Goal: Task Accomplishment & Management: Complete application form

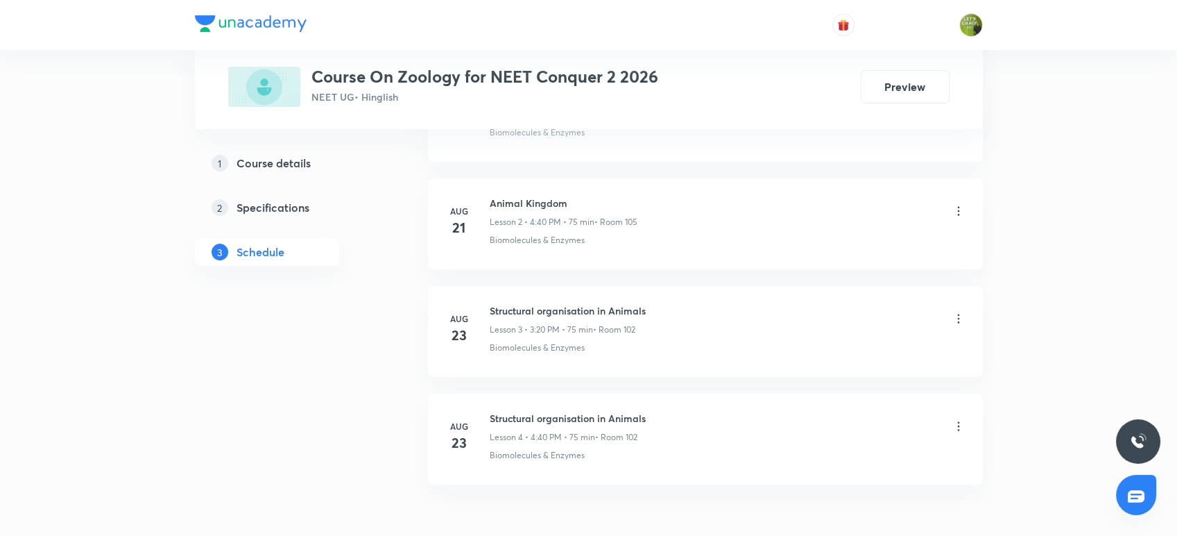
scroll to position [1004, 0]
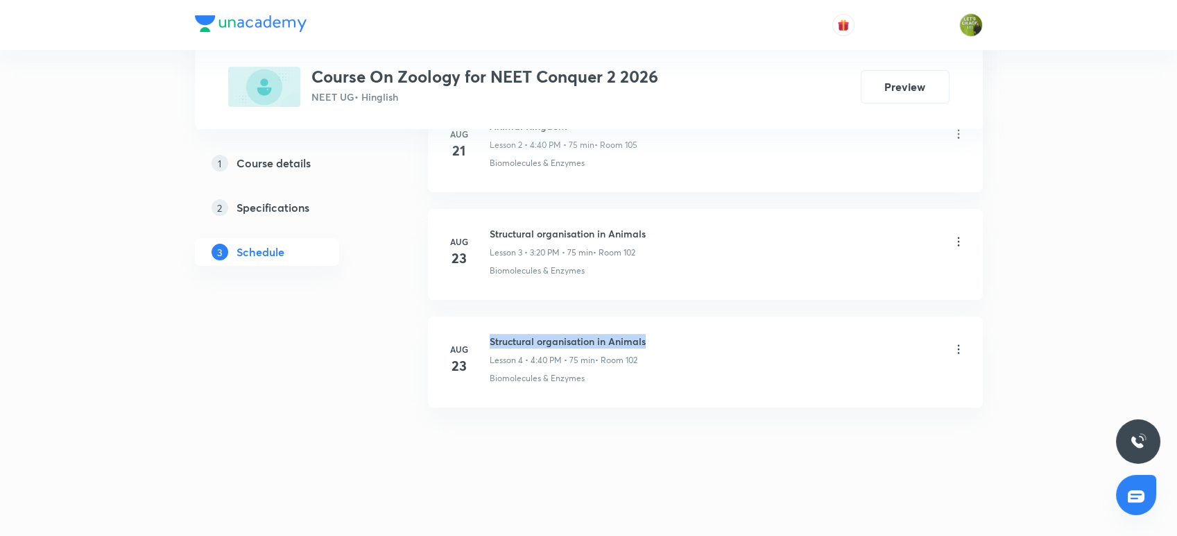
drag, startPoint x: 489, startPoint y: 336, endPoint x: 661, endPoint y: 334, distance: 172.1
click at [661, 334] on div "Structural organisation in Animals Lesson 4 • 4:40 PM • 75 min • Room 102" at bounding box center [728, 350] width 476 height 33
copy h6 "Structural organisation in Animals"
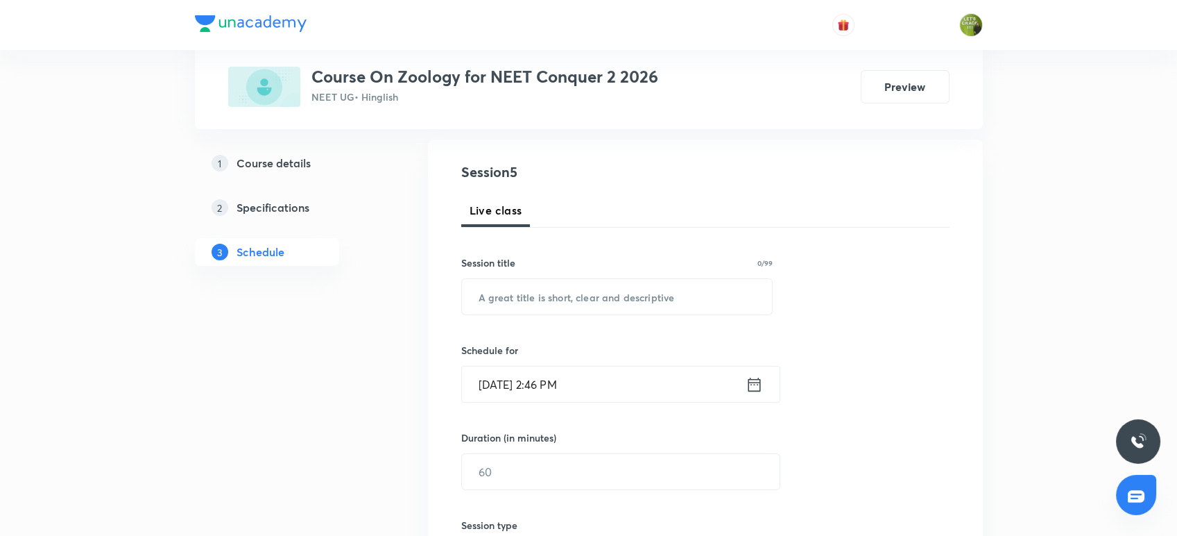
scroll to position [111, 0]
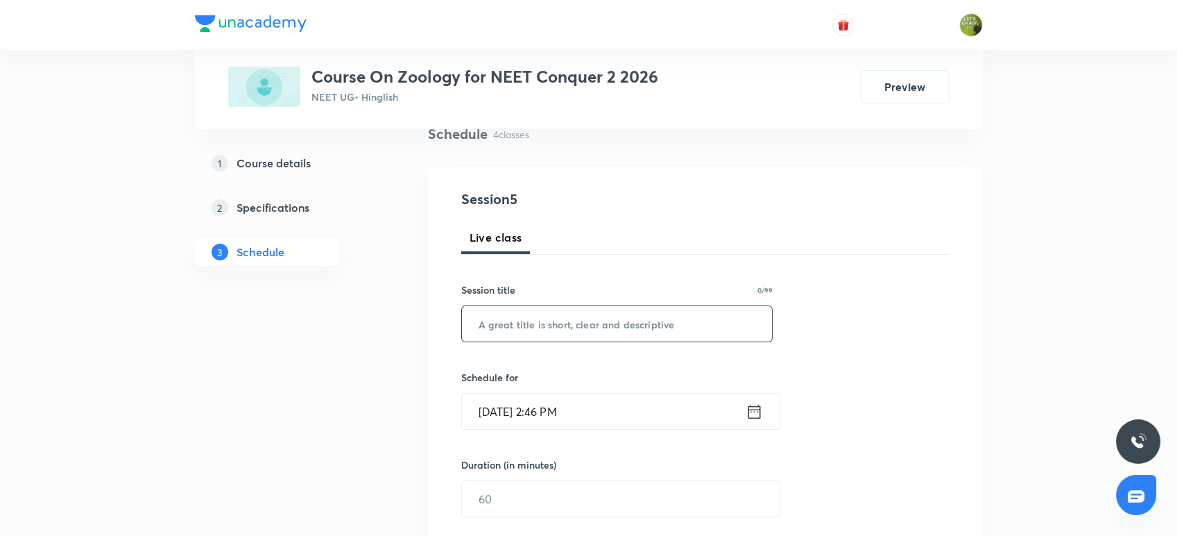
click at [534, 316] on input "text" at bounding box center [617, 323] width 311 height 35
paste input "Structural organisation in Animals"
type input "Structural organisation in Animals"
click at [752, 415] on icon at bounding box center [754, 411] width 17 height 19
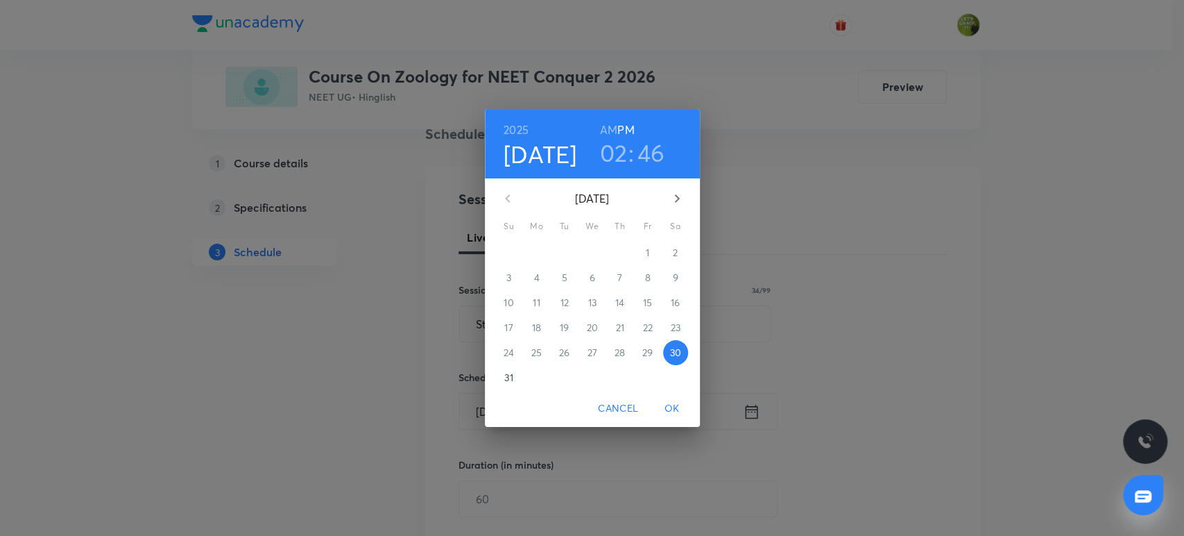
click at [614, 157] on h3 "02" at bounding box center [614, 152] width 28 height 29
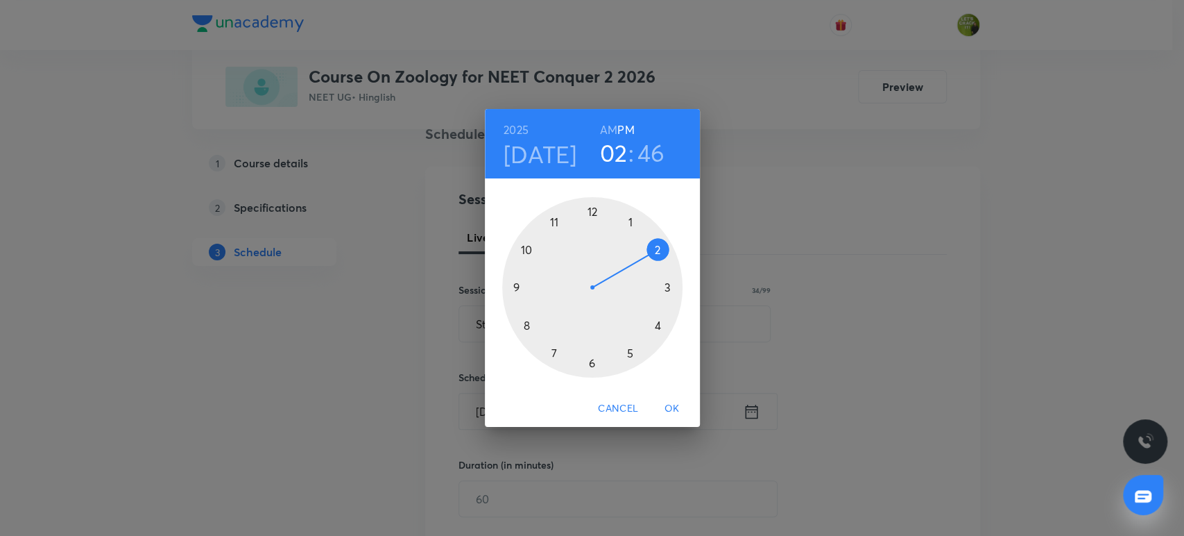
click at [667, 287] on div at bounding box center [592, 287] width 180 height 180
click at [655, 322] on div at bounding box center [592, 287] width 180 height 180
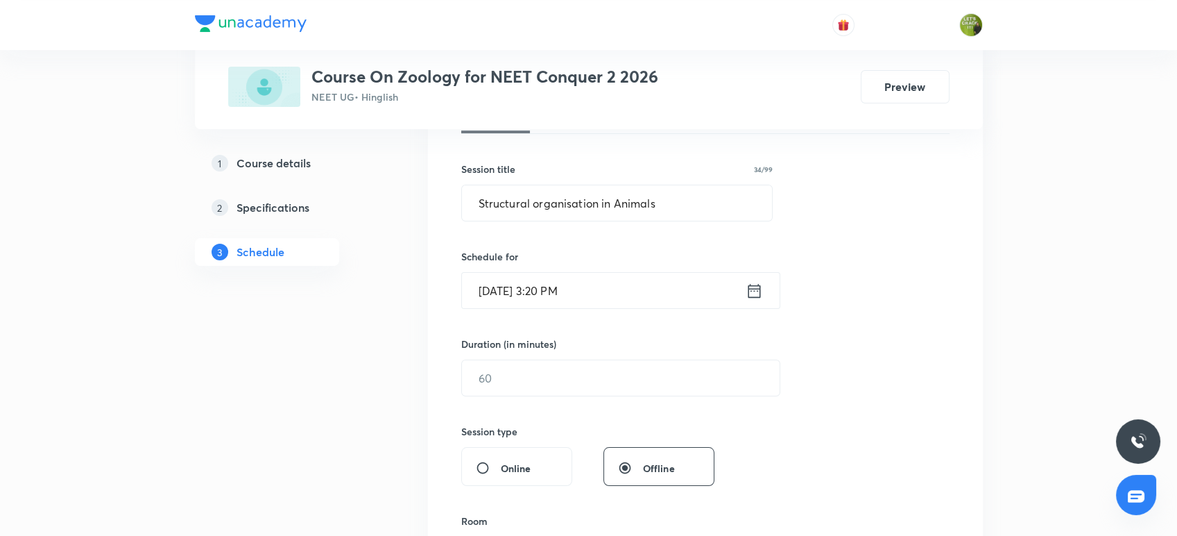
scroll to position [234, 0]
click at [577, 375] on input "text" at bounding box center [621, 375] width 318 height 35
type input "75"
click at [821, 411] on div "Session 5 Live class Session title 34/99 Structural organisation in Animals ​ S…" at bounding box center [705, 391] width 488 height 651
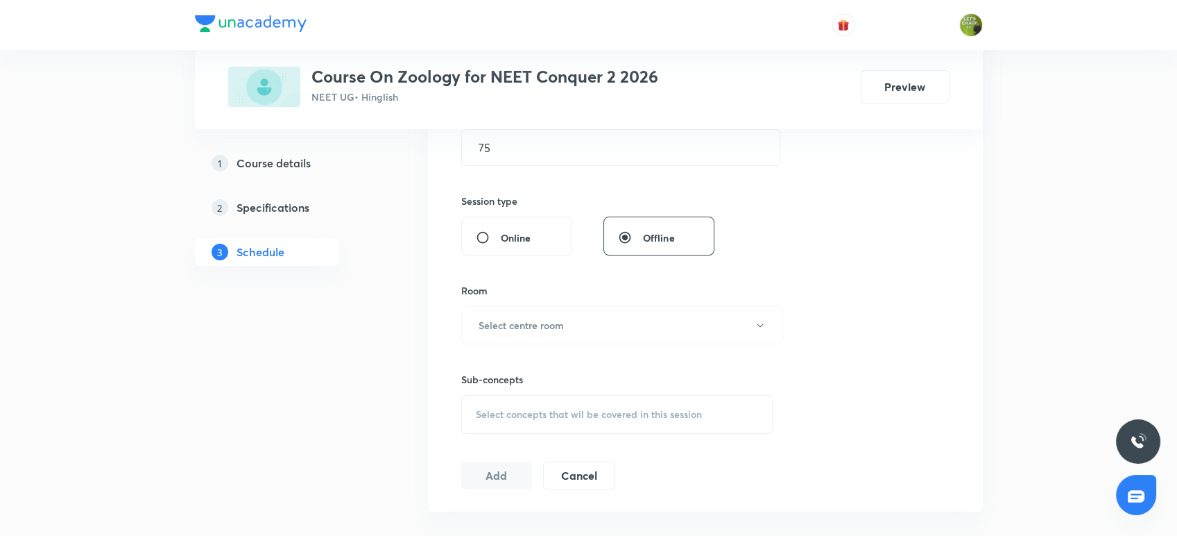
scroll to position [481, 0]
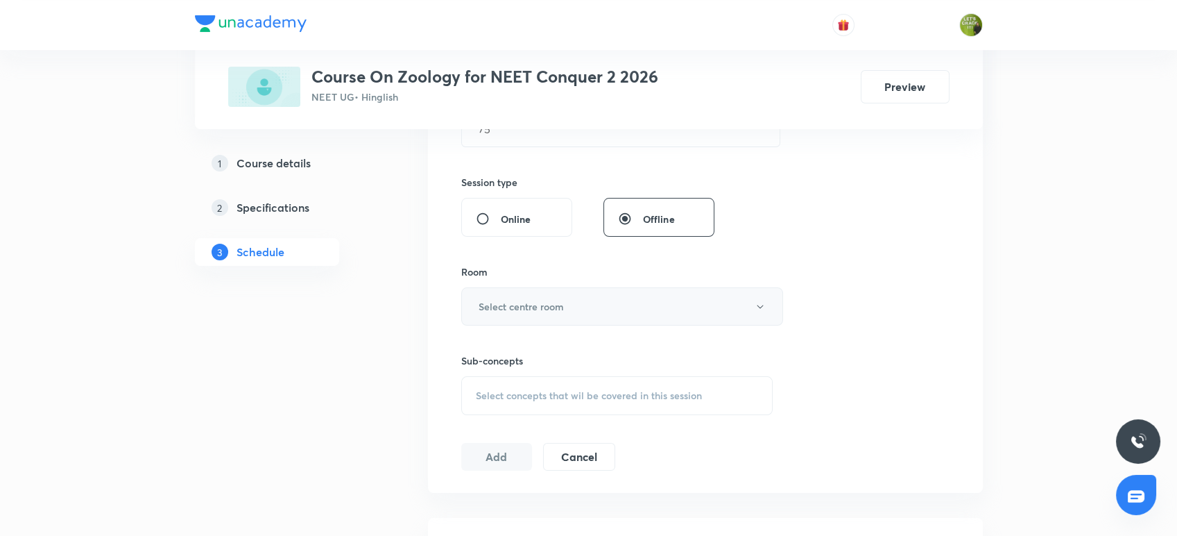
click at [727, 307] on button "Select centre room" at bounding box center [622, 306] width 322 height 38
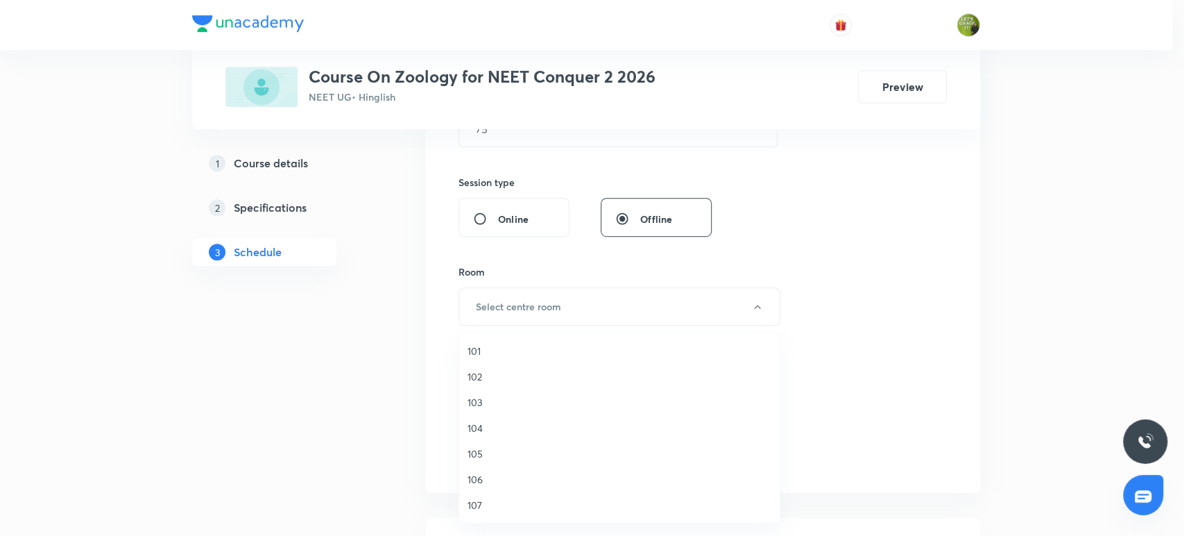
click at [491, 375] on span "102" at bounding box center [620, 376] width 304 height 15
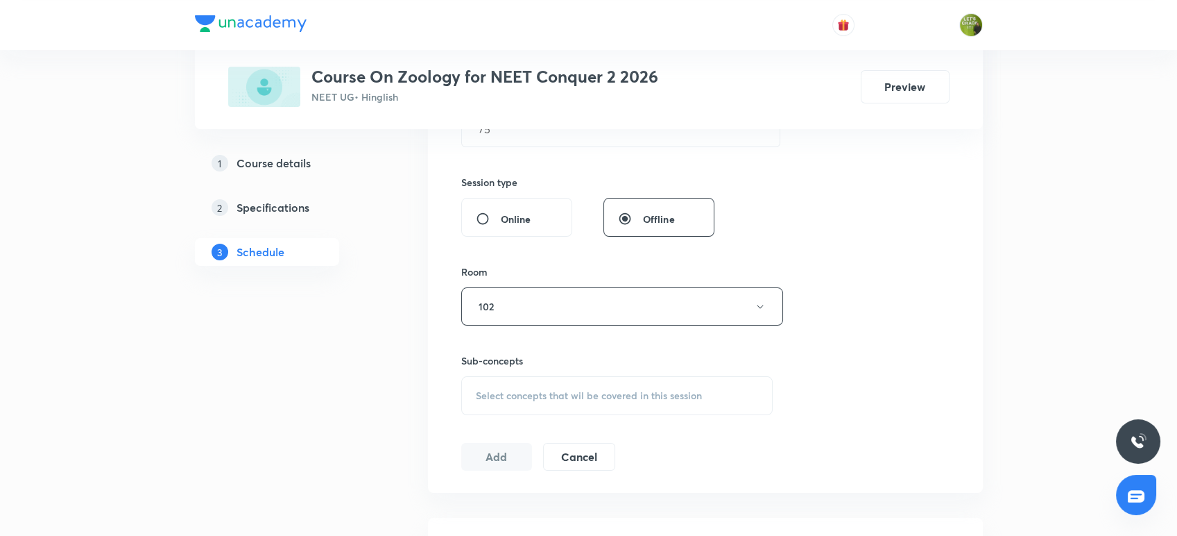
click at [527, 393] on span "Select concepts that wil be covered in this session" at bounding box center [589, 395] width 226 height 11
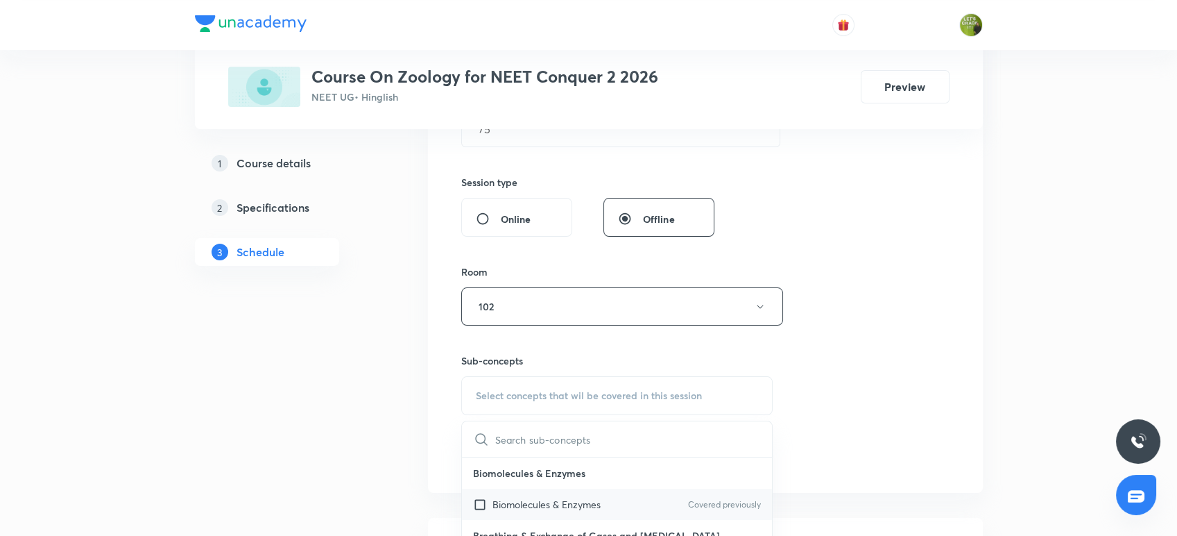
click at [477, 503] on input "checkbox" at bounding box center [482, 504] width 19 height 15
checkbox input "true"
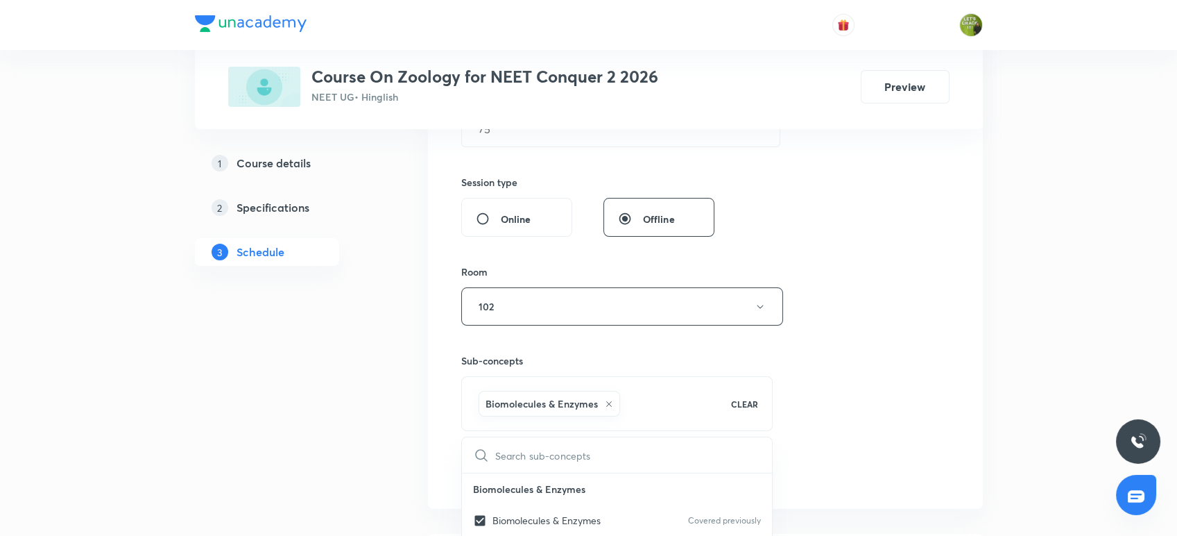
click at [294, 443] on div "1 Course details 2 Specifications 3 Schedule" at bounding box center [289, 403] width 189 height 1299
click at [471, 465] on button "Add" at bounding box center [496, 471] width 71 height 28
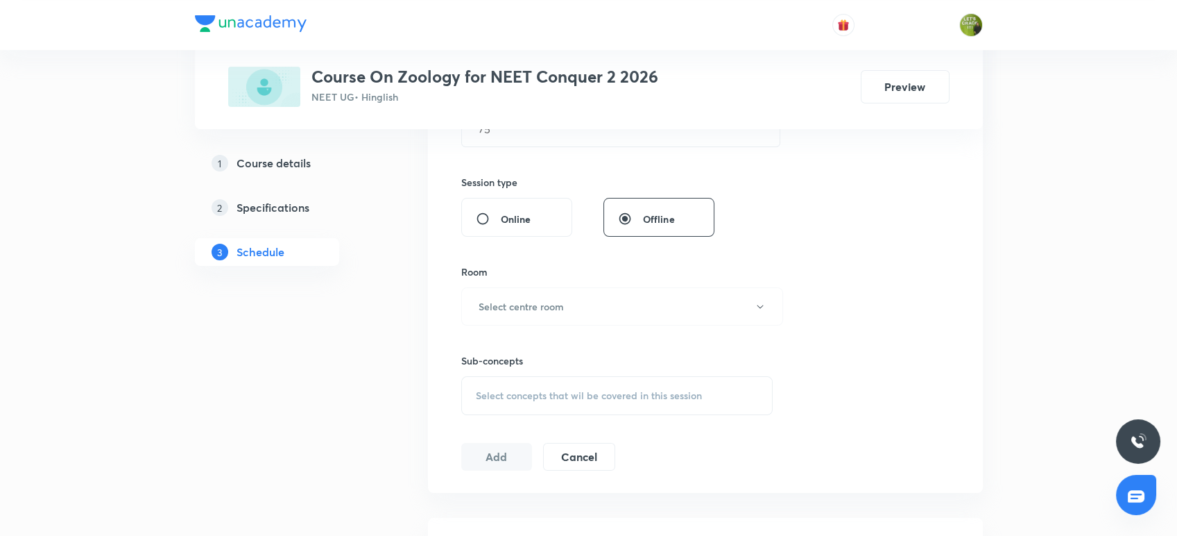
scroll to position [368, 0]
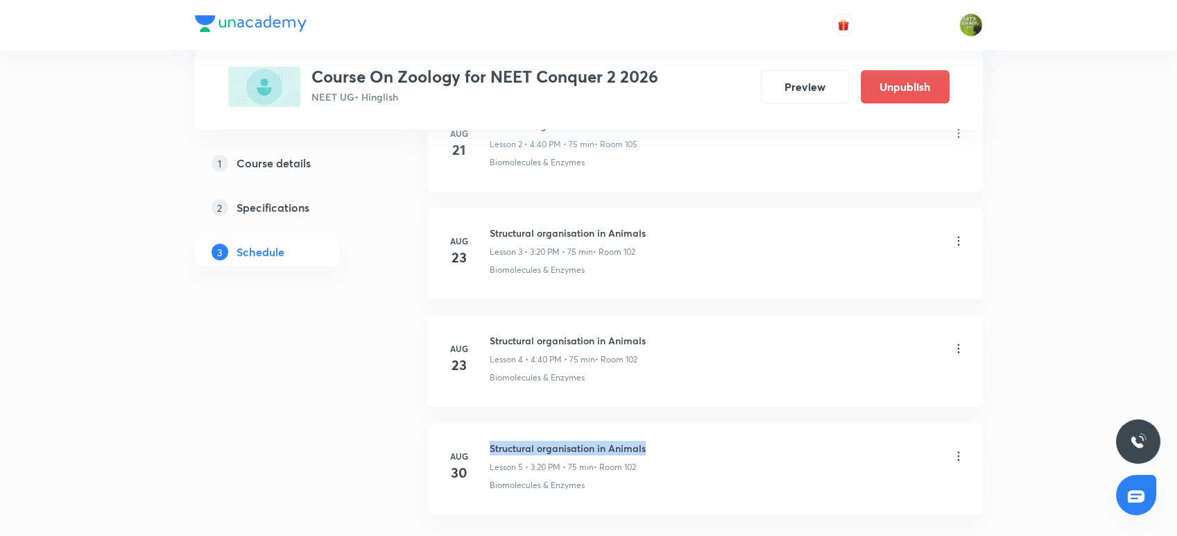
drag, startPoint x: 489, startPoint y: 445, endPoint x: 686, endPoint y: 445, distance: 197.0
click at [686, 445] on div "Structural organisation in Animals Lesson 5 • 3:20 PM • 75 min • Room 102" at bounding box center [728, 457] width 476 height 33
copy h6 "Structural organisation in Animals"
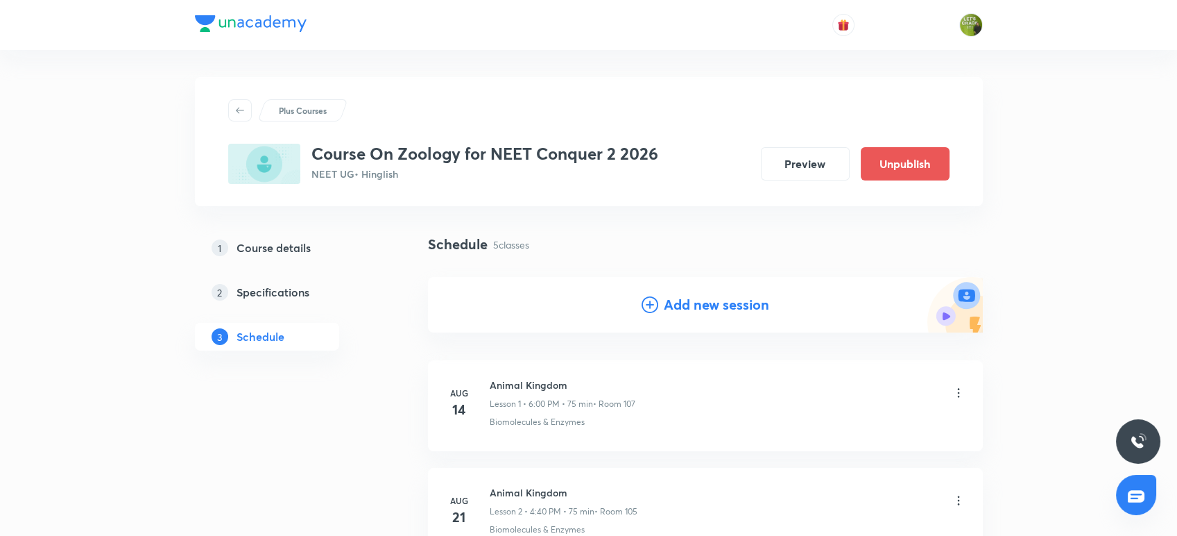
scroll to position [0, 0]
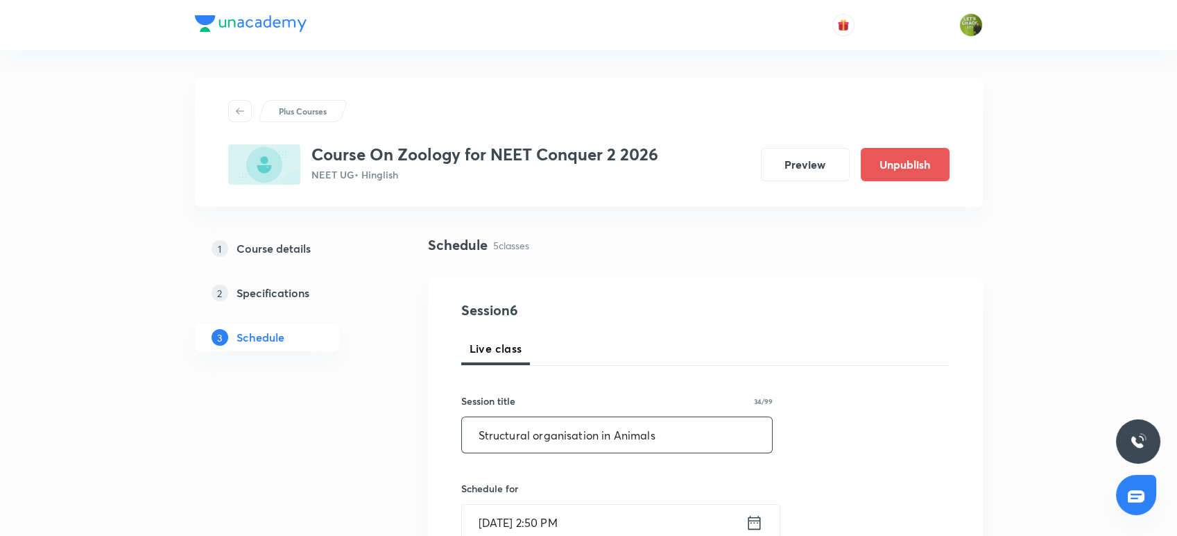
type input "Structural organisation in Animals"
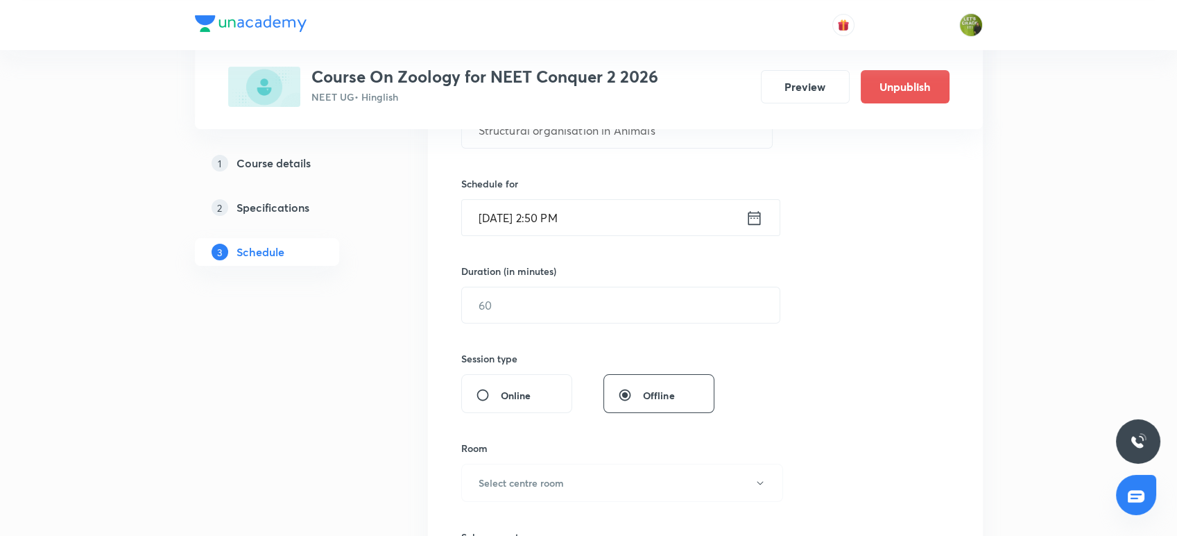
scroll to position [308, 0]
click at [565, 213] on input "Aug 30, 2025, 2:50 PM" at bounding box center [604, 213] width 284 height 35
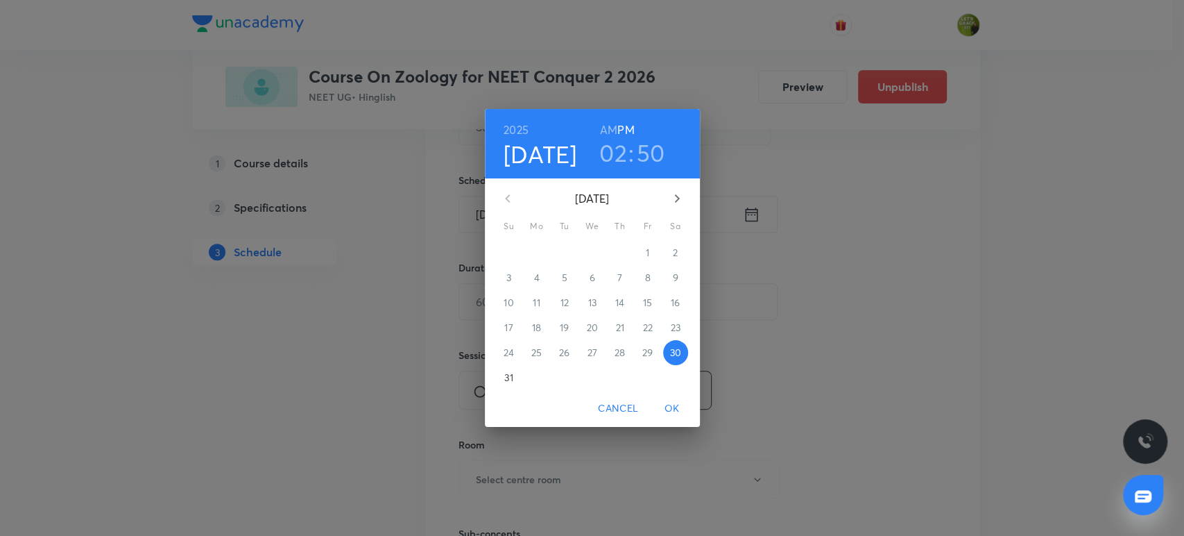
click at [619, 157] on h3 "02" at bounding box center [613, 152] width 28 height 29
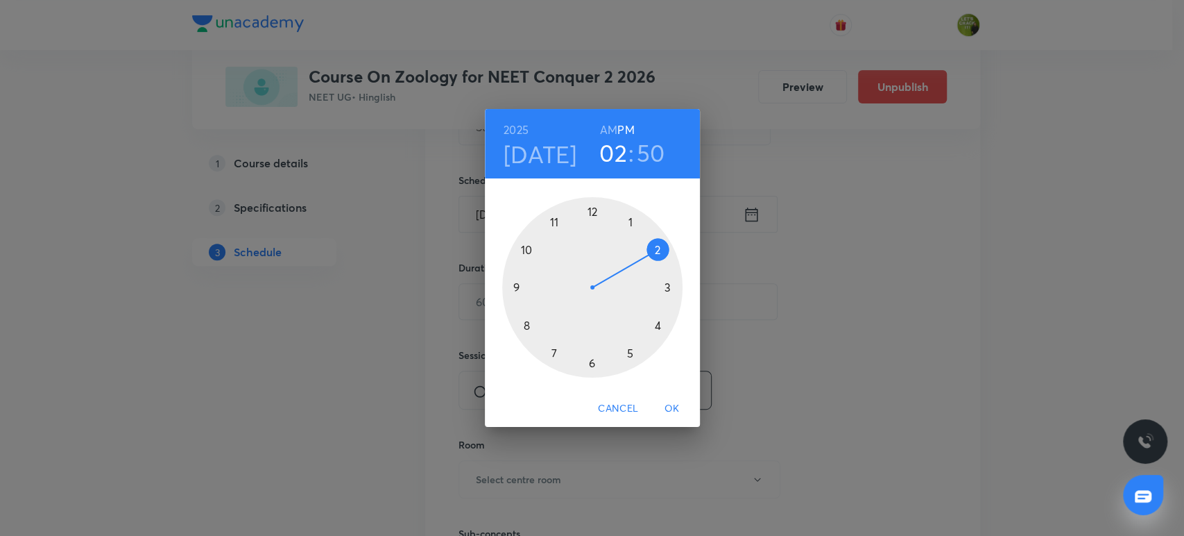
click at [657, 326] on div at bounding box center [592, 287] width 180 height 180
click at [526, 323] on div at bounding box center [592, 287] width 180 height 180
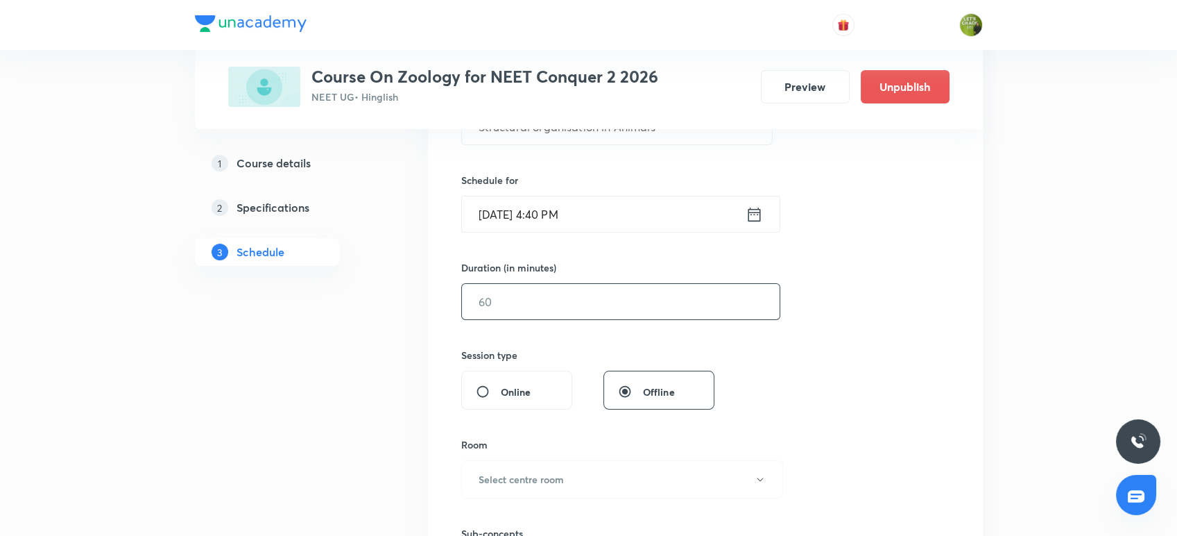
click at [520, 307] on input "text" at bounding box center [621, 301] width 318 height 35
type input "75"
click at [846, 337] on div "Session 6 Live class Session title 34/99 Structural organisation in Animals ​ S…" at bounding box center [705, 317] width 488 height 651
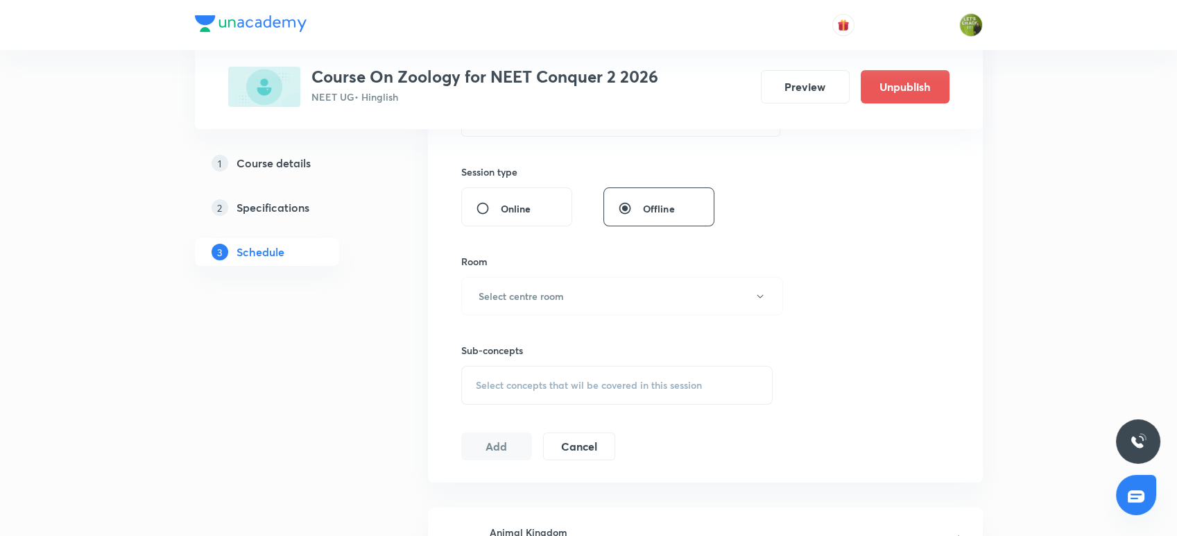
scroll to position [493, 0]
click at [719, 299] on button "Select centre room" at bounding box center [622, 294] width 322 height 38
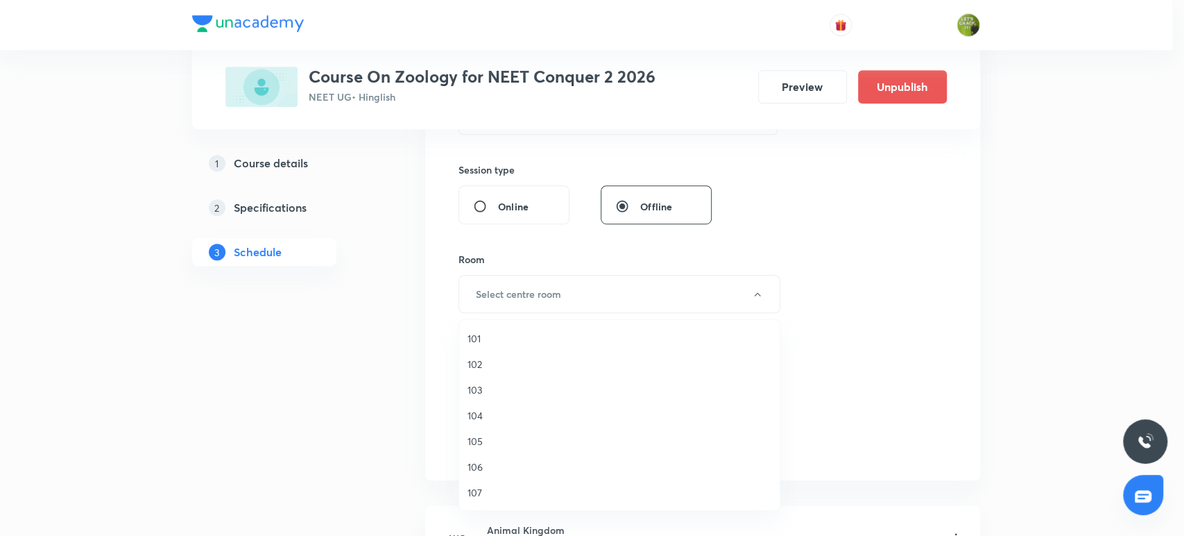
drag, startPoint x: 719, startPoint y: 299, endPoint x: 512, endPoint y: 364, distance: 216.6
click at [512, 364] on div "101 102 103 104 105 106 107 108 109" at bounding box center [592, 268] width 1184 height 536
click at [512, 364] on span "102" at bounding box center [620, 364] width 304 height 15
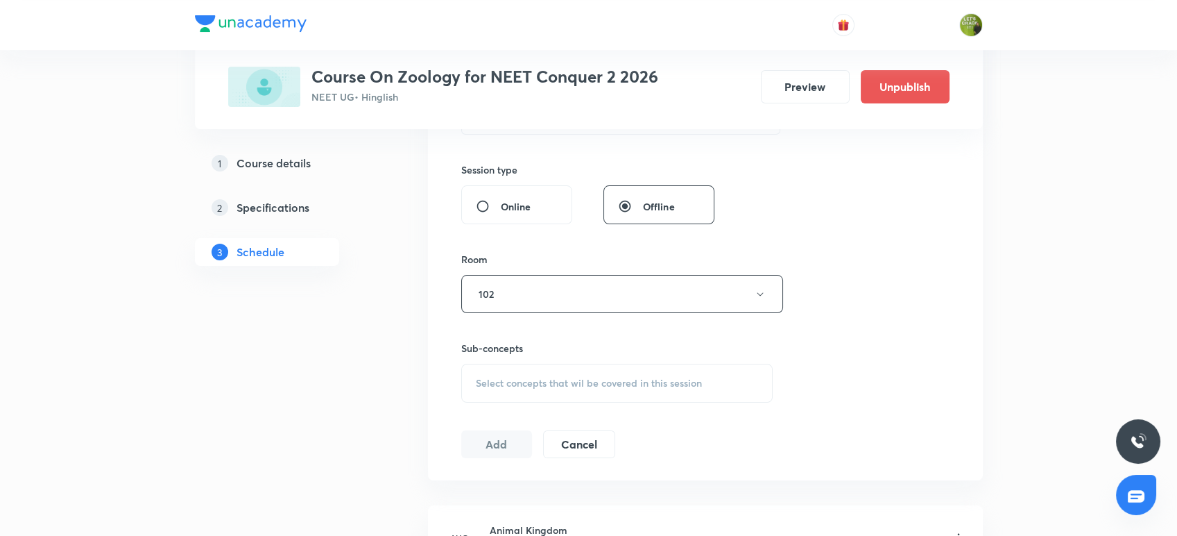
click at [526, 382] on span "Select concepts that wil be covered in this session" at bounding box center [589, 382] width 226 height 11
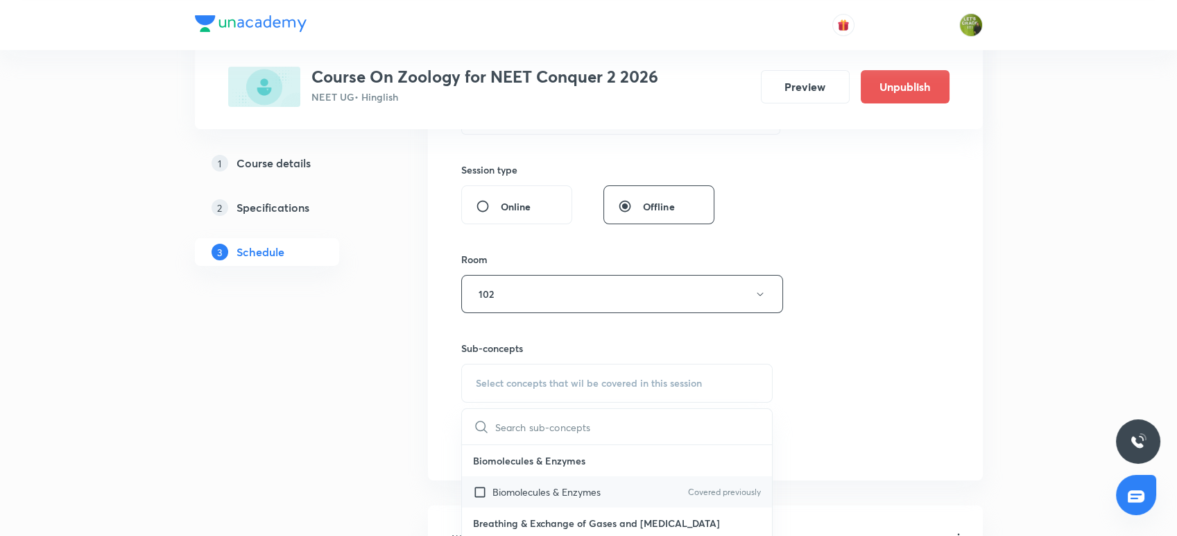
click at [477, 486] on input "checkbox" at bounding box center [482, 491] width 19 height 15
checkbox input "true"
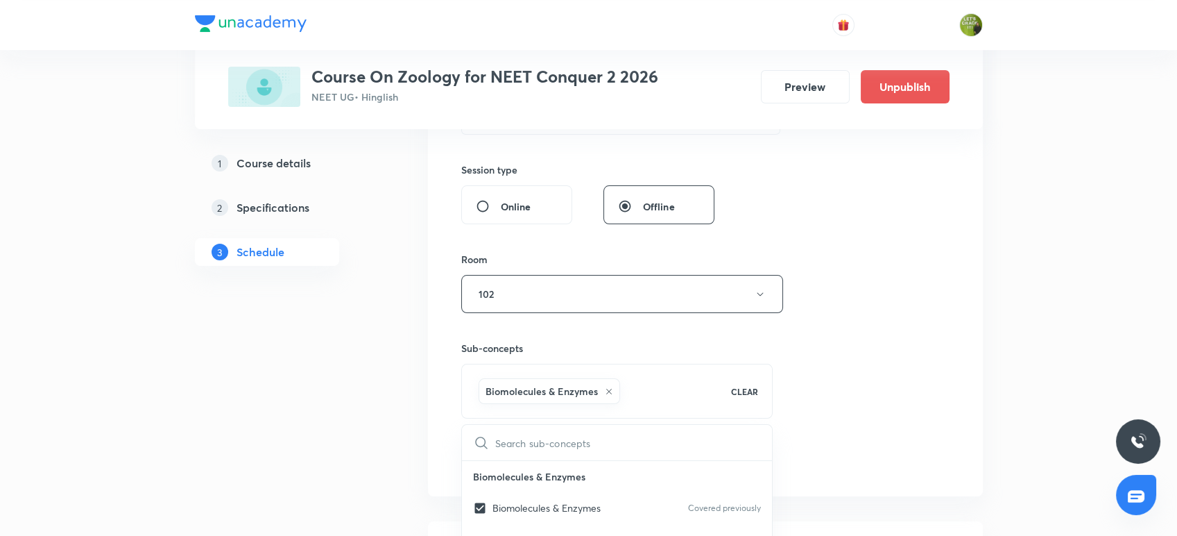
click at [280, 399] on div "1 Course details 2 Specifications 3 Schedule" at bounding box center [289, 444] width 189 height 1406
click at [472, 460] on button "Add" at bounding box center [496, 459] width 71 height 28
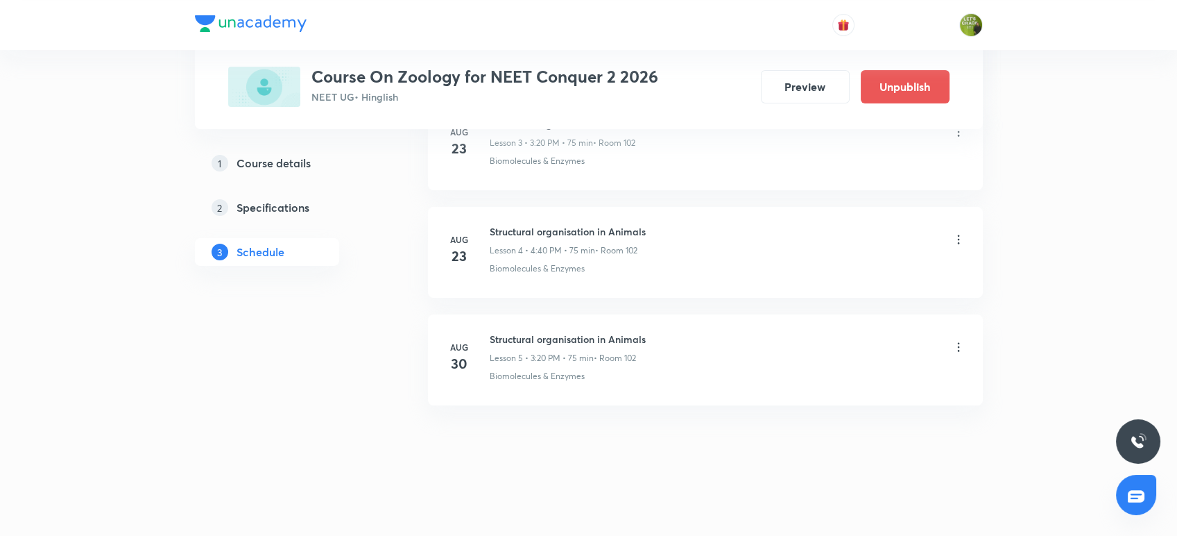
scroll to position [475, 0]
click at [358, 437] on div "1 Course details 2 Specifications 3 Schedule" at bounding box center [289, 189] width 189 height 860
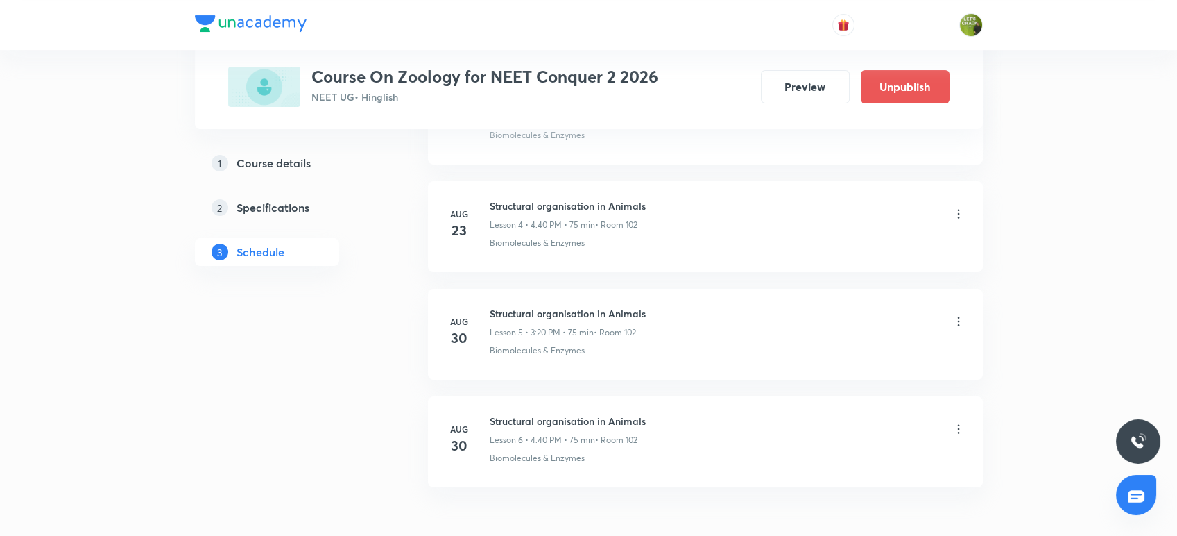
scroll to position [537, 0]
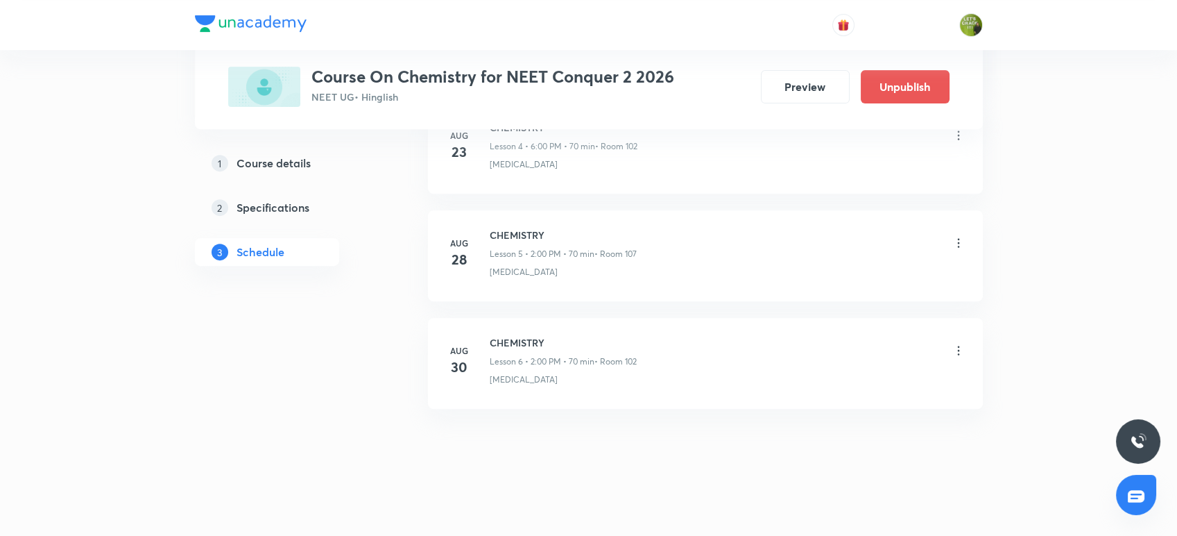
scroll to position [1220, 0]
click at [490, 337] on h6 "CHEMISTRY" at bounding box center [563, 341] width 147 height 15
drag, startPoint x: 490, startPoint y: 338, endPoint x: 608, endPoint y: 338, distance: 117.2
click at [608, 338] on h6 "CHEMISTRY" at bounding box center [563, 341] width 147 height 15
copy h6 "CHEMISTRY"
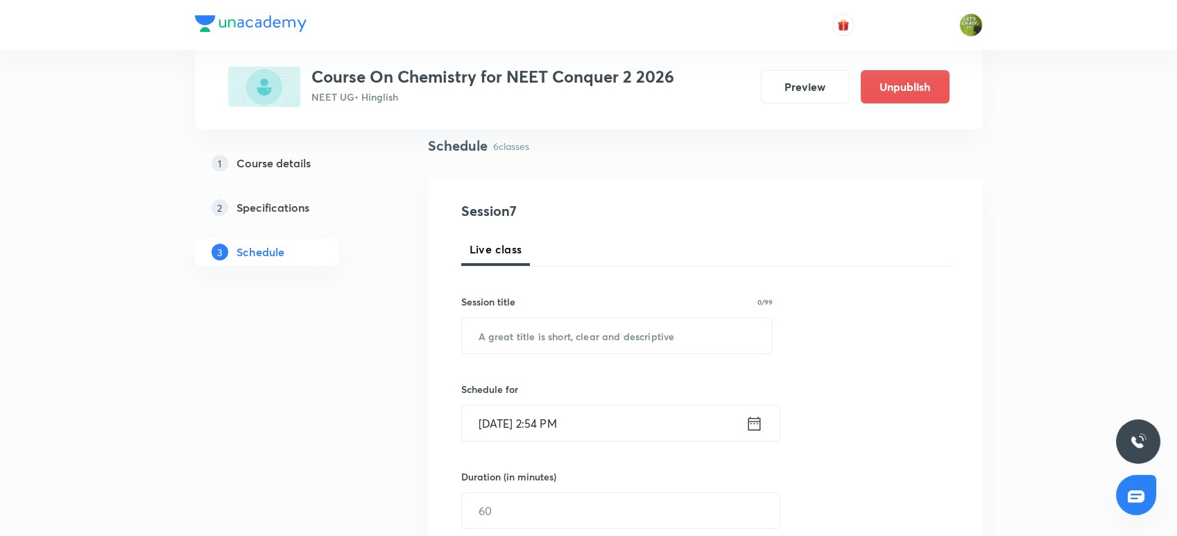
scroll to position [78, 0]
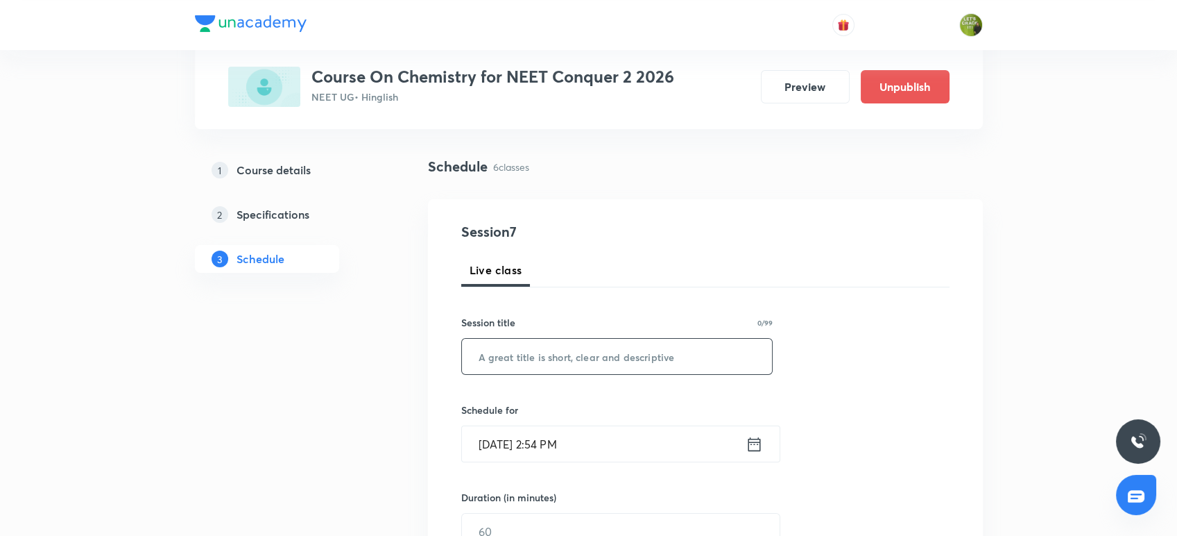
click at [594, 350] on input "text" at bounding box center [617, 356] width 311 height 35
paste input "CHEMISTRY"
type input "CHEMISTRY"
click at [559, 443] on input "Aug 30, 2025, 2:54 PM" at bounding box center [604, 443] width 284 height 35
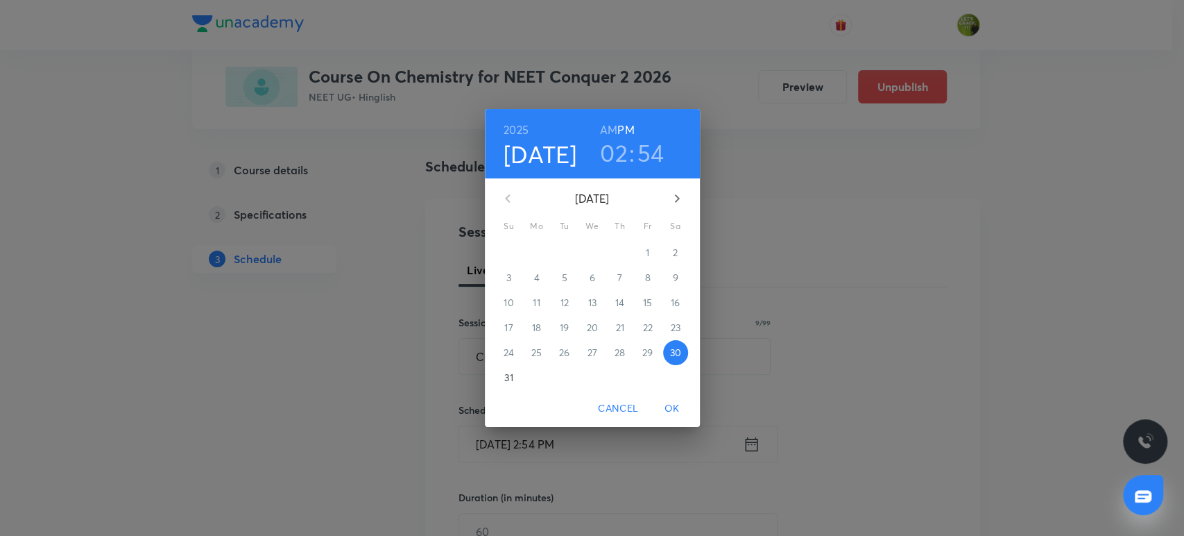
click at [618, 152] on h3 "02" at bounding box center [614, 152] width 28 height 29
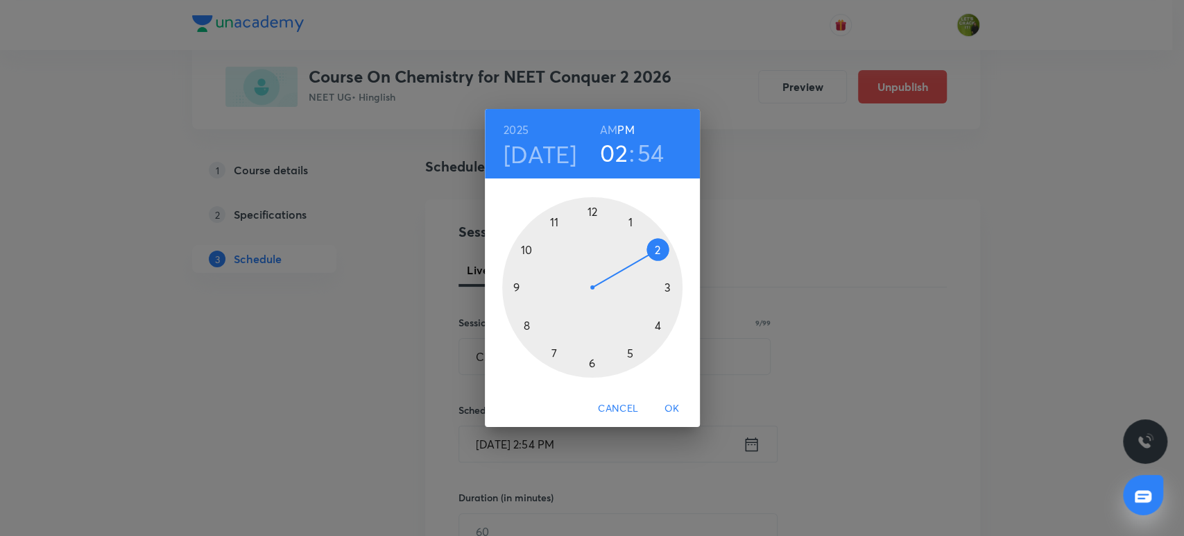
click at [590, 360] on div at bounding box center [592, 287] width 180 height 180
click at [589, 213] on div at bounding box center [592, 287] width 180 height 180
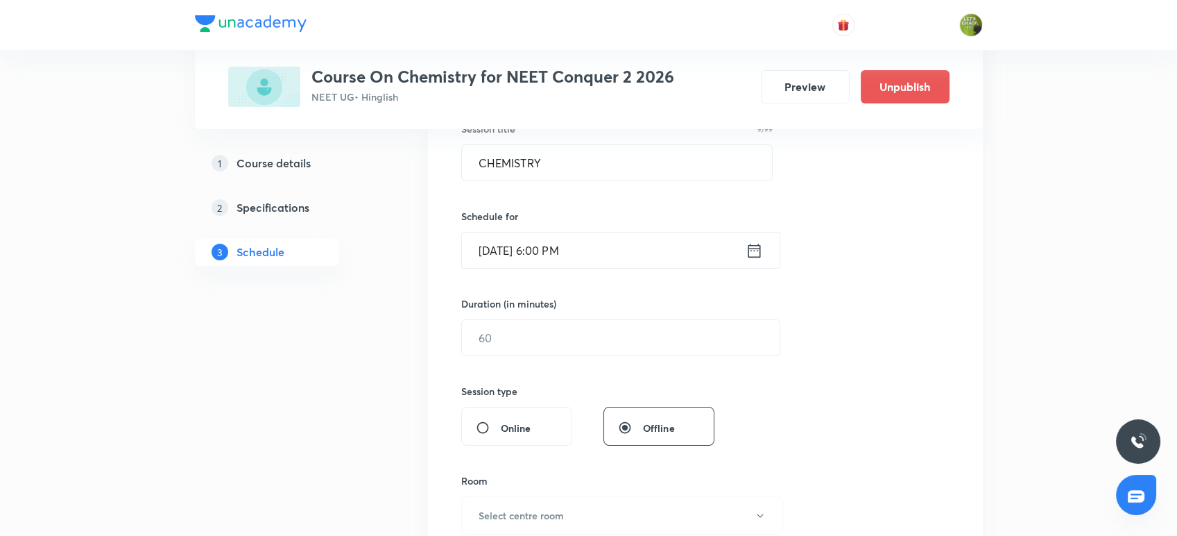
scroll to position [325, 0]
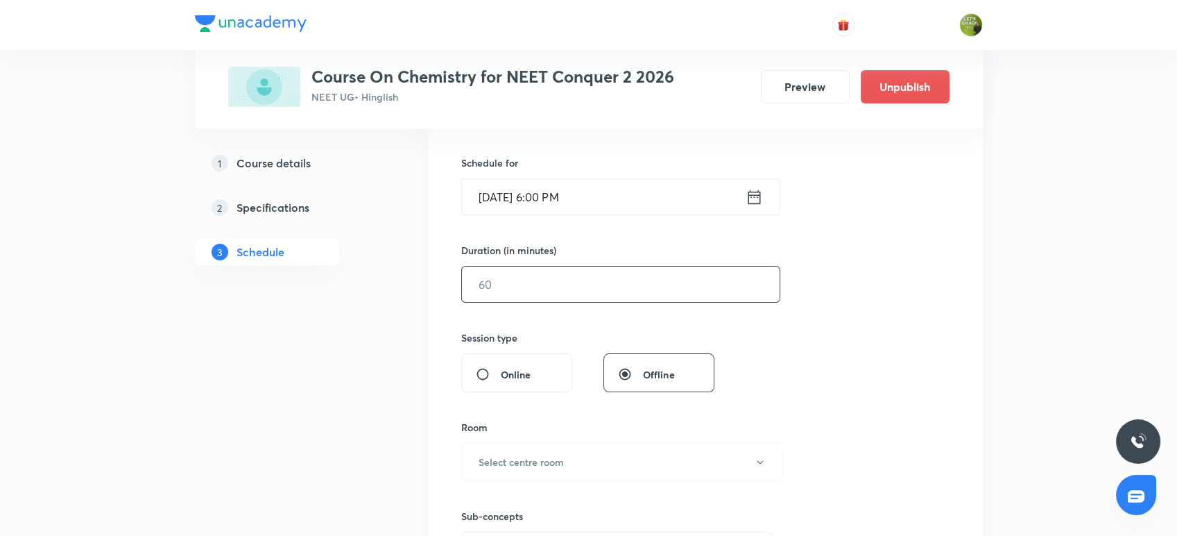
click at [497, 291] on input "text" at bounding box center [621, 283] width 318 height 35
type input "70"
click at [549, 454] on h6 "Select centre room" at bounding box center [521, 461] width 85 height 15
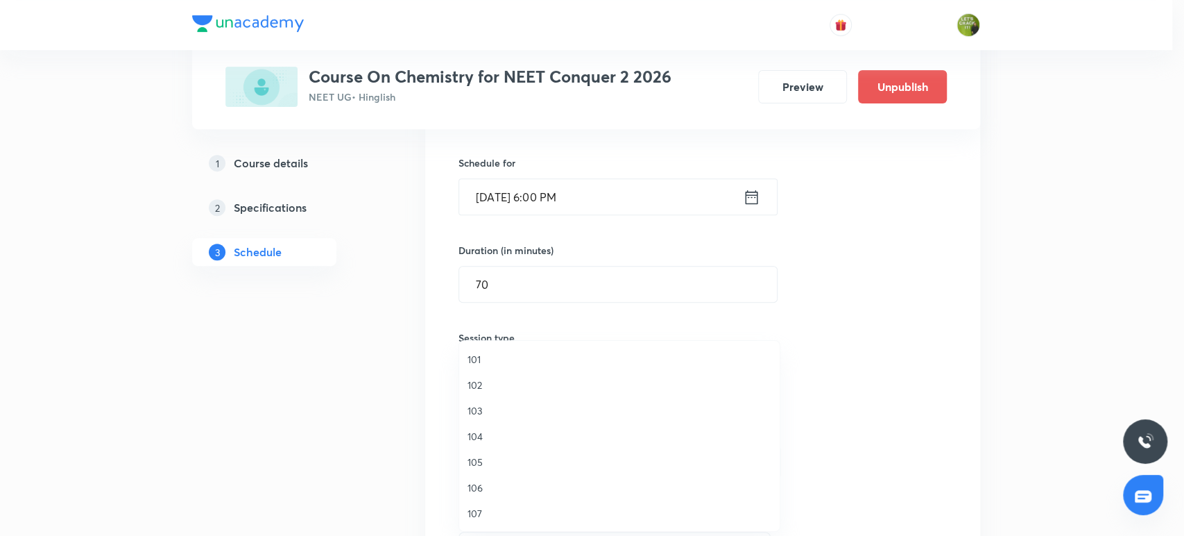
click at [484, 383] on span "102" at bounding box center [620, 384] width 304 height 15
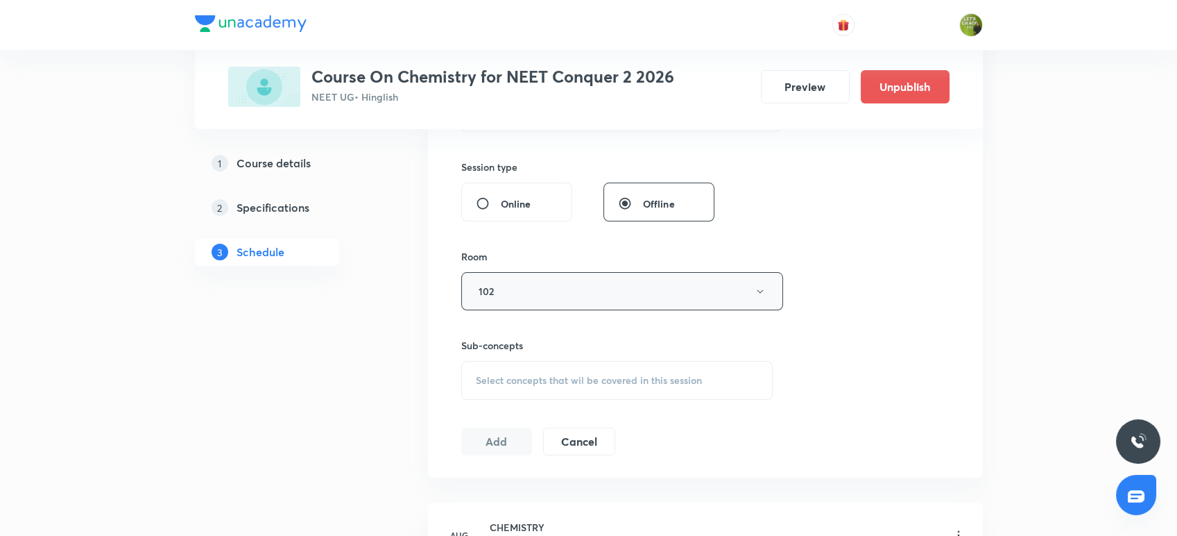
scroll to position [511, 0]
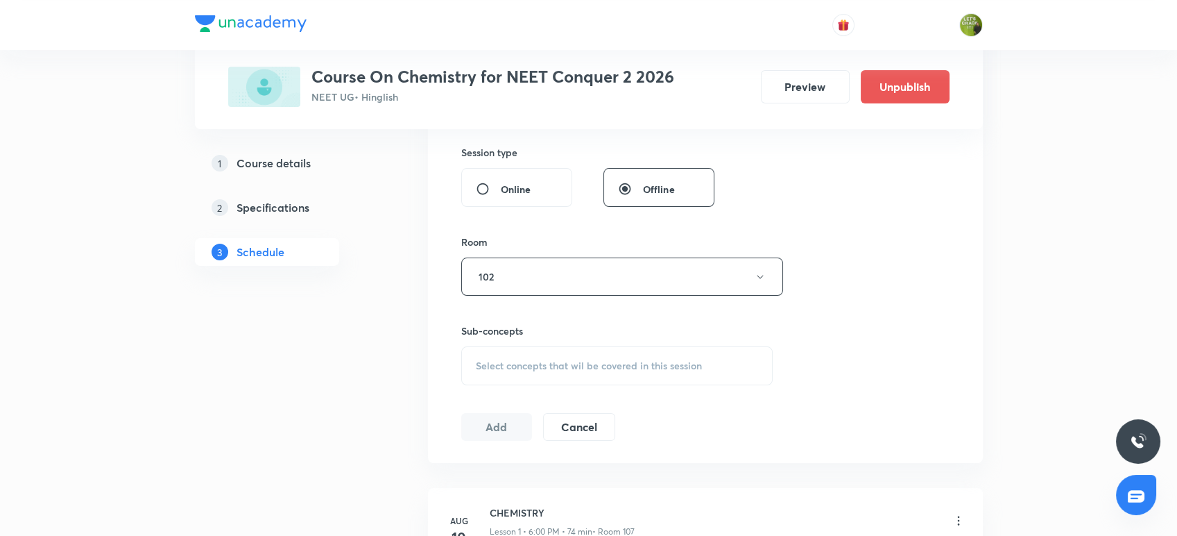
click at [546, 362] on span "Select concepts that wil be covered in this session" at bounding box center [589, 365] width 226 height 11
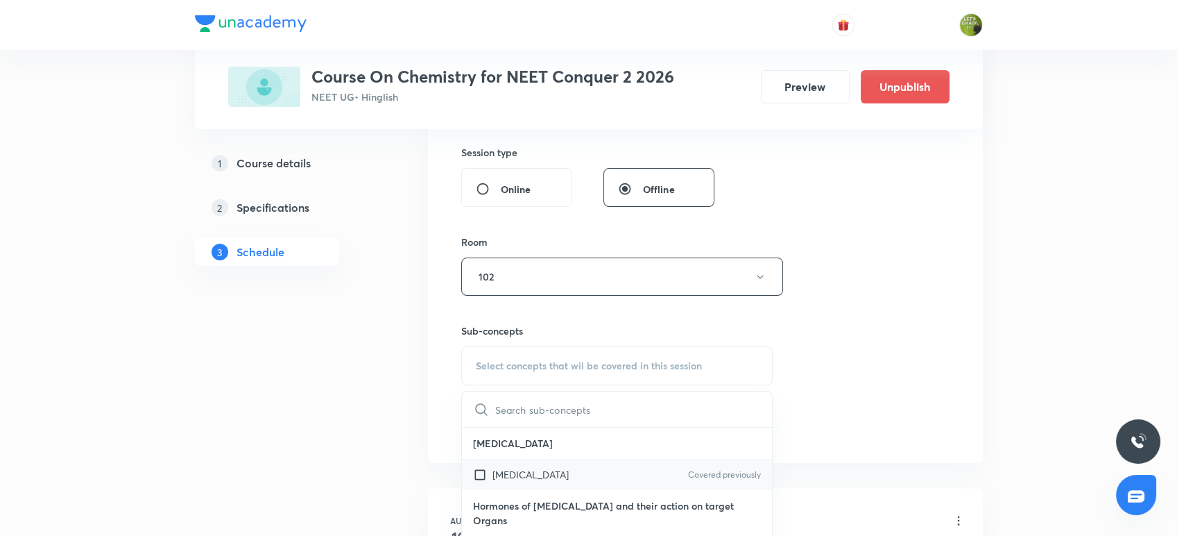
click at [479, 475] on input "checkbox" at bounding box center [482, 474] width 19 height 15
checkbox input "true"
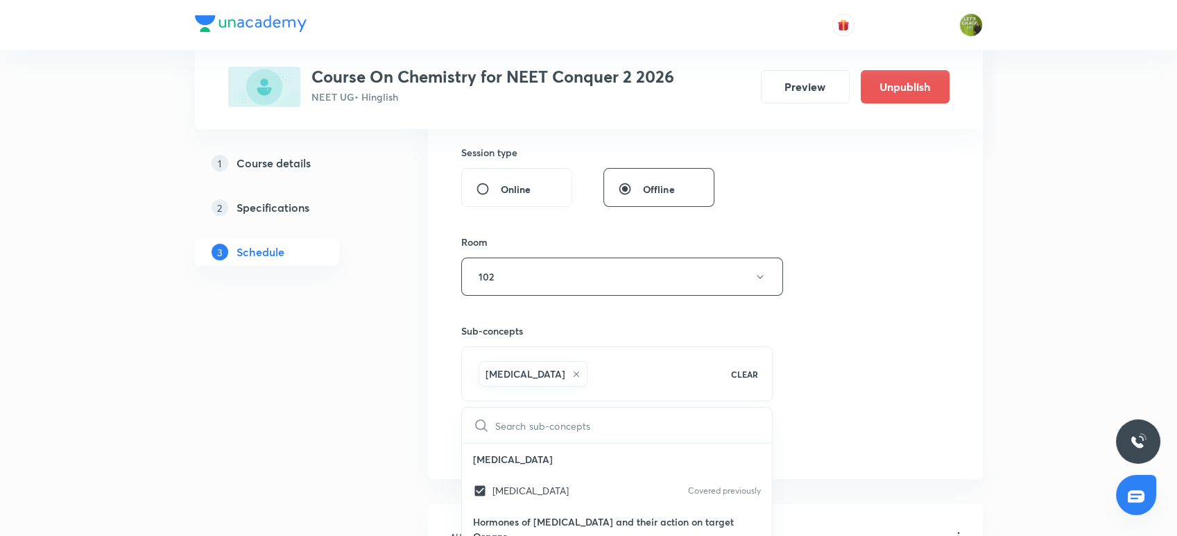
click at [374, 404] on div "1 Course details 2 Specifications 3 Schedule" at bounding box center [289, 481] width 189 height 1514
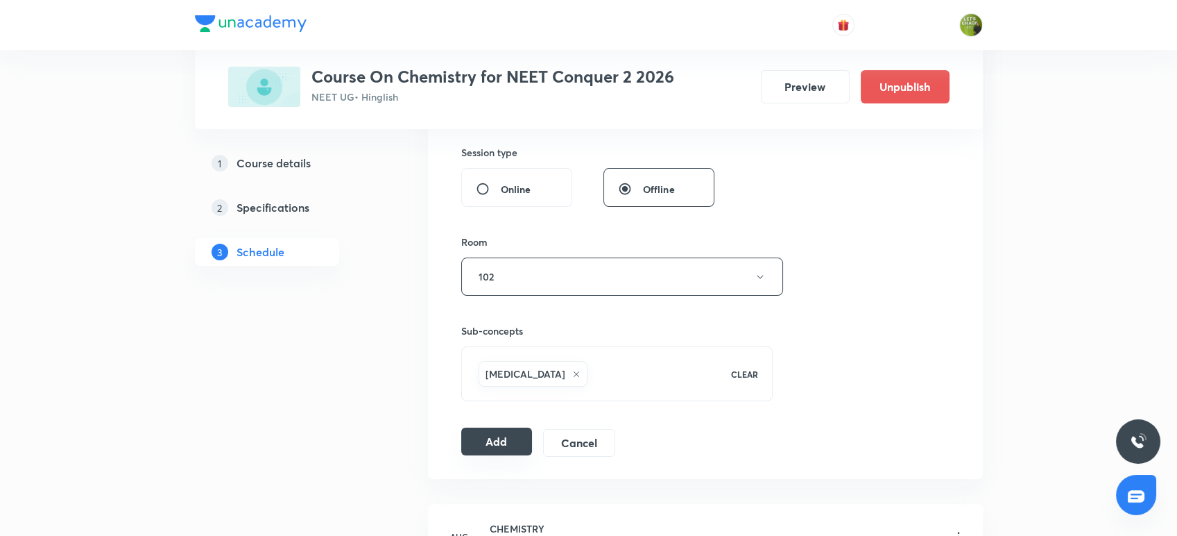
click at [498, 444] on button "Add" at bounding box center [496, 441] width 71 height 28
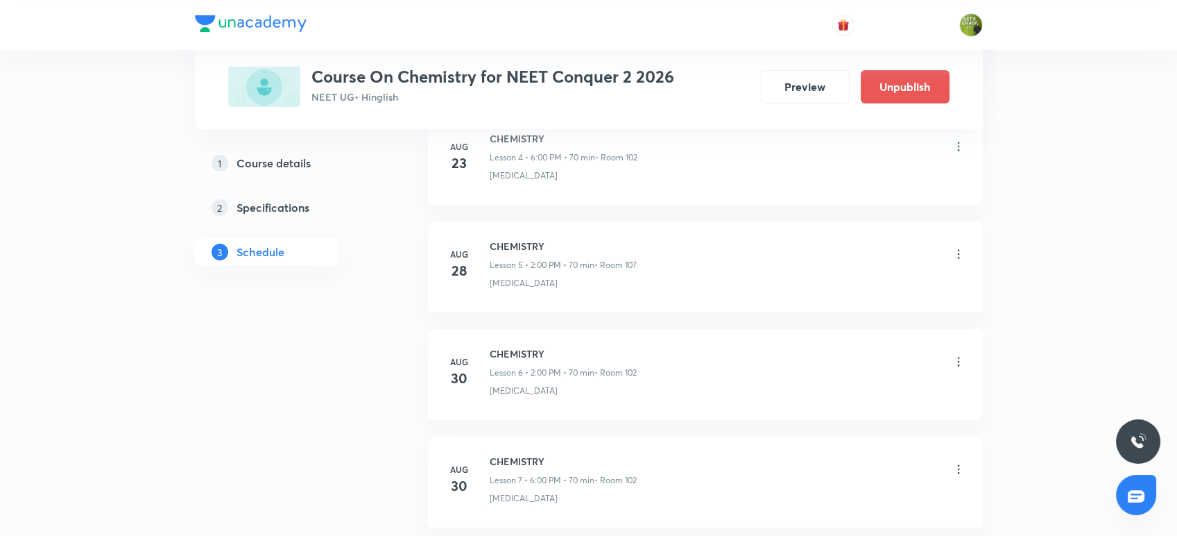
scroll to position [572, 0]
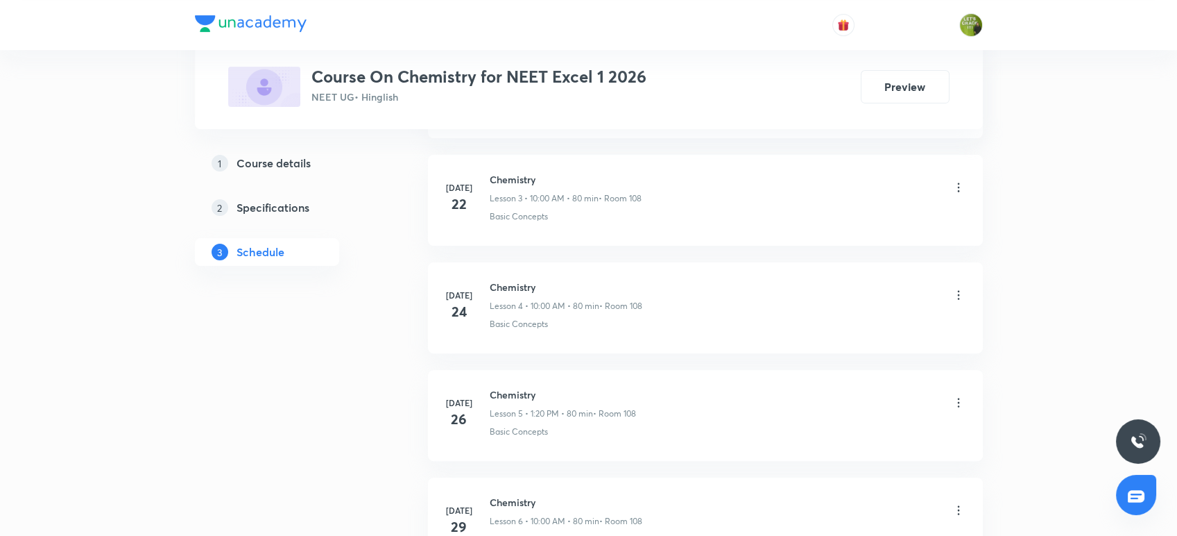
scroll to position [1140, 0]
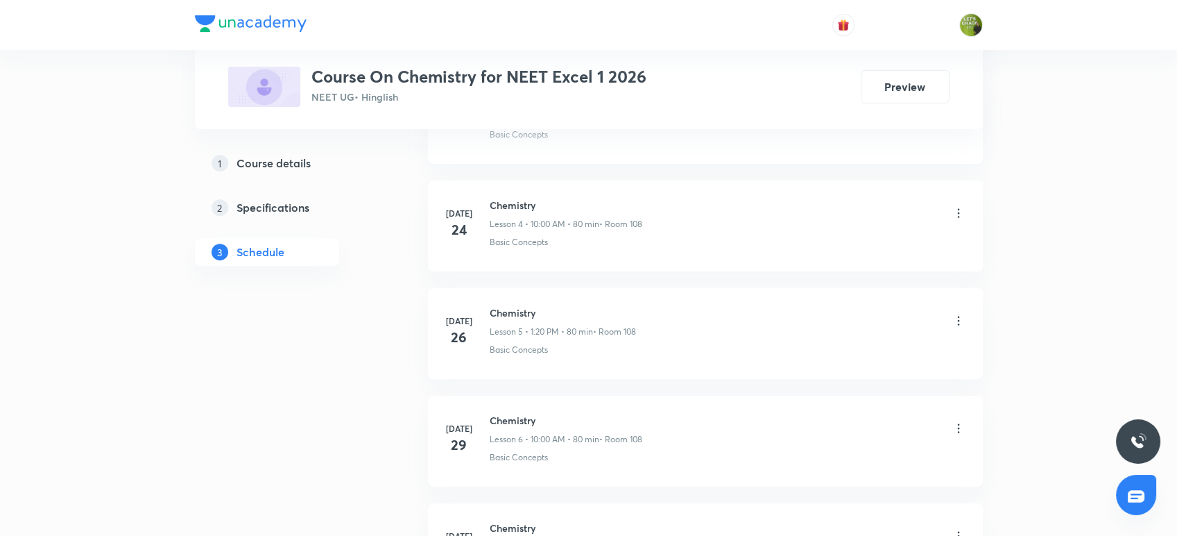
click at [490, 417] on h6 "Chemistry" at bounding box center [566, 420] width 153 height 15
copy h6 "Chemistry"
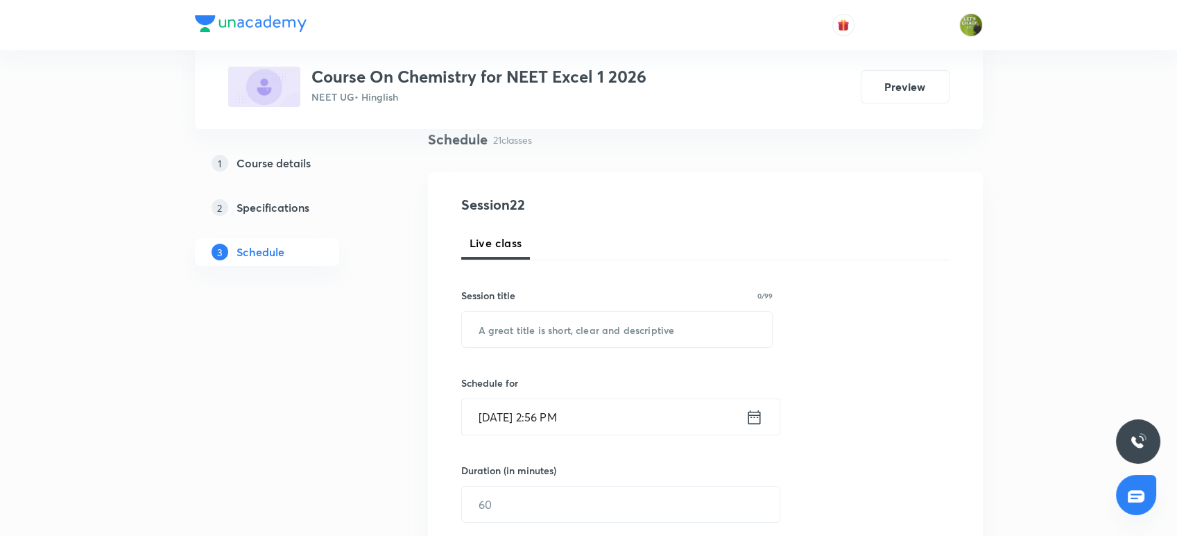
scroll to position [92, 0]
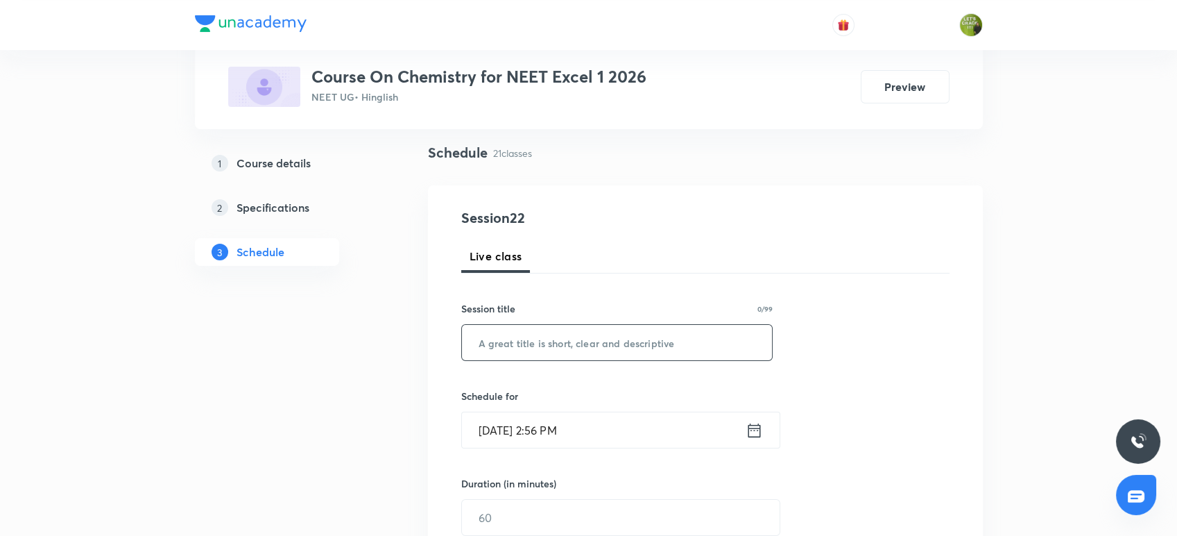
click at [518, 339] on input "text" at bounding box center [617, 342] width 311 height 35
paste input "Chemistry"
type input "Chemistry"
click at [564, 431] on input "[DATE] 2:56 PM" at bounding box center [604, 429] width 284 height 35
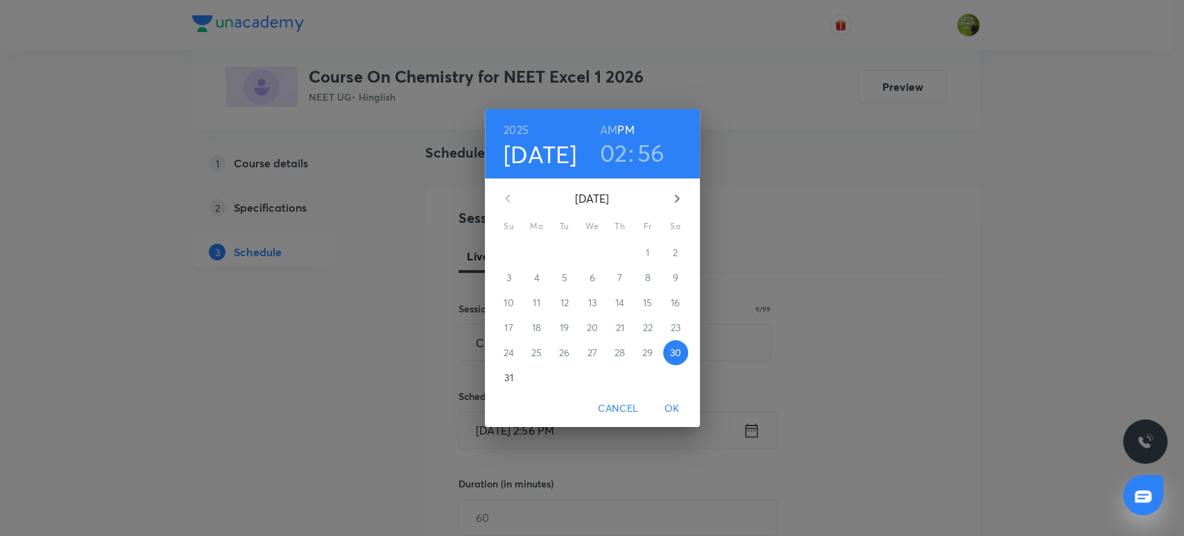
click at [615, 155] on h3 "02" at bounding box center [614, 152] width 28 height 29
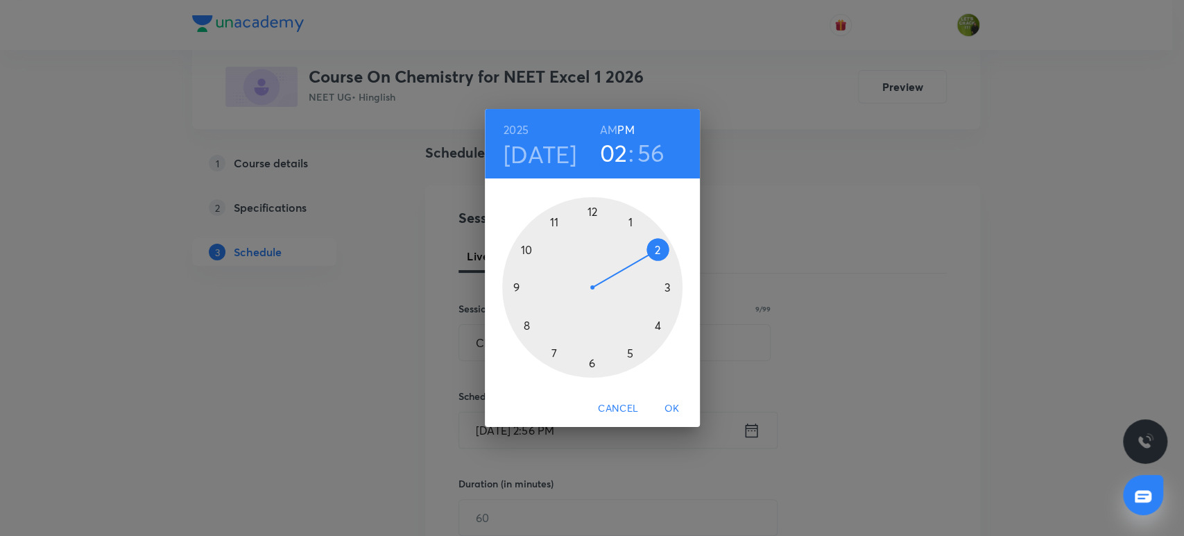
click at [665, 288] on div at bounding box center [592, 287] width 180 height 180
click at [656, 326] on div at bounding box center [592, 287] width 180 height 180
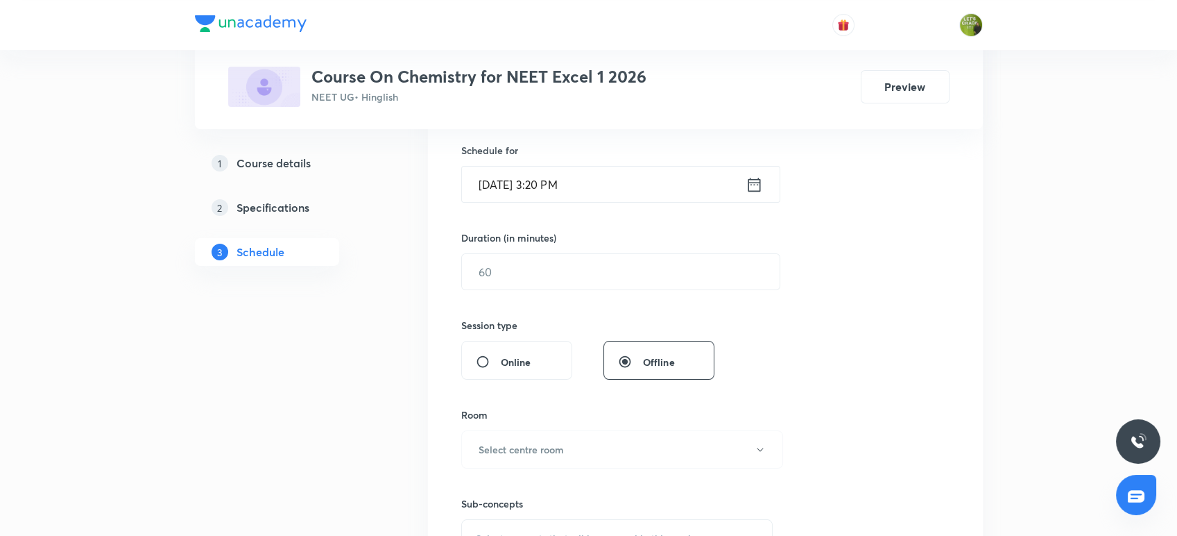
scroll to position [339, 0]
click at [506, 272] on input "text" at bounding box center [621, 270] width 318 height 35
type input "75"
click at [870, 345] on div "Session 22 Live class Session title 9/99 Chemistry ​ Schedule for [DATE] 3:20 P…" at bounding box center [705, 286] width 488 height 651
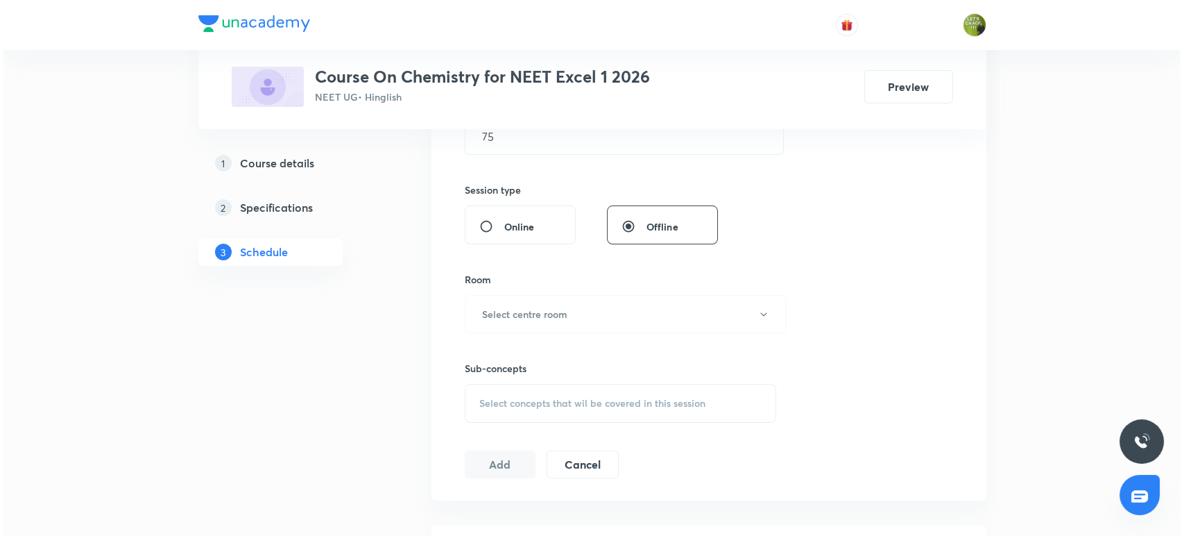
scroll to position [493, 0]
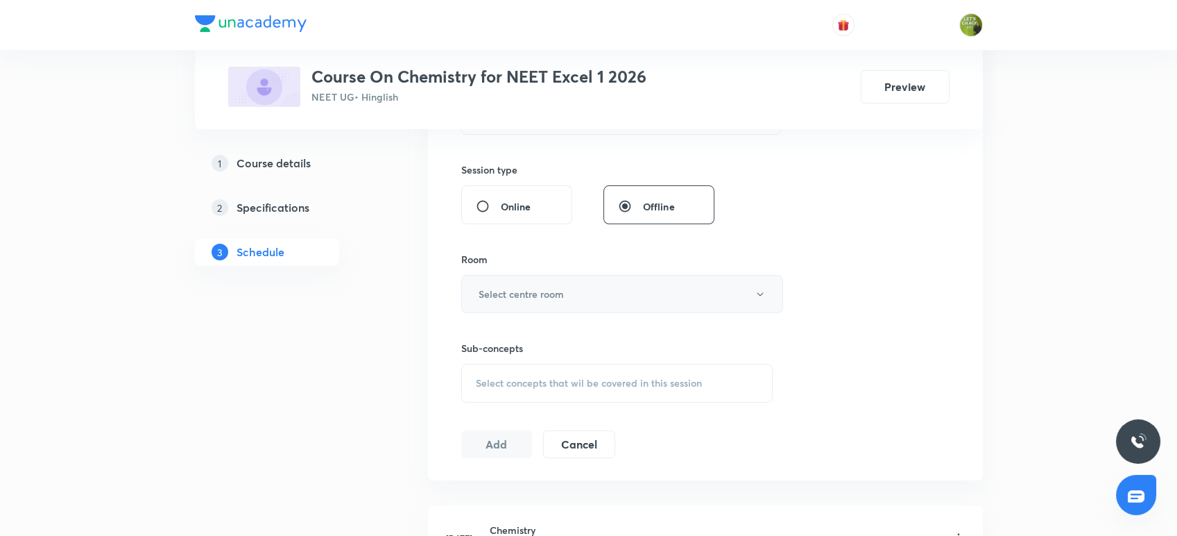
click at [604, 287] on button "Select centre room" at bounding box center [622, 294] width 322 height 38
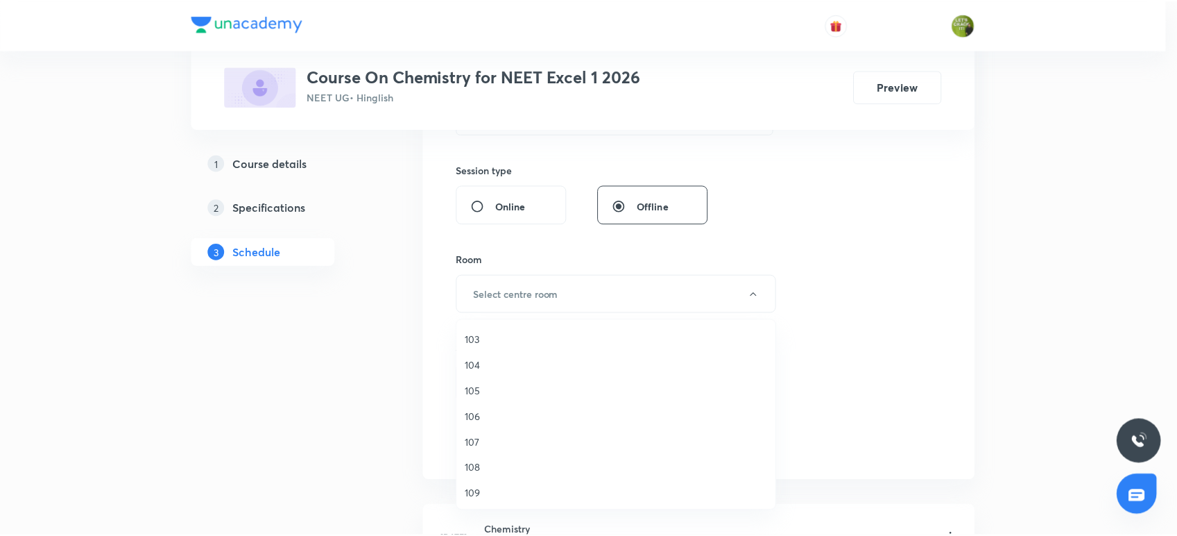
scroll to position [51, 0]
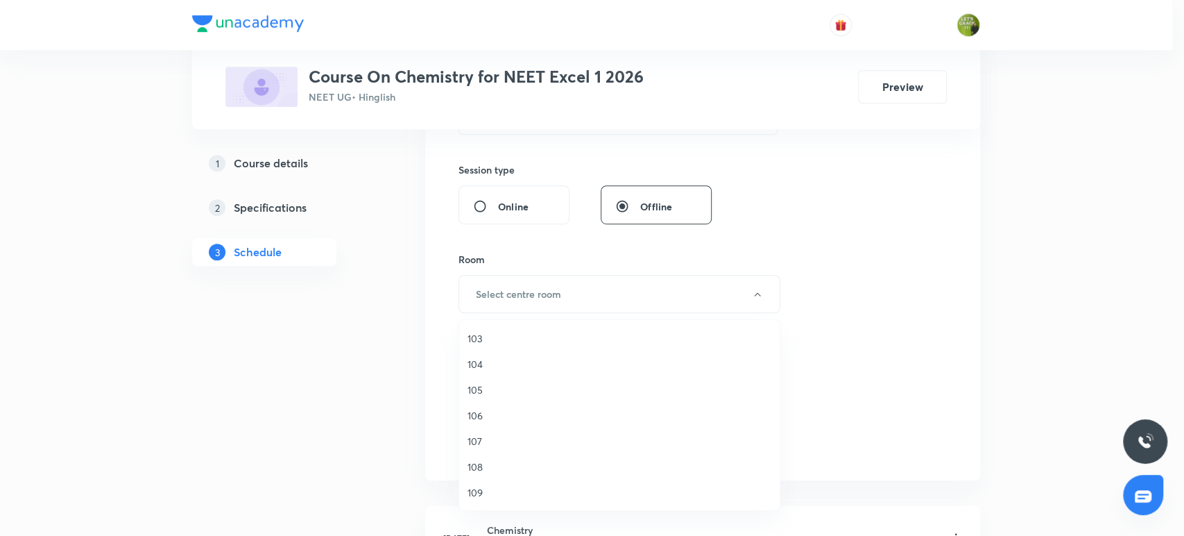
click at [483, 493] on span "109" at bounding box center [620, 492] width 304 height 15
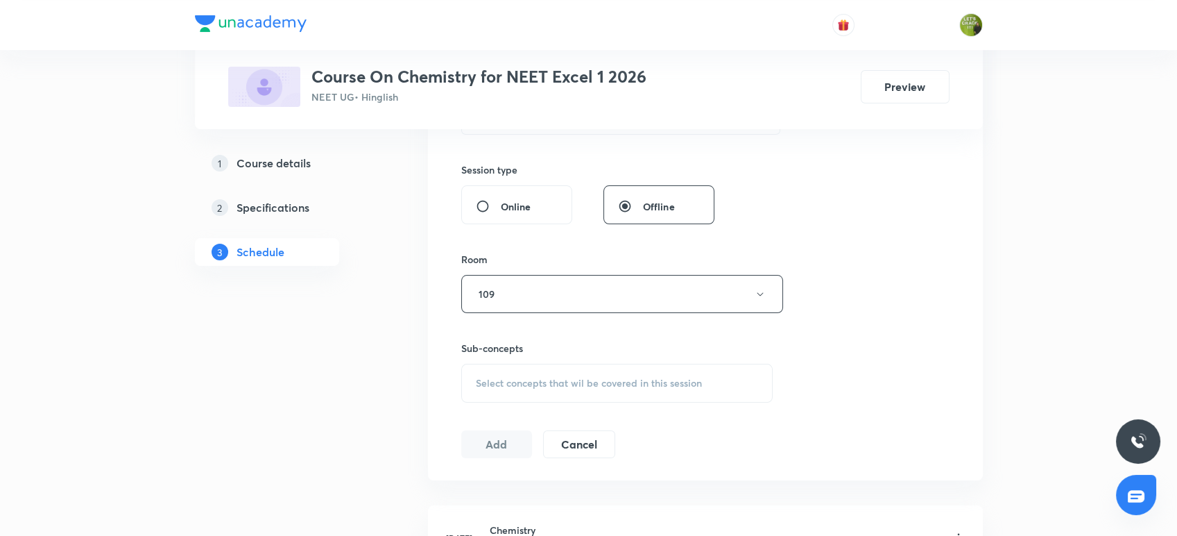
click at [538, 382] on span "Select concepts that wil be covered in this session" at bounding box center [589, 382] width 226 height 11
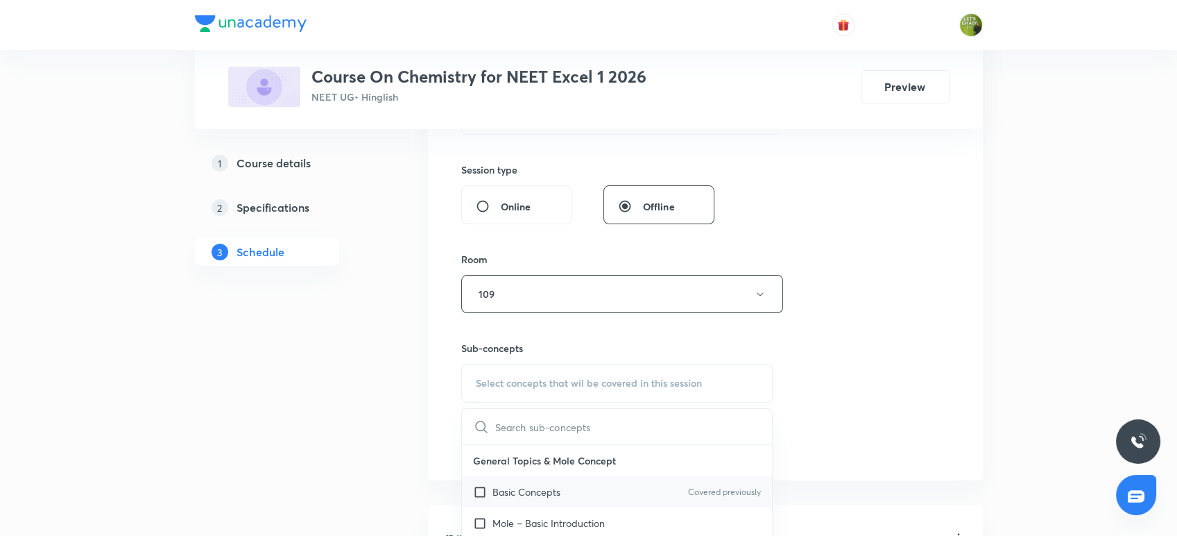
click at [480, 487] on input "checkbox" at bounding box center [482, 491] width 19 height 15
checkbox input "true"
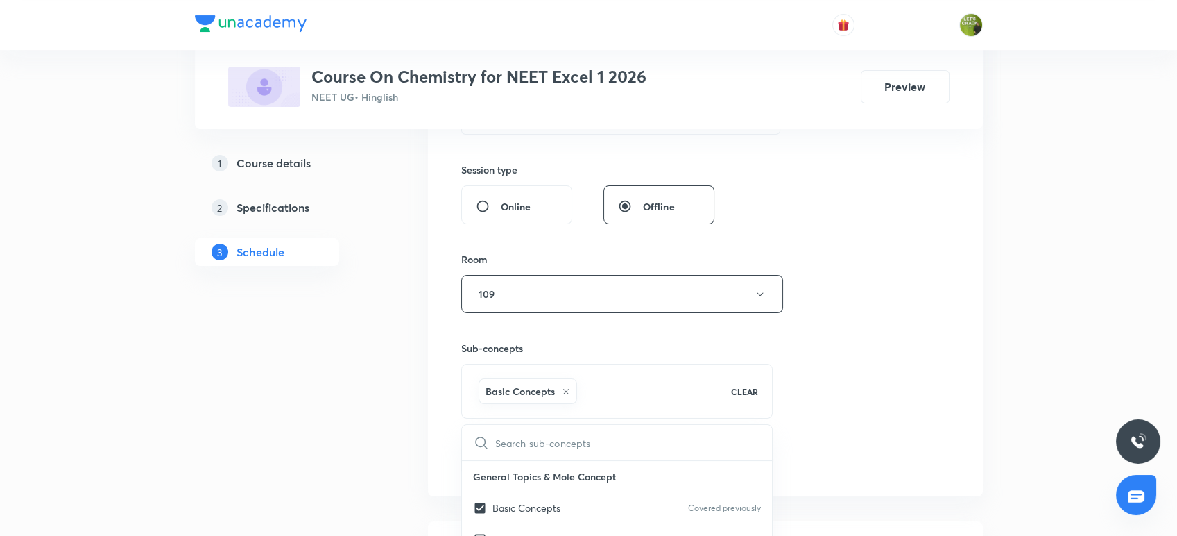
click at [495, 453] on button "Add" at bounding box center [496, 459] width 71 height 28
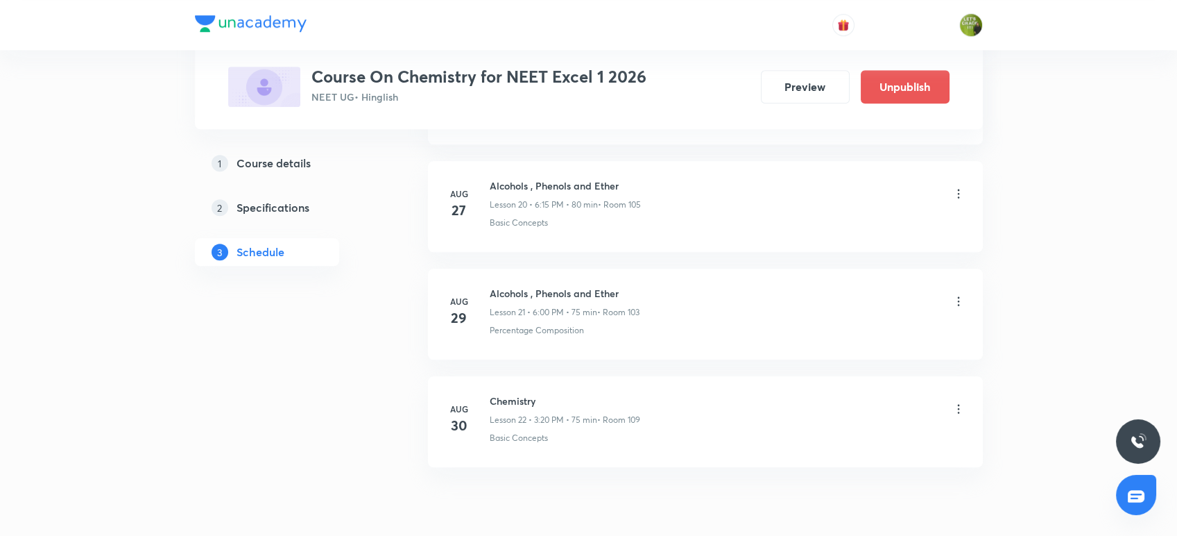
scroll to position [2300, 0]
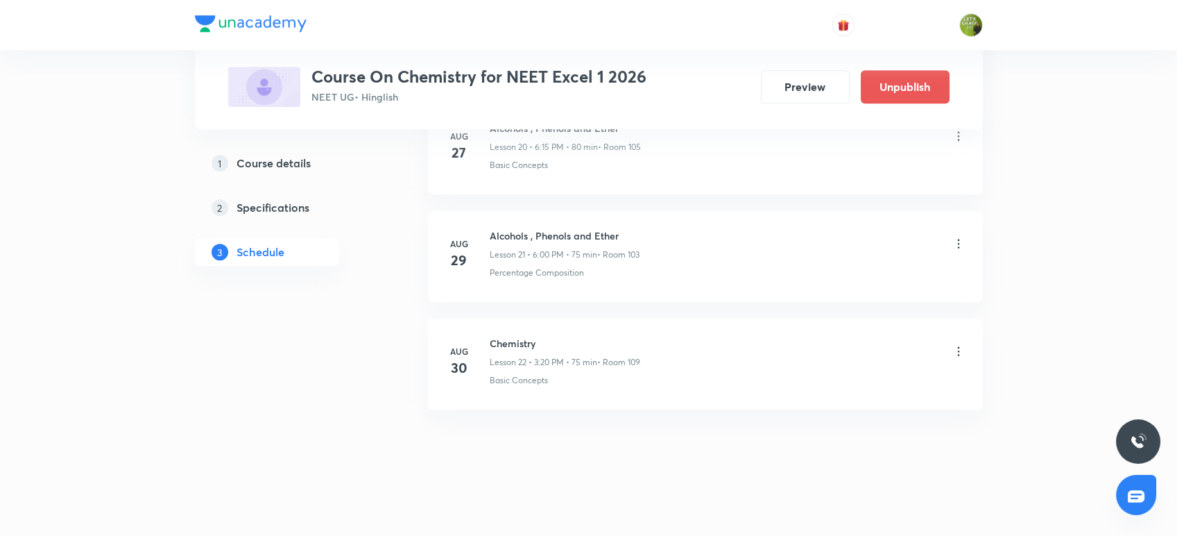
click at [493, 338] on h6 "Chemistry" at bounding box center [565, 343] width 151 height 15
drag, startPoint x: 493, startPoint y: 338, endPoint x: 535, endPoint y: 335, distance: 42.4
click at [535, 336] on h6 "Chemistry" at bounding box center [565, 343] width 151 height 15
copy h6 "Chemistry"
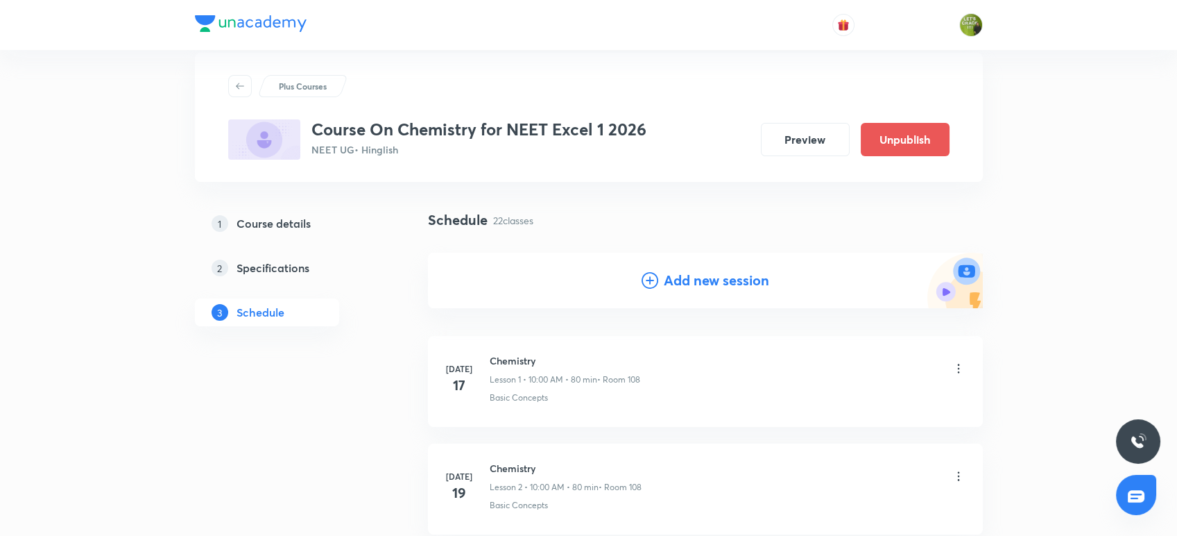
scroll to position [0, 0]
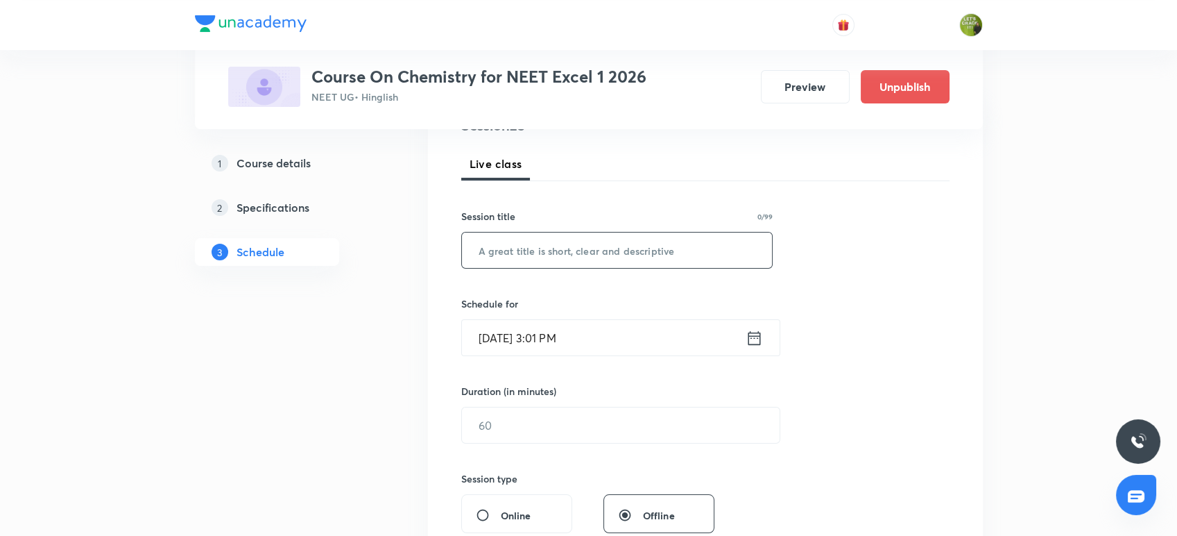
click at [522, 249] on input "text" at bounding box center [617, 249] width 311 height 35
paste input "Chemistry"
type input "Chemistry"
click at [556, 338] on input "Aug 30, 2025, 3:01 PM" at bounding box center [604, 337] width 284 height 35
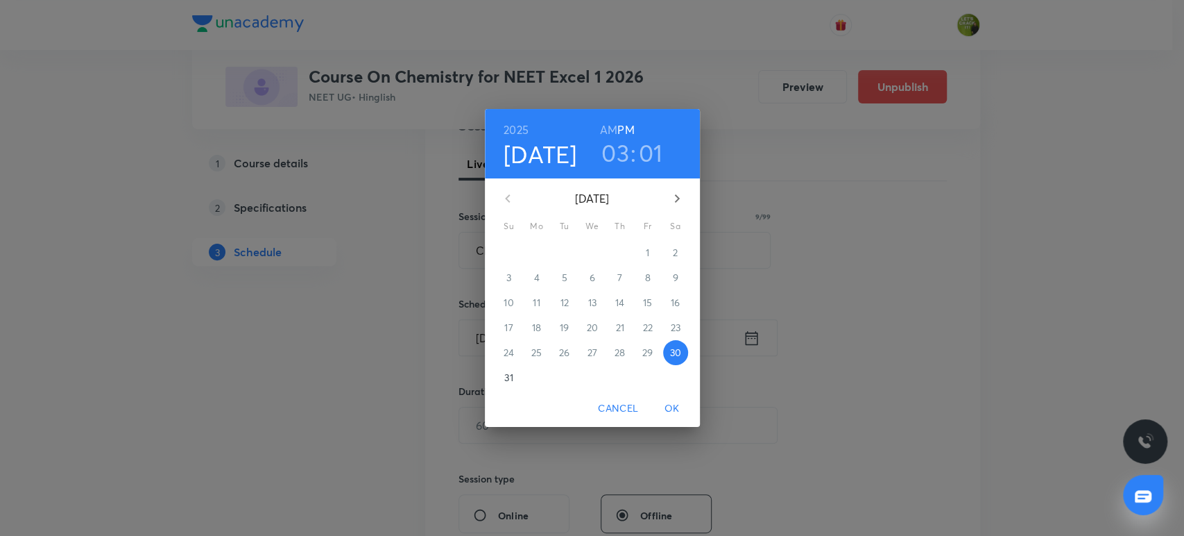
click at [616, 157] on h3 "03" at bounding box center [615, 152] width 28 height 29
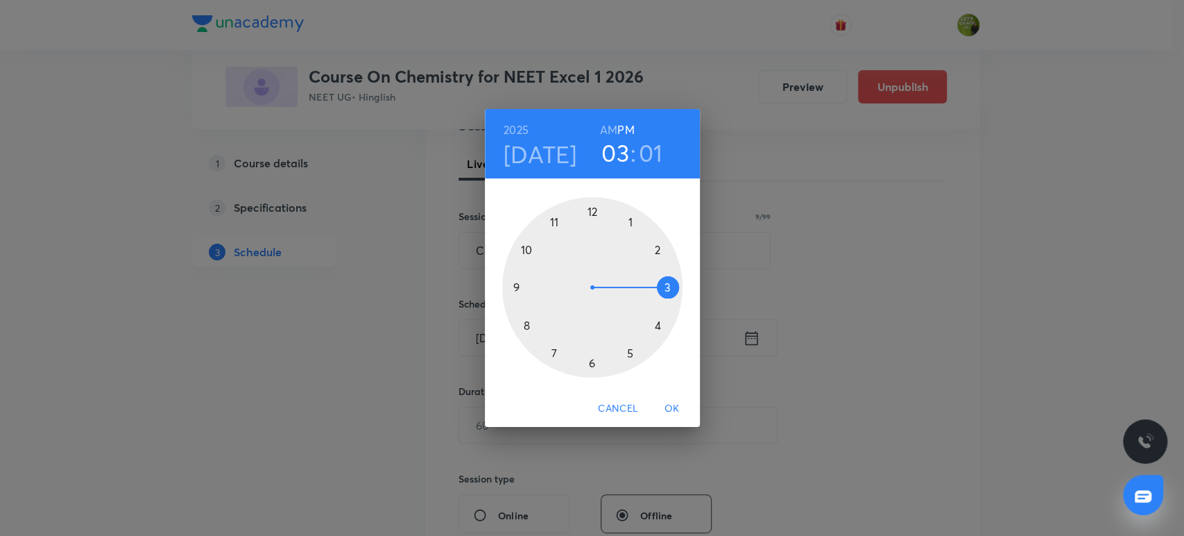
click at [658, 321] on div at bounding box center [592, 287] width 180 height 180
click at [527, 325] on div at bounding box center [592, 287] width 180 height 180
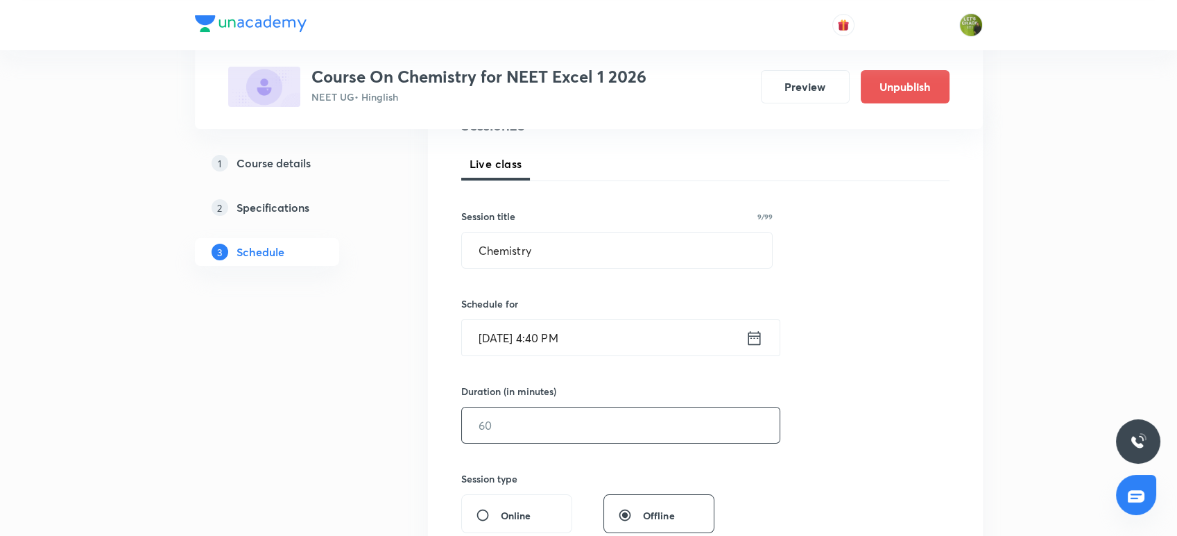
click at [540, 428] on input "text" at bounding box center [621, 424] width 318 height 35
type input "75"
click at [861, 387] on div "Session 23 Live class Session title 9/99 Chemistry ​ Schedule for Aug 30, 2025,…" at bounding box center [705, 440] width 488 height 651
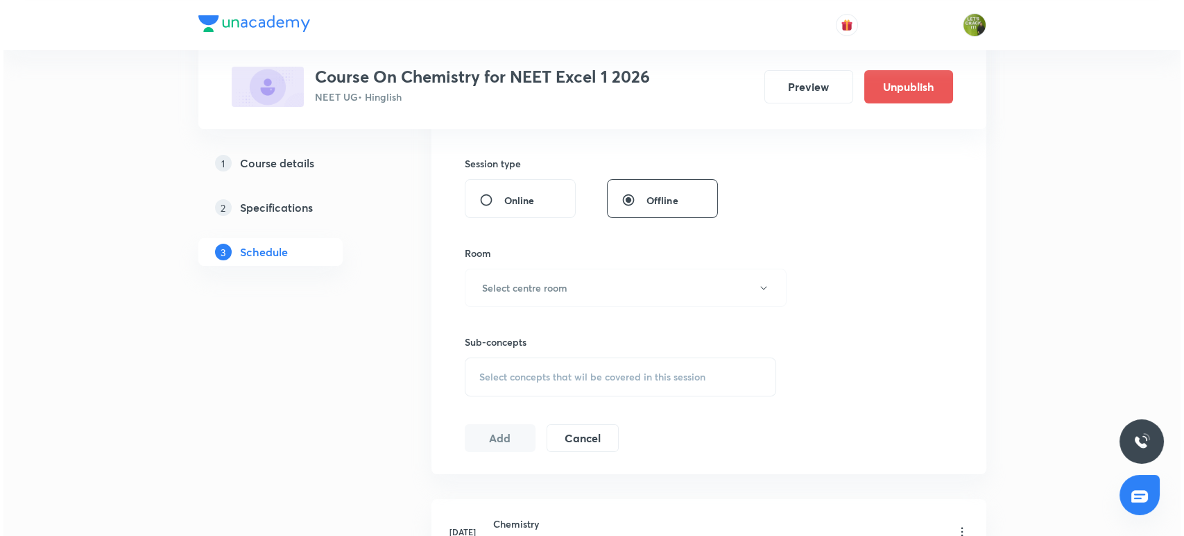
scroll to position [524, 0]
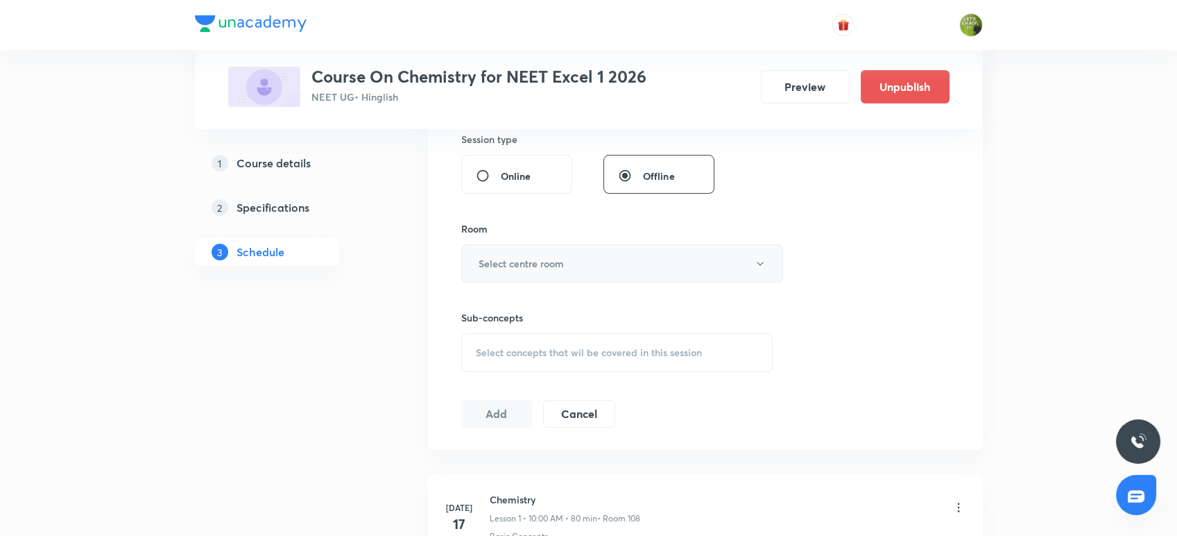
click at [649, 264] on button "Select centre room" at bounding box center [622, 263] width 322 height 38
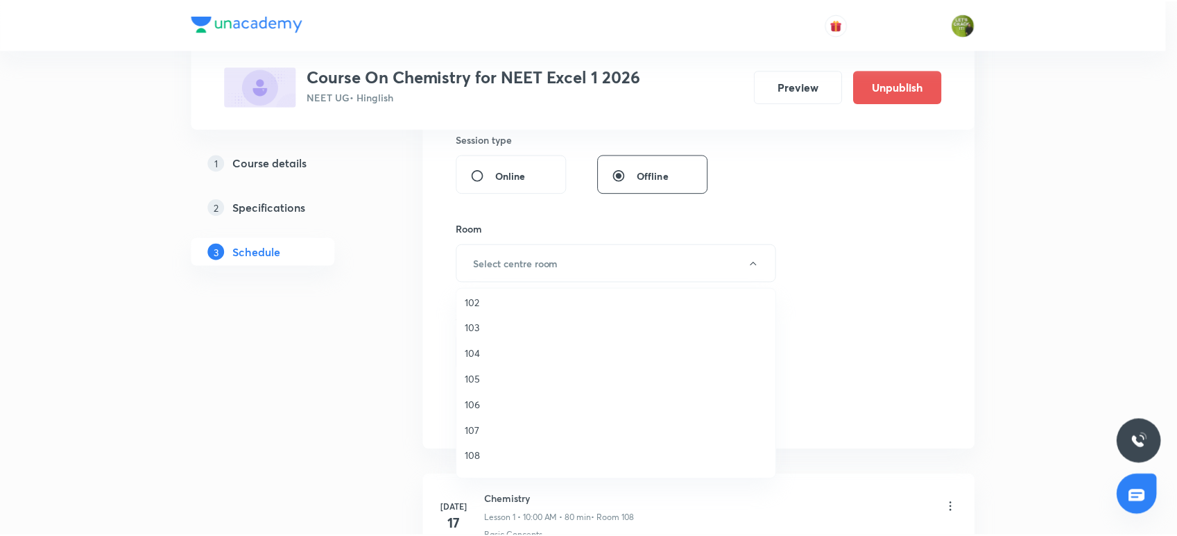
scroll to position [51, 0]
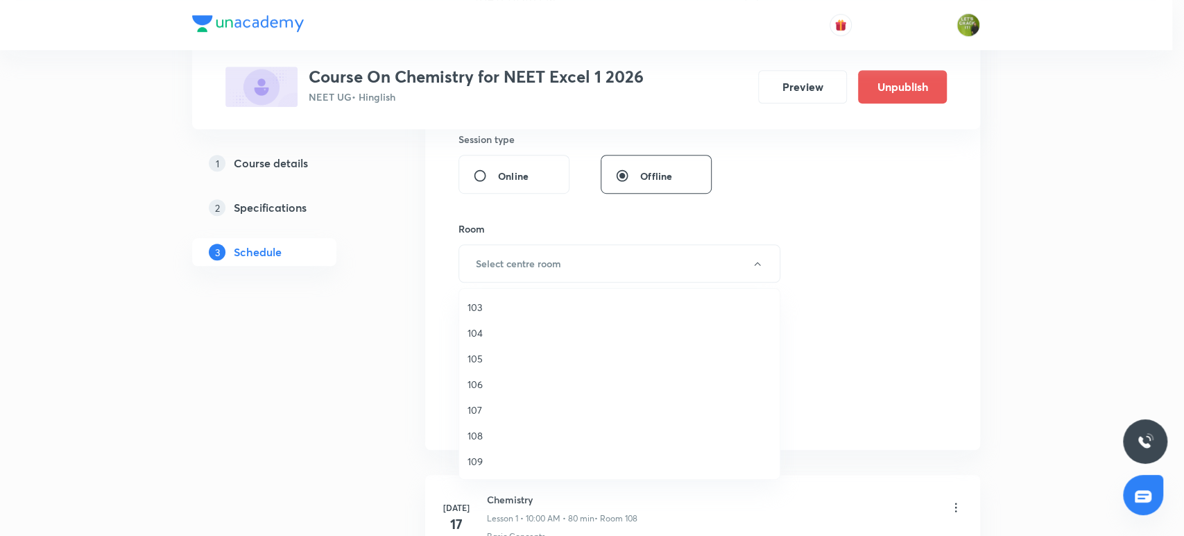
click at [485, 464] on span "109" at bounding box center [620, 461] width 304 height 15
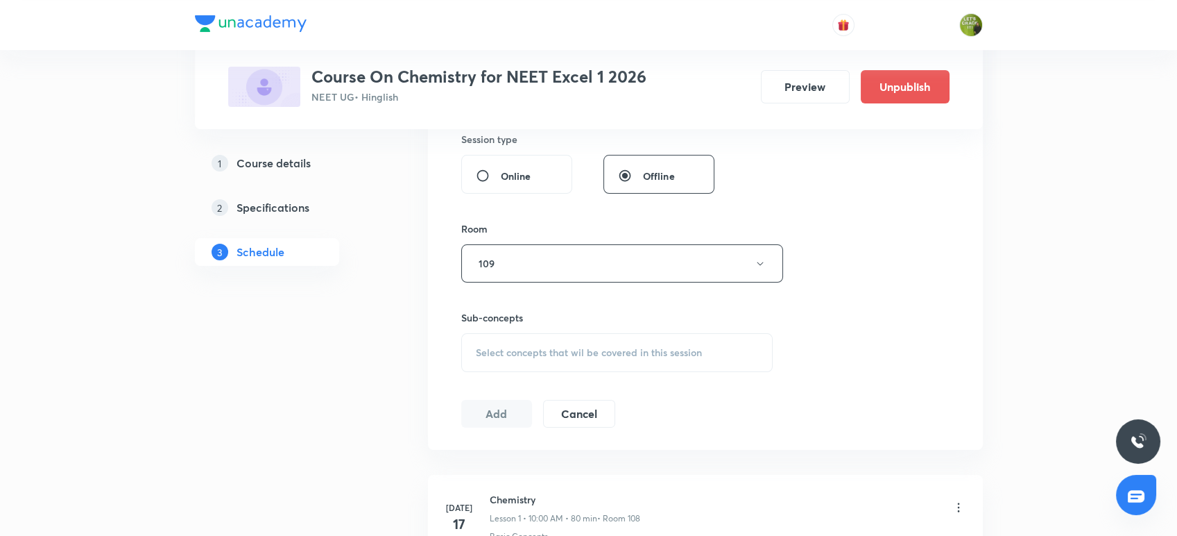
click at [559, 347] on span "Select concepts that wil be covered in this session" at bounding box center [589, 352] width 226 height 11
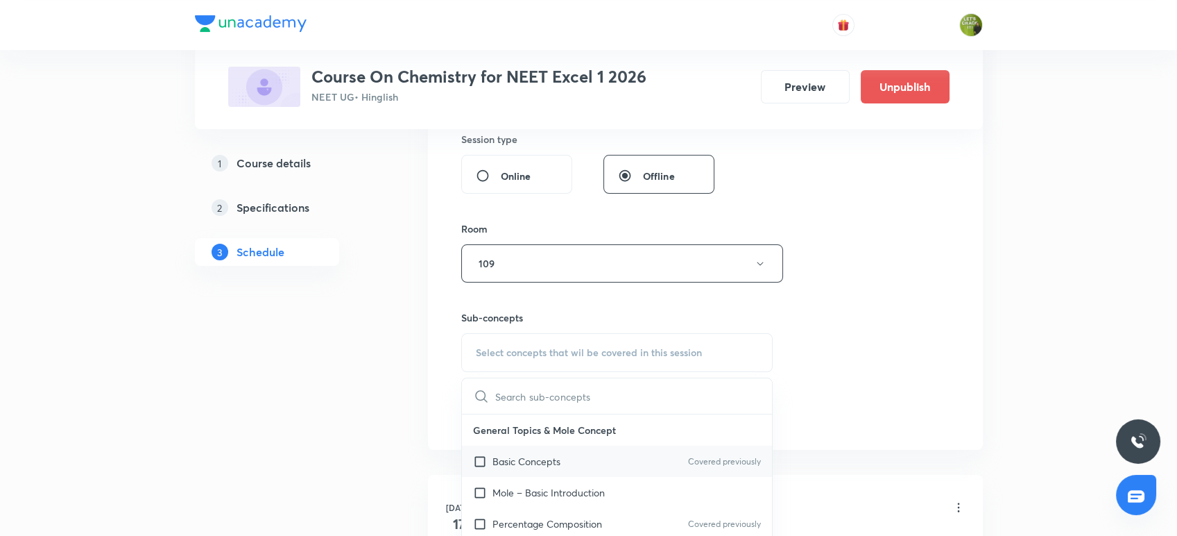
click at [479, 459] on input "checkbox" at bounding box center [482, 461] width 19 height 15
checkbox input "true"
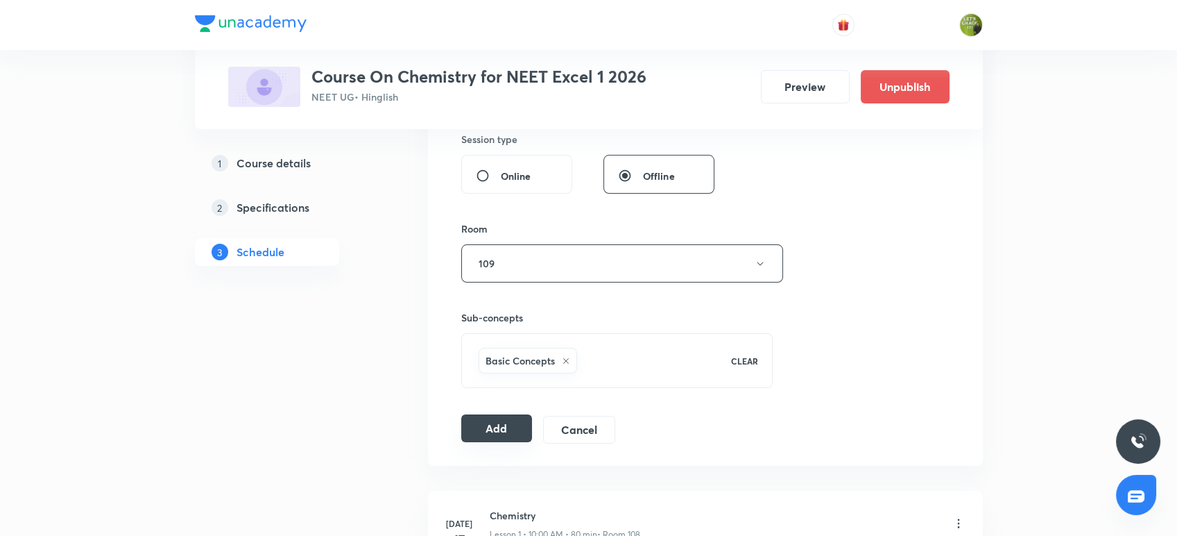
click at [472, 428] on button "Add" at bounding box center [496, 428] width 71 height 28
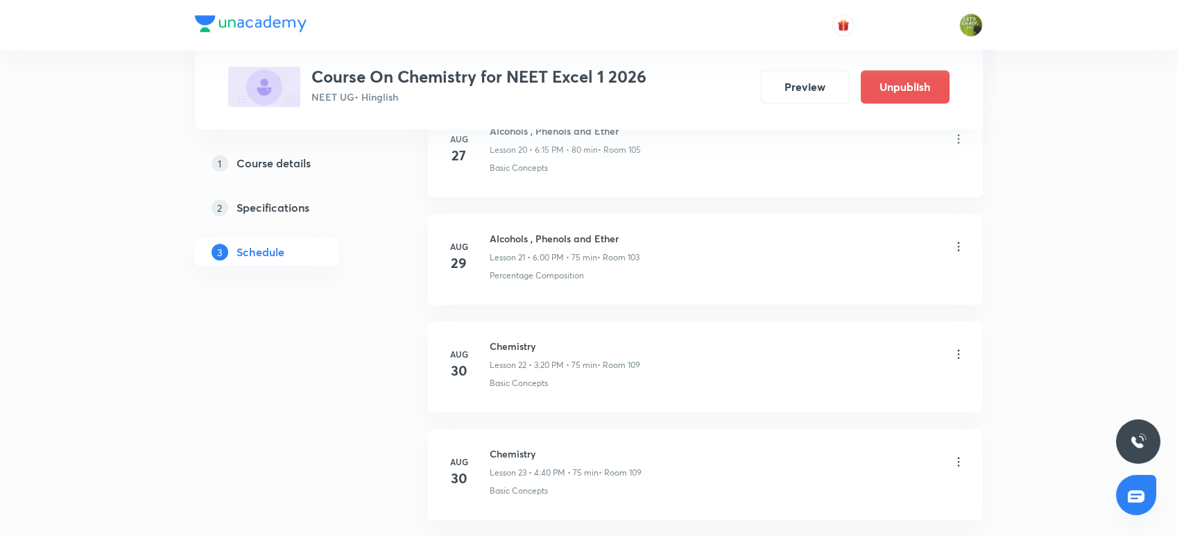
scroll to position [2408, 0]
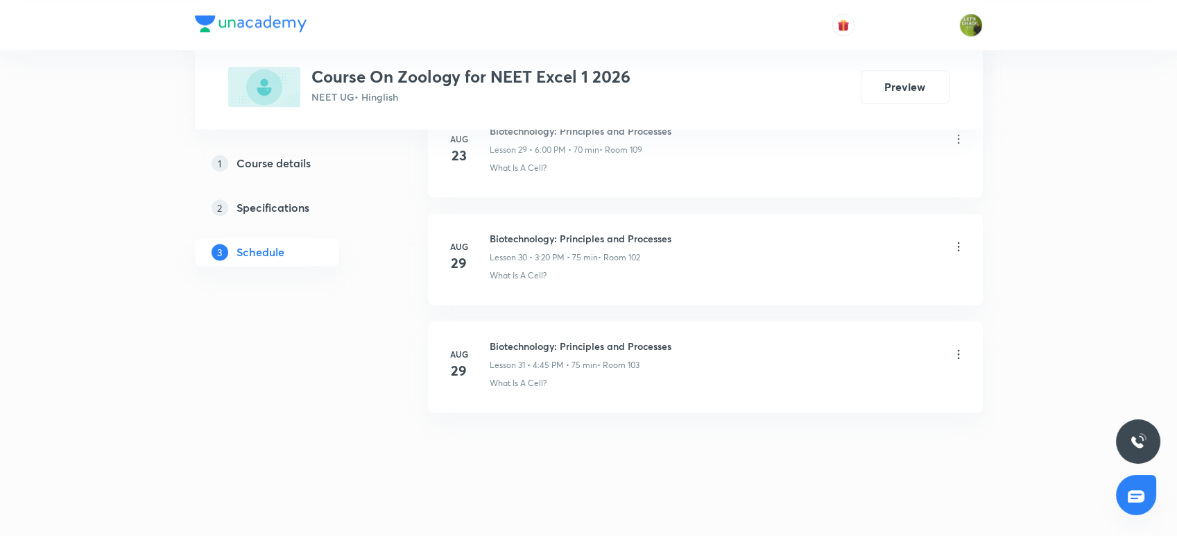
scroll to position [3903, 0]
drag, startPoint x: 489, startPoint y: 338, endPoint x: 687, endPoint y: 334, distance: 197.7
click at [687, 338] on div "Biotechnology: Principles and Processes Lesson 31 • 4:45 PM • 75 min • Room 103" at bounding box center [728, 354] width 476 height 33
copy h6 "Biotechnology: Principles and Processes"
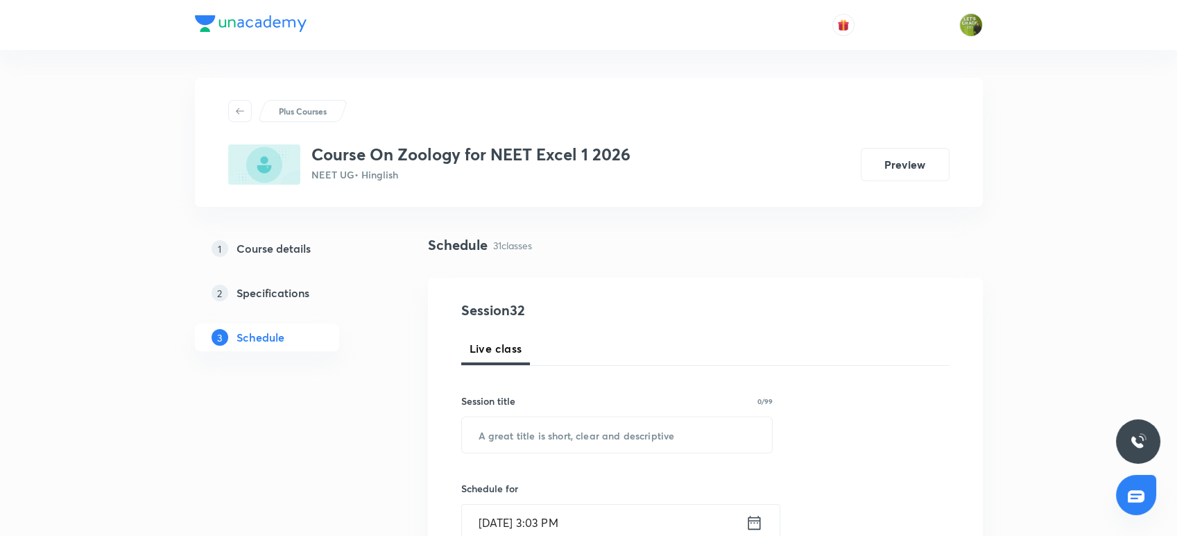
scroll to position [0, 0]
click at [538, 439] on input "text" at bounding box center [617, 434] width 311 height 35
paste input "Biotechnology: Principles and Processes"
type input "Biotechnology: Principles and Processes"
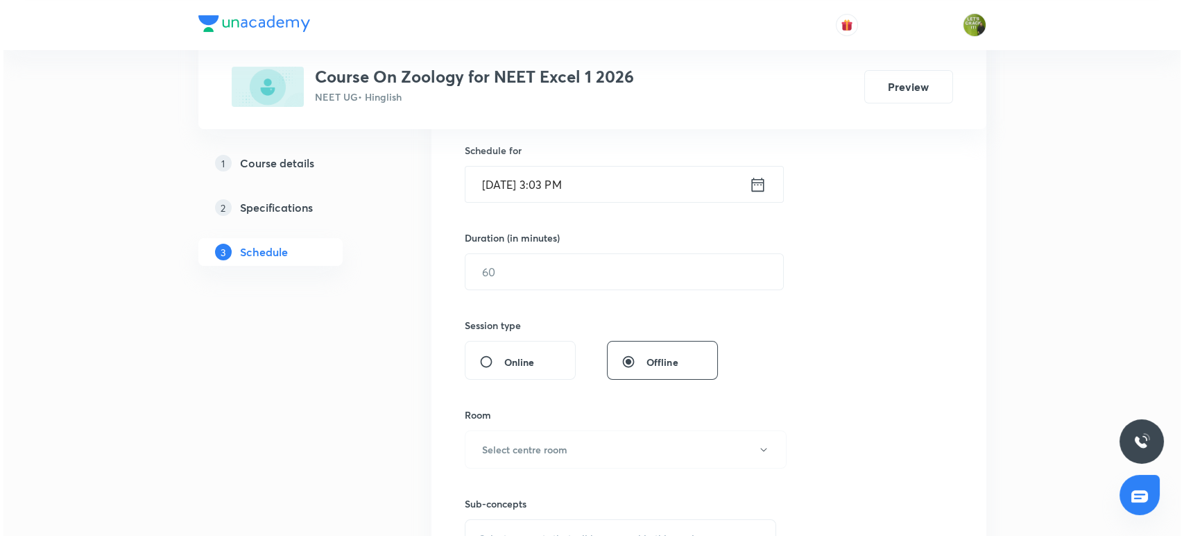
scroll to position [339, 0]
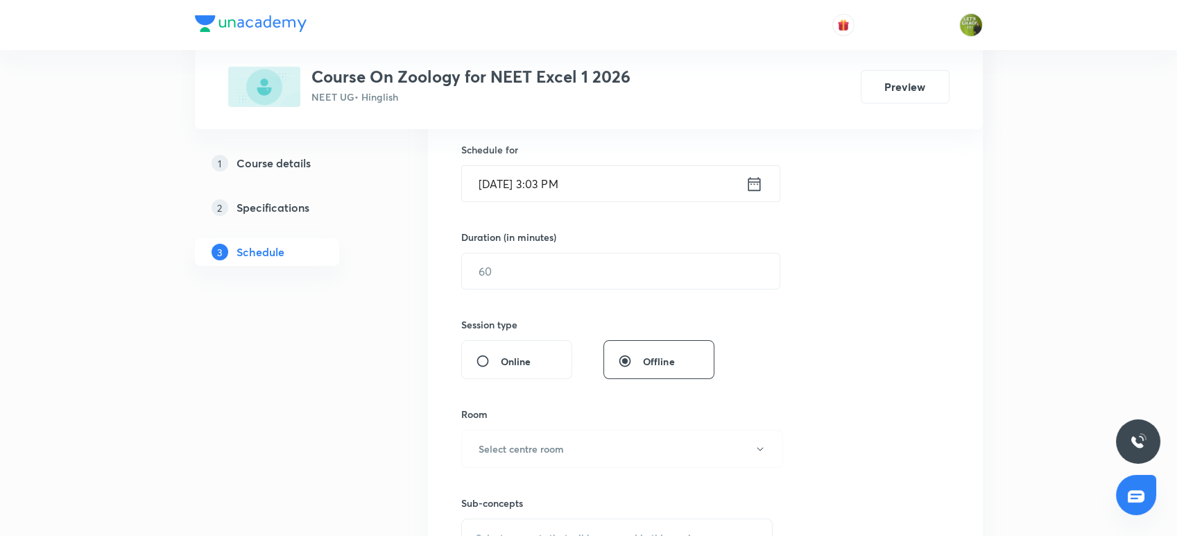
click at [554, 181] on input "[DATE] 3:03 PM" at bounding box center [604, 183] width 284 height 35
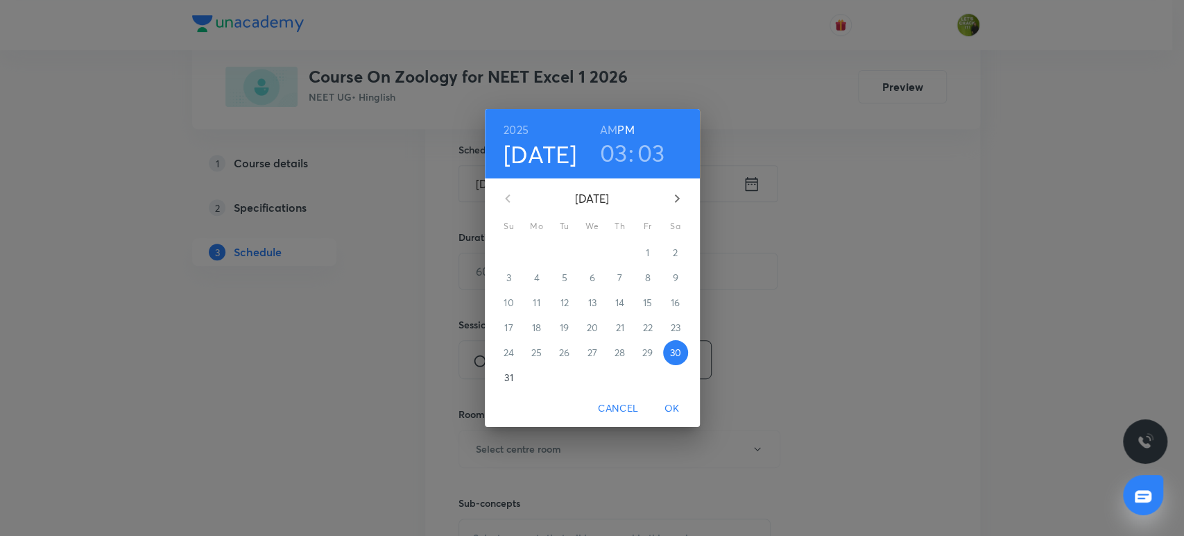
click at [611, 155] on h3 "03" at bounding box center [614, 152] width 28 height 29
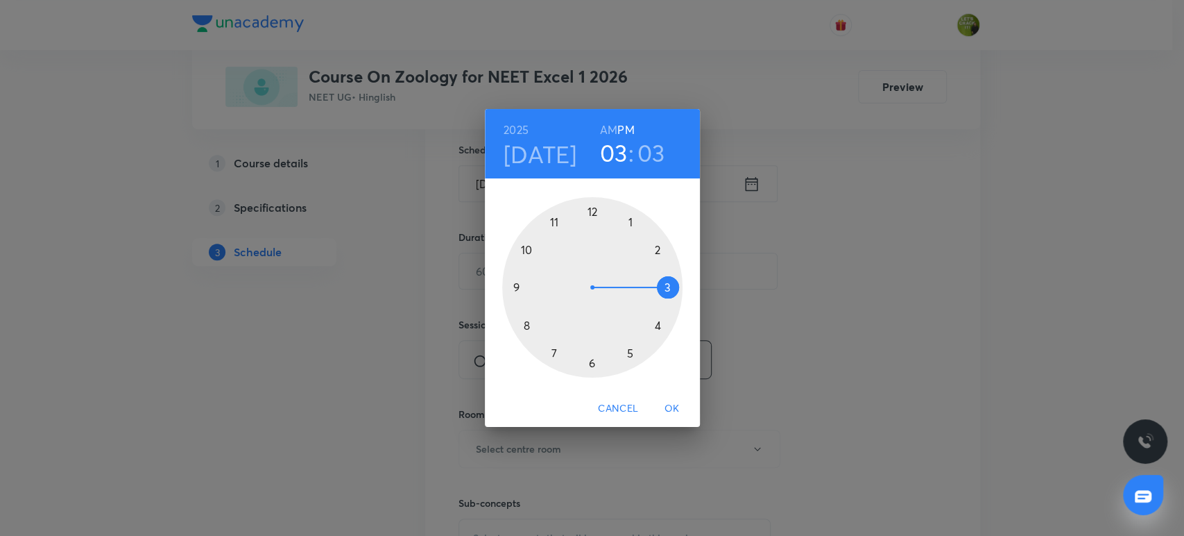
click at [591, 363] on div at bounding box center [592, 287] width 180 height 180
click at [592, 211] on div at bounding box center [592, 287] width 180 height 180
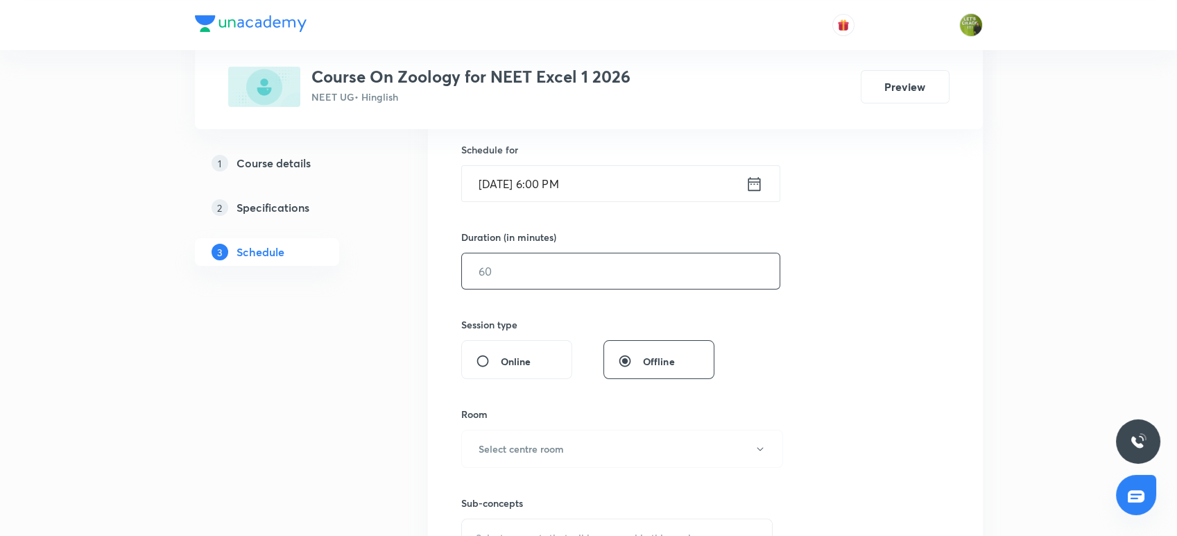
click at [522, 271] on input "text" at bounding box center [621, 270] width 318 height 35
type input "70"
click at [617, 445] on button "Select centre room" at bounding box center [622, 448] width 322 height 38
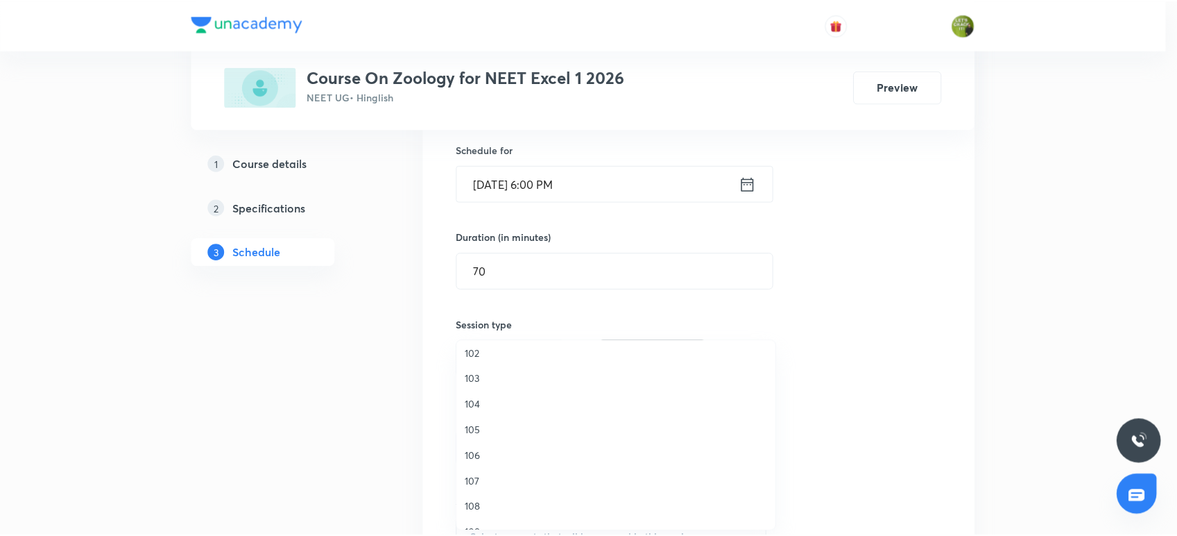
scroll to position [51, 0]
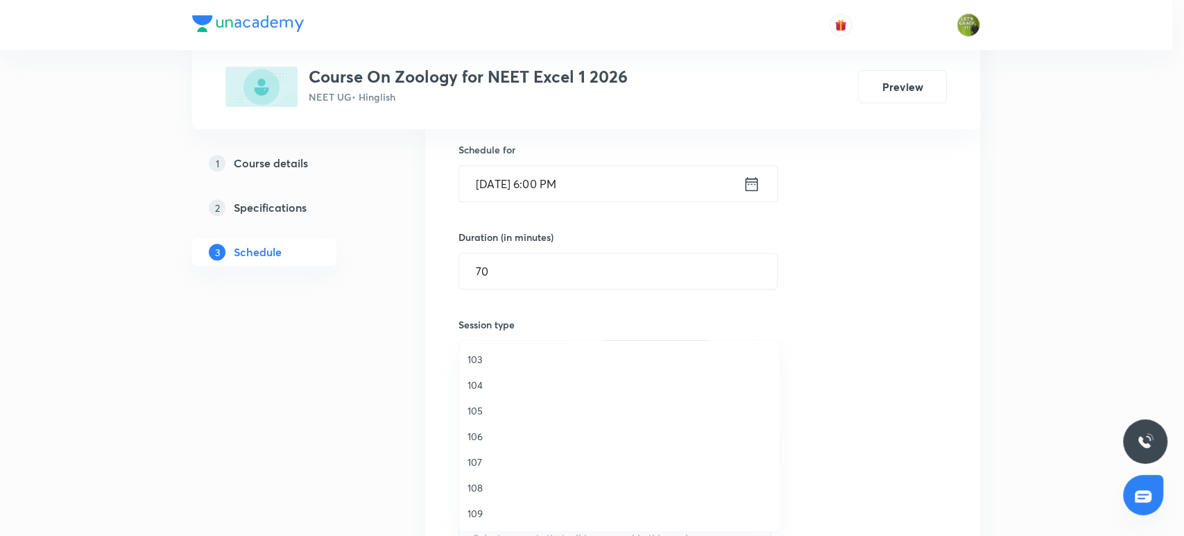
click at [474, 511] on span "109" at bounding box center [620, 513] width 304 height 15
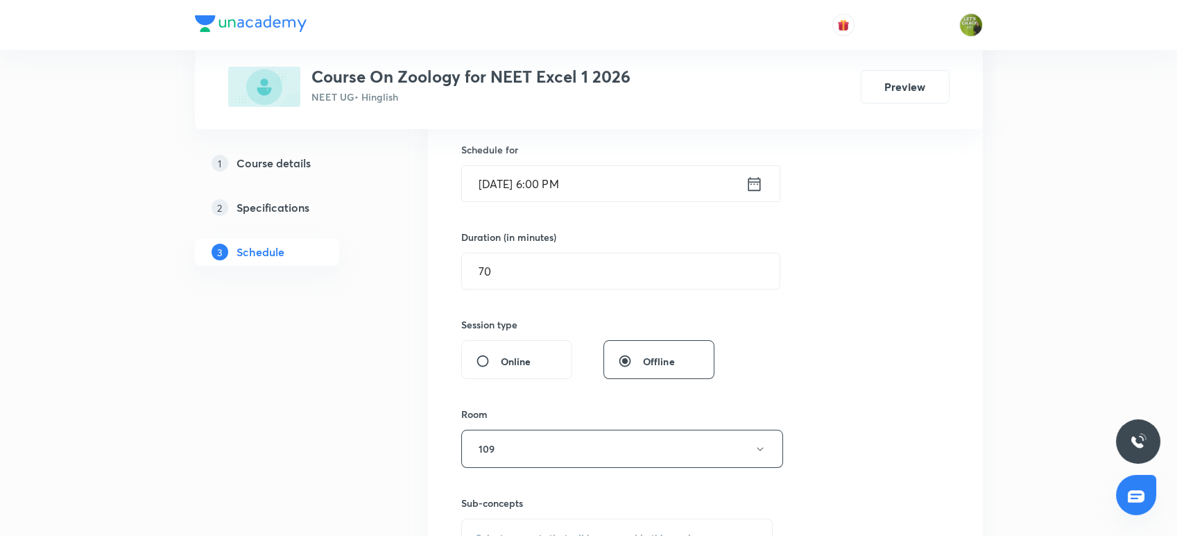
click at [887, 399] on div "Session 32 Live class Session title 39/99 Biotechnology: Principles and Process…" at bounding box center [705, 286] width 488 height 651
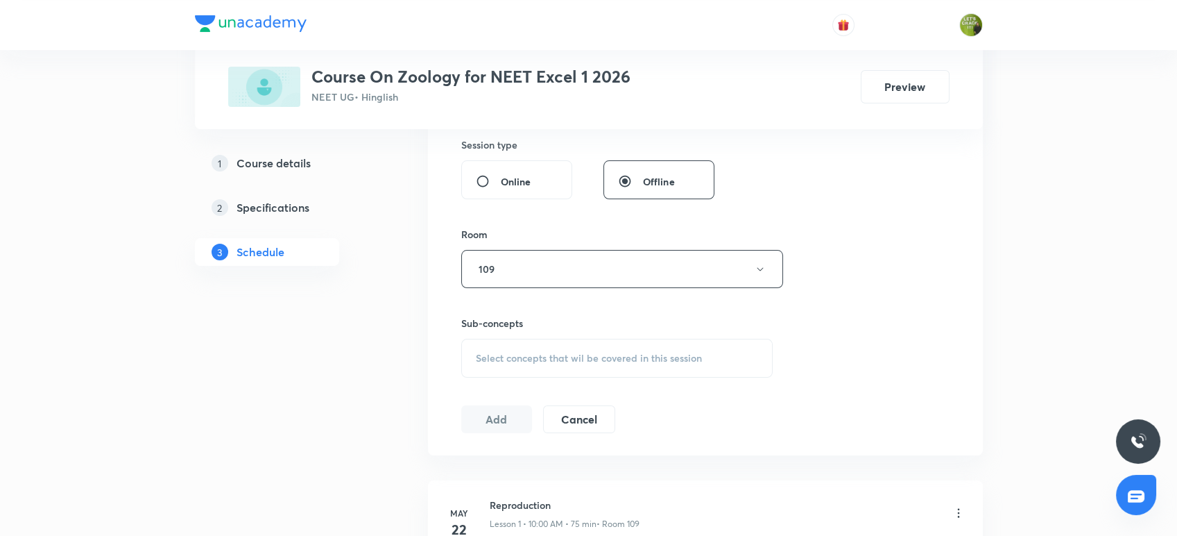
scroll to position [585, 0]
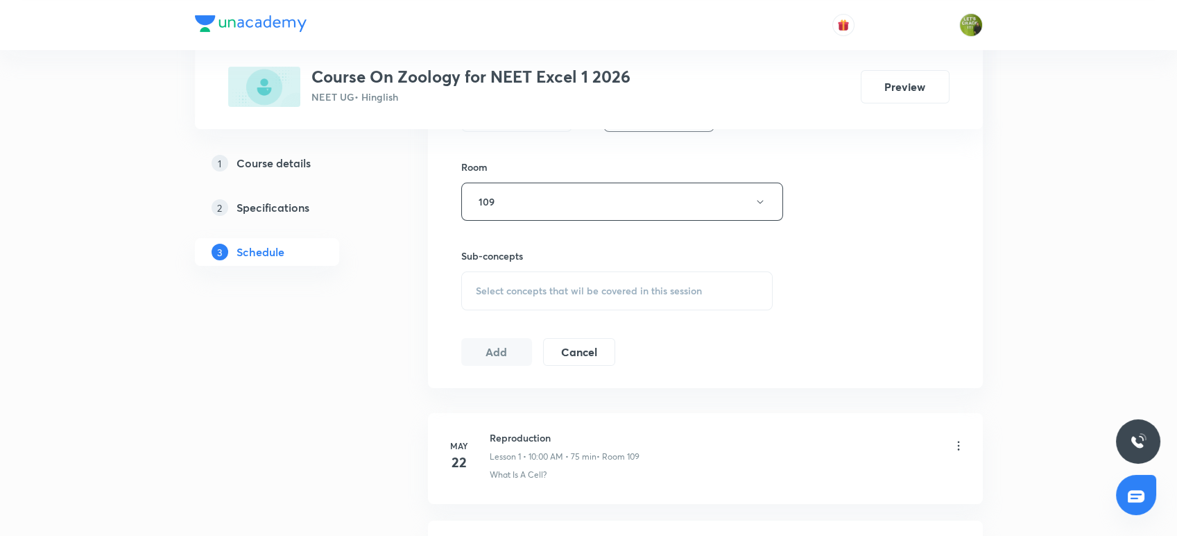
click at [635, 285] on span "Select concepts that wil be covered in this session" at bounding box center [589, 290] width 226 height 11
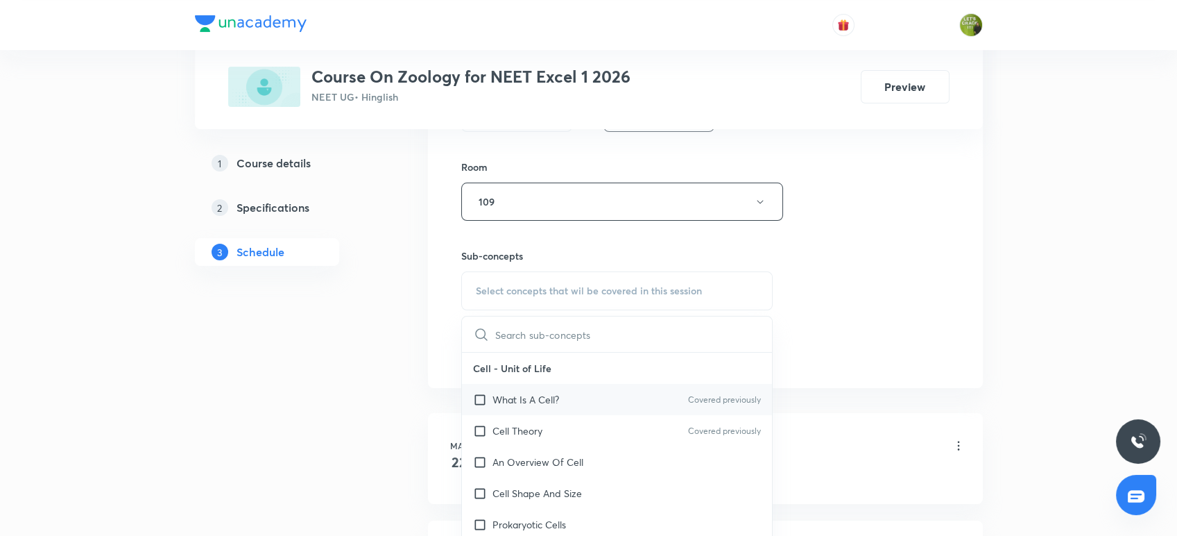
click at [480, 396] on input "checkbox" at bounding box center [482, 399] width 19 height 15
checkbox input "true"
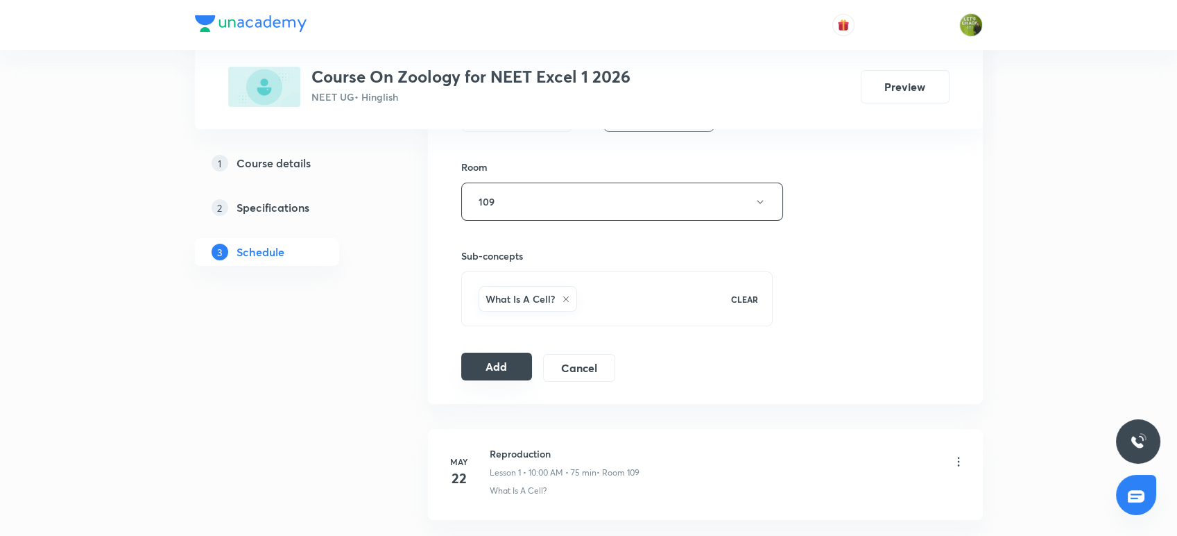
click at [497, 371] on button "Add" at bounding box center [496, 366] width 71 height 28
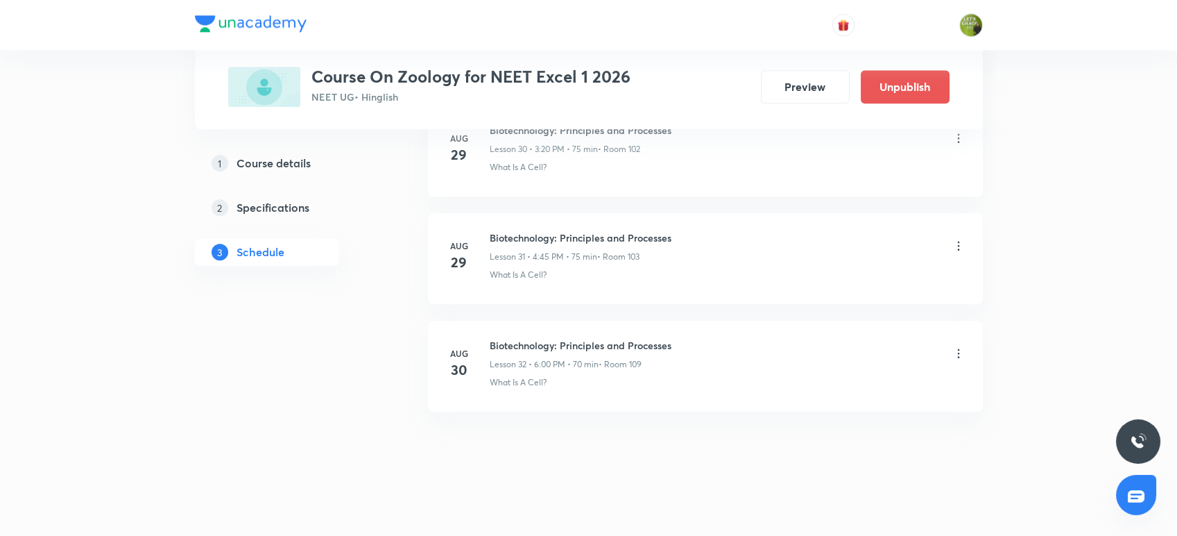
scroll to position [3374, 0]
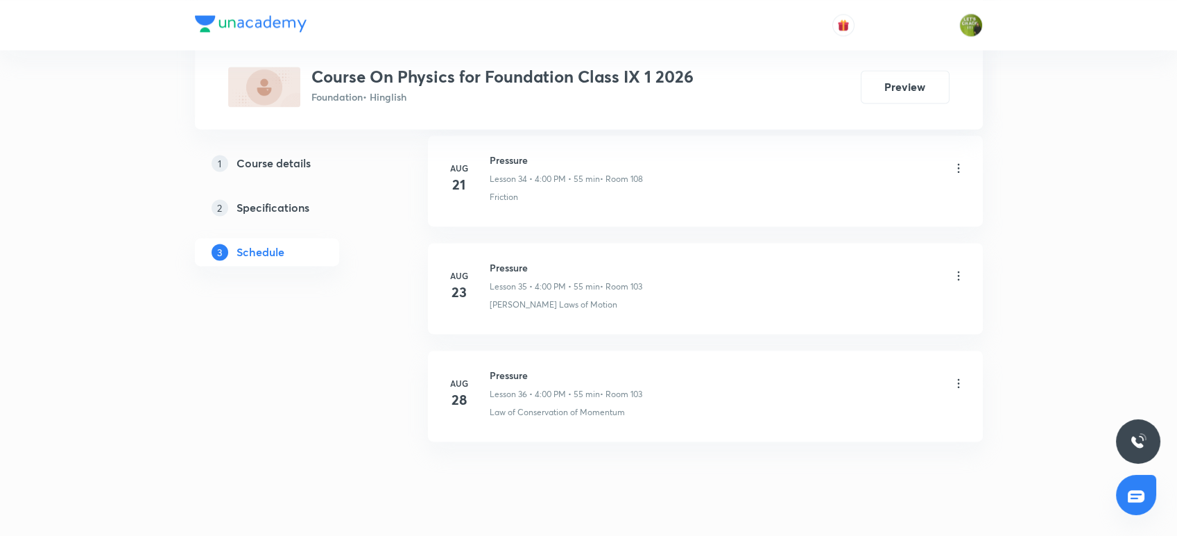
scroll to position [4410, 0]
click at [492, 370] on h6 "Pressure" at bounding box center [566, 376] width 153 height 15
click at [493, 369] on h6 "Pressure" at bounding box center [566, 376] width 153 height 15
drag, startPoint x: 493, startPoint y: 368, endPoint x: 529, endPoint y: 368, distance: 36.1
click at [529, 369] on h6 "Pressure" at bounding box center [566, 376] width 153 height 15
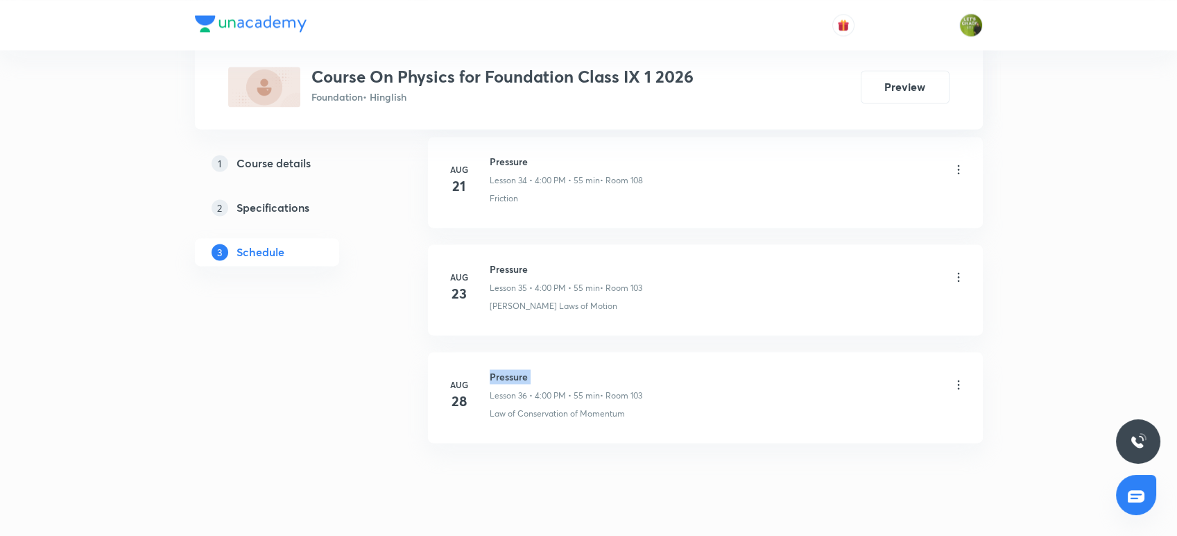
copy h6 "Pressure"
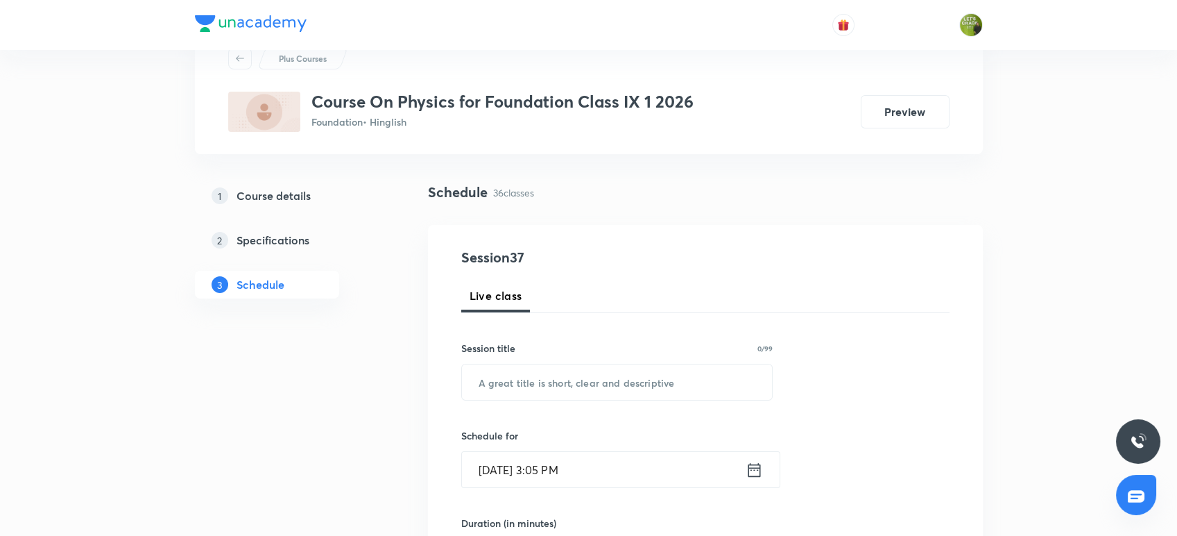
scroll to position [0, 0]
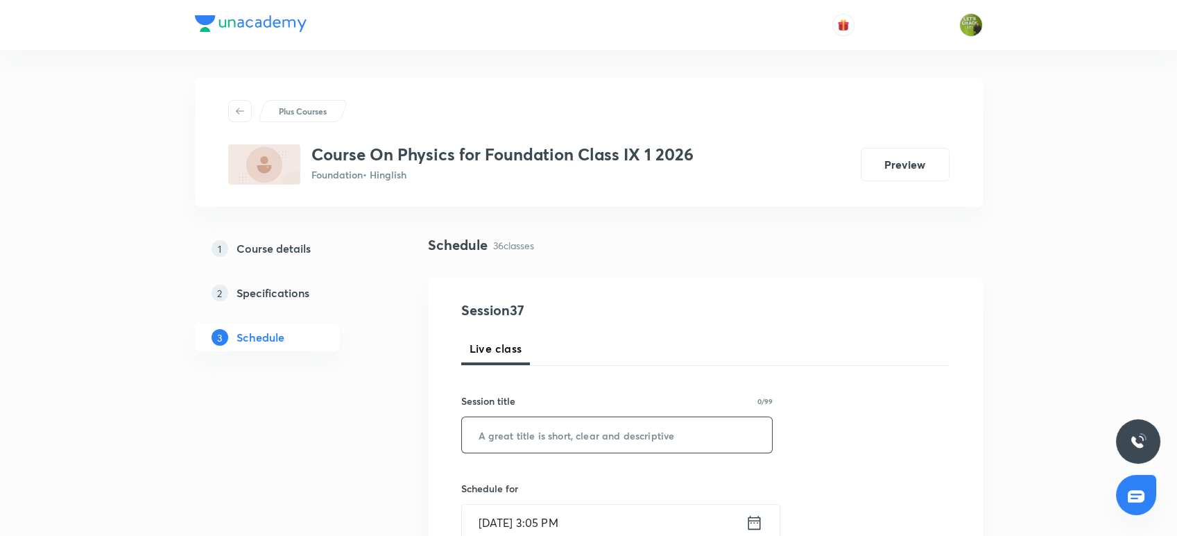
click at [540, 434] on input "text" at bounding box center [617, 434] width 311 height 35
paste input "Pressure"
type input "Pressure"
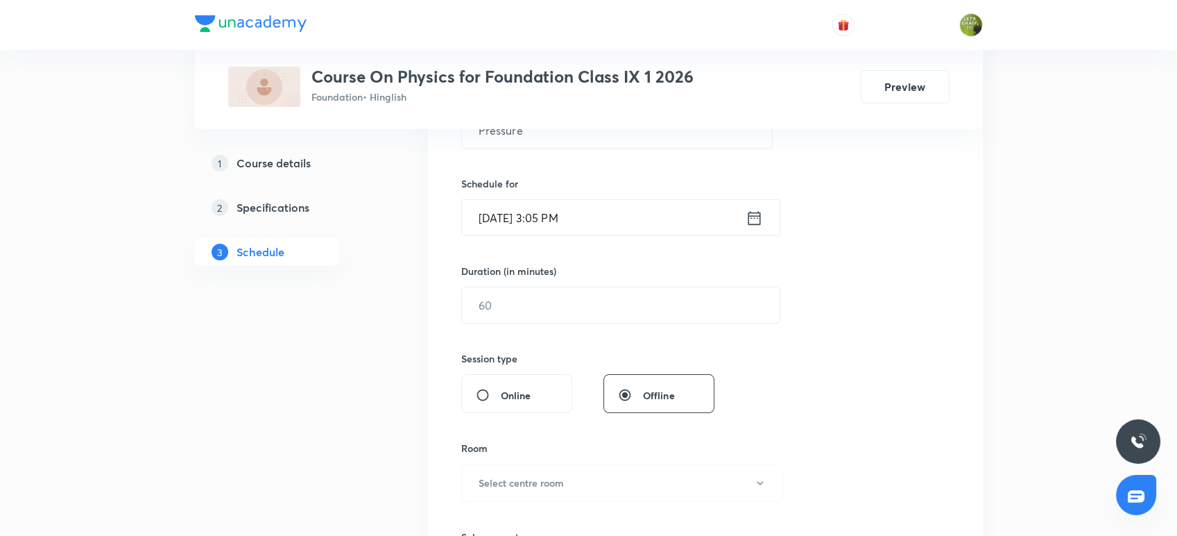
scroll to position [339, 0]
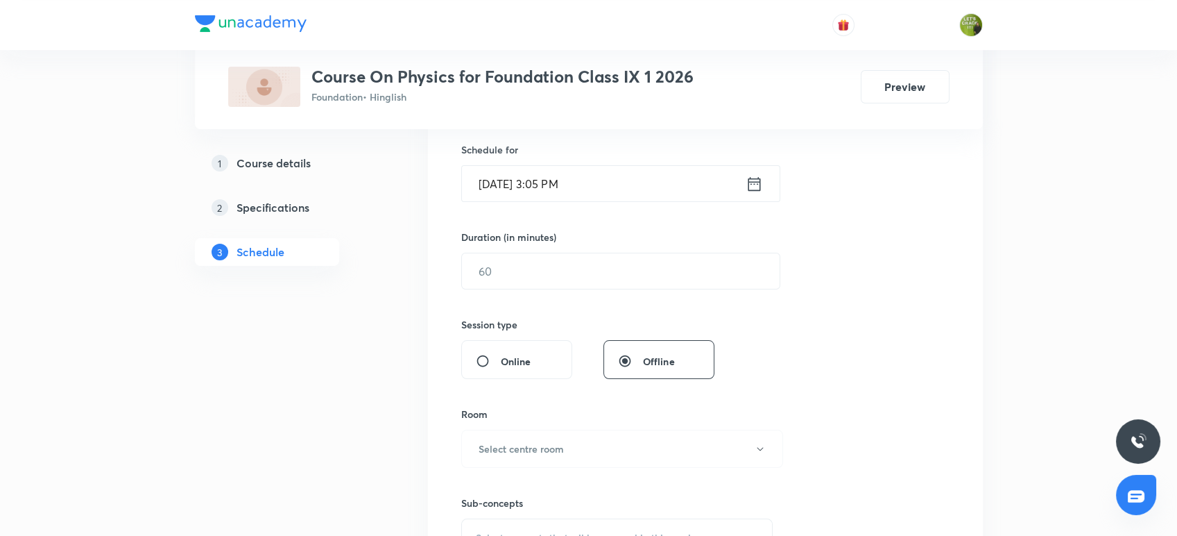
click at [556, 182] on input "Aug 30, 2025, 3:05 PM" at bounding box center [604, 183] width 284 height 35
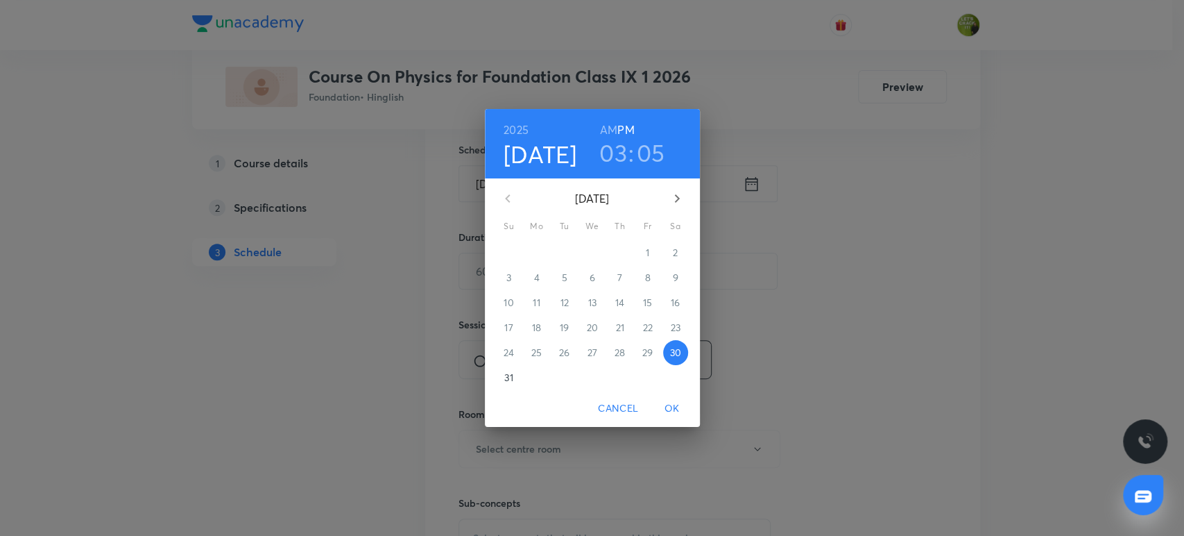
click at [612, 156] on h3 "03" at bounding box center [613, 152] width 28 height 29
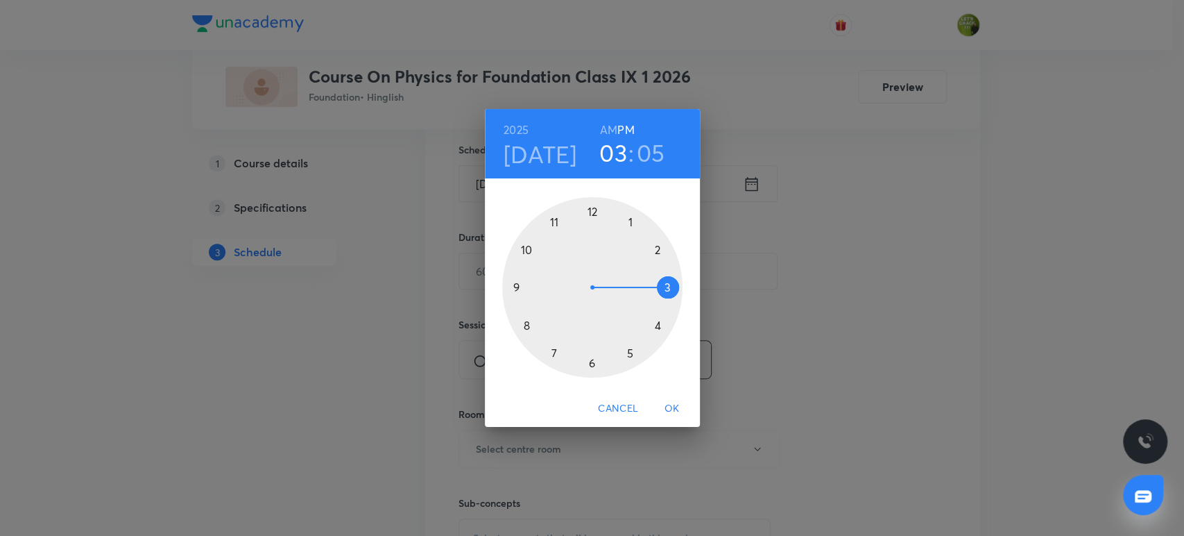
click at [656, 327] on div at bounding box center [592, 287] width 180 height 180
click at [589, 212] on div at bounding box center [592, 287] width 180 height 180
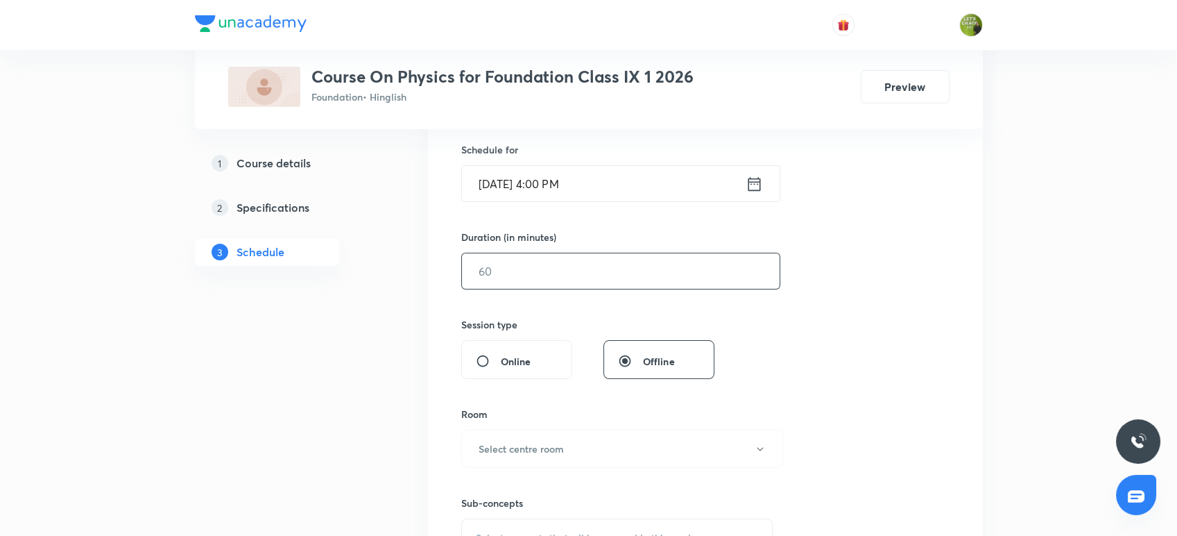
click at [522, 272] on input "text" at bounding box center [621, 270] width 318 height 35
type input "55"
click at [810, 318] on div "Session 37 Live class Session title 8/99 Pressure ​ Schedule for Aug 30, 2025, …" at bounding box center [705, 286] width 488 height 651
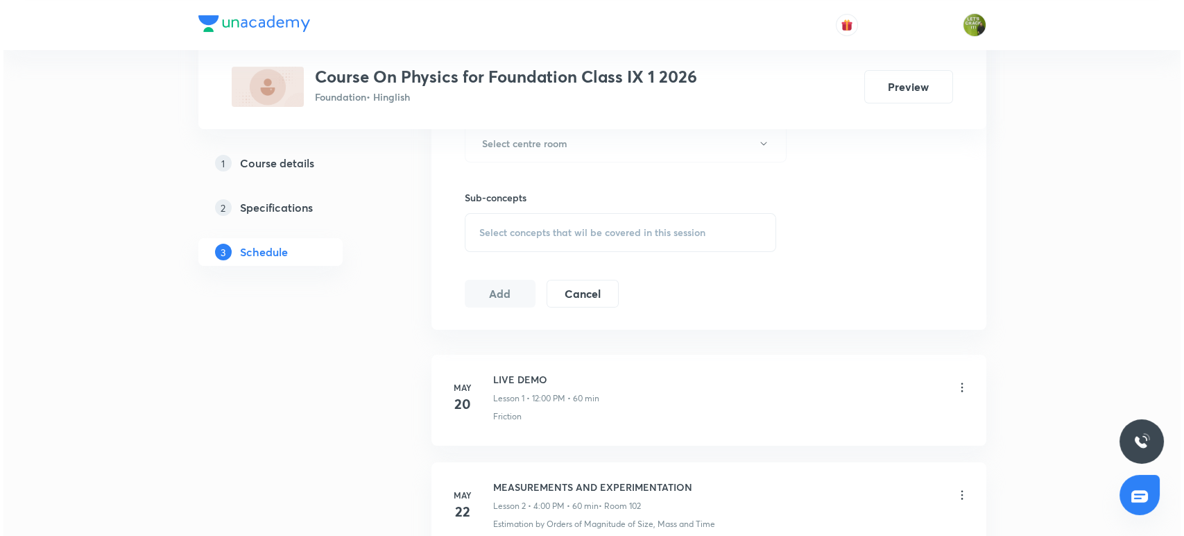
scroll to position [647, 0]
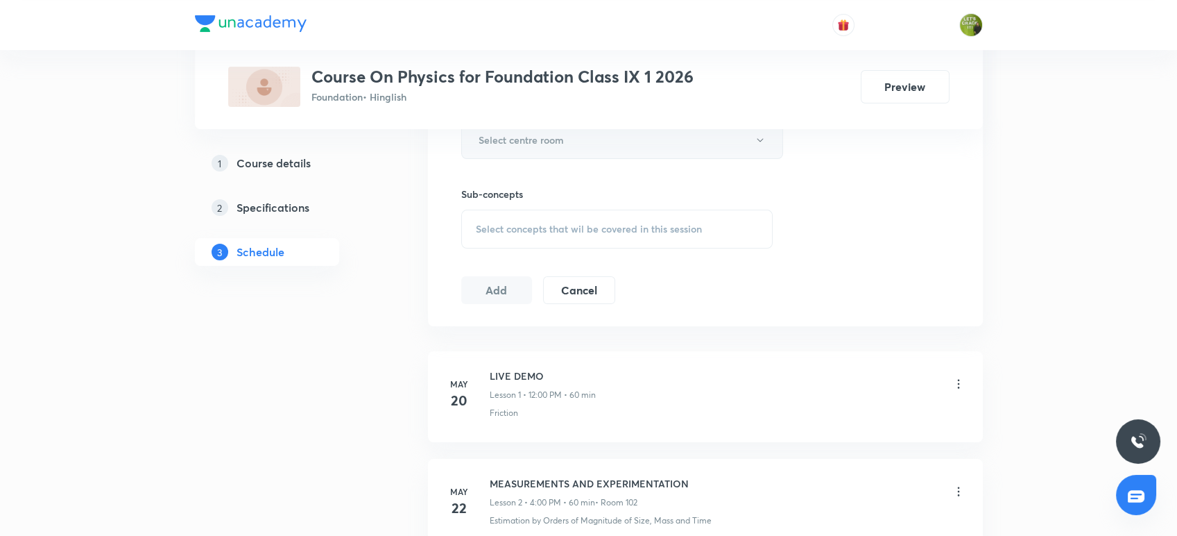
click at [609, 132] on button "Select centre room" at bounding box center [622, 140] width 322 height 38
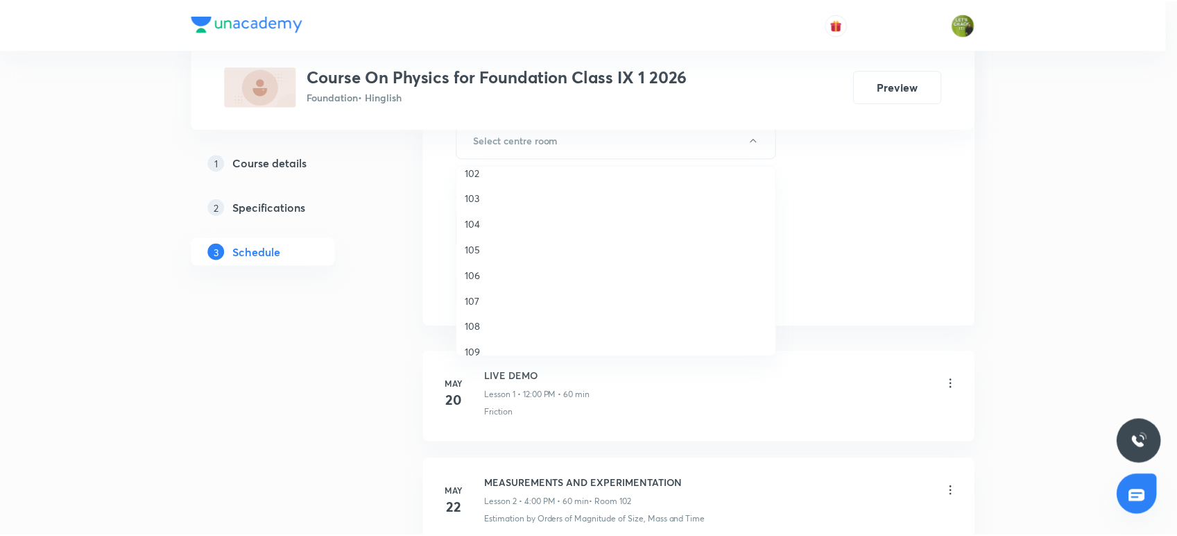
scroll to position [51, 0]
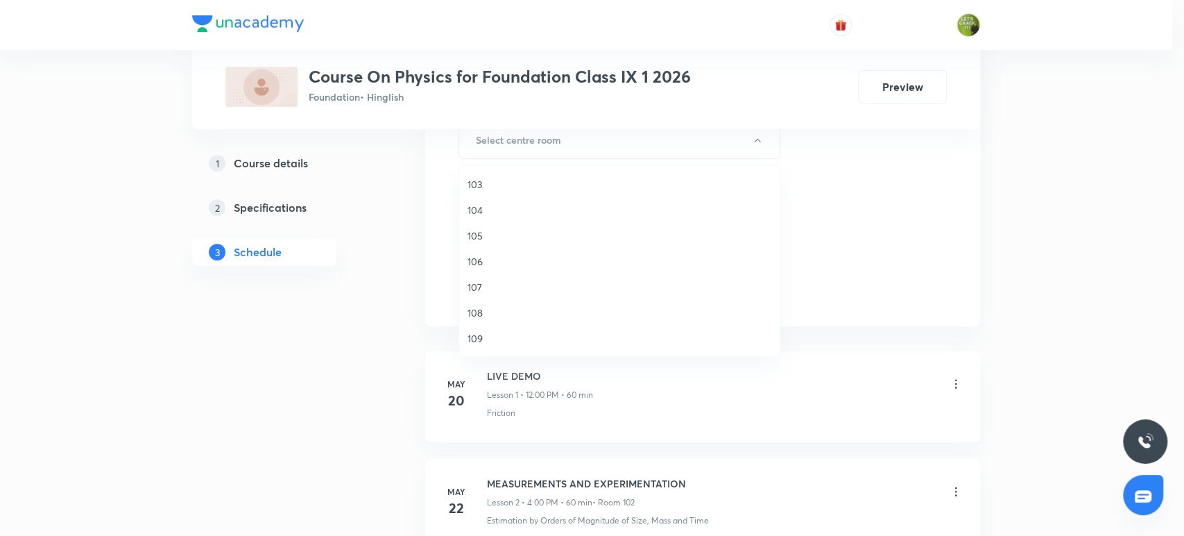
click at [486, 309] on span "108" at bounding box center [620, 312] width 304 height 15
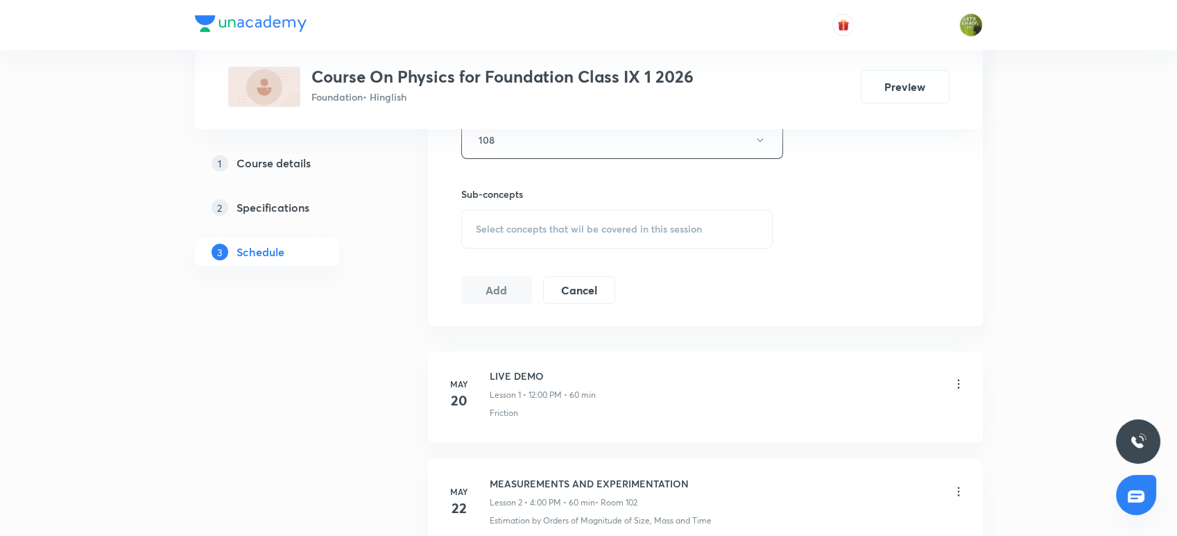
click at [539, 223] on span "Select concepts that wil be covered in this session" at bounding box center [589, 228] width 226 height 11
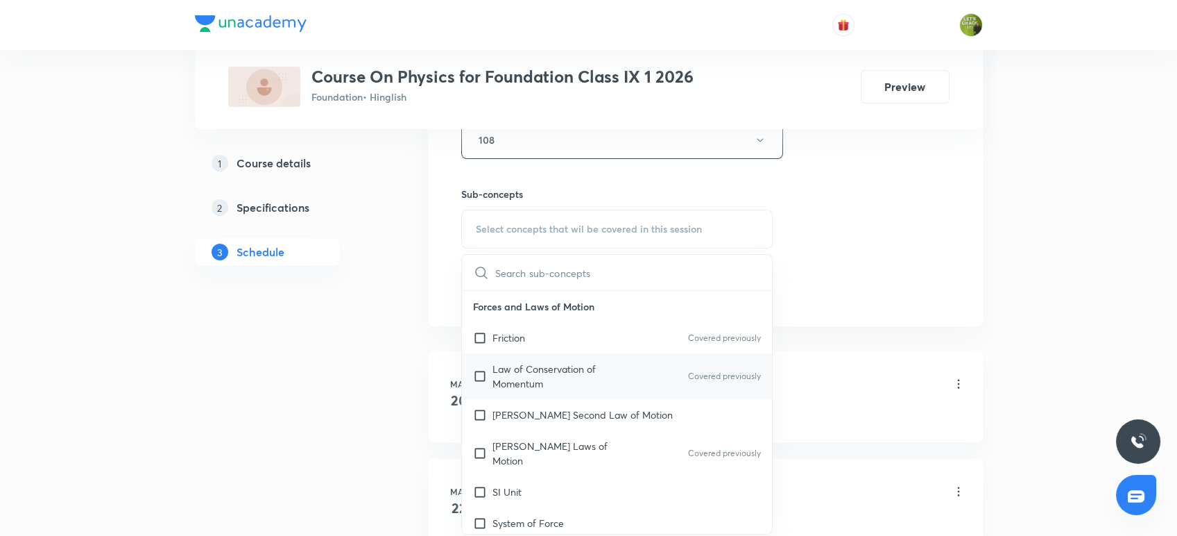
click at [506, 380] on p "Law of Conservation of Momentum" at bounding box center [563, 375] width 140 height 29
checkbox input "true"
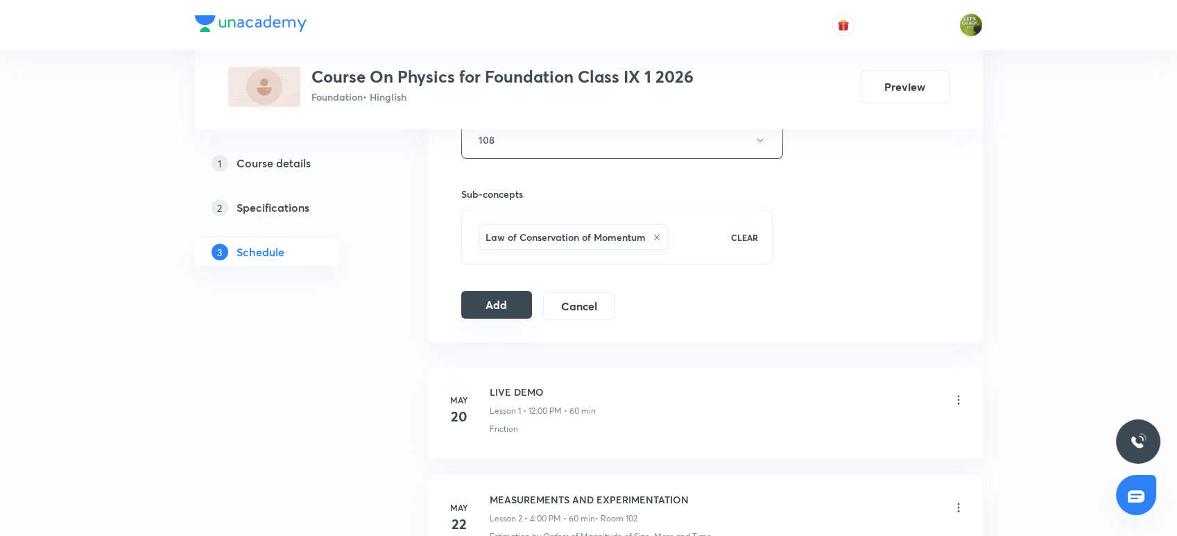
click at [497, 293] on button "Add" at bounding box center [496, 305] width 71 height 28
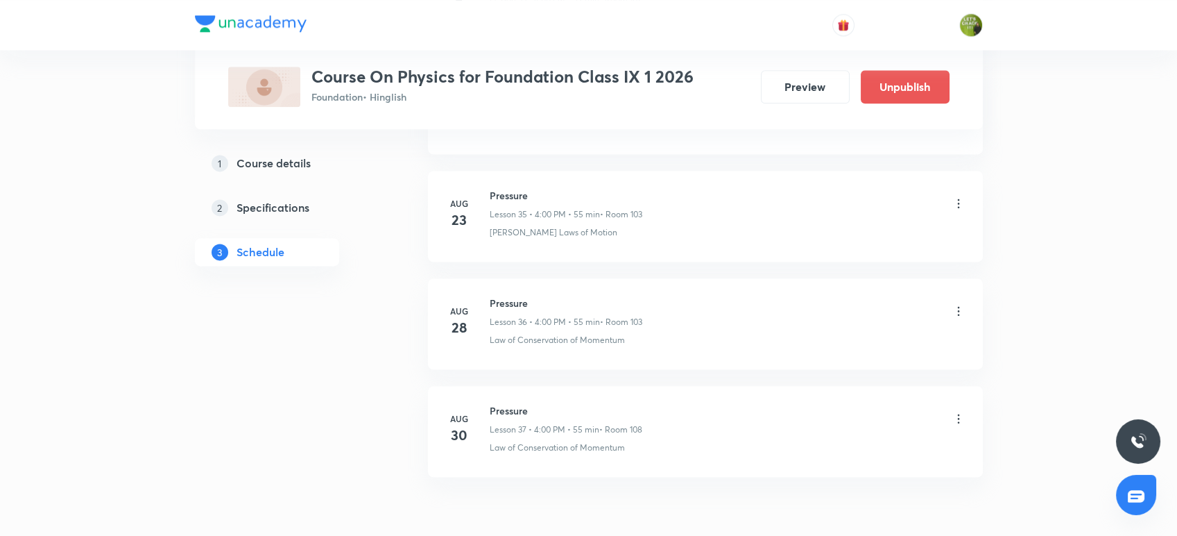
scroll to position [3911, 0]
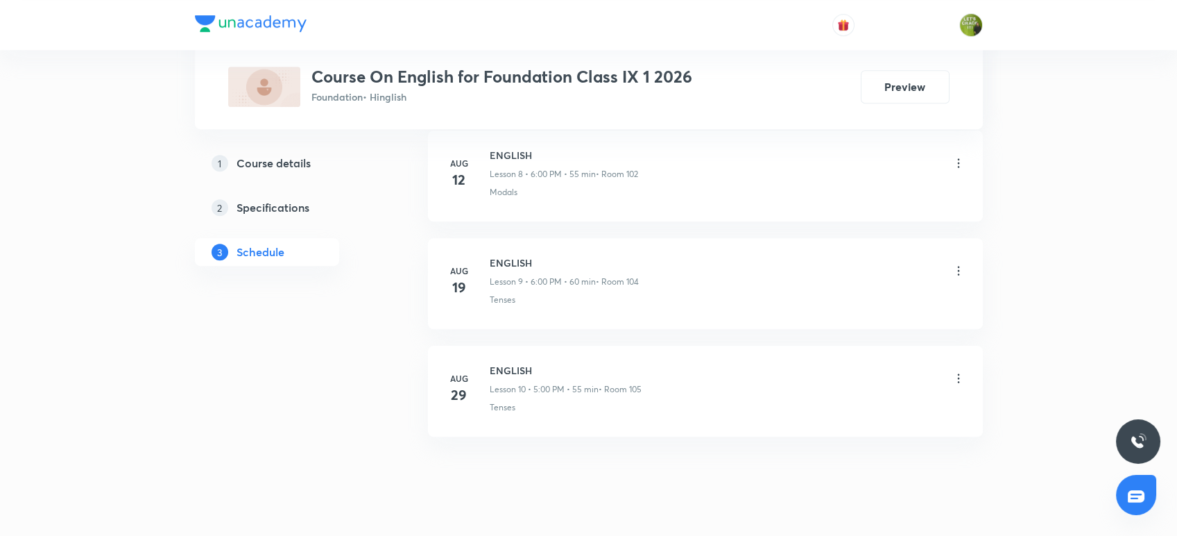
scroll to position [1618, 0]
drag, startPoint x: 490, startPoint y: 369, endPoint x: 538, endPoint y: 368, distance: 47.2
click at [538, 368] on h6 "ENGLISH" at bounding box center [566, 372] width 152 height 15
copy h6 "ENGLISH"
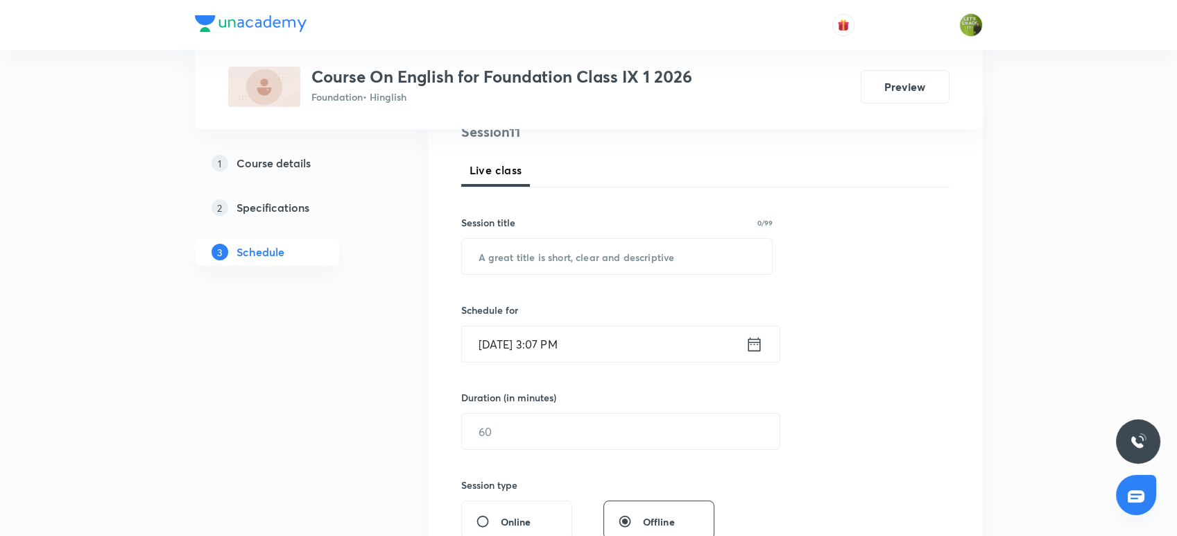
scroll to position [185, 0]
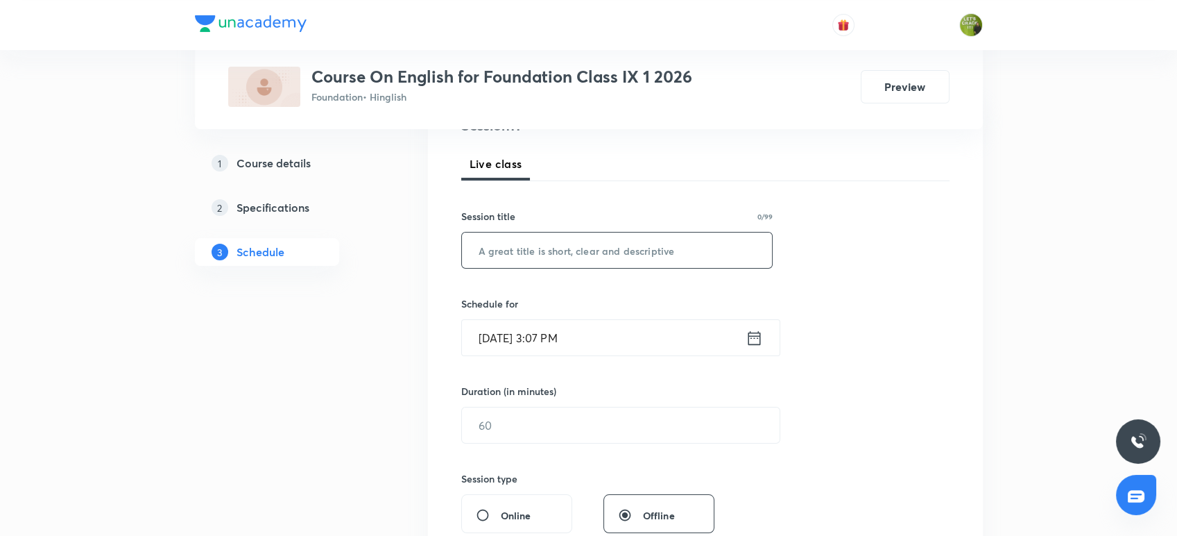
click at [488, 253] on input "text" at bounding box center [617, 249] width 311 height 35
paste input "ENGLISH"
type input "ENGLISH"
click at [561, 335] on input "Aug 30, 2025, 3:07 PM" at bounding box center [604, 337] width 284 height 35
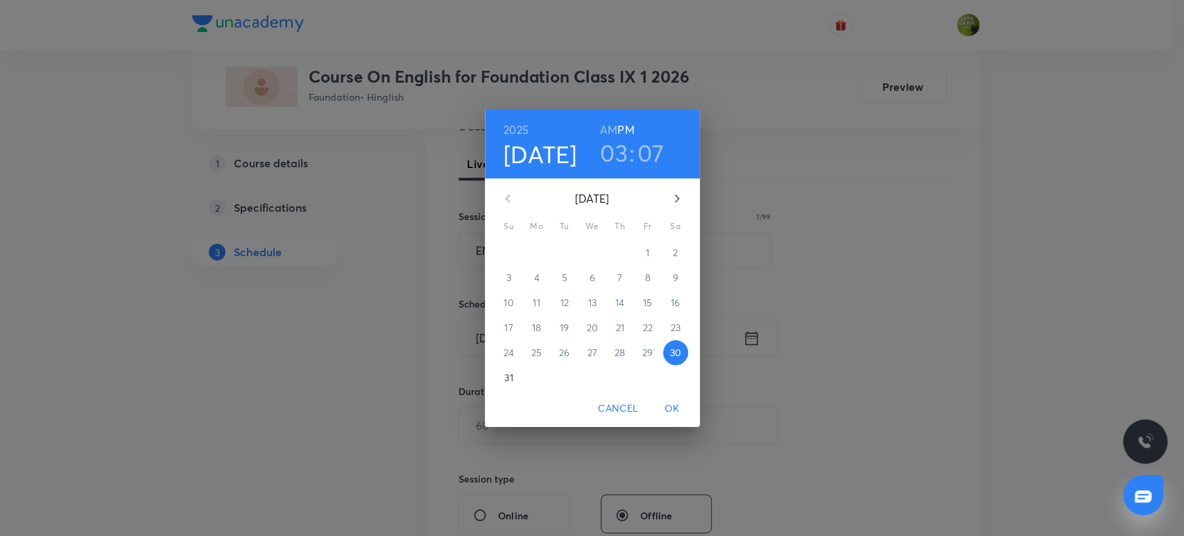
click at [561, 335] on div "19" at bounding box center [565, 327] width 28 height 25
click at [613, 155] on h3 "03" at bounding box center [614, 152] width 28 height 29
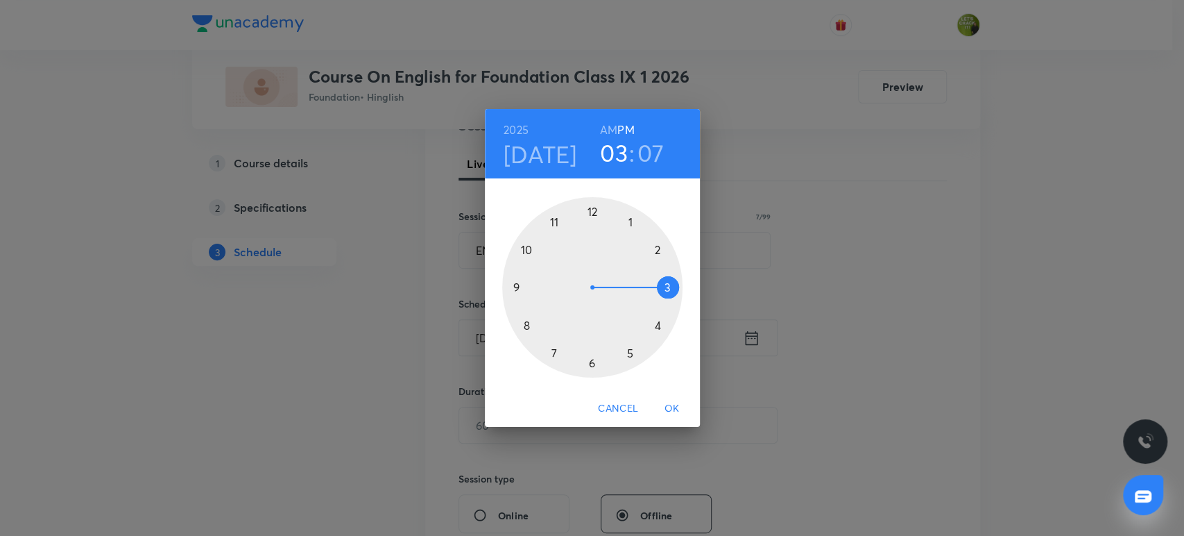
click at [626, 353] on div at bounding box center [592, 287] width 180 height 180
click at [590, 212] on div at bounding box center [592, 287] width 180 height 180
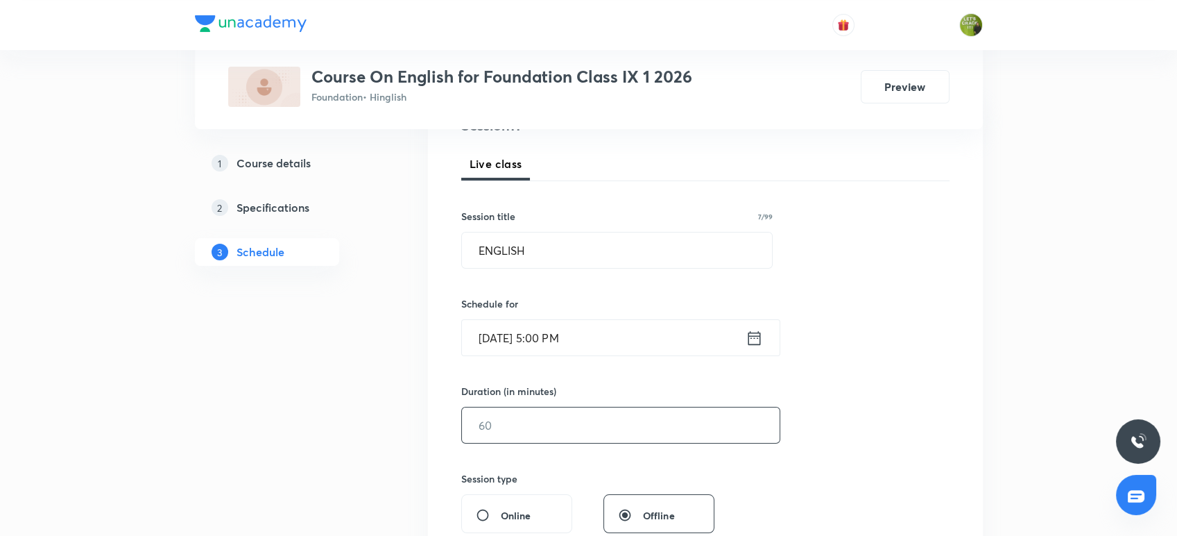
click at [564, 425] on input "text" at bounding box center [621, 424] width 318 height 35
type input "55"
click at [850, 397] on div "Session 11 Live class Session title 7/99 ENGLISH ​ Schedule for Aug 30, 2025, 5…" at bounding box center [705, 440] width 488 height 651
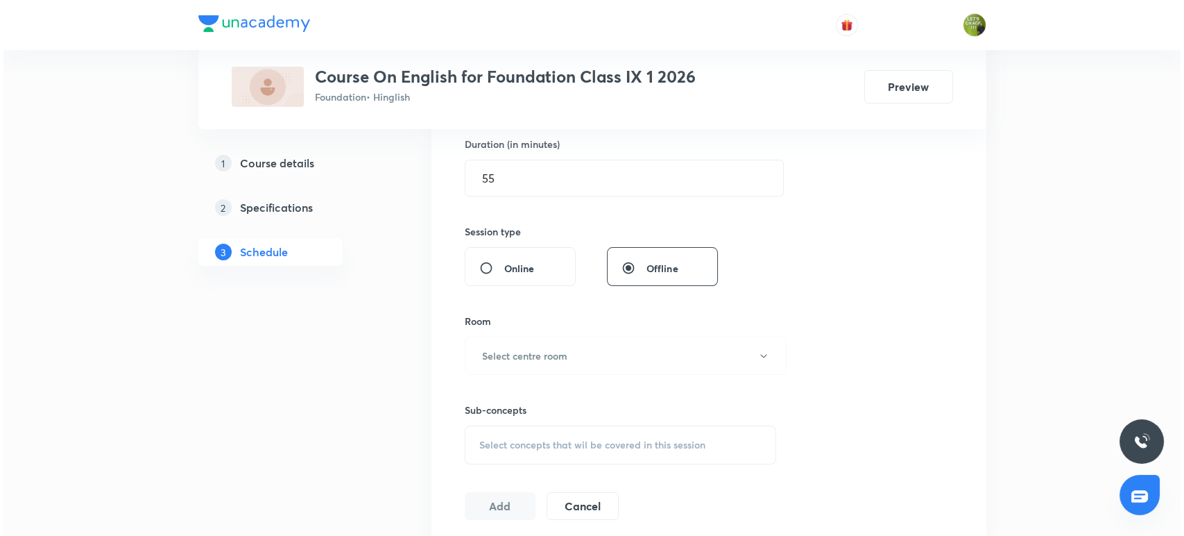
scroll to position [462, 0]
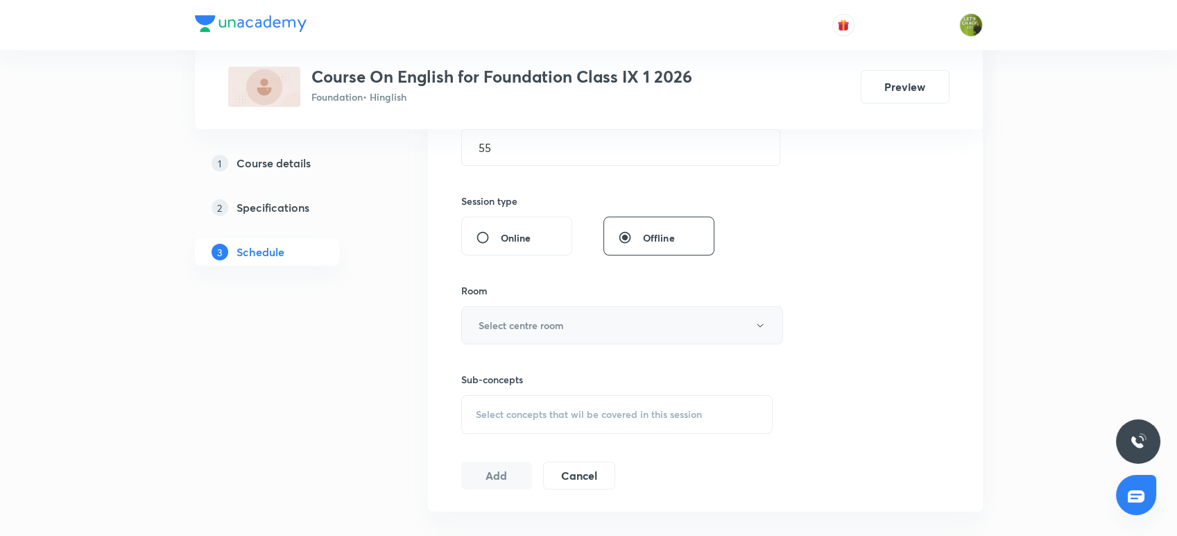
click at [691, 316] on button "Select centre room" at bounding box center [622, 325] width 322 height 38
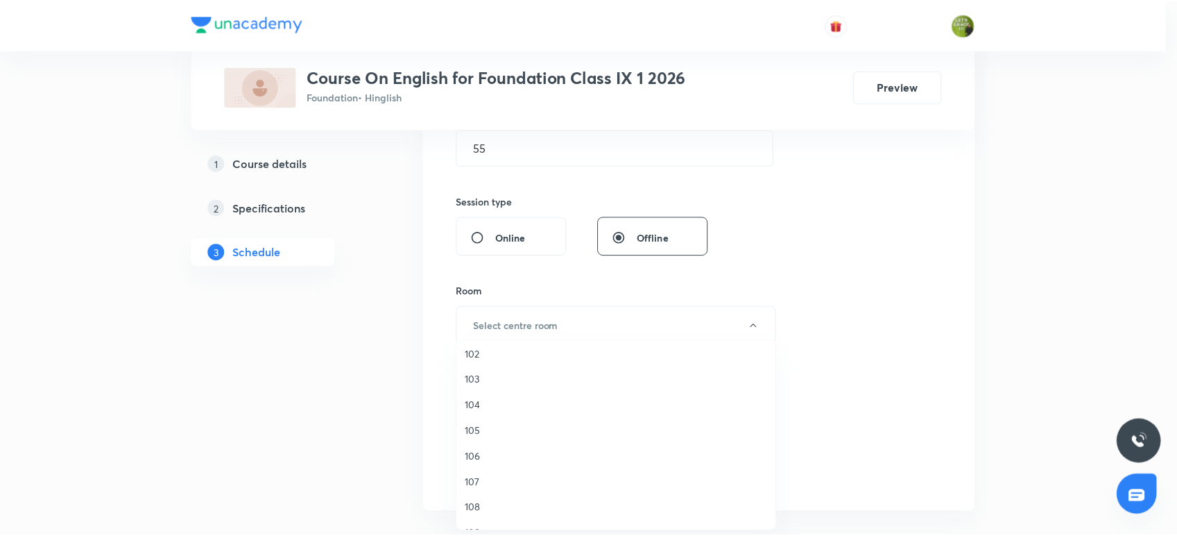
scroll to position [51, 0]
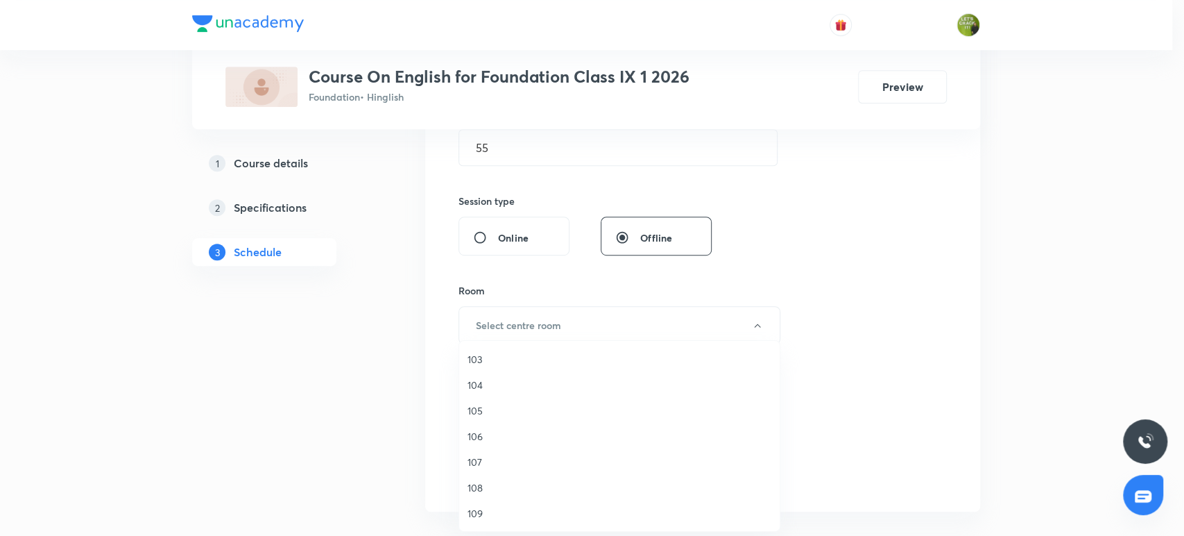
click at [486, 511] on span "109" at bounding box center [620, 513] width 304 height 15
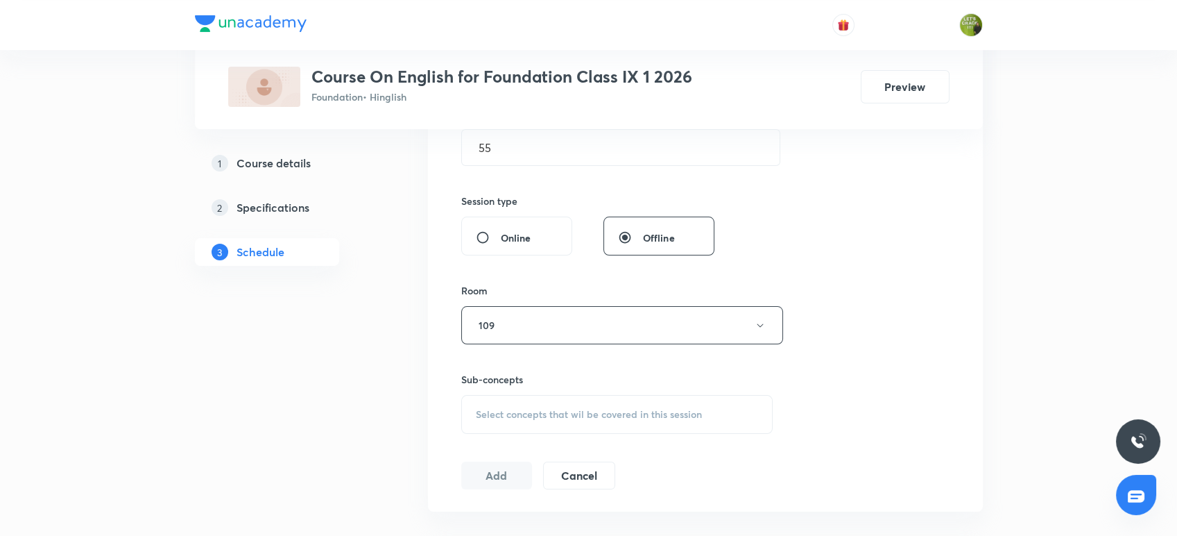
click at [499, 409] on span "Select concepts that wil be covered in this session" at bounding box center [589, 414] width 226 height 11
click at [477, 520] on input "checkbox" at bounding box center [482, 522] width 19 height 15
checkbox input "true"
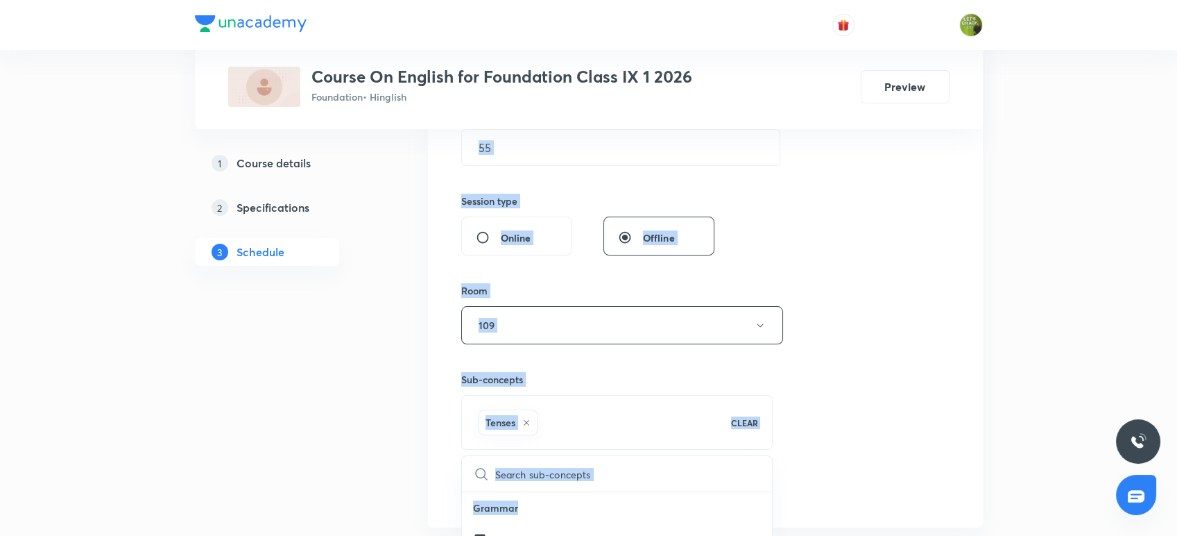
drag, startPoint x: 477, startPoint y: 520, endPoint x: 350, endPoint y: 420, distance: 161.5
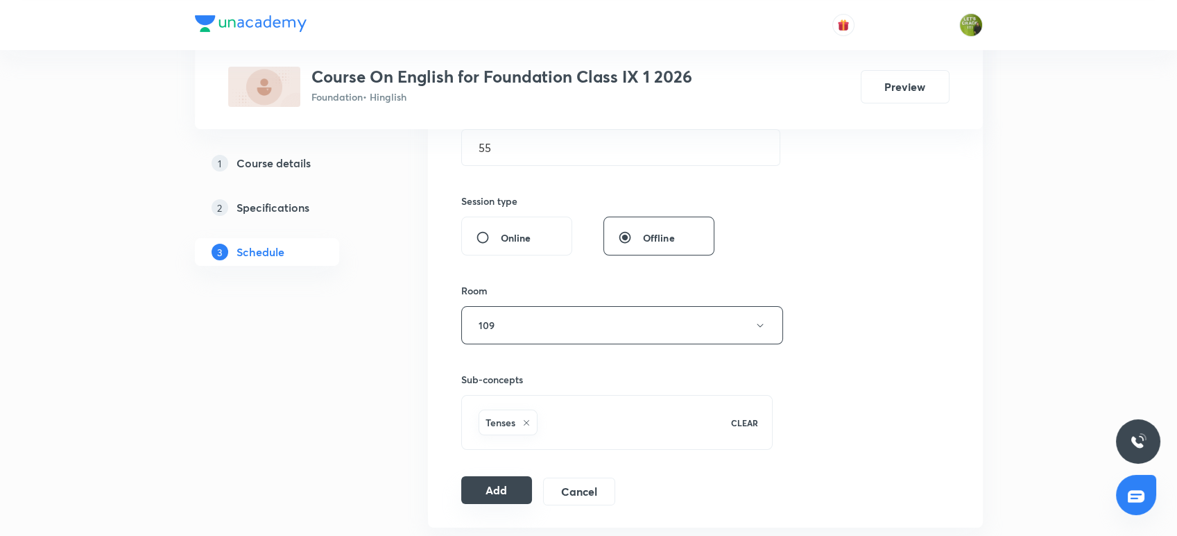
click at [499, 490] on button "Add" at bounding box center [496, 490] width 71 height 28
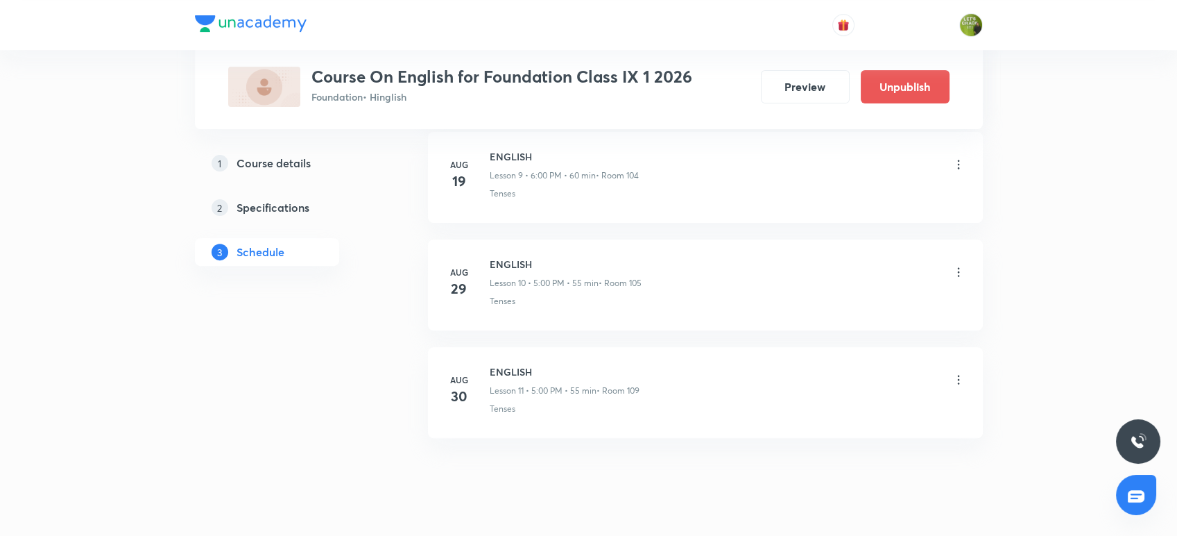
scroll to position [1120, 0]
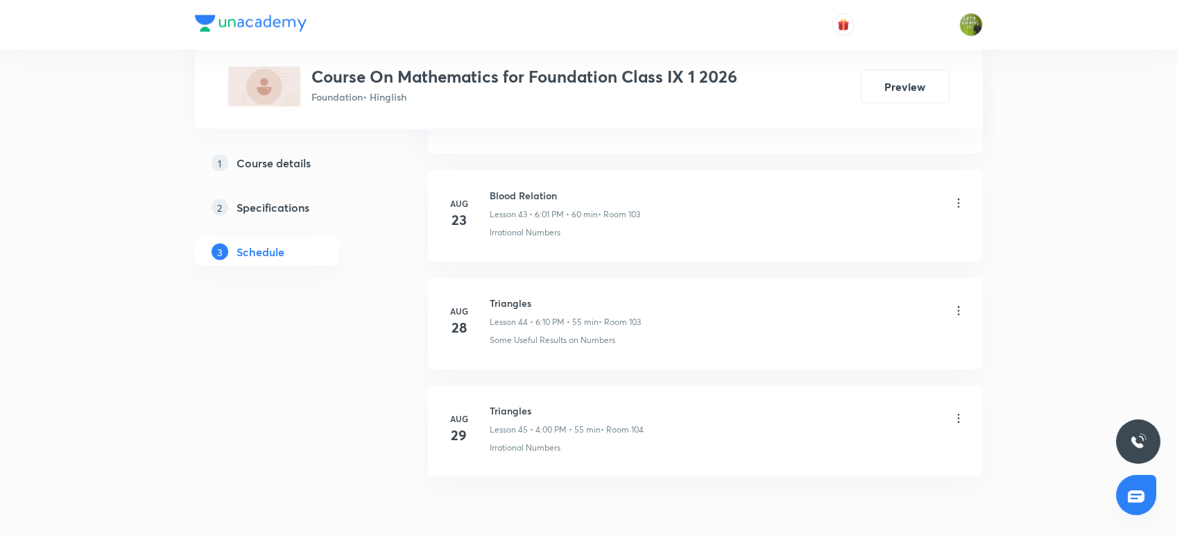
scroll to position [5407, 0]
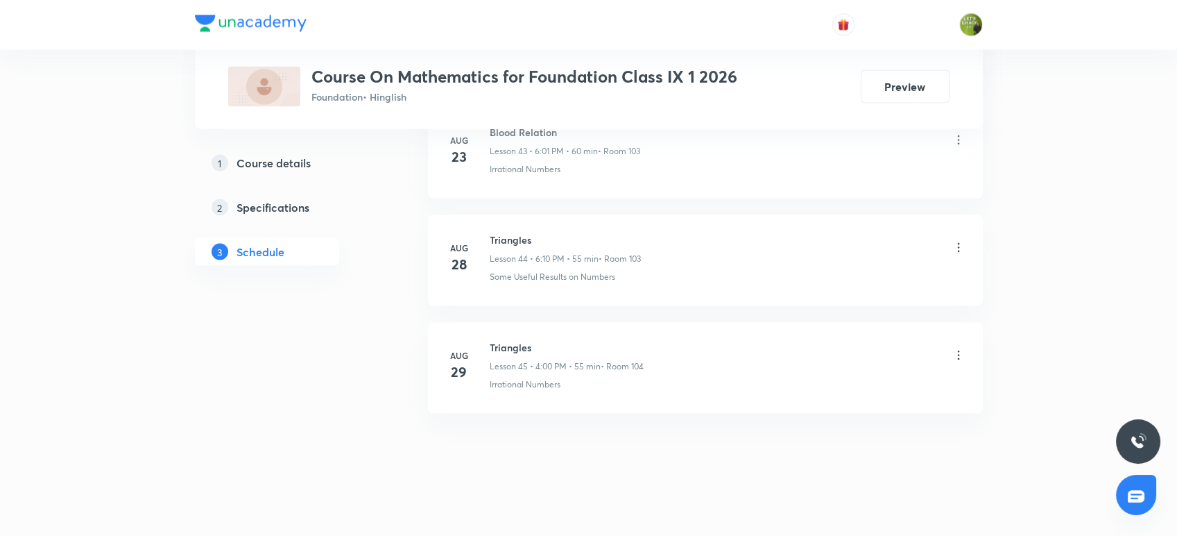
click at [493, 340] on h6 "Triangles" at bounding box center [567, 347] width 154 height 15
drag, startPoint x: 493, startPoint y: 336, endPoint x: 549, endPoint y: 338, distance: 56.9
click at [549, 340] on h6 "Triangles" at bounding box center [567, 347] width 154 height 15
copy h6 "Triangles"
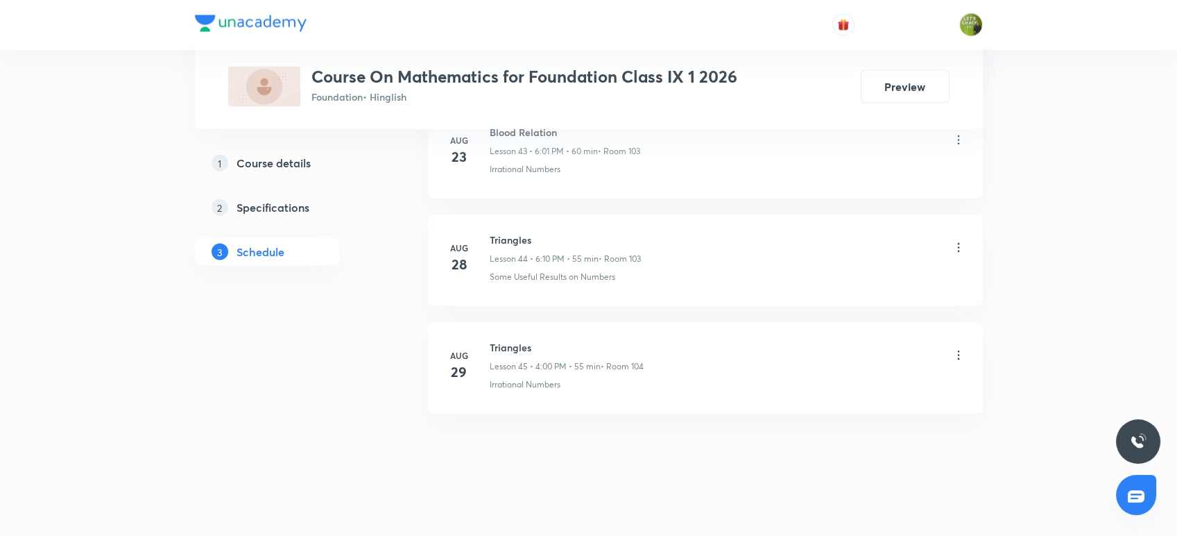
click at [828, 345] on div "Triangles Lesson 45 • 4:00 PM • 55 min • Room 104" at bounding box center [728, 356] width 476 height 33
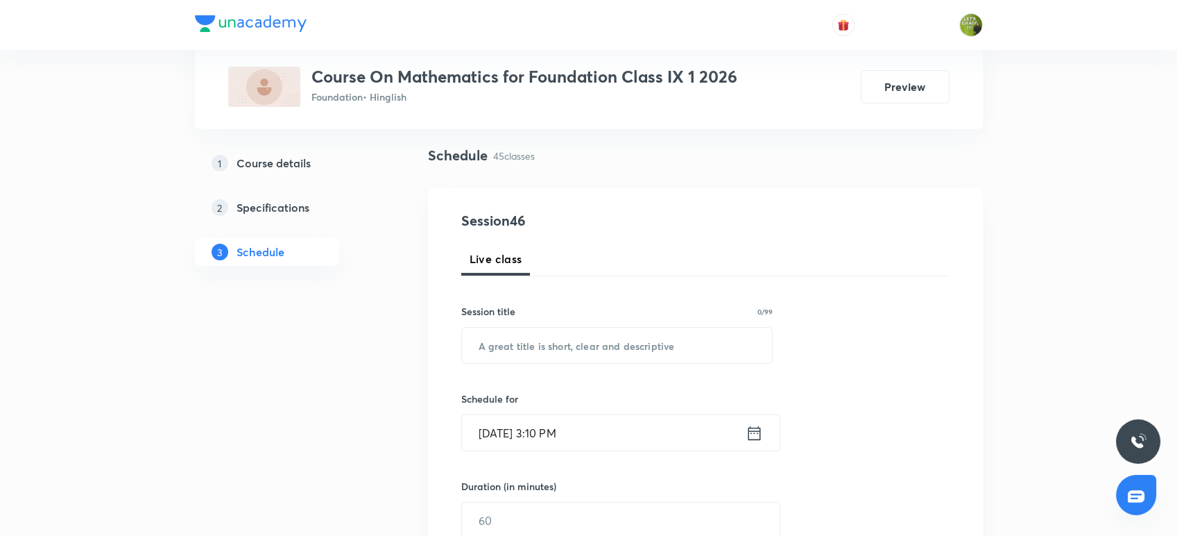
scroll to position [42, 0]
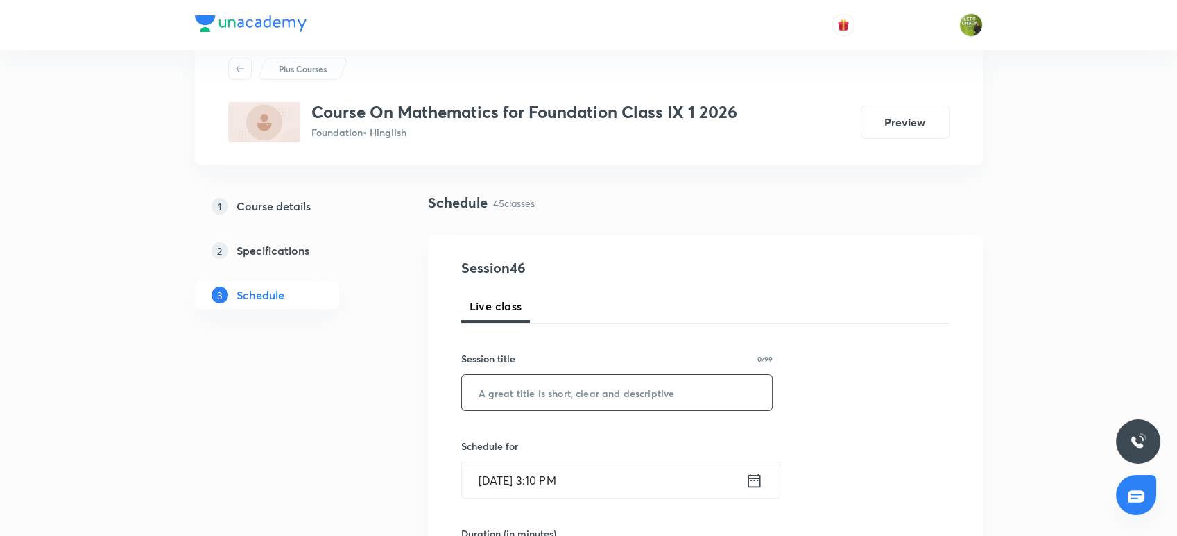
click at [568, 398] on input "text" at bounding box center [617, 392] width 311 height 35
paste input "Triangles"
type input "Triangles"
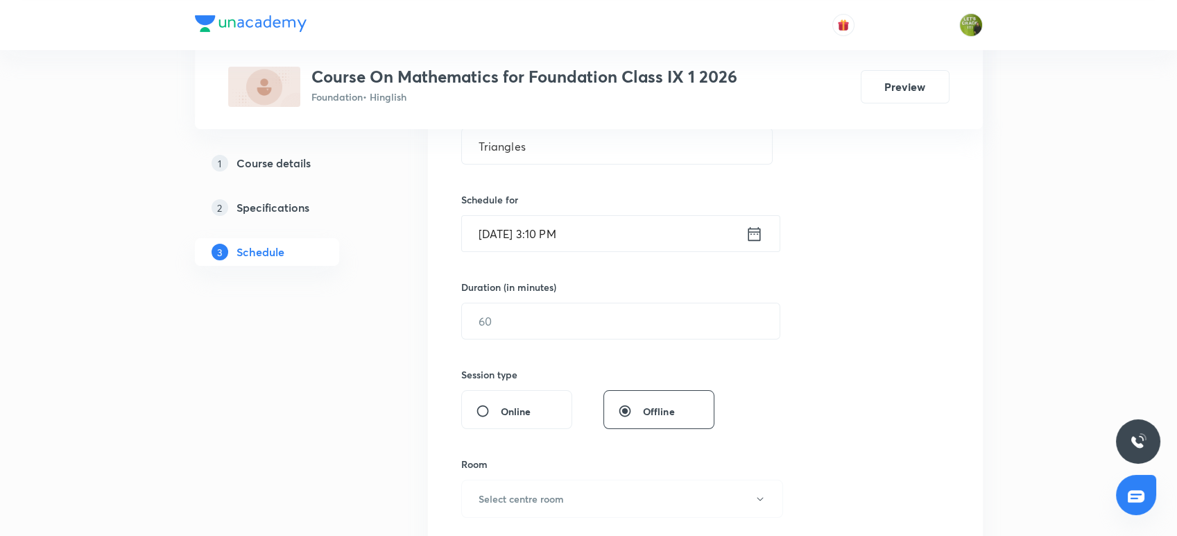
scroll to position [289, 0]
click at [557, 232] on input "Aug 30, 2025, 3:10 PM" at bounding box center [604, 233] width 284 height 35
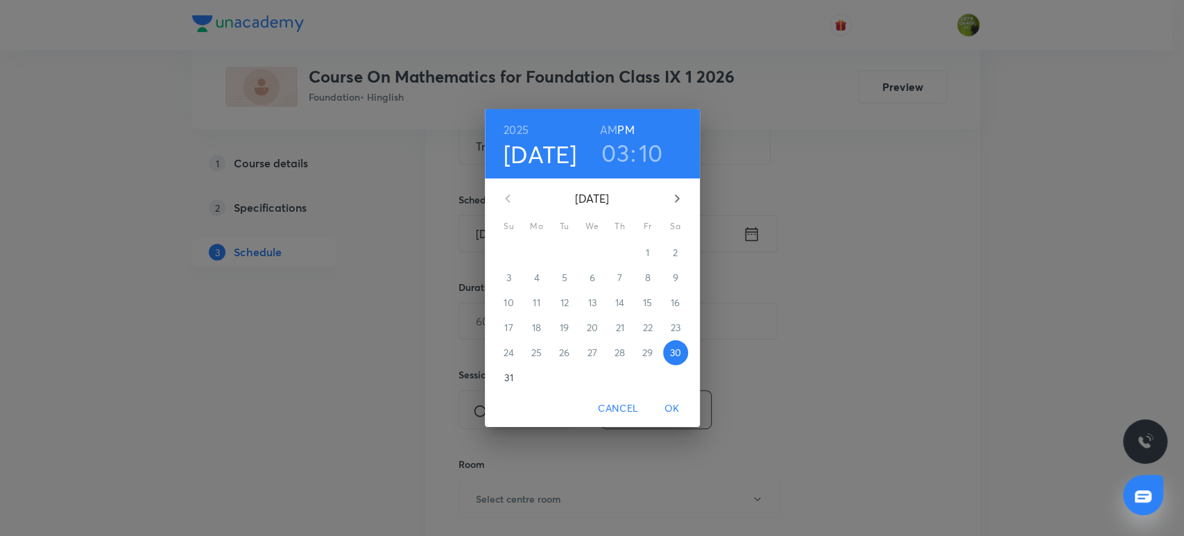
click at [620, 155] on h3 "03" at bounding box center [615, 152] width 28 height 29
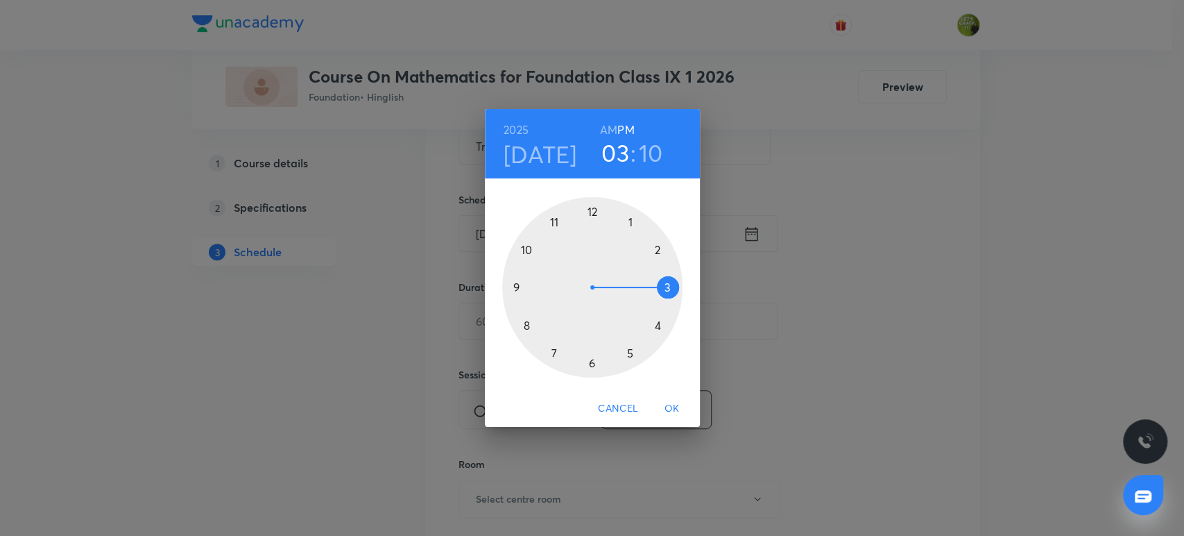
click at [591, 361] on div at bounding box center [592, 287] width 180 height 180
click at [590, 210] on div at bounding box center [592, 287] width 180 height 180
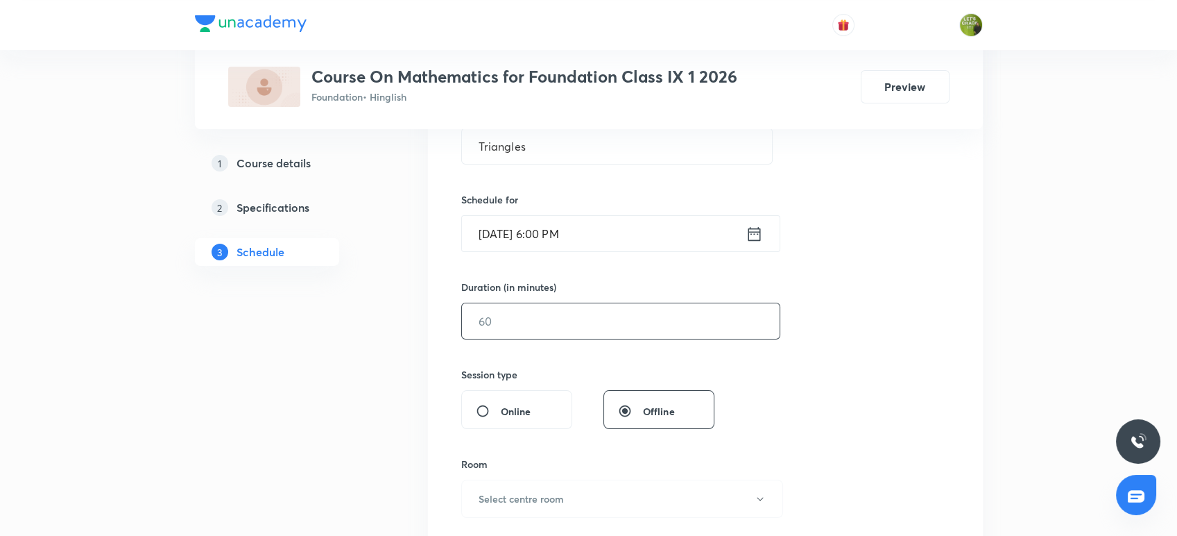
click at [518, 323] on input "text" at bounding box center [621, 320] width 318 height 35
type input "60"
click at [838, 399] on div "Session 46 Live class Session title 9/99 Triangles ​ Schedule for Aug 30, 2025,…" at bounding box center [705, 336] width 488 height 651
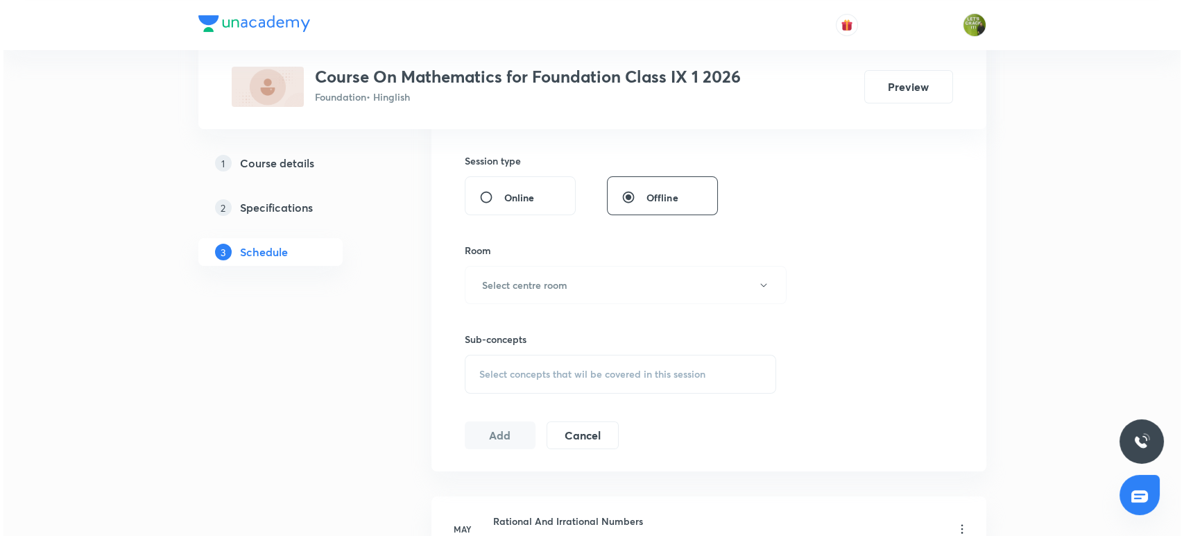
scroll to position [505, 0]
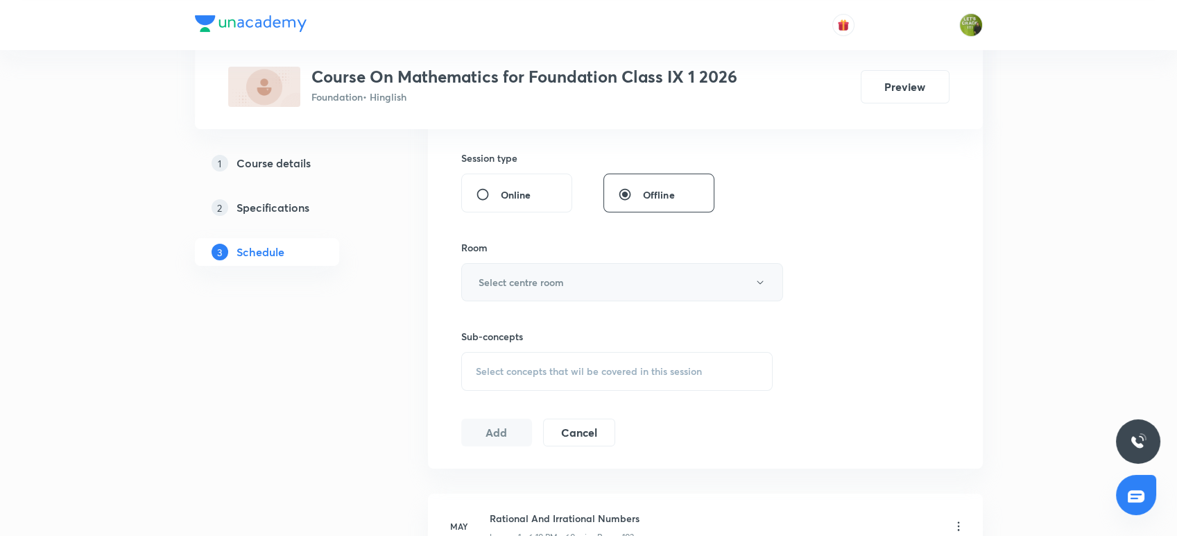
click at [598, 278] on button "Select centre room" at bounding box center [622, 282] width 322 height 38
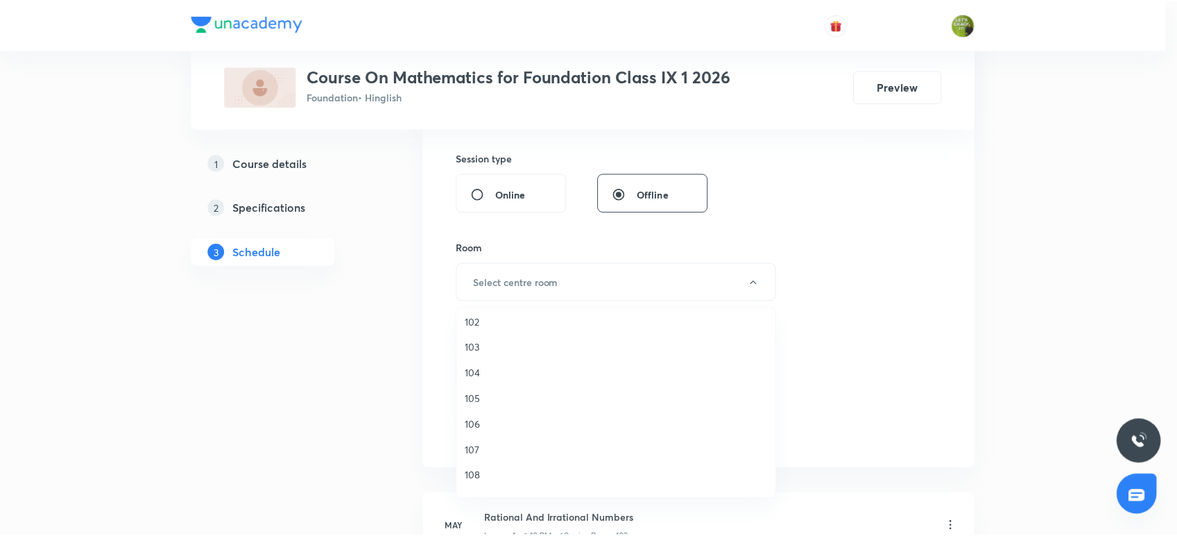
scroll to position [51, 0]
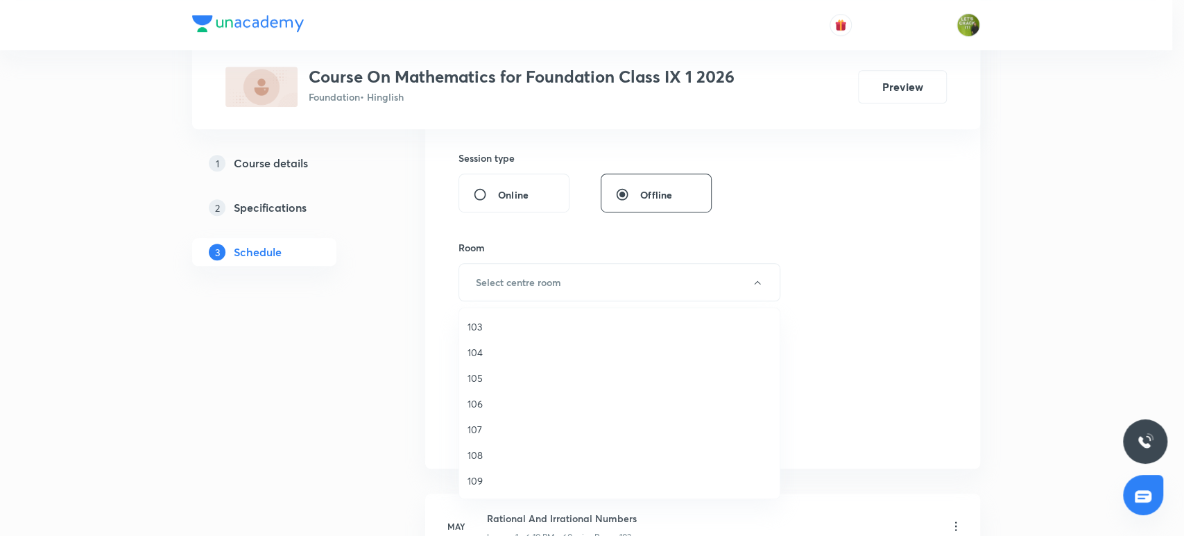
click at [484, 451] on span "108" at bounding box center [620, 454] width 304 height 15
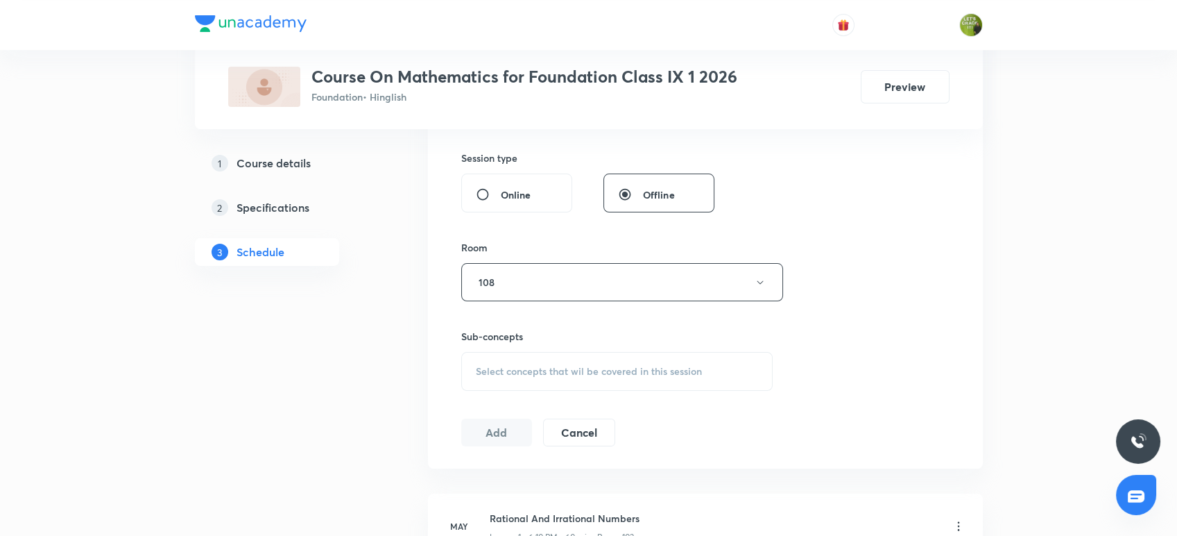
click at [523, 372] on span "Select concepts that wil be covered in this session" at bounding box center [589, 371] width 226 height 11
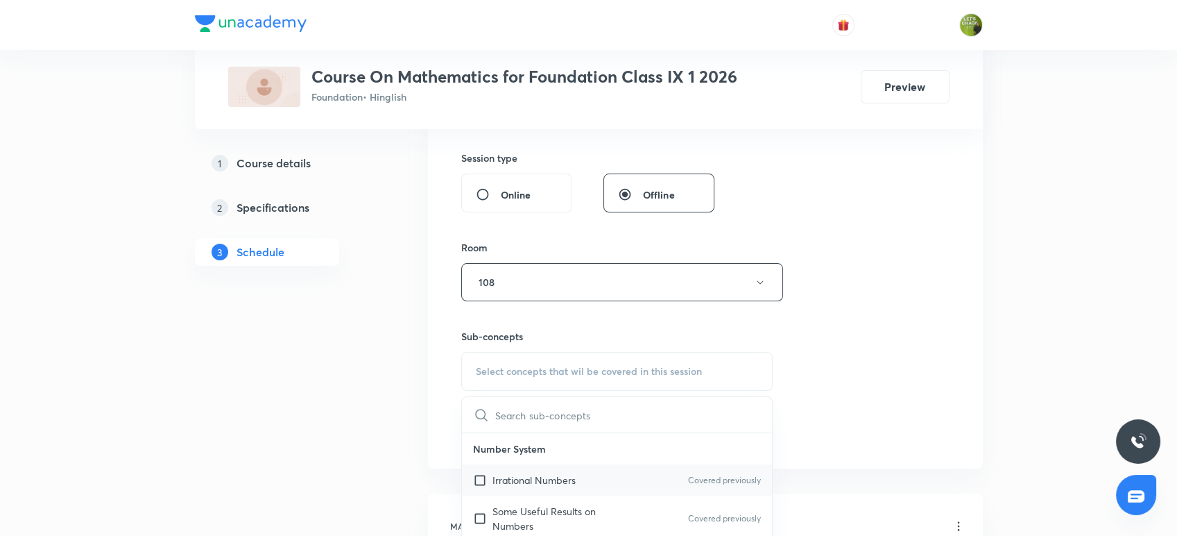
click at [479, 483] on input "checkbox" at bounding box center [482, 479] width 19 height 15
checkbox input "true"
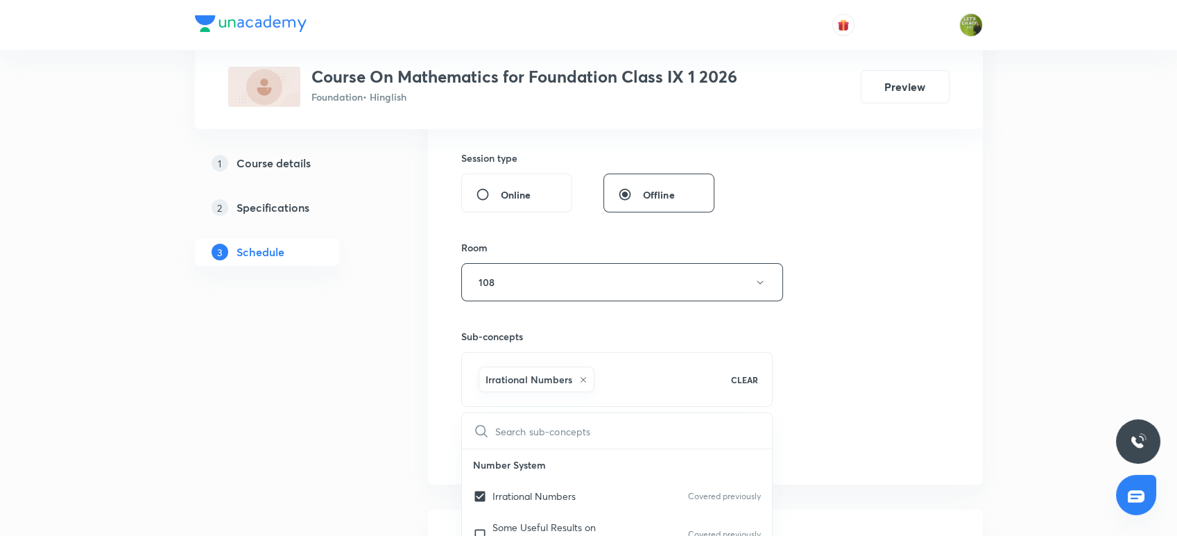
click at [495, 443] on button "Add" at bounding box center [496, 447] width 71 height 28
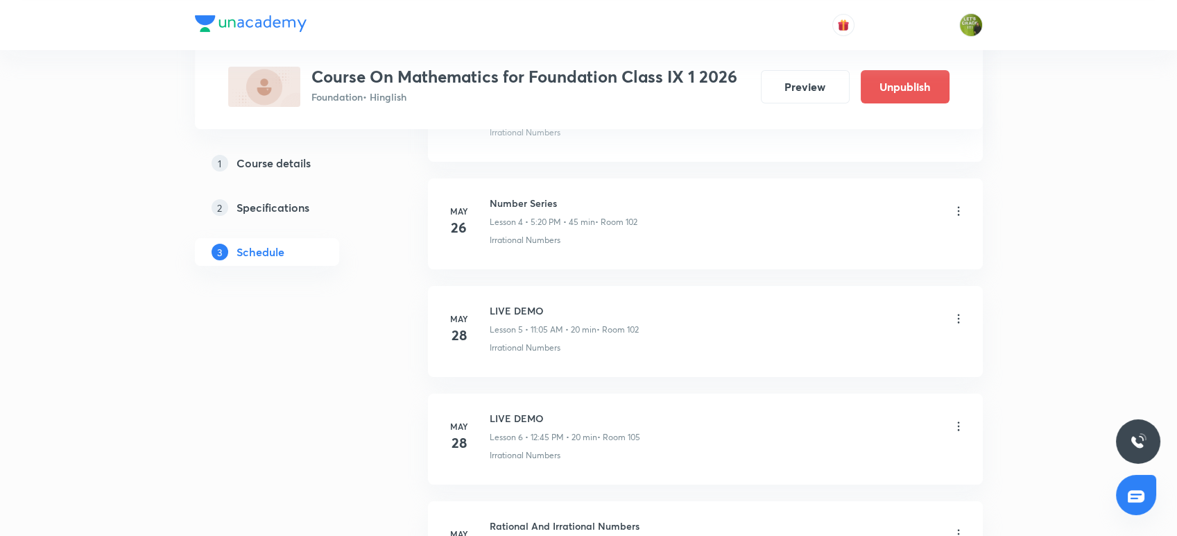
click at [859, 425] on div "LIVE DEMO Lesson 6 • 12:45 PM • 20 min • Room 105" at bounding box center [728, 427] width 476 height 33
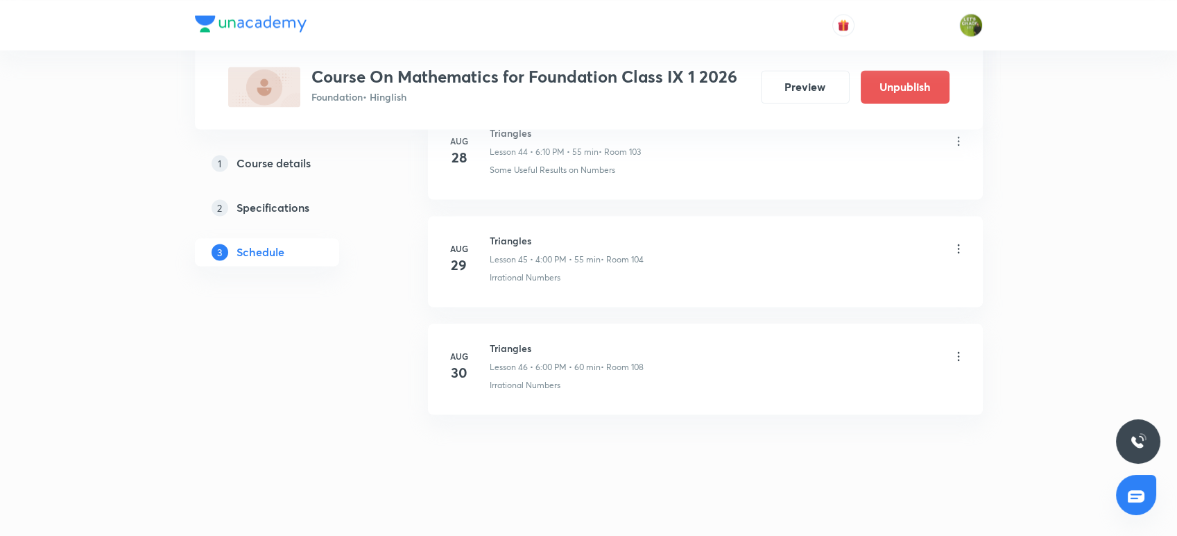
scroll to position [4877, 0]
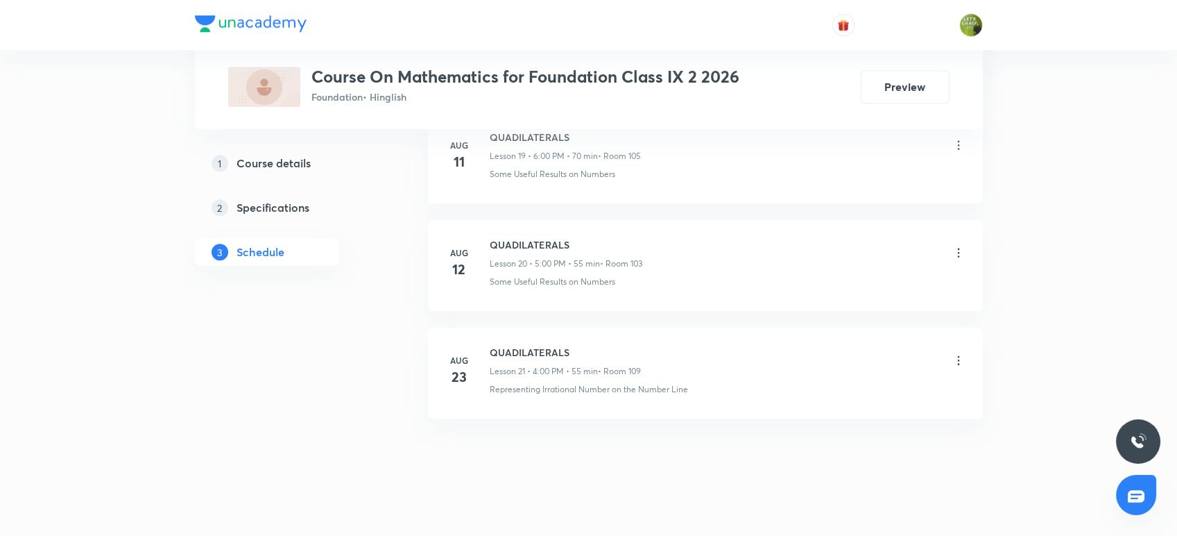
scroll to position [2830, 0]
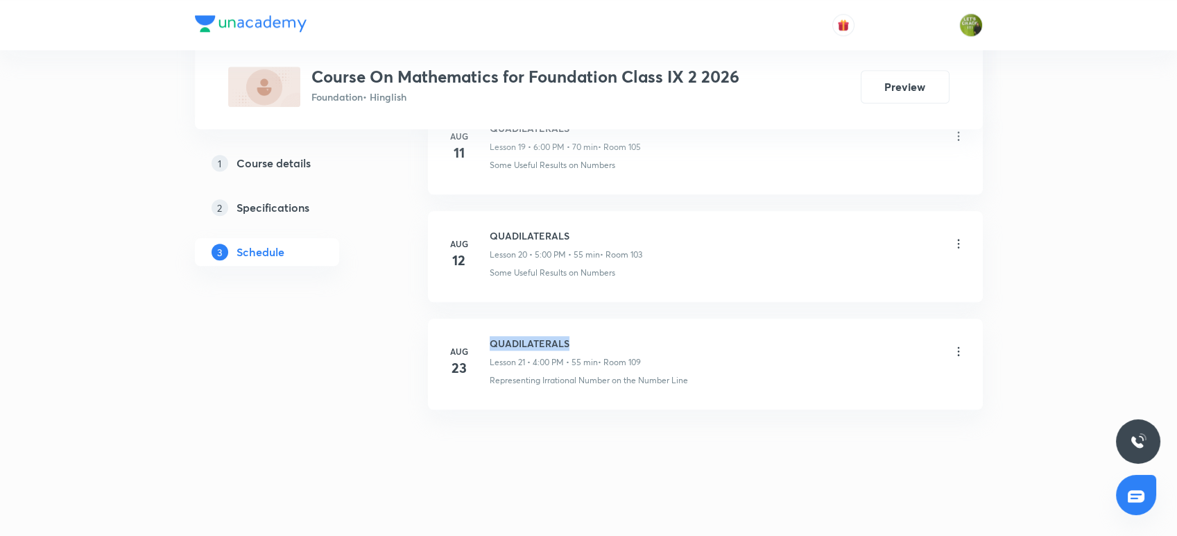
drag, startPoint x: 492, startPoint y: 337, endPoint x: 590, endPoint y: 332, distance: 98.7
click at [590, 336] on h6 "QUADILATERALS" at bounding box center [565, 343] width 151 height 15
copy h6 "QUADILATERALS"
click at [872, 377] on div "Representing Irrational Number on the Number Line" at bounding box center [728, 380] width 476 height 12
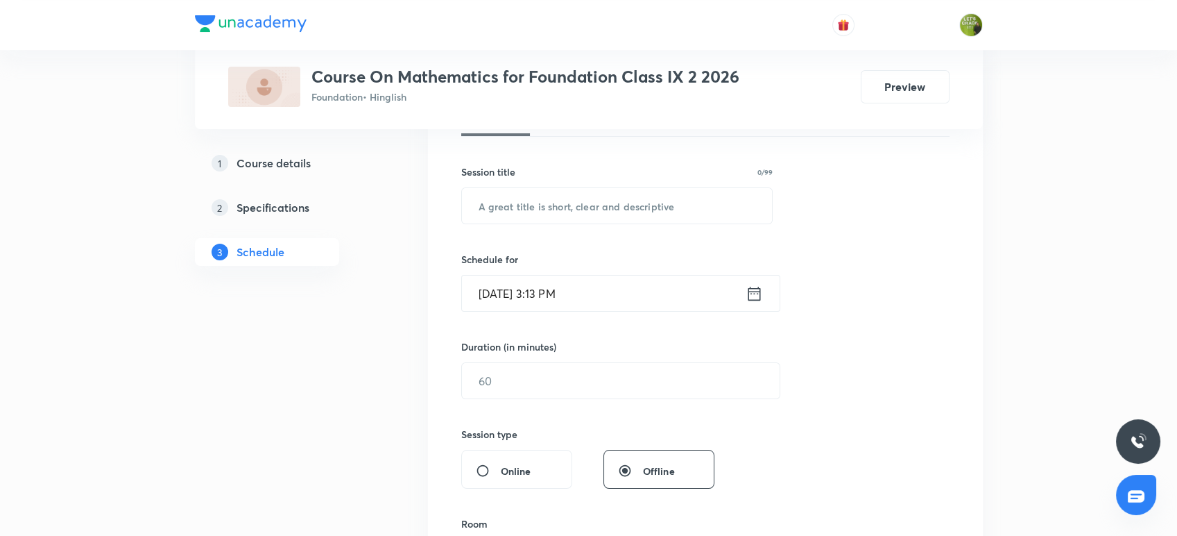
scroll to position [277, 0]
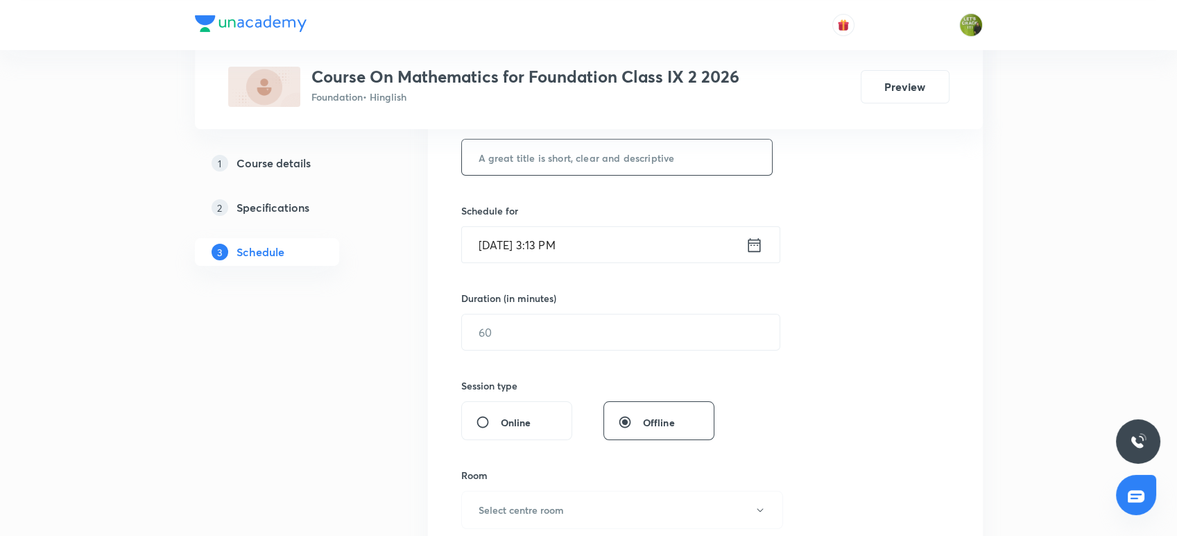
click at [606, 157] on input "text" at bounding box center [617, 156] width 311 height 35
paste input "QUADILATERALS"
type input "QUADILATERALS"
click at [558, 242] on input "Aug 30, 2025, 3:13 PM" at bounding box center [604, 244] width 284 height 35
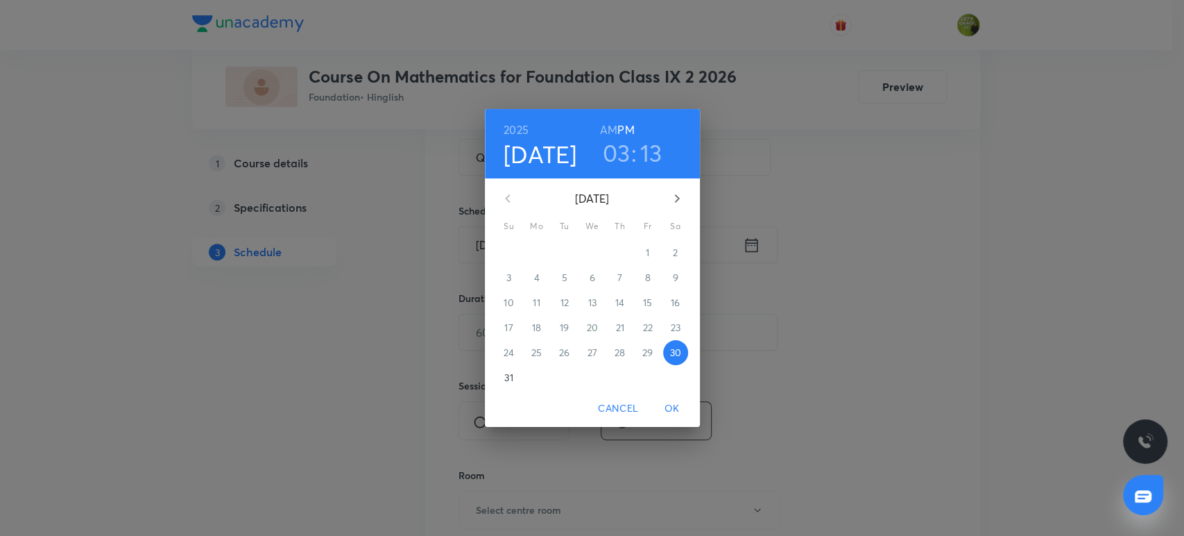
click at [649, 155] on h3 "13" at bounding box center [651, 152] width 22 height 29
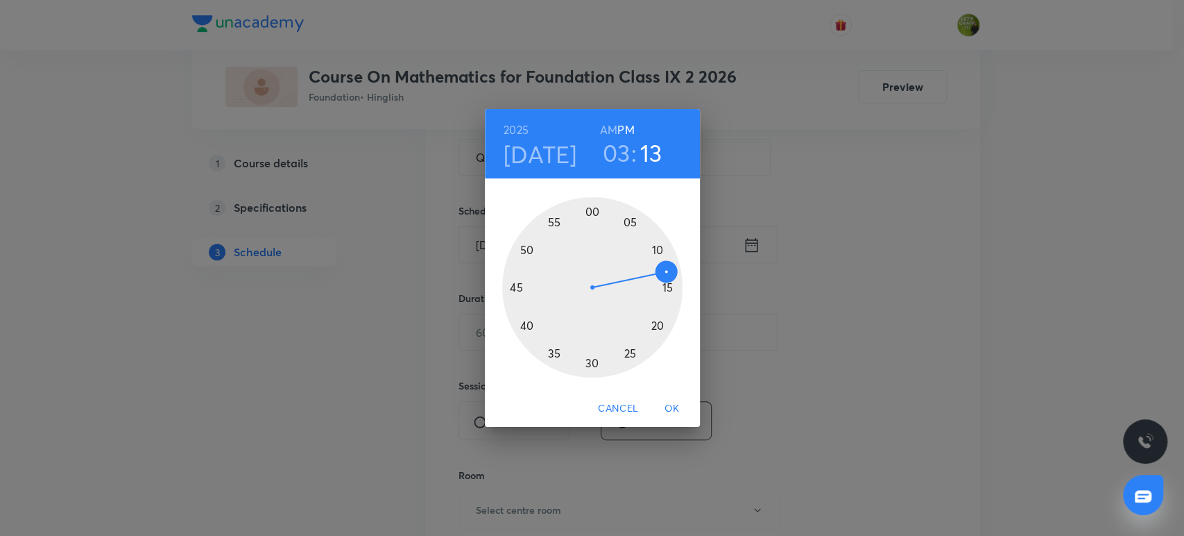
click at [656, 326] on div at bounding box center [592, 287] width 180 height 180
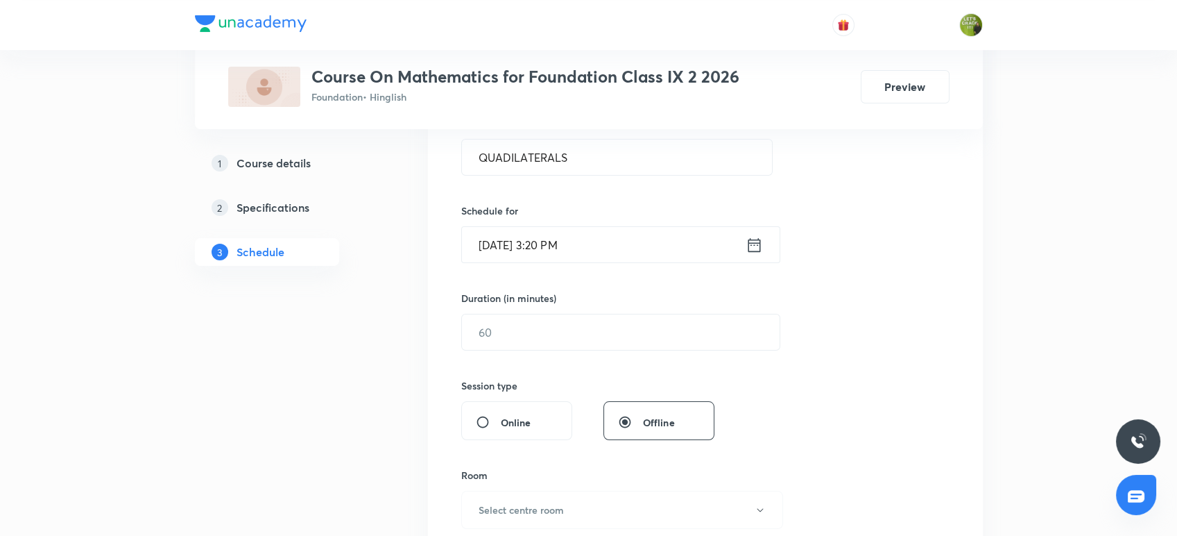
click at [560, 243] on input "Aug 30, 2025, 3:20 PM" at bounding box center [604, 244] width 284 height 35
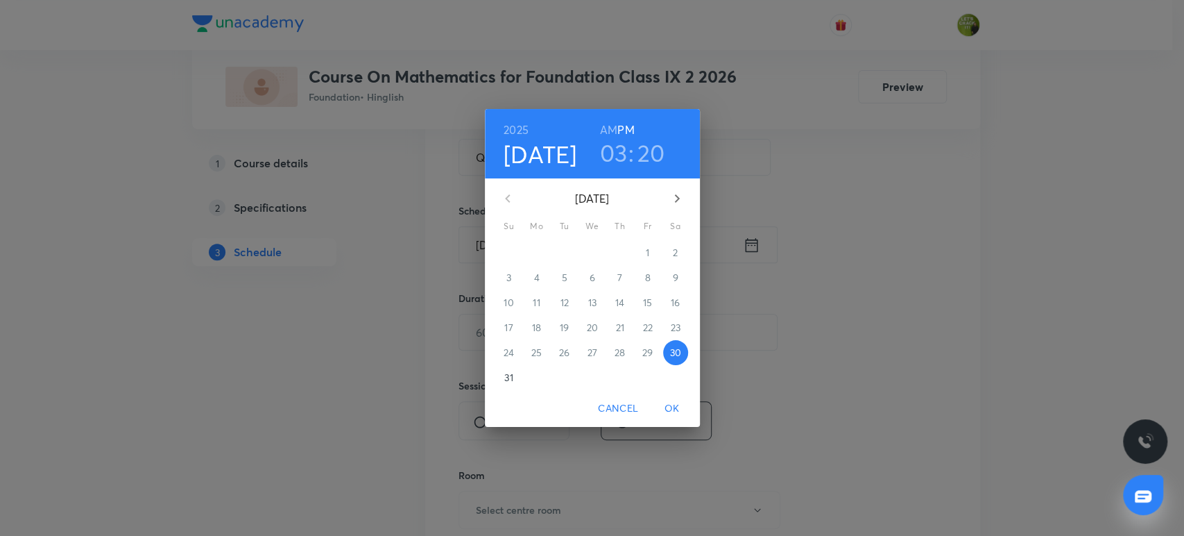
click at [617, 154] on h3 "03" at bounding box center [614, 152] width 28 height 29
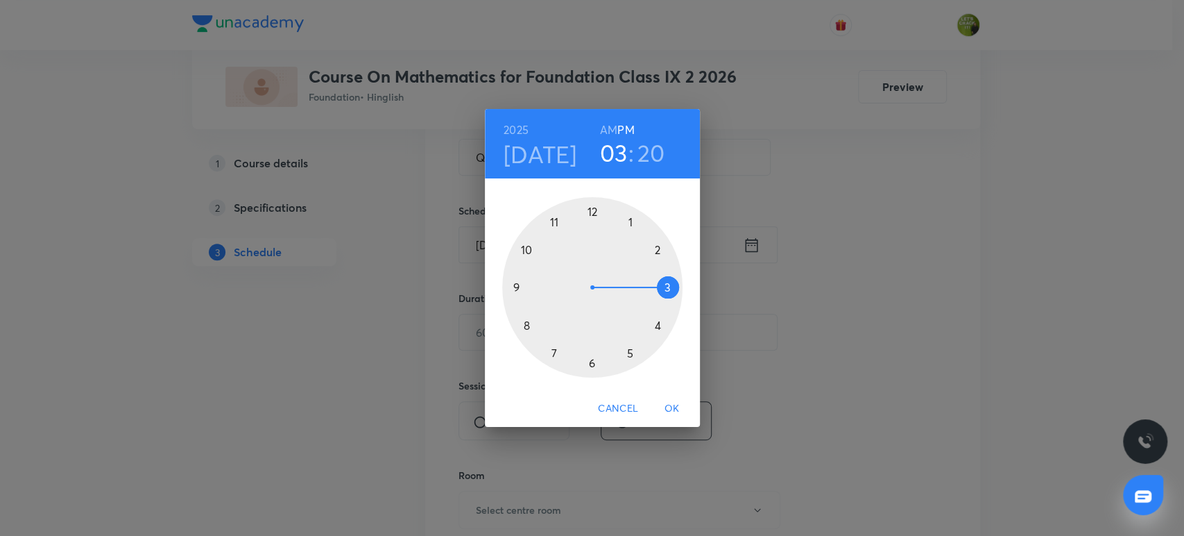
click at [657, 327] on div at bounding box center [592, 287] width 180 height 180
click at [592, 211] on div at bounding box center [592, 287] width 180 height 180
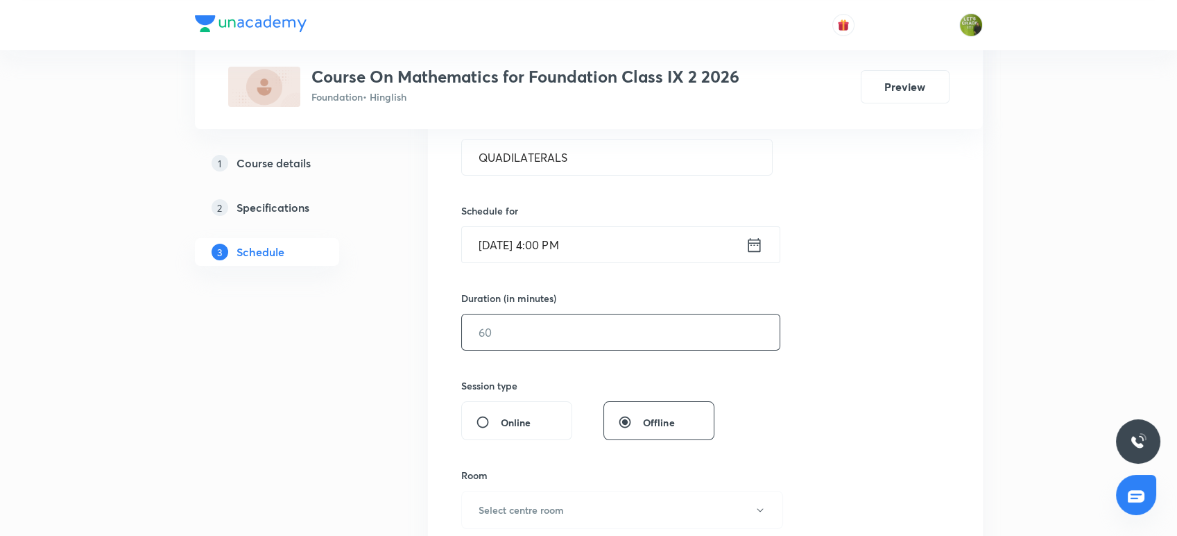
click at [527, 331] on input "text" at bounding box center [621, 331] width 318 height 35
type input "55"
click at [820, 330] on div "Session 22 Live class Session title 13/99 QUADILATERALS ​ Schedule for Aug 30, …" at bounding box center [705, 347] width 488 height 651
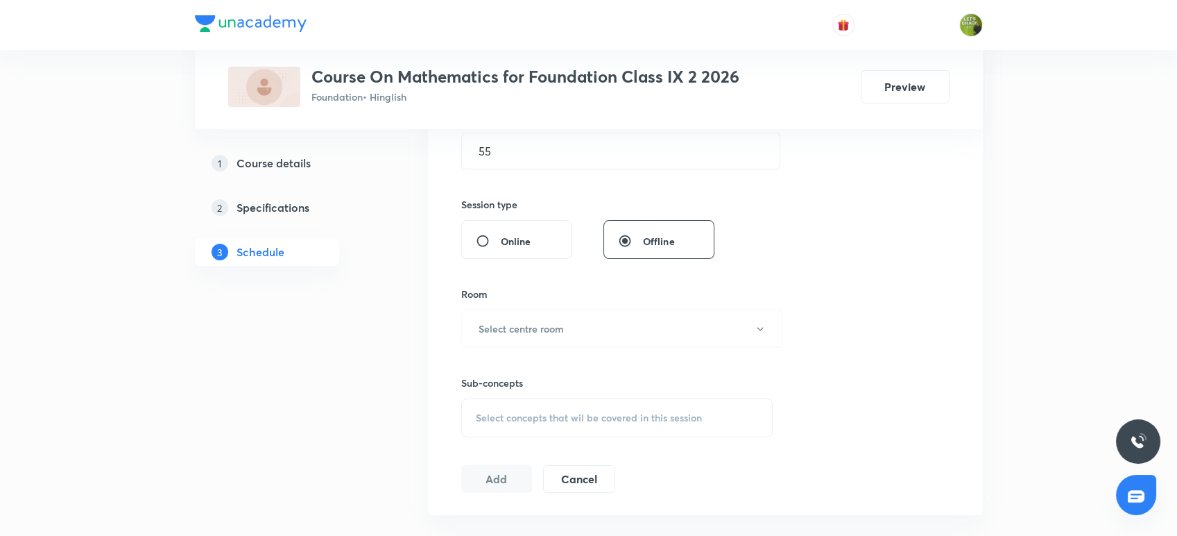
scroll to position [524, 0]
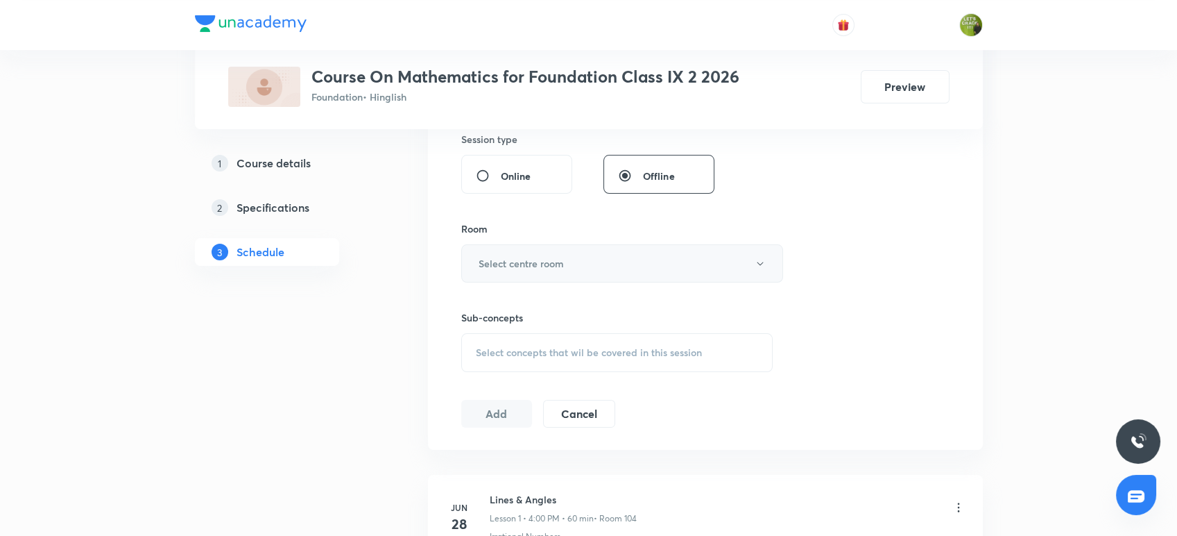
click at [630, 262] on button "Select centre room" at bounding box center [622, 263] width 322 height 38
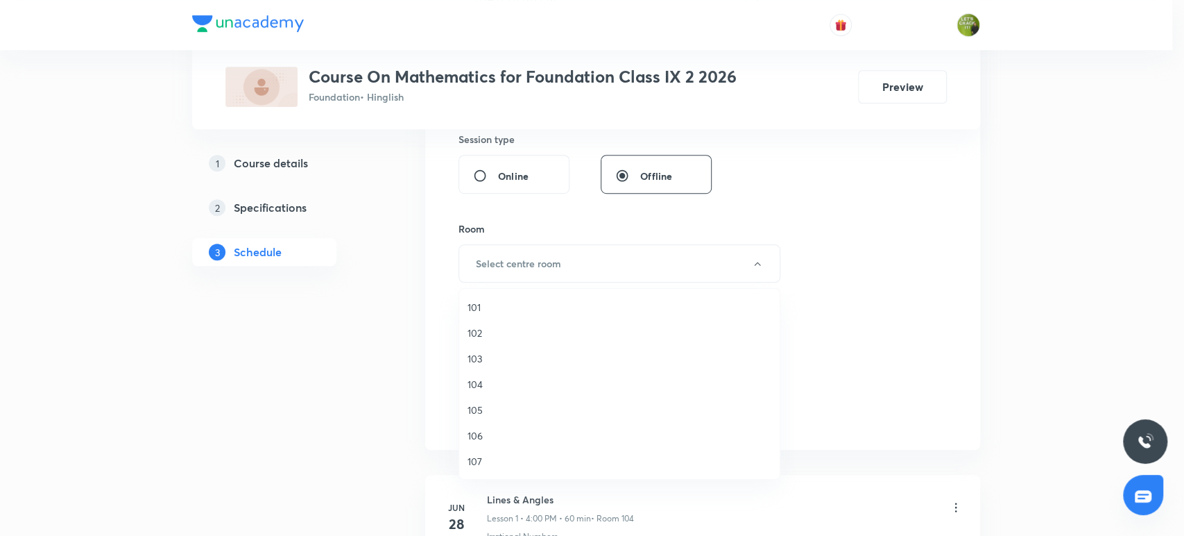
click at [478, 354] on span "103" at bounding box center [620, 358] width 304 height 15
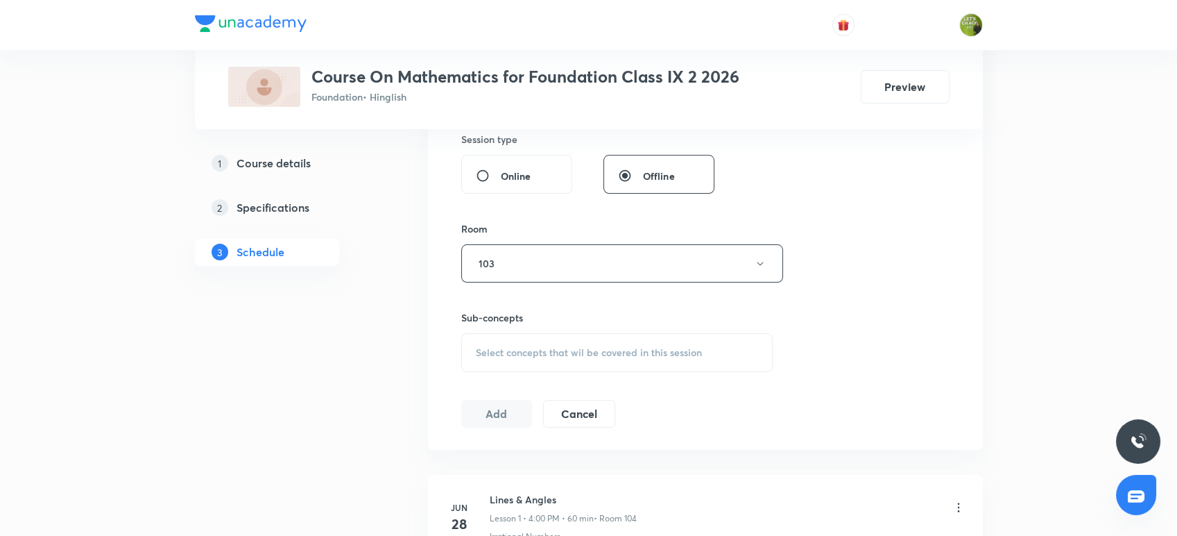
click at [497, 348] on span "Select concepts that wil be covered in this session" at bounding box center [589, 352] width 226 height 11
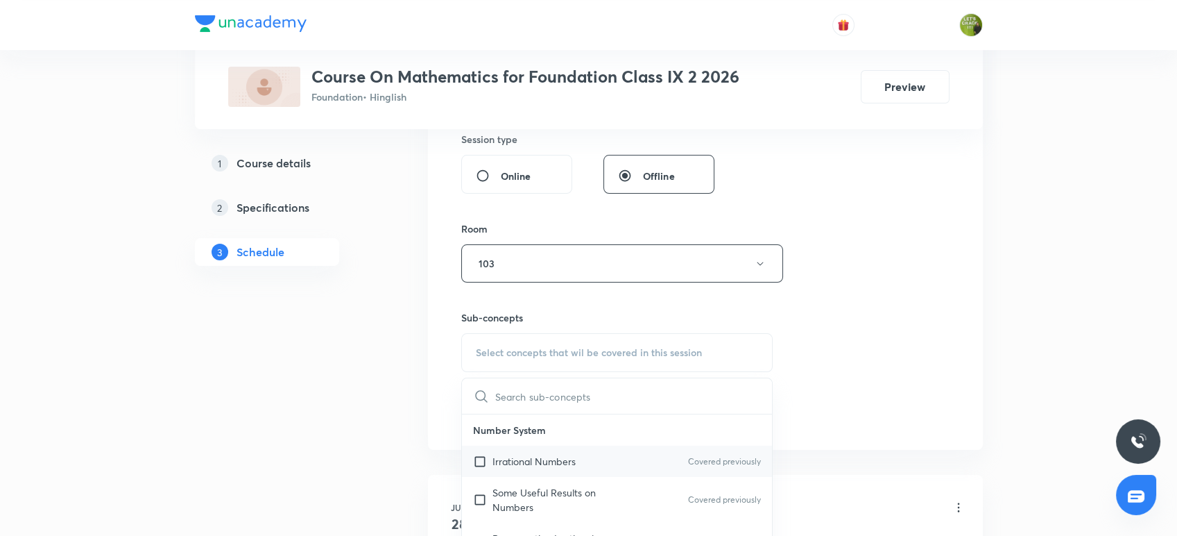
click at [480, 454] on input "checkbox" at bounding box center [482, 461] width 19 height 15
checkbox input "true"
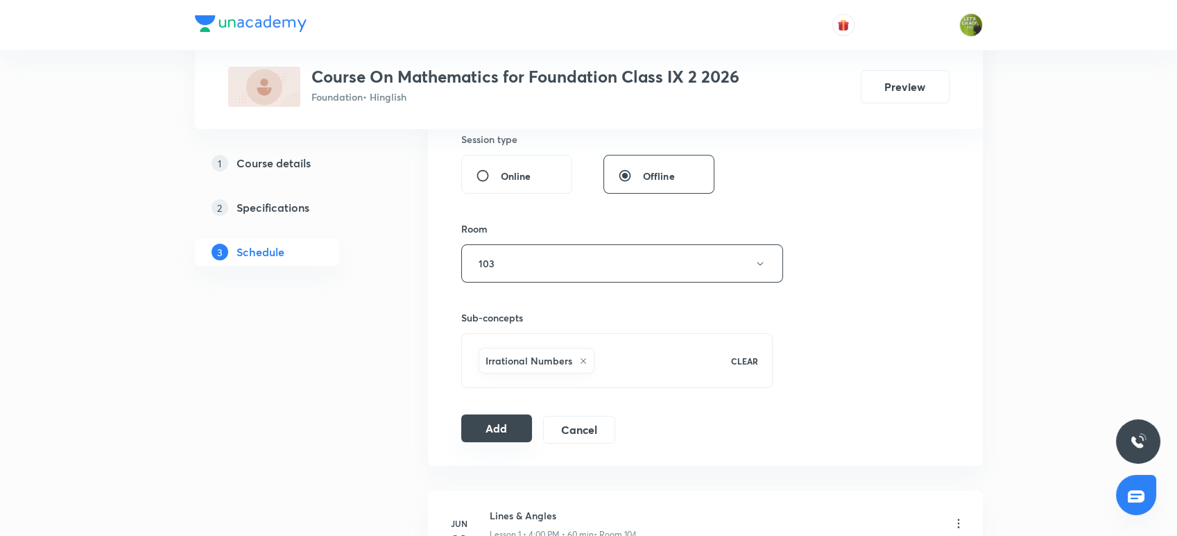
click at [487, 424] on button "Add" at bounding box center [496, 428] width 71 height 28
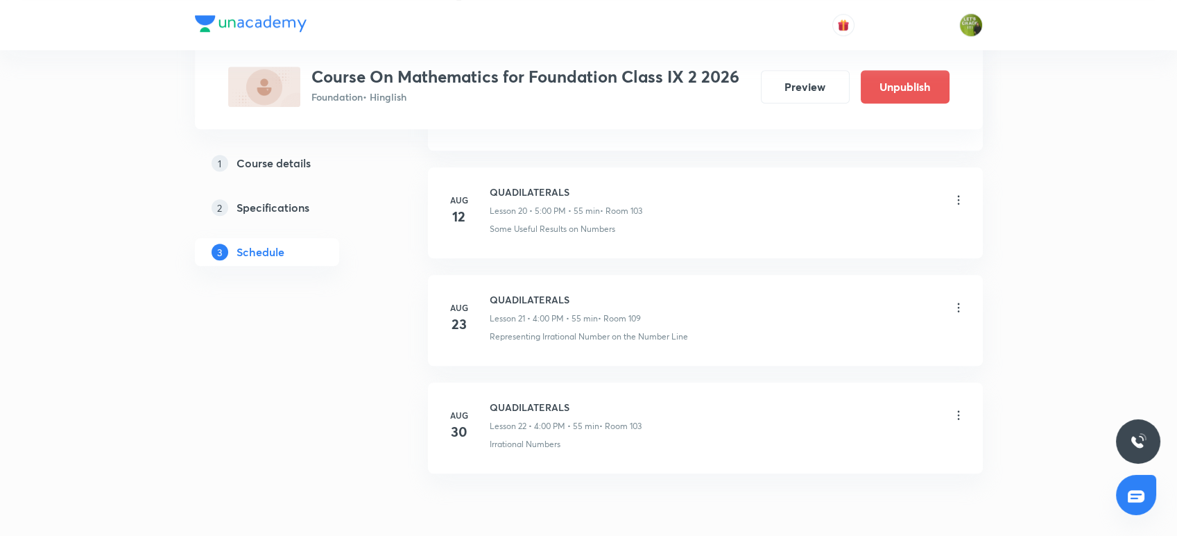
scroll to position [2300, 0]
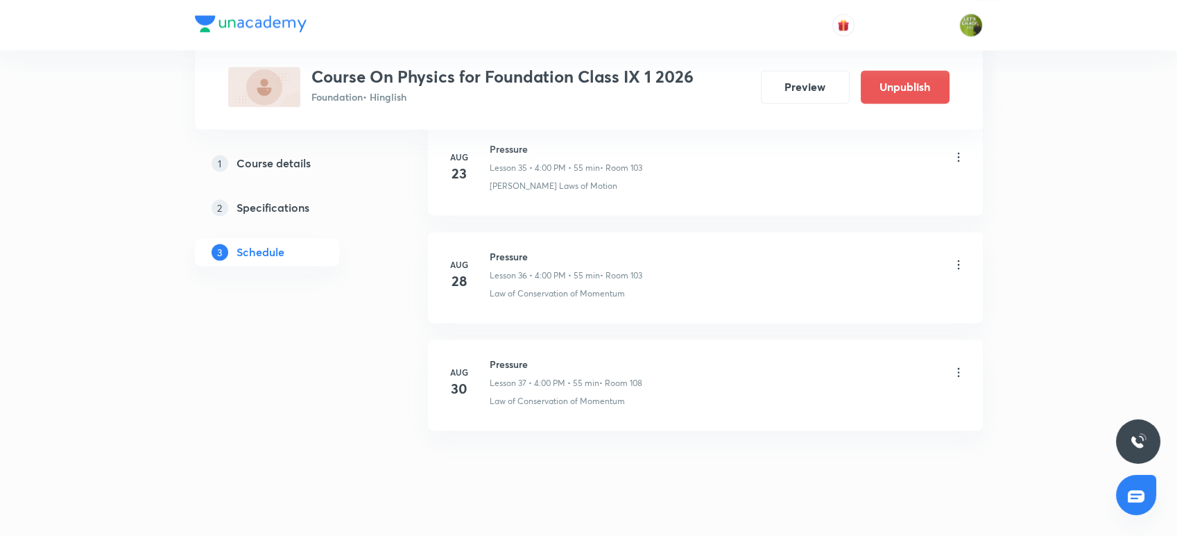
scroll to position [4548, 0]
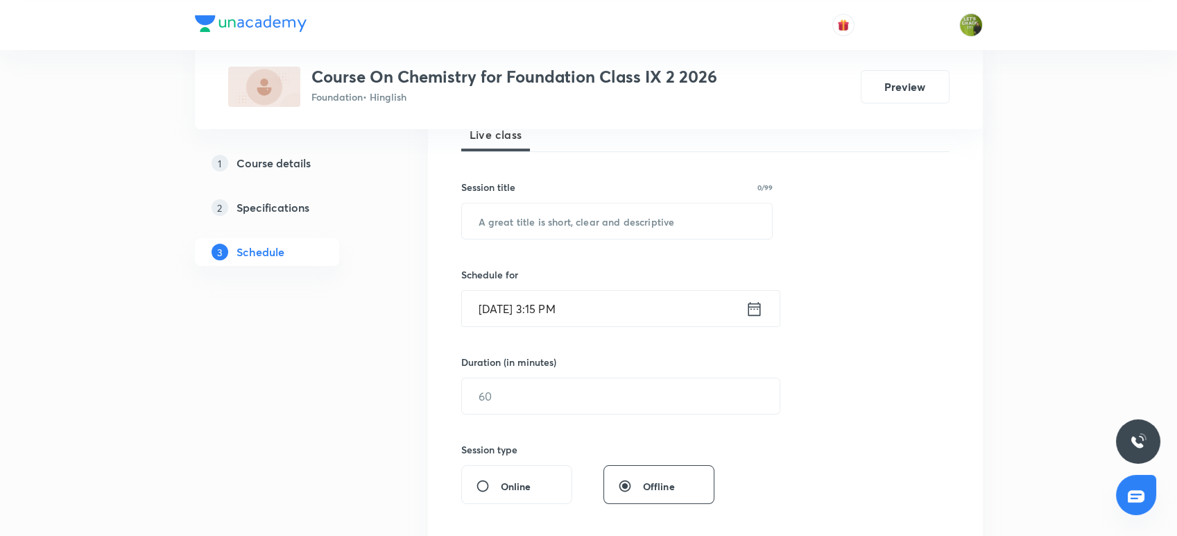
scroll to position [216, 0]
click at [597, 224] on input "text" at bounding box center [617, 218] width 311 height 35
click at [871, 273] on div "Session 12 Live class Session title 0/99 ​ Schedule for [DATE] 3:15 PM ​ Durati…" at bounding box center [705, 409] width 488 height 651
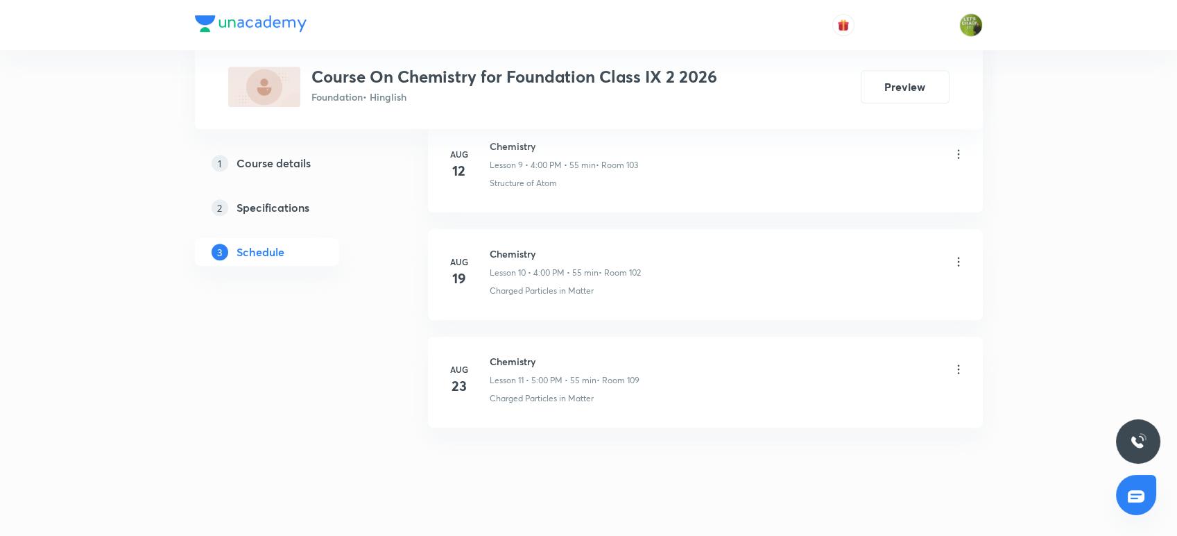
scroll to position [1756, 0]
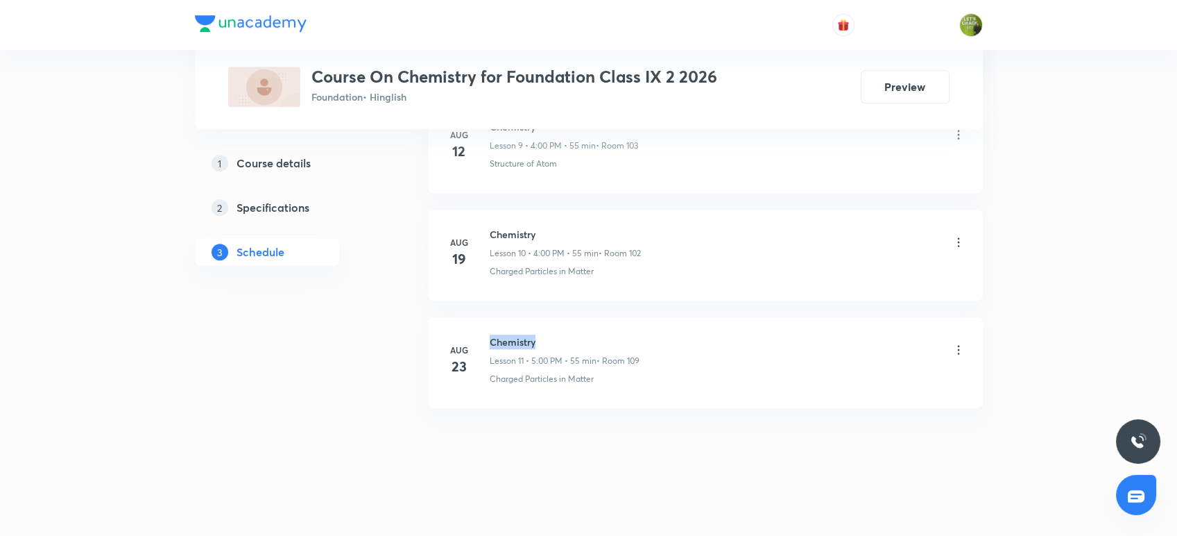
drag, startPoint x: 490, startPoint y: 341, endPoint x: 579, endPoint y: 324, distance: 90.3
click at [579, 324] on li "[DATE] Chemistry Lesson 11 • 5:00 PM • 55 min • Room 109 Charged Particles in M…" at bounding box center [705, 362] width 555 height 91
copy h6 "Chemistry"
click at [816, 357] on div "Chemistry Lesson 11 • 5:00 PM • 55 min • Room 109" at bounding box center [728, 350] width 476 height 33
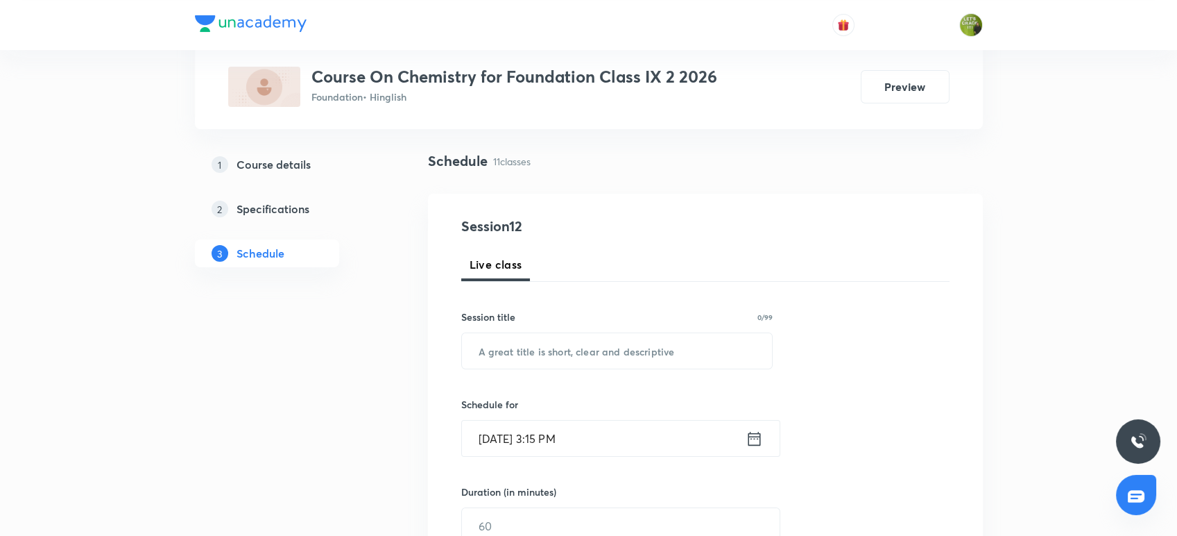
scroll to position [123, 0]
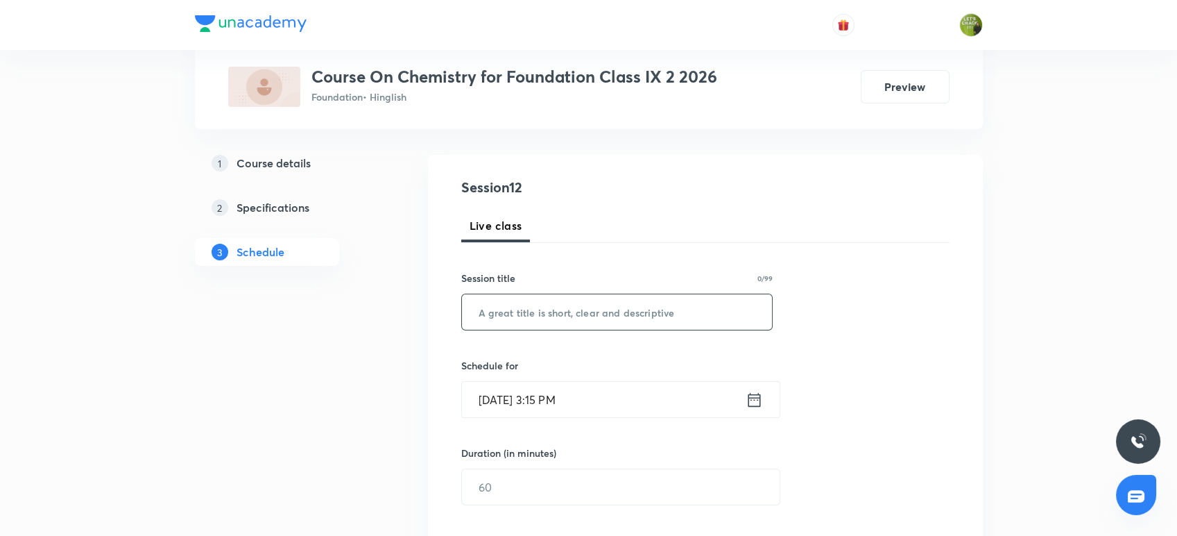
click at [519, 309] on input "text" at bounding box center [617, 311] width 311 height 35
paste input "Chemistry"
type input "Chemistry"
click at [853, 330] on div "Session 12 Live class Session title 9/99 Chemistry ​ Schedule for Aug 30, 2025,…" at bounding box center [705, 502] width 488 height 651
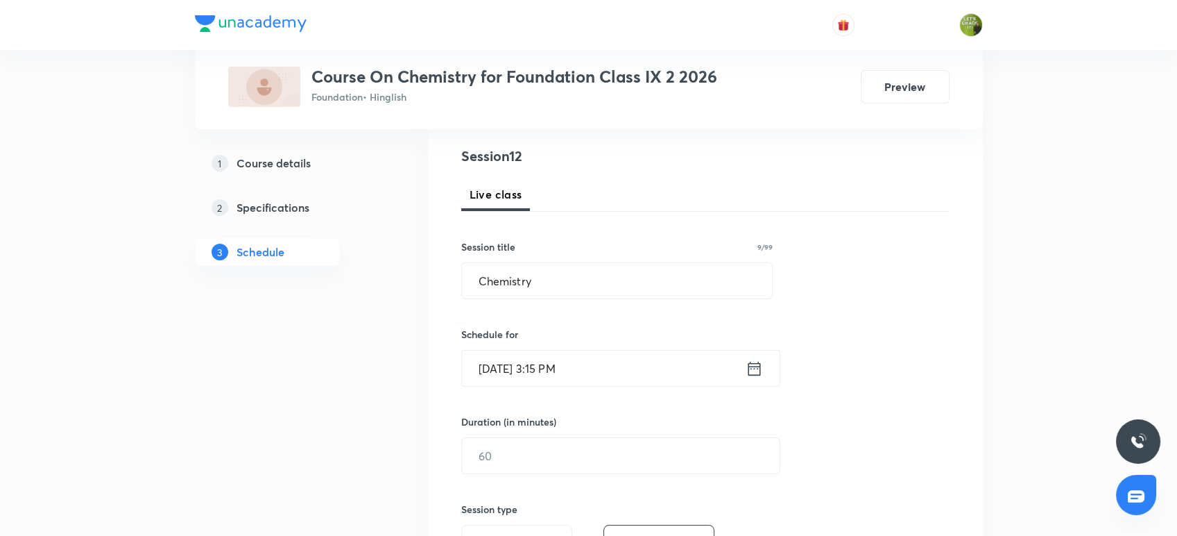
scroll to position [277, 0]
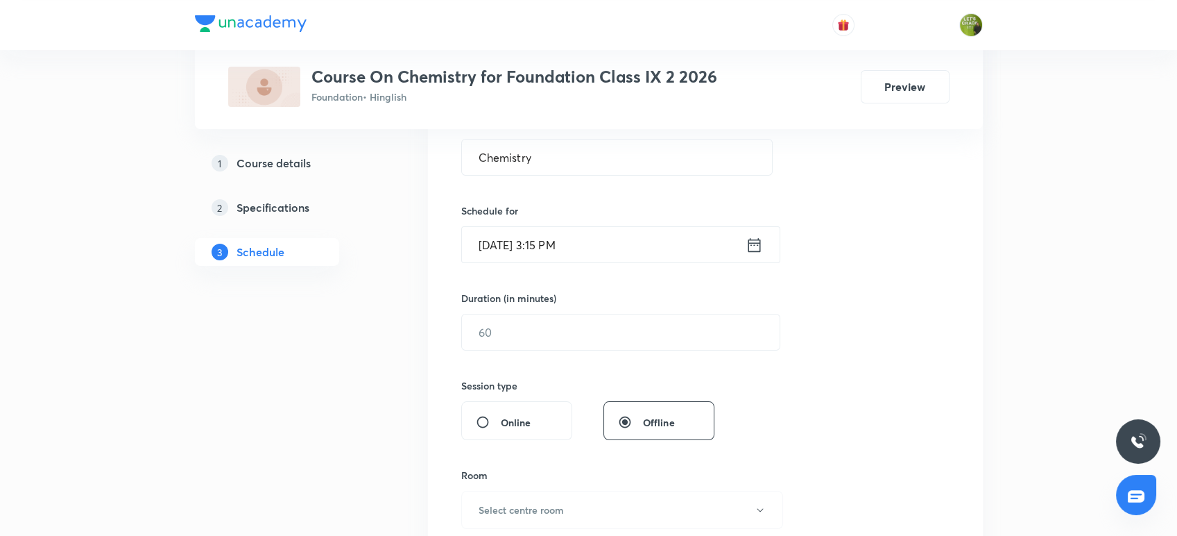
click at [561, 243] on input "Aug 30, 2025, 3:15 PM" at bounding box center [604, 244] width 284 height 35
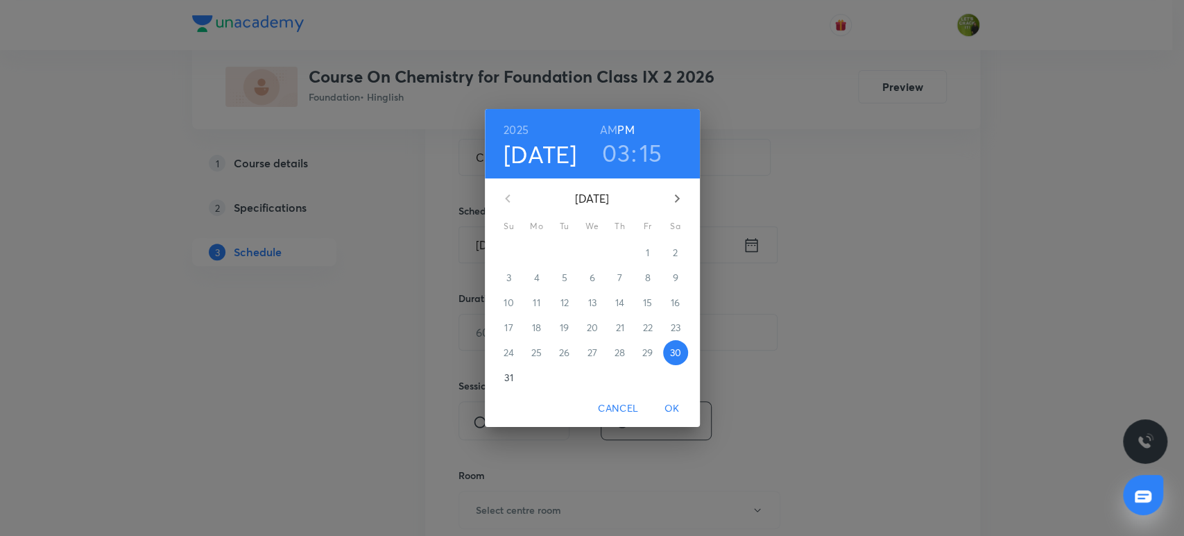
click at [619, 153] on h3 "03" at bounding box center [616, 152] width 28 height 29
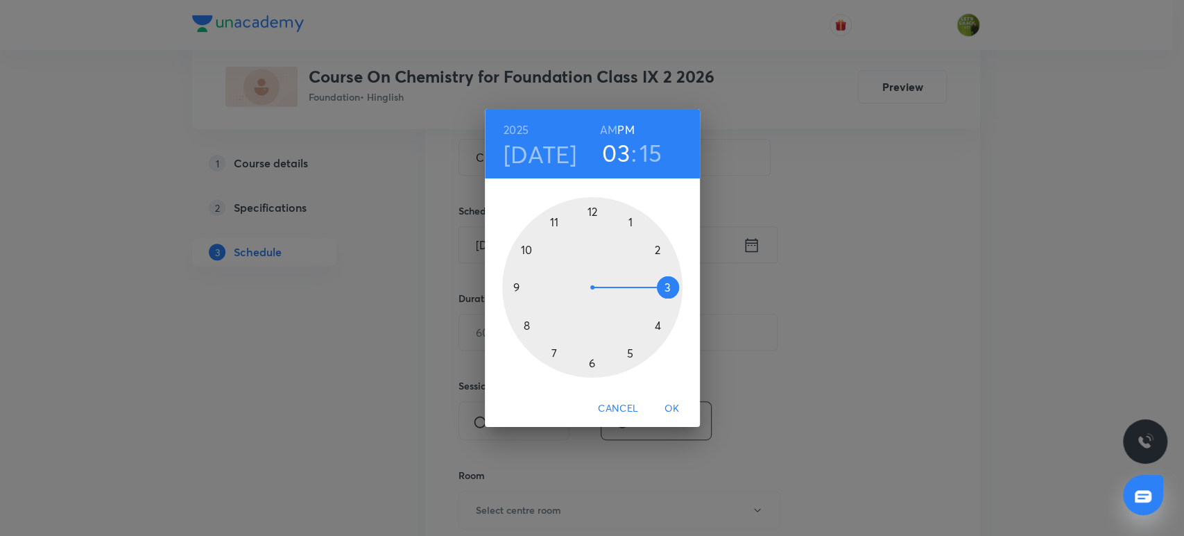
click at [627, 349] on div at bounding box center [592, 287] width 180 height 180
click at [591, 210] on div at bounding box center [592, 287] width 180 height 180
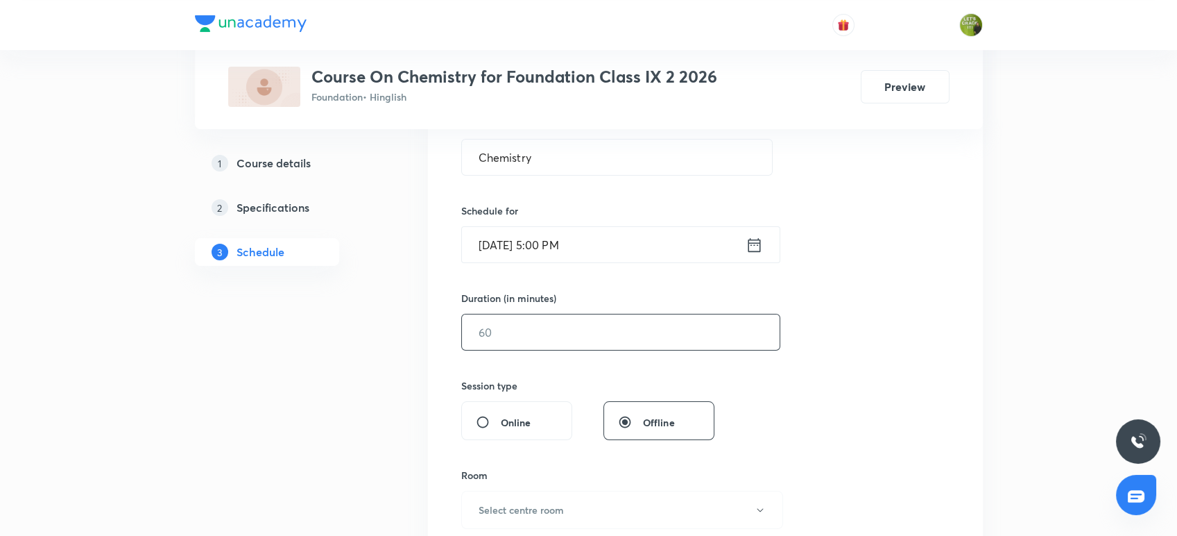
click at [555, 325] on input "text" at bounding box center [621, 331] width 318 height 35
type input "55"
click at [854, 404] on div "Session 12 Live class Session title 9/99 Chemistry ​ Schedule for Aug 30, 2025,…" at bounding box center [705, 347] width 488 height 651
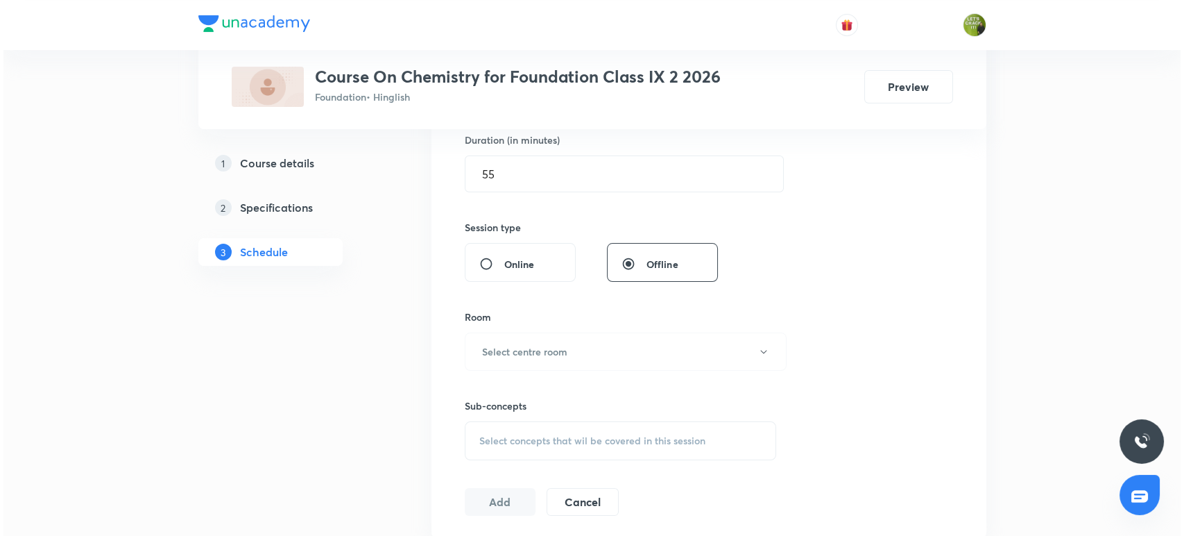
scroll to position [462, 0]
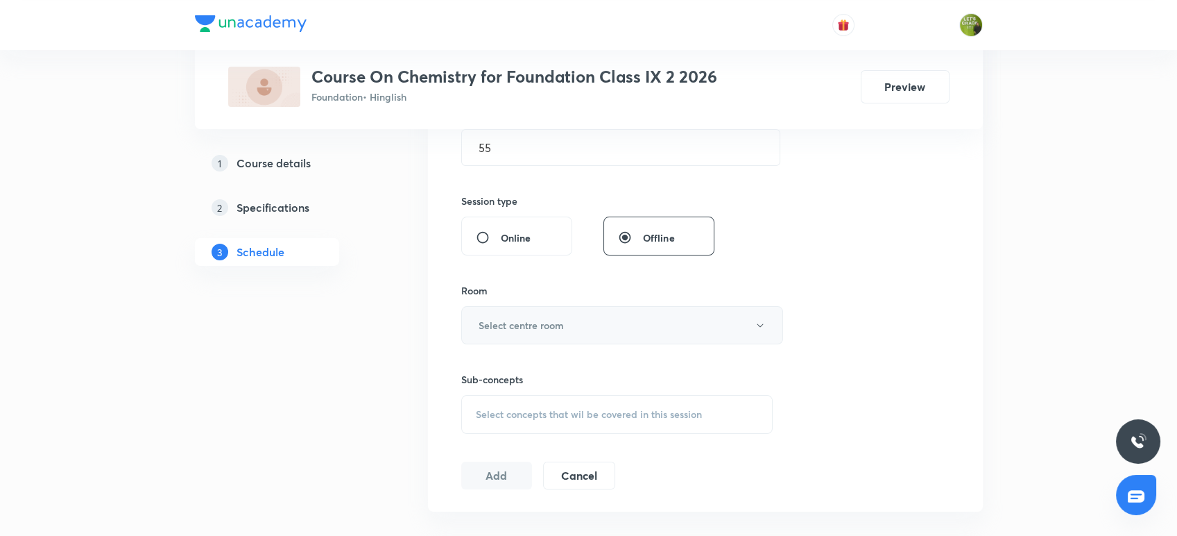
click at [651, 326] on button "Select centre room" at bounding box center [622, 325] width 322 height 38
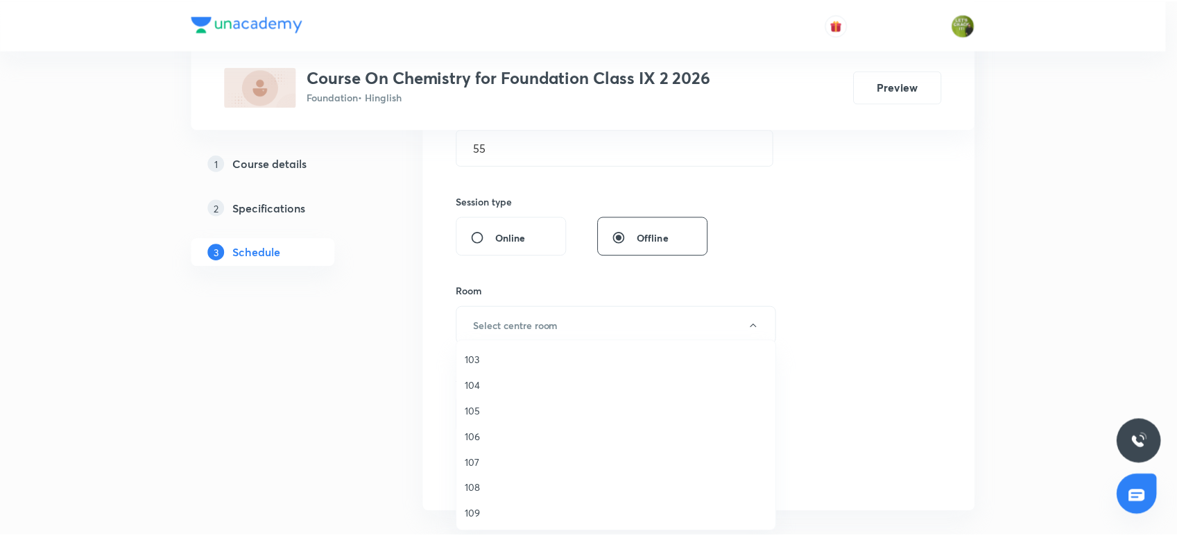
scroll to position [51, 0]
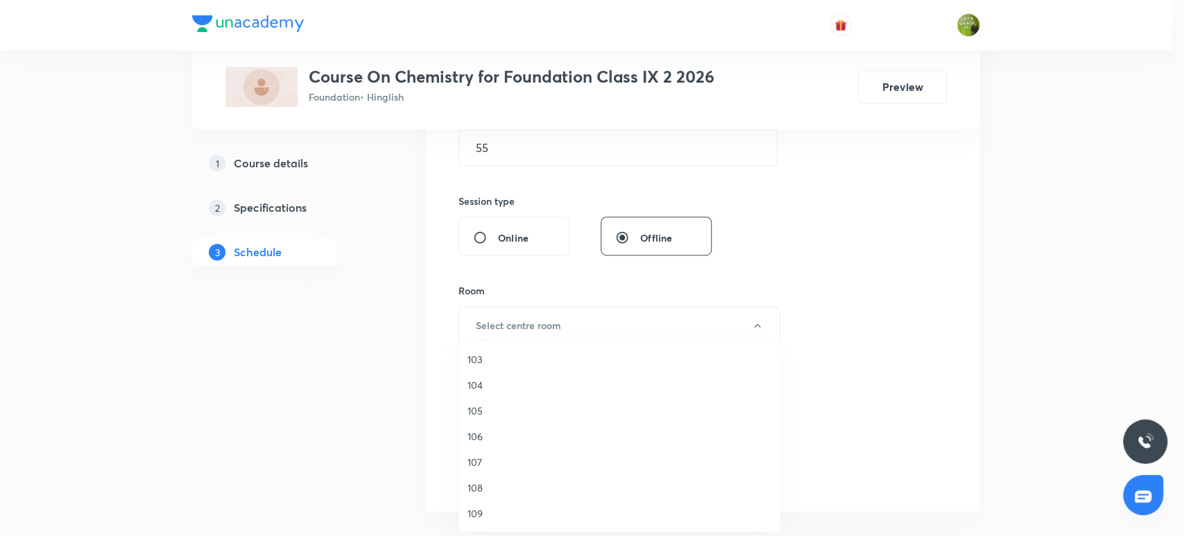
click at [491, 486] on span "108" at bounding box center [620, 487] width 304 height 15
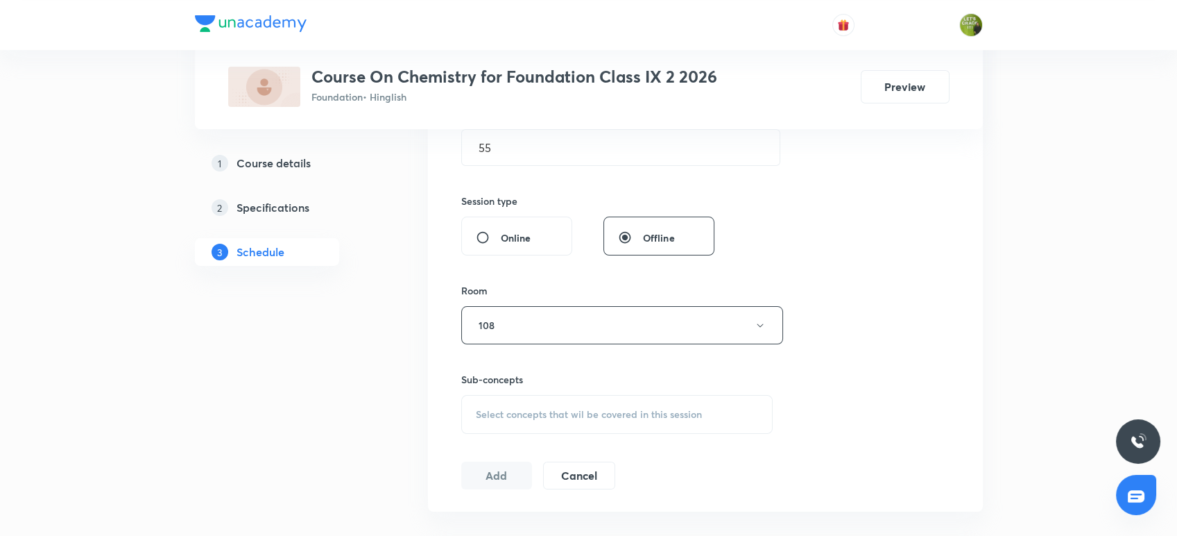
click at [556, 416] on span "Select concepts that wil be covered in this session" at bounding box center [589, 414] width 226 height 11
click at [480, 518] on input "checkbox" at bounding box center [482, 522] width 19 height 15
checkbox input "true"
click at [482, 488] on button "Add" at bounding box center [496, 490] width 71 height 28
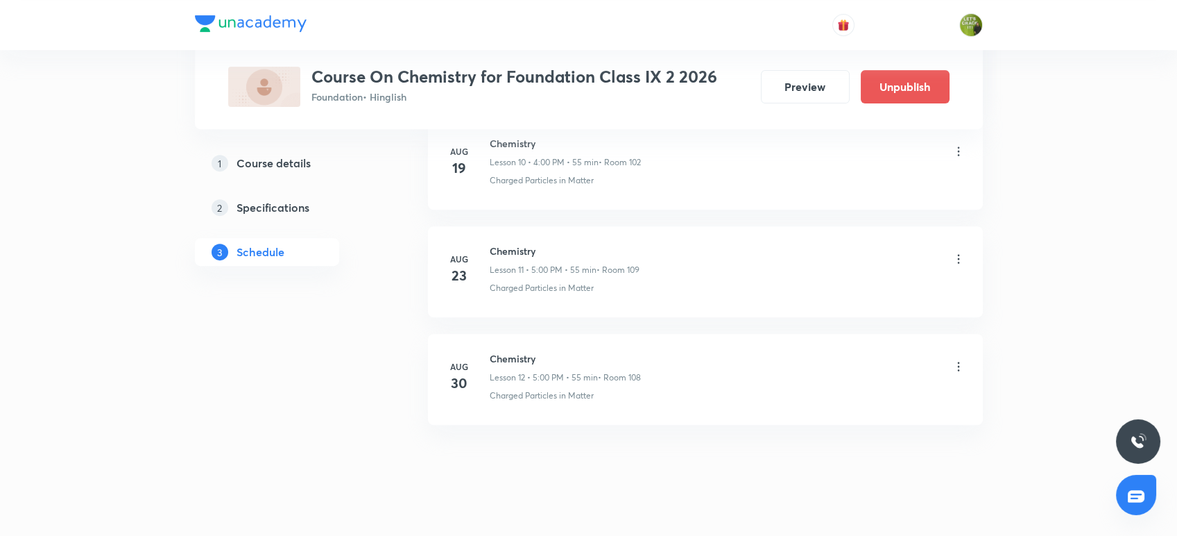
scroll to position [1226, 0]
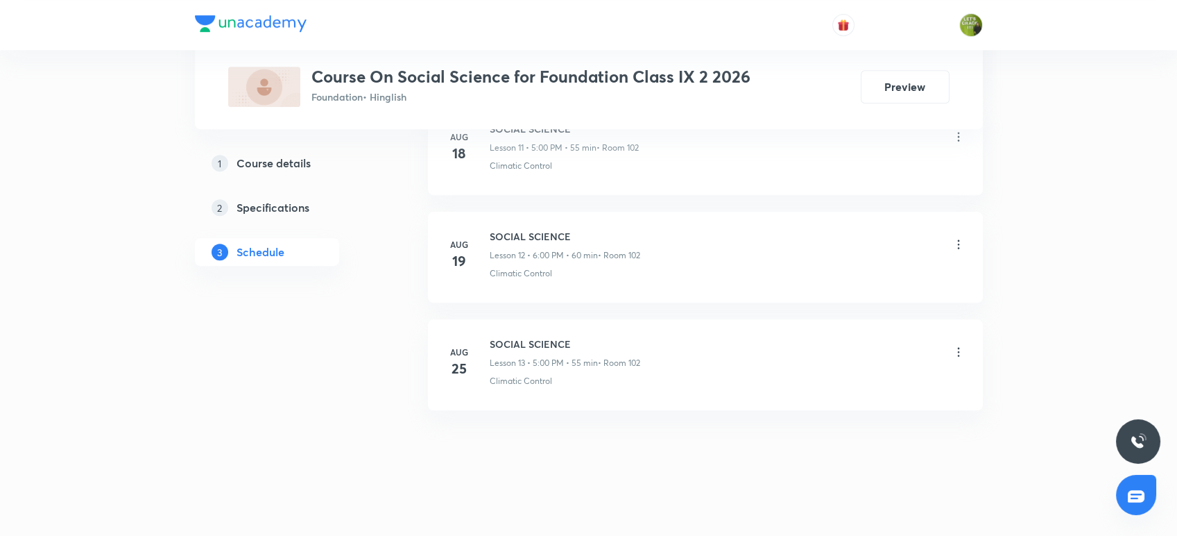
scroll to position [1971, 0]
drag, startPoint x: 491, startPoint y: 337, endPoint x: 641, endPoint y: 334, distance: 149.9
click at [640, 335] on h6 "SOCIAL SCIENCE" at bounding box center [565, 342] width 151 height 15
copy h6 "SOCIAL SCIENCE"
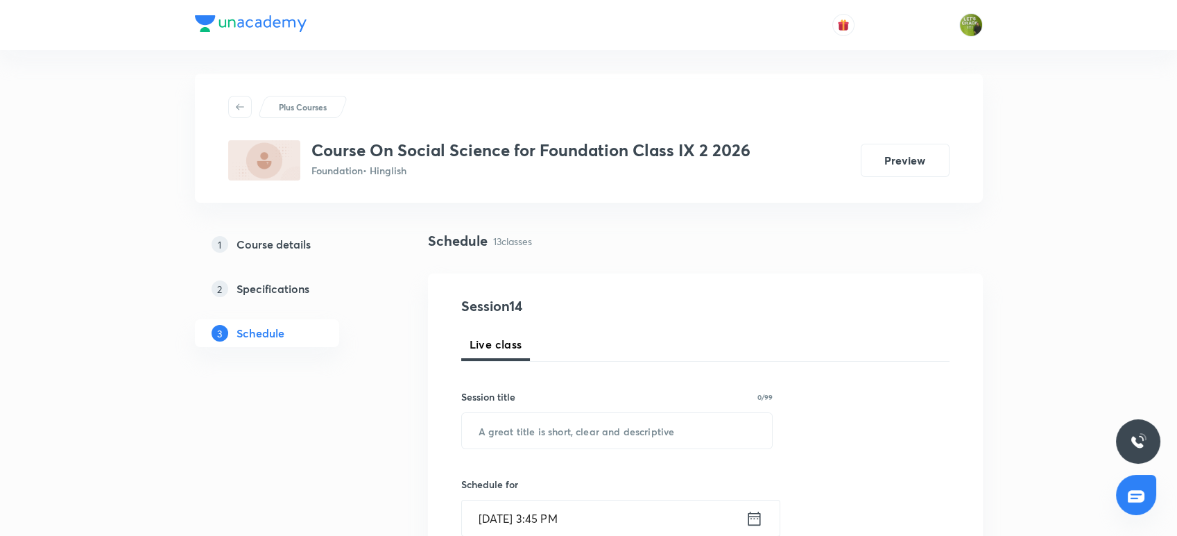
scroll to position [0, 0]
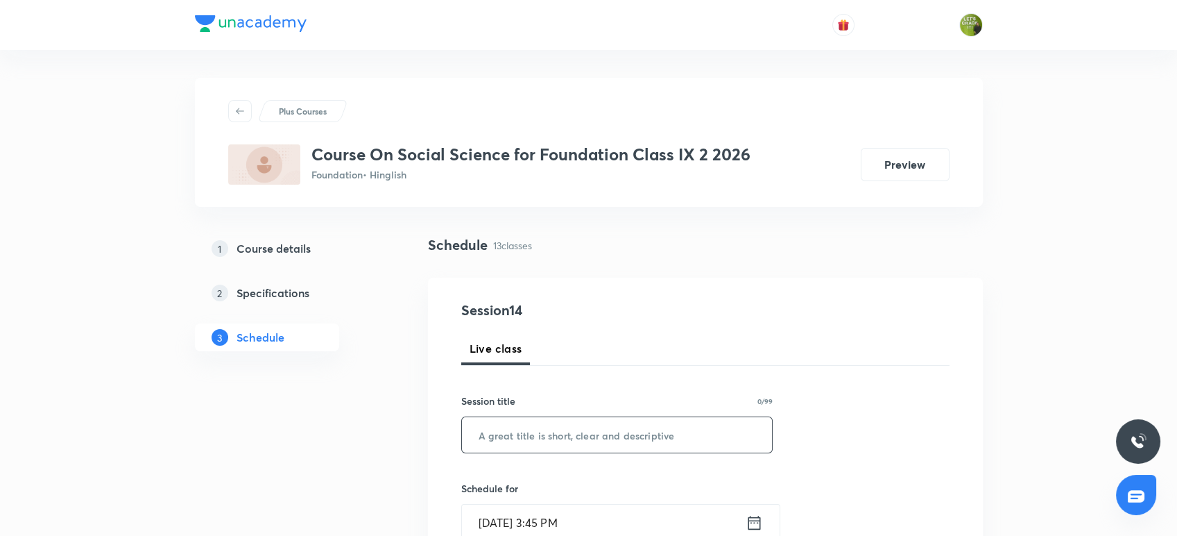
click at [508, 433] on input "text" at bounding box center [617, 434] width 311 height 35
paste input "SOCIAL SCIENCE"
type input "SOCIAL SCIENCE"
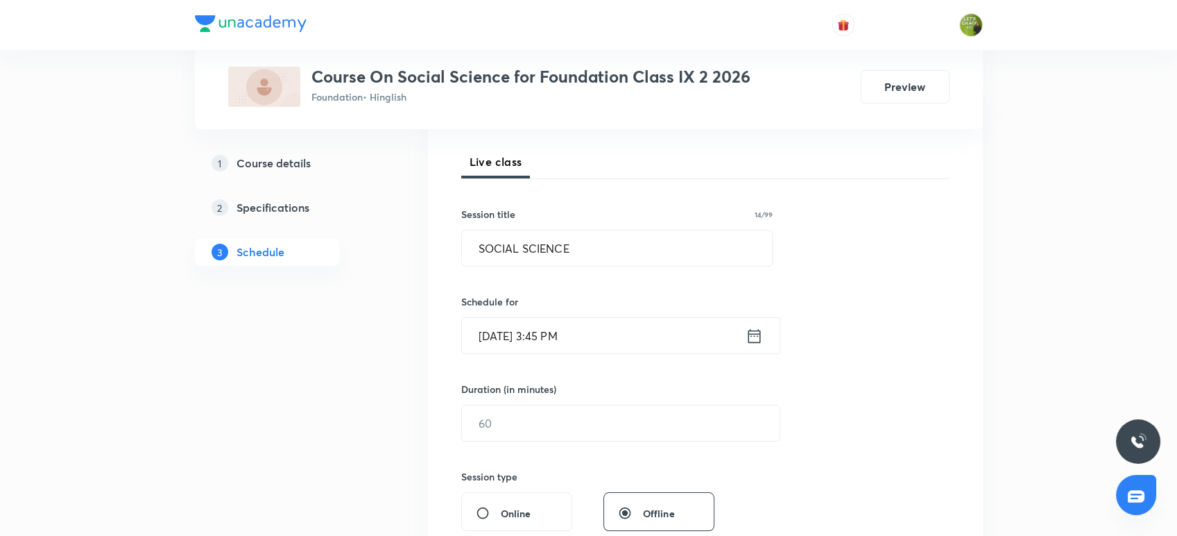
scroll to position [339, 0]
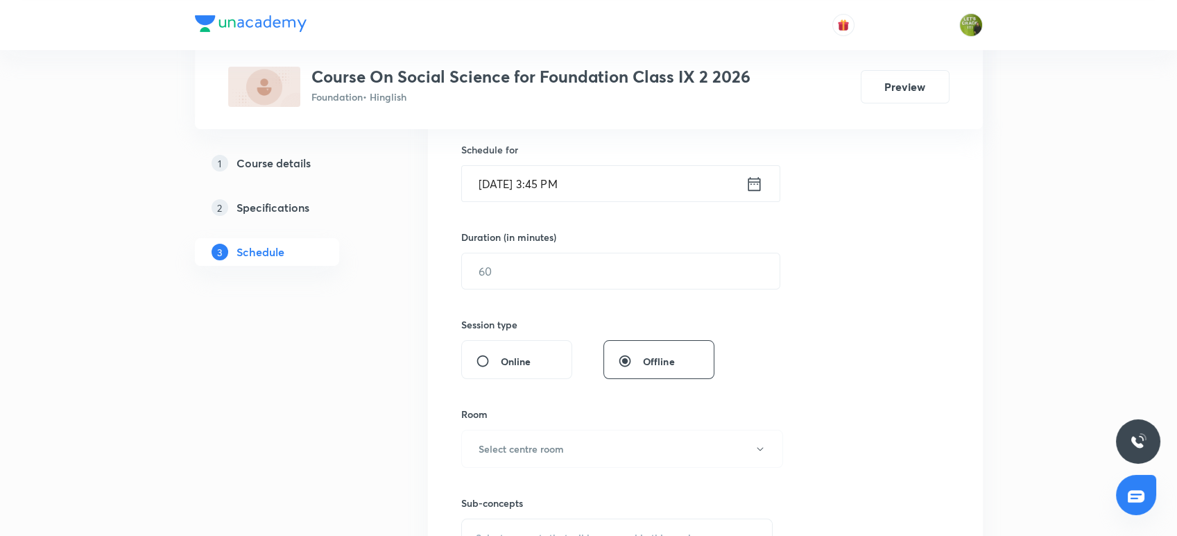
click at [554, 180] on input "[DATE] 3:45 PM" at bounding box center [604, 183] width 284 height 35
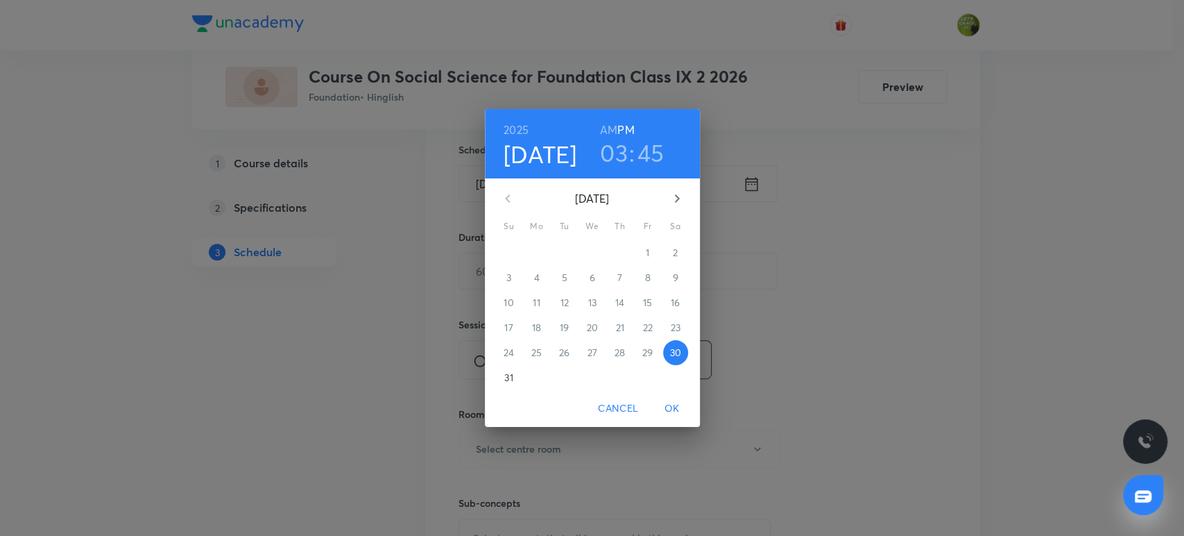
click at [619, 152] on h3 "03" at bounding box center [614, 152] width 28 height 29
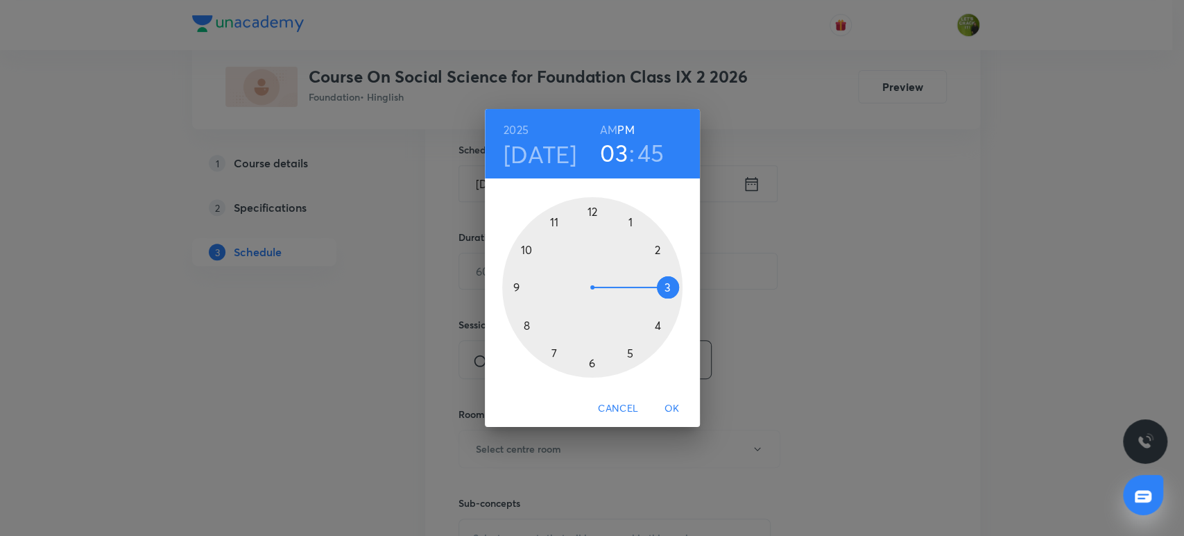
click at [592, 365] on div at bounding box center [592, 287] width 180 height 180
click at [591, 209] on div at bounding box center [592, 287] width 180 height 180
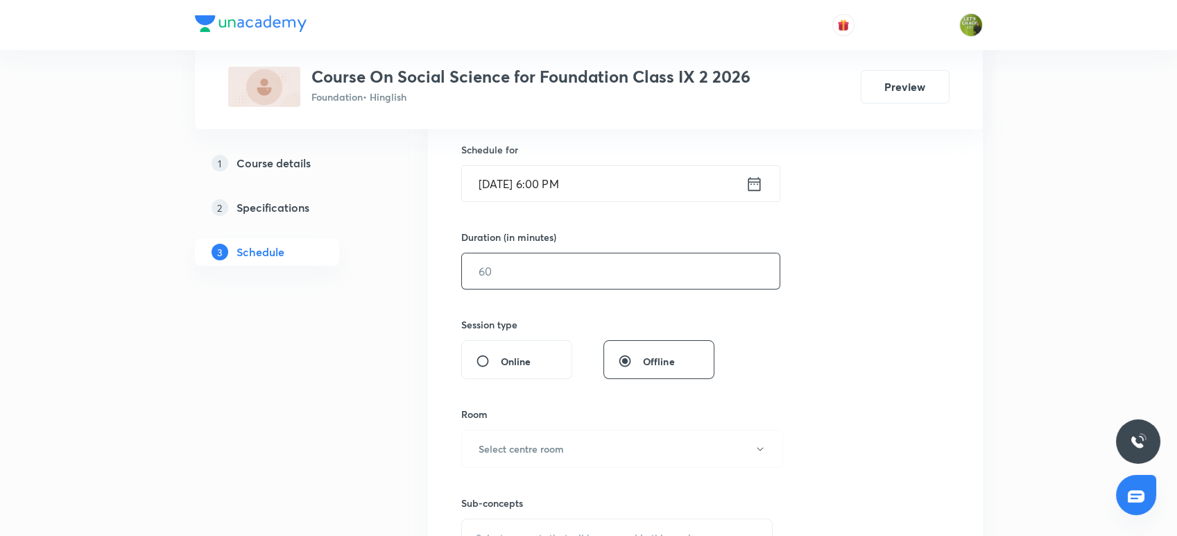
click at [521, 264] on input "text" at bounding box center [621, 270] width 318 height 35
type input "60"
click at [814, 397] on div "Session 14 Live class Session title 14/99 SOCIAL SCIENCE ​ Schedule for [DATE] …" at bounding box center [705, 286] width 488 height 651
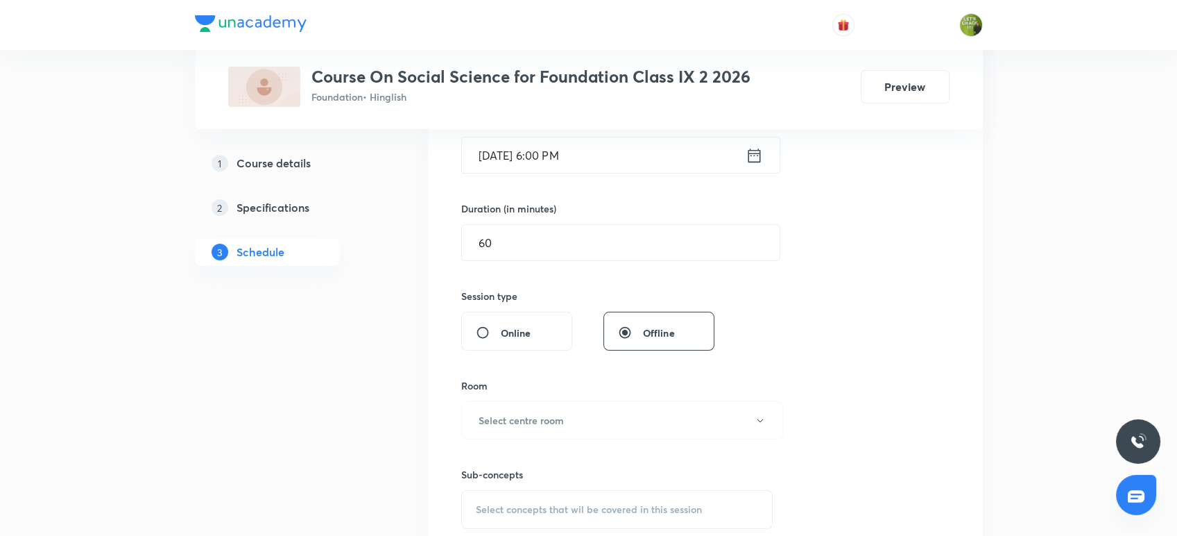
scroll to position [370, 0]
click at [832, 367] on div "Session 14 Live class Session title 14/99 SOCIAL SCIENCE ​ Schedule for [DATE] …" at bounding box center [705, 255] width 488 height 651
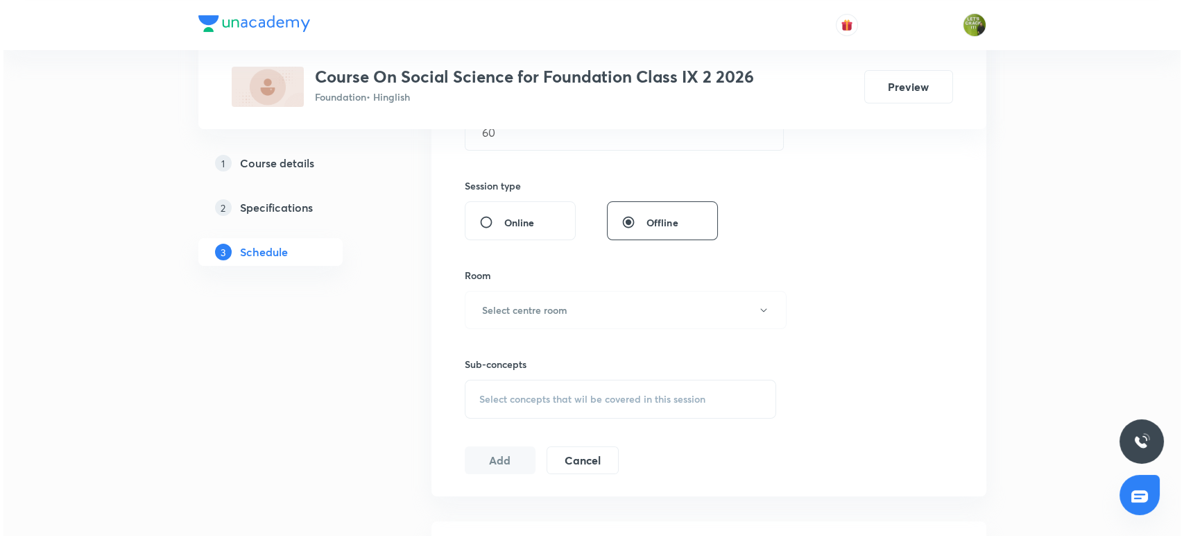
scroll to position [493, 0]
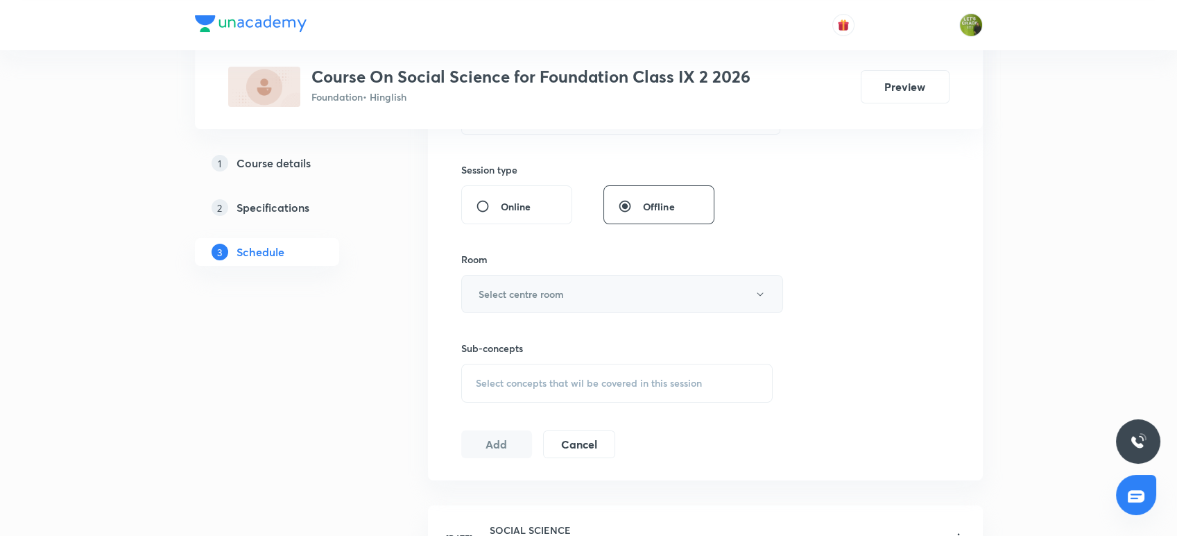
click at [610, 293] on button "Select centre room" at bounding box center [622, 294] width 322 height 38
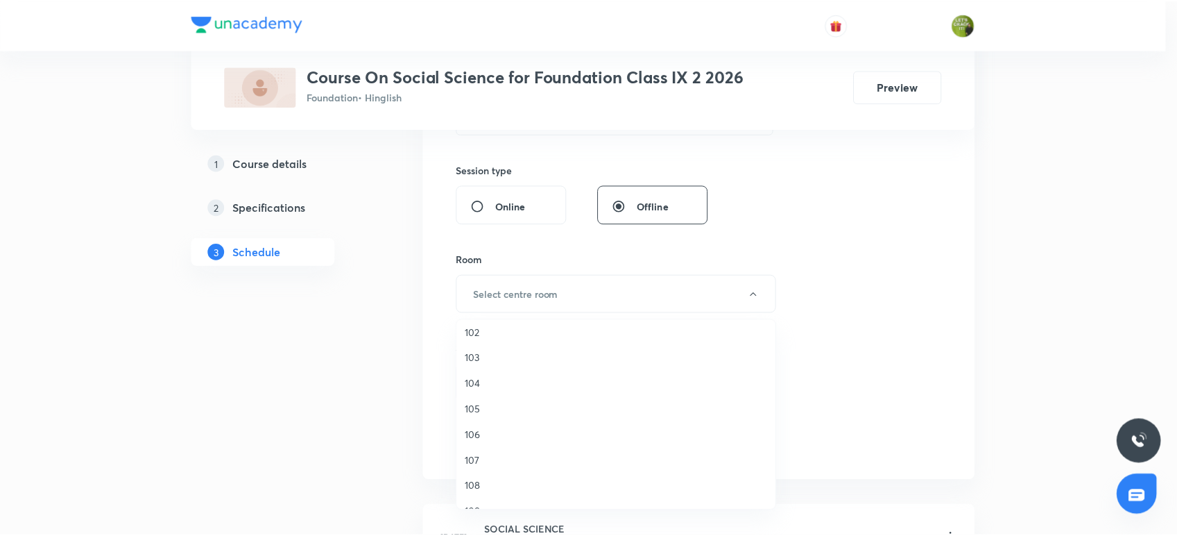
scroll to position [51, 0]
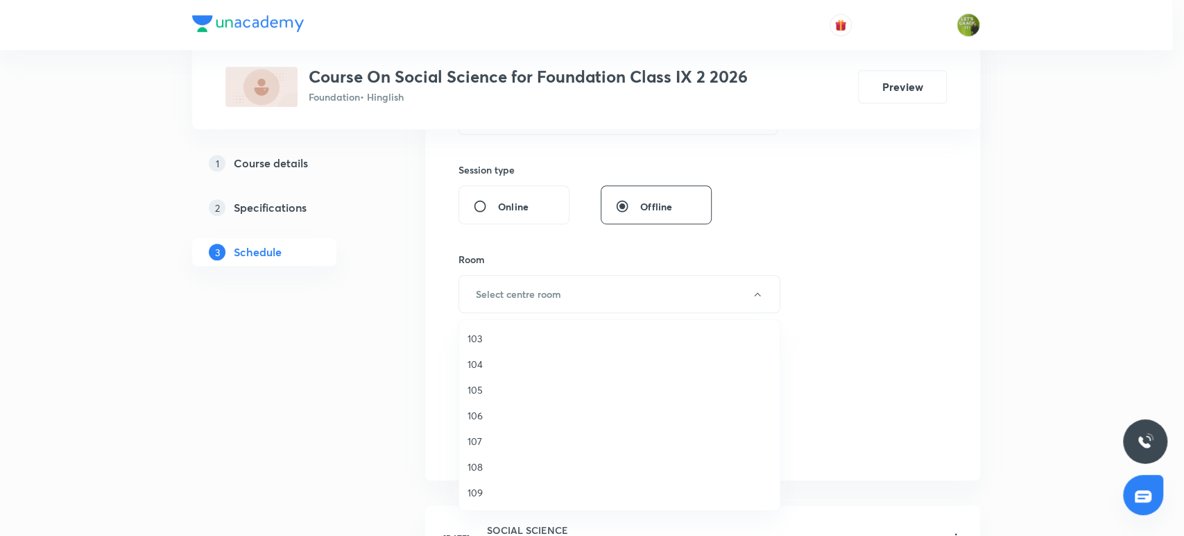
click at [494, 465] on span "108" at bounding box center [620, 466] width 304 height 15
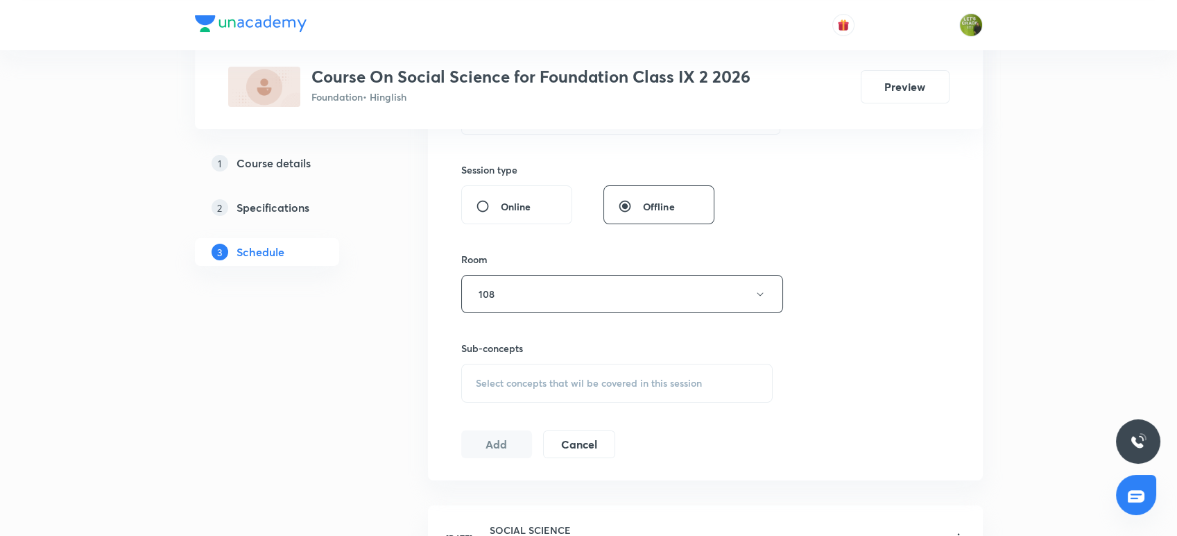
click at [555, 383] on span "Select concepts that wil be covered in this session" at bounding box center [589, 382] width 226 height 11
click at [478, 491] on input "checkbox" at bounding box center [482, 491] width 19 height 15
checkbox input "true"
click at [486, 457] on button "Add" at bounding box center [496, 459] width 71 height 28
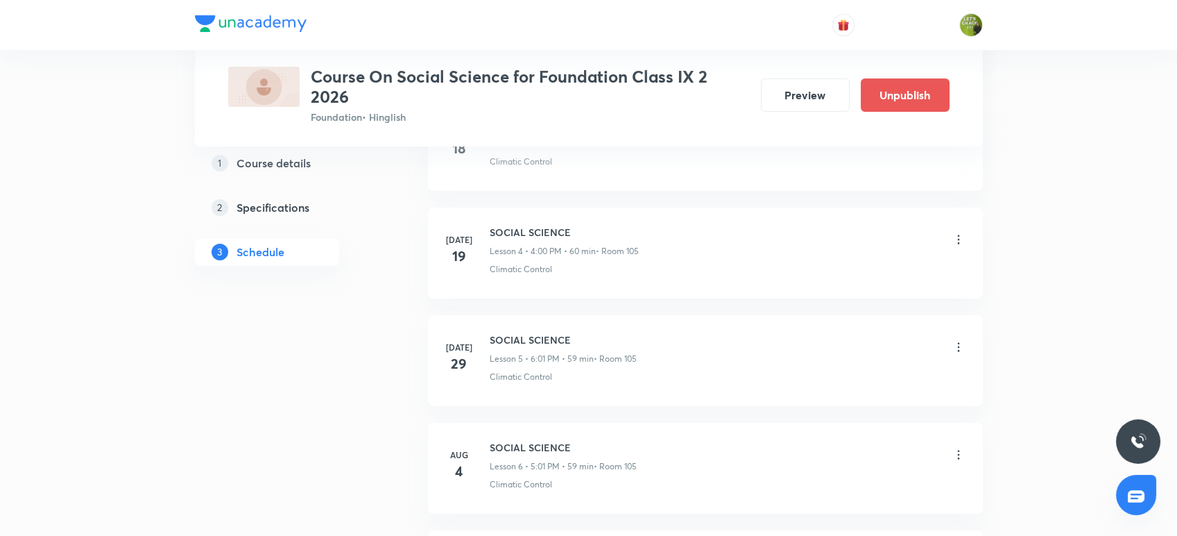
scroll to position [511, 0]
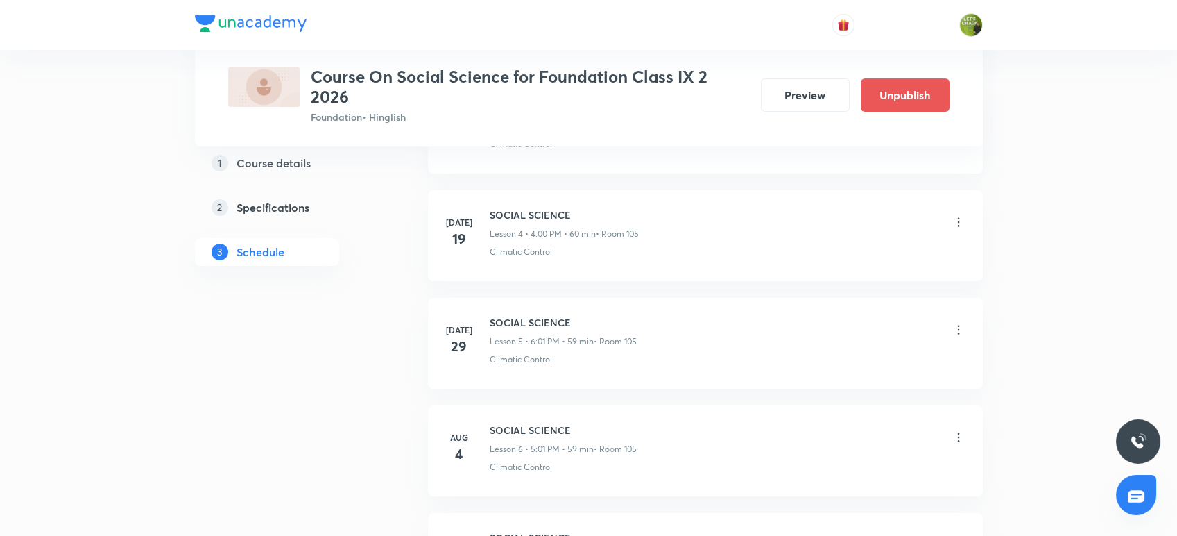
click at [862, 407] on li "Aug 4 SOCIAL SCIENCE Lesson 6 • 5:01 PM • 59 min • Room 105 Climatic Control" at bounding box center [705, 450] width 555 height 91
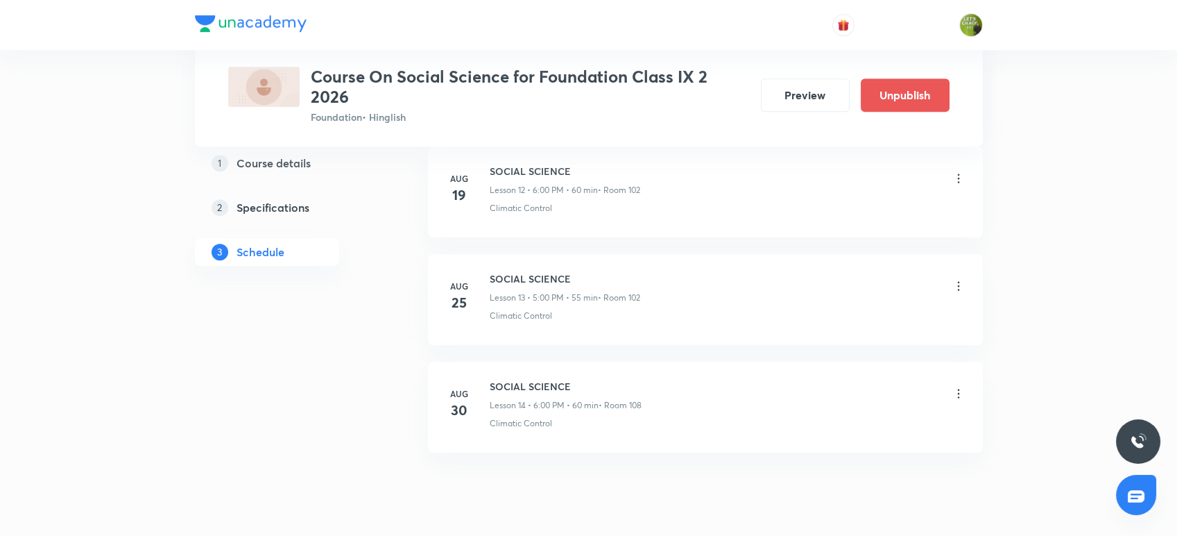
scroll to position [1459, 0]
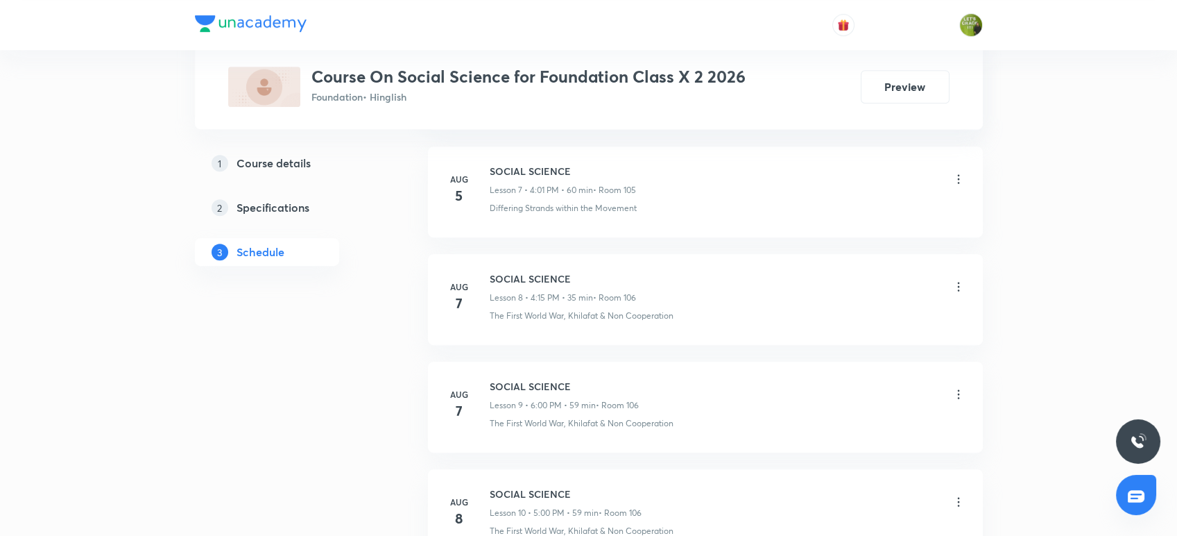
scroll to position [1510, 0]
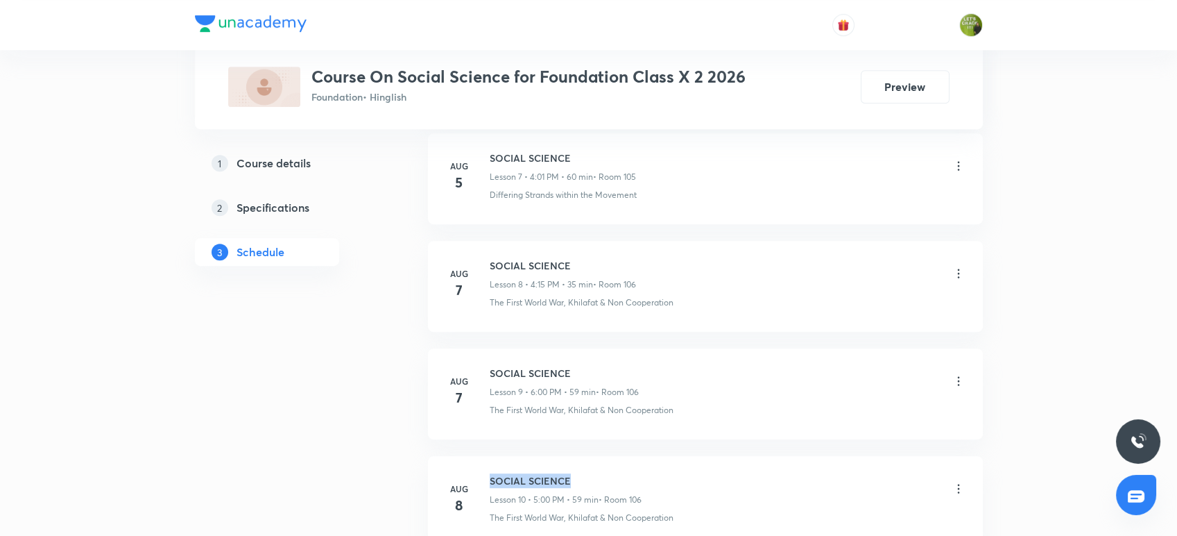
drag, startPoint x: 489, startPoint y: 476, endPoint x: 583, endPoint y: 470, distance: 93.8
click at [583, 473] on h6 "SOCIAL SCIENCE" at bounding box center [566, 480] width 152 height 15
copy h6 "SOCIAL SCIENCE"
click at [898, 360] on li "Aug 7 SOCIAL SCIENCE Lesson 9 • 6:00 PM • 59 min • Room 106 The First World War…" at bounding box center [705, 393] width 555 height 91
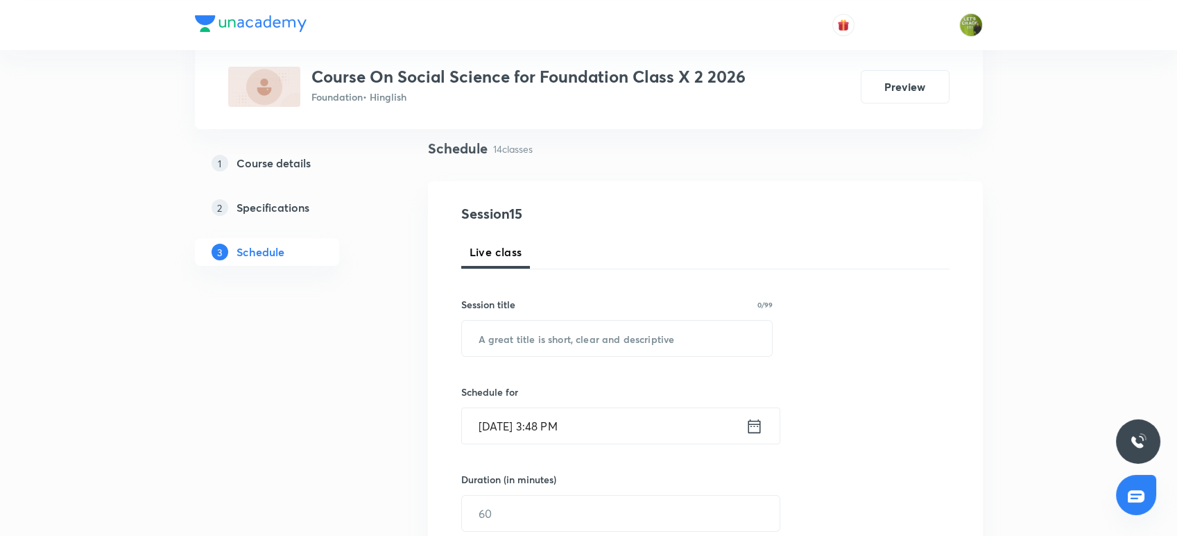
scroll to position [92, 0]
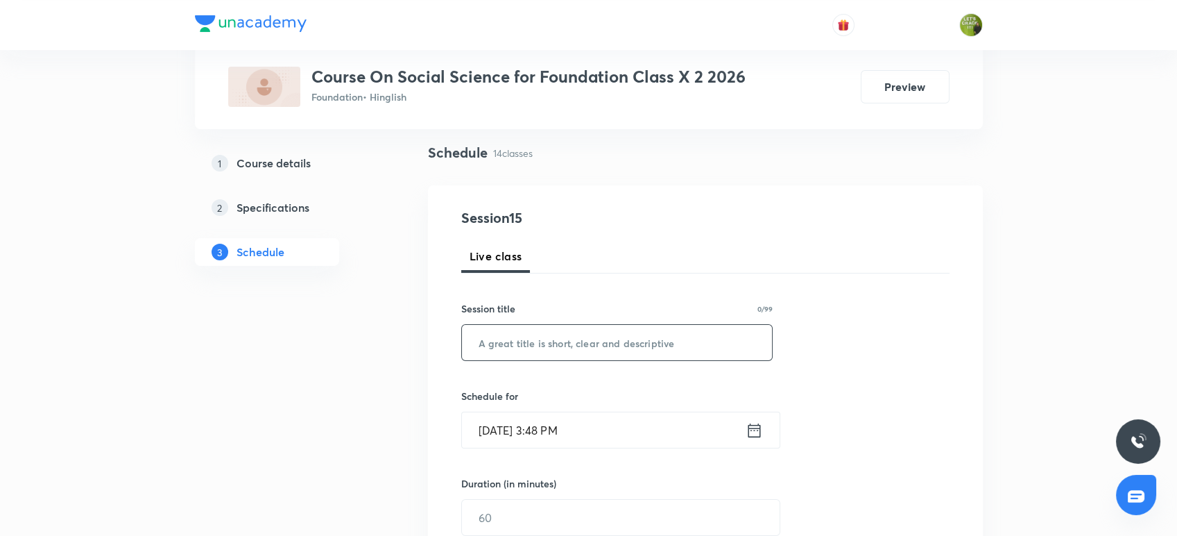
click at [487, 343] on input "text" at bounding box center [617, 342] width 311 height 35
paste input "SOCIAL SCIENCE"
type input "SOCIAL SCIENCE"
click at [554, 427] on input "Aug 30, 2025, 3:48 PM" at bounding box center [604, 429] width 284 height 35
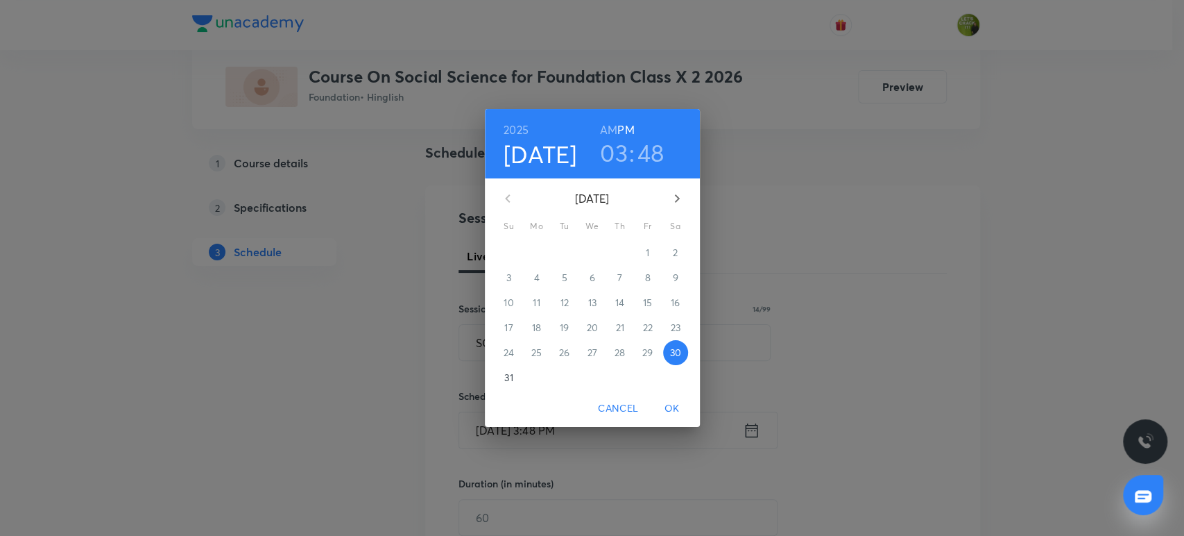
click at [617, 154] on h3 "03" at bounding box center [614, 152] width 28 height 29
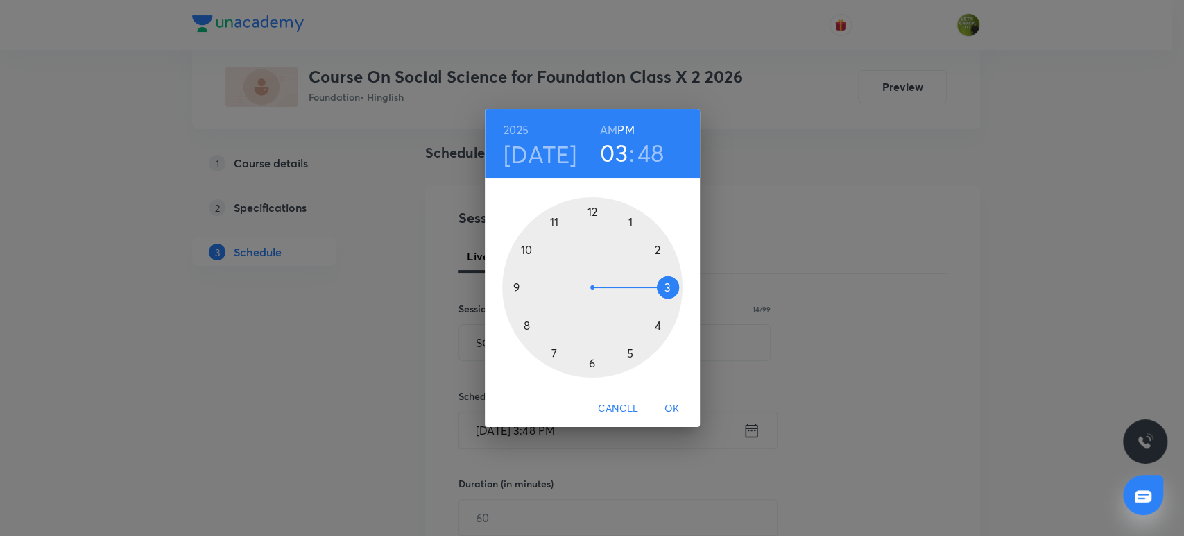
click at [660, 327] on div at bounding box center [592, 287] width 180 height 180
click at [590, 209] on div at bounding box center [592, 287] width 180 height 180
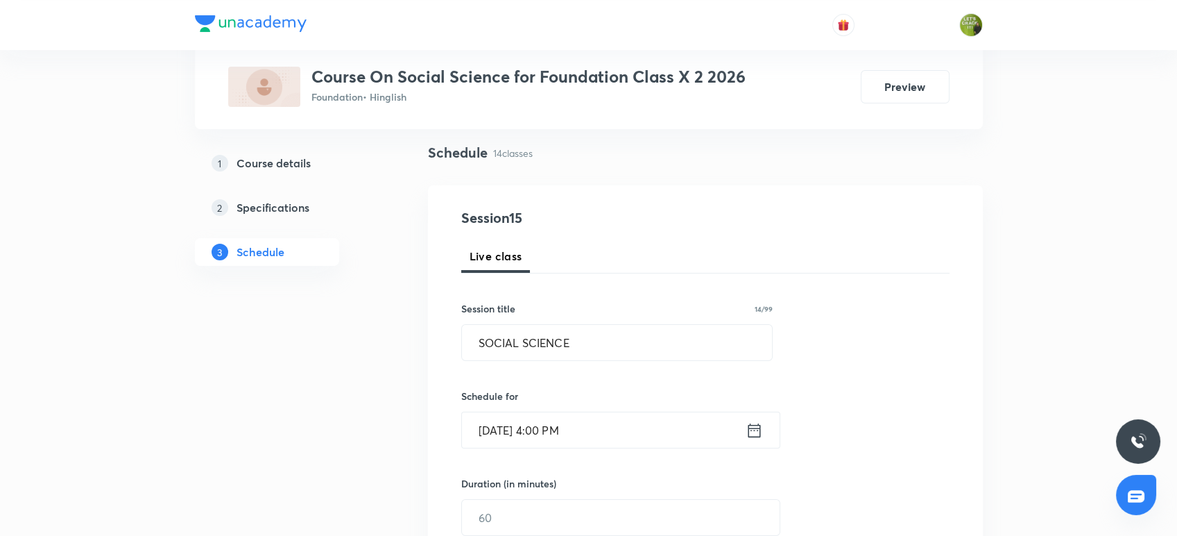
click at [894, 348] on div "Session 15 Live class Session title 14/99 SOCIAL SCIENCE ​ Schedule for Aug 30,…" at bounding box center [705, 532] width 488 height 651
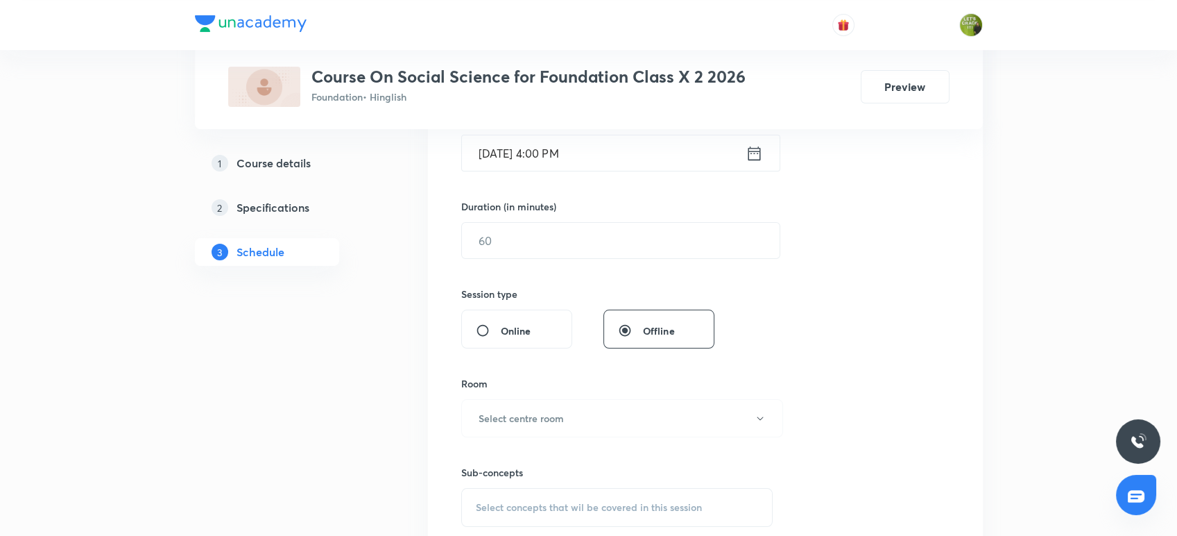
scroll to position [370, 0]
click at [524, 241] on input "text" at bounding box center [621, 239] width 318 height 35
type input "55"
click at [892, 298] on div "Session 15 Live class Session title 14/99 SOCIAL SCIENCE ​ Schedule for Aug 30,…" at bounding box center [705, 255] width 488 height 651
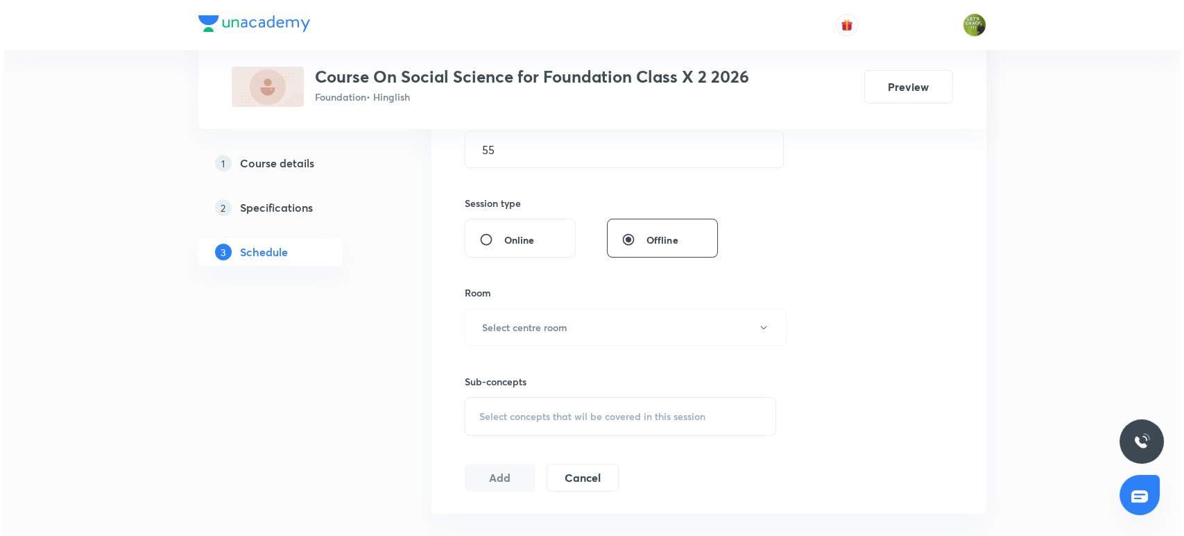
scroll to position [462, 0]
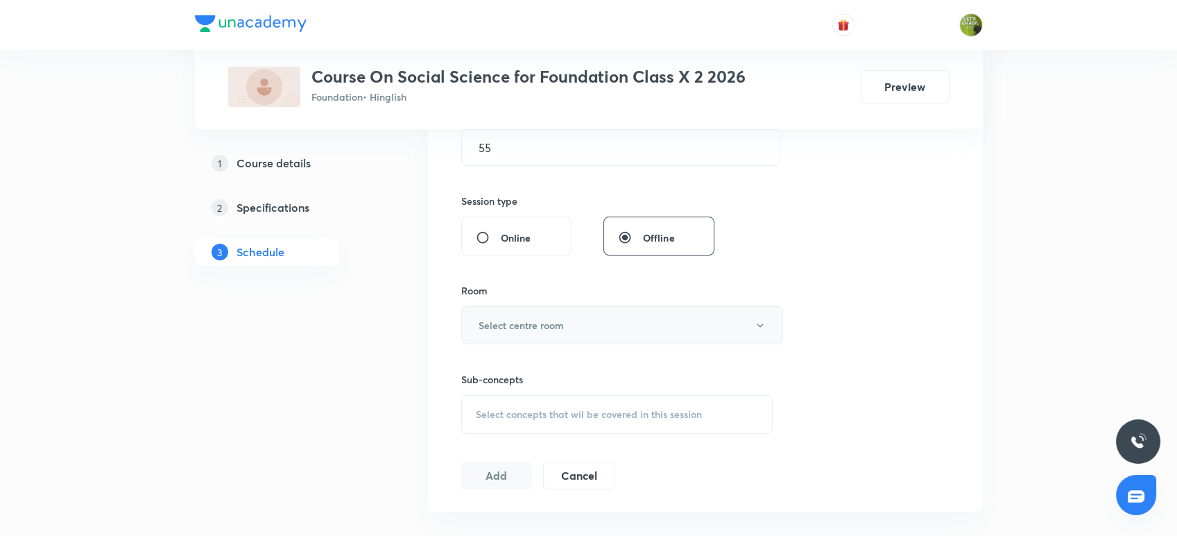
click at [684, 321] on button "Select centre room" at bounding box center [622, 325] width 322 height 38
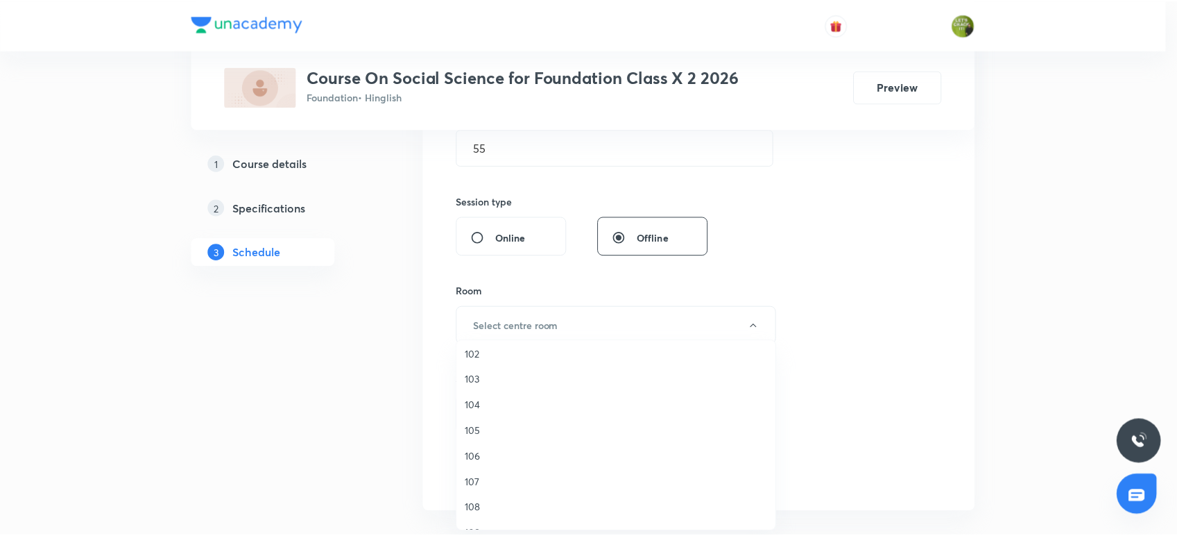
scroll to position [51, 0]
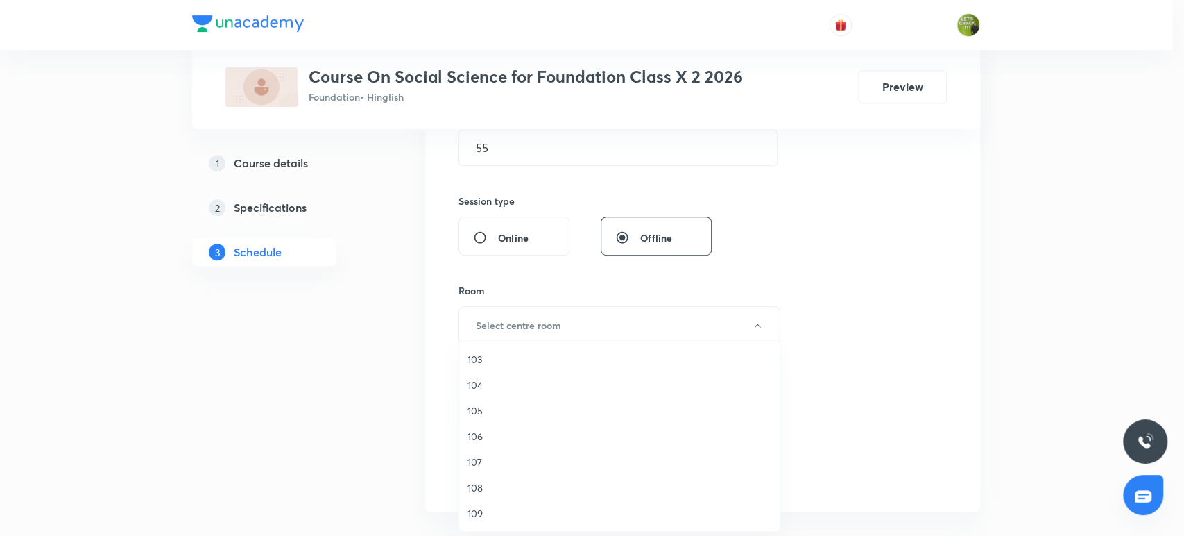
click at [499, 458] on span "107" at bounding box center [620, 461] width 304 height 15
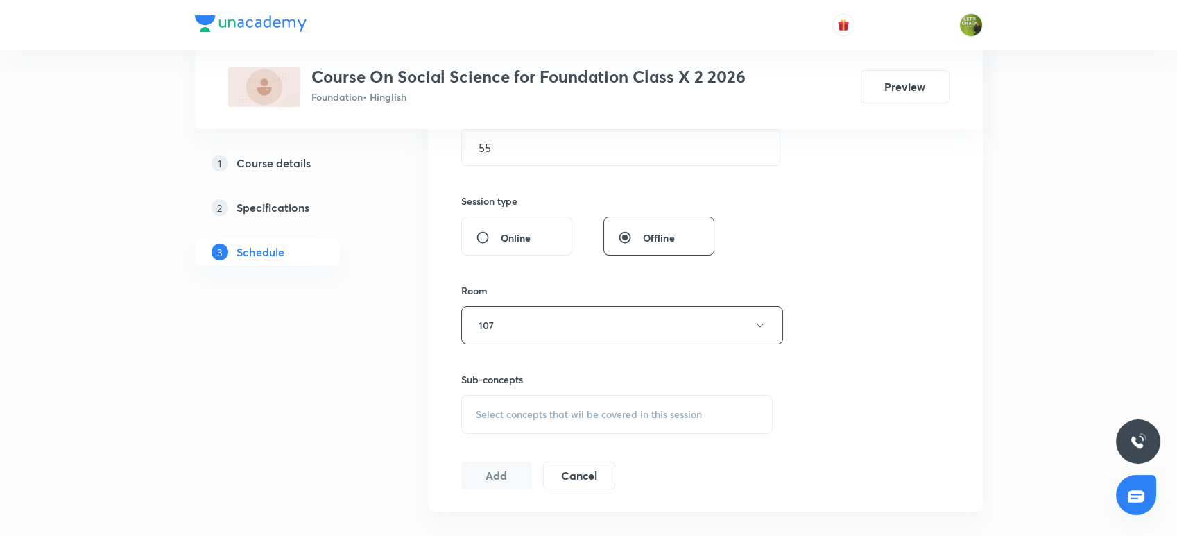
click at [529, 405] on div "Select concepts that wil be covered in this session" at bounding box center [617, 414] width 312 height 39
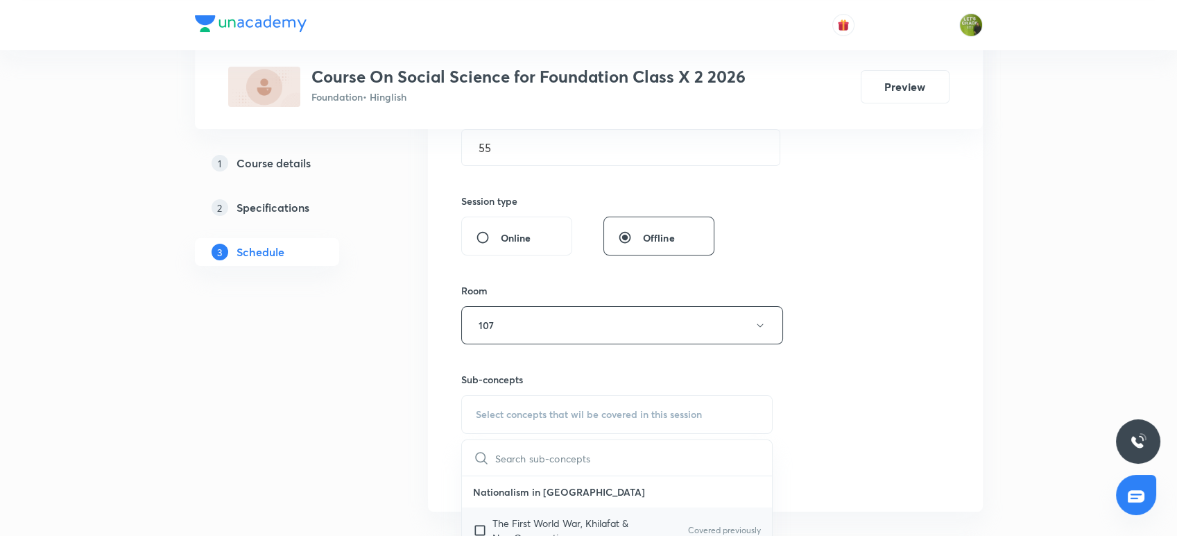
click at [499, 519] on p "The First World War, Khilafat & Non Cooperation" at bounding box center [563, 529] width 140 height 29
checkbox input "true"
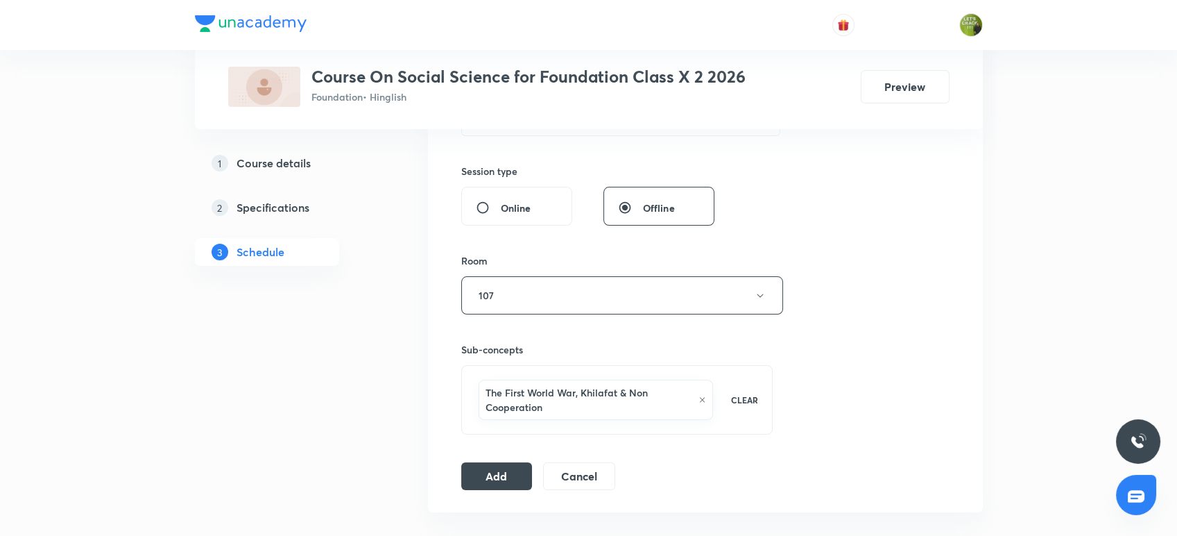
scroll to position [493, 0]
click at [488, 470] on button "Add" at bounding box center [496, 473] width 71 height 28
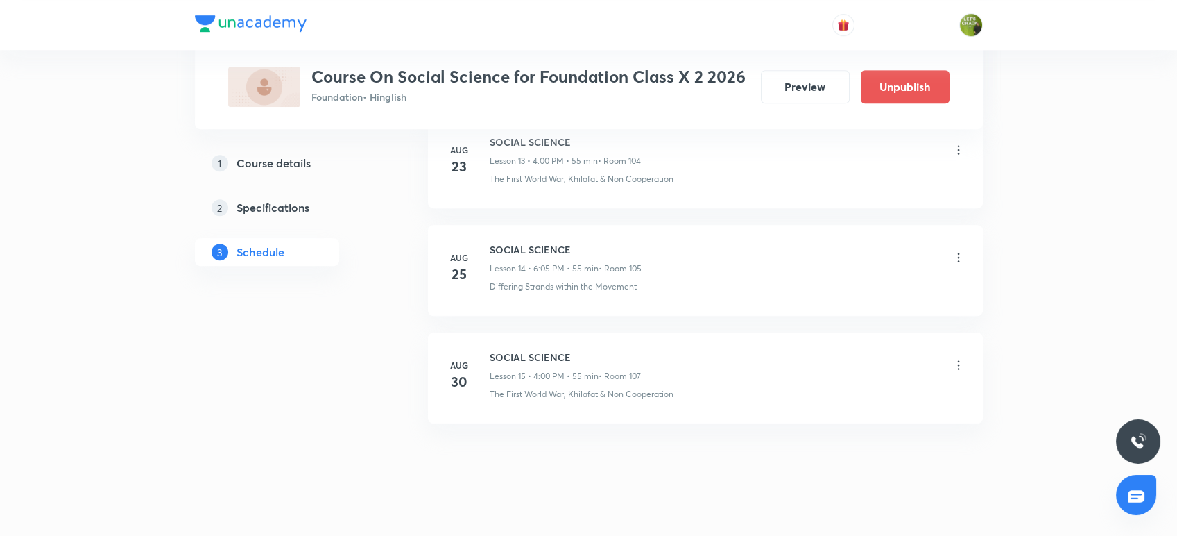
scroll to position [1548, 0]
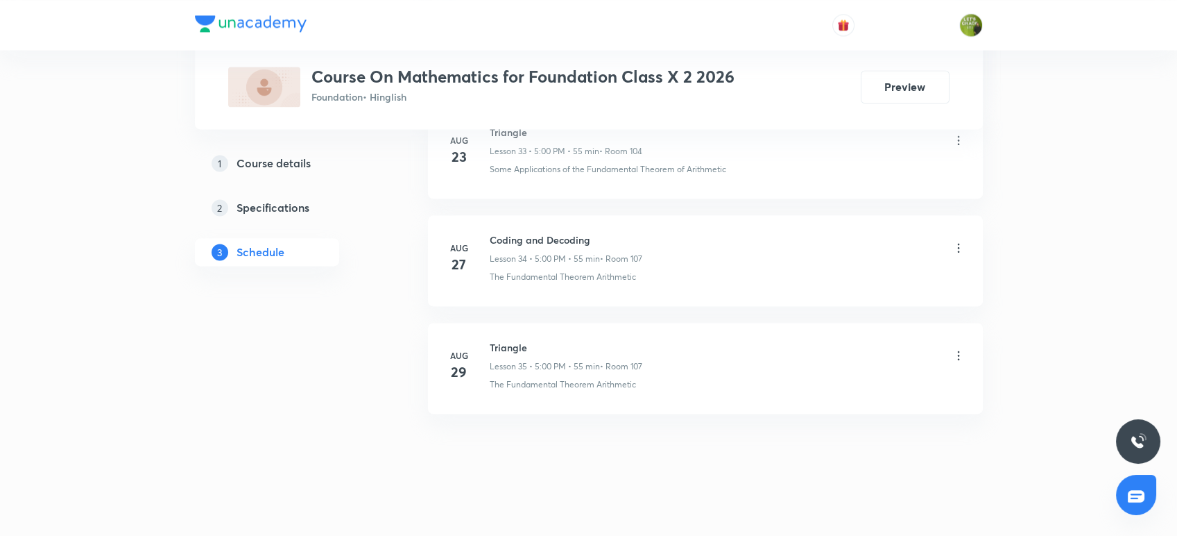
scroll to position [4334, 0]
click at [492, 338] on h6 "Triangle" at bounding box center [566, 345] width 153 height 15
drag, startPoint x: 492, startPoint y: 338, endPoint x: 543, endPoint y: 341, distance: 51.4
click at [543, 341] on h6 "Triangle" at bounding box center [566, 345] width 153 height 15
copy h6 "Triangle"
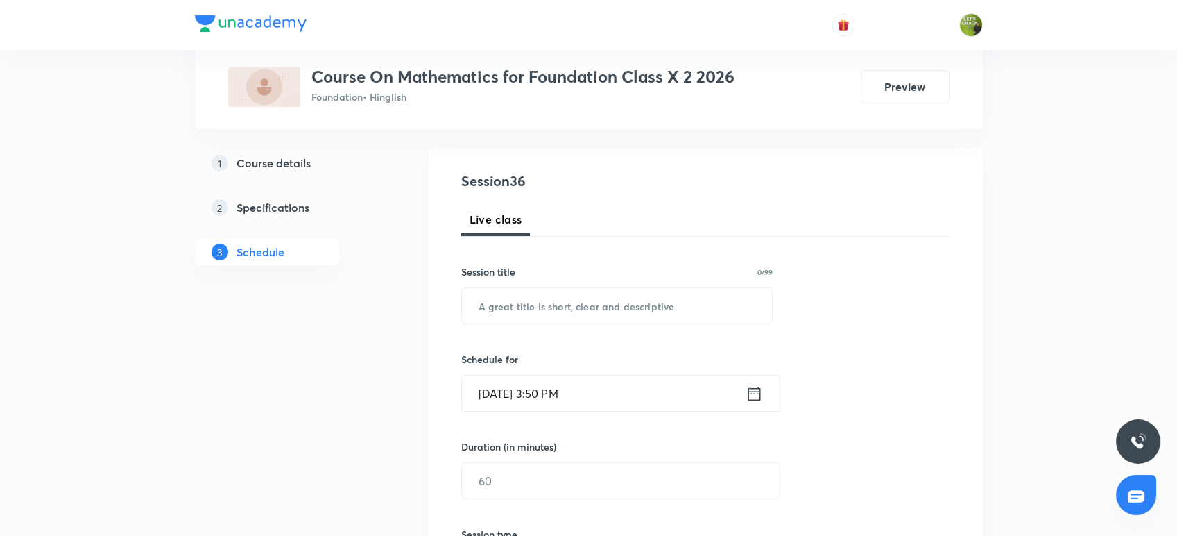
scroll to position [0, 0]
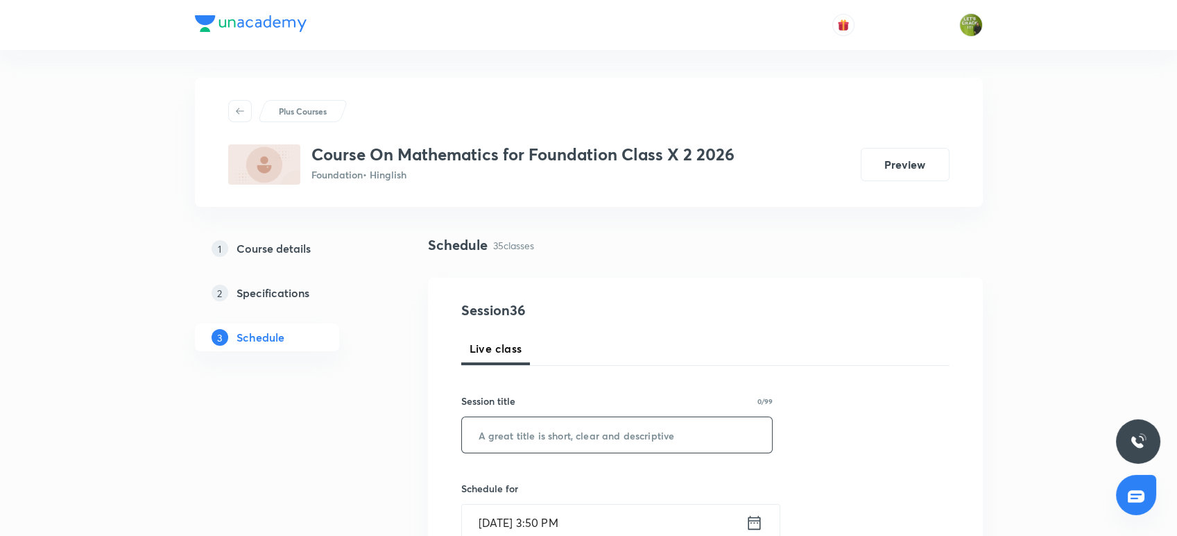
click at [522, 438] on input "text" at bounding box center [617, 434] width 311 height 35
paste input "Triangle"
type input "Triangle"
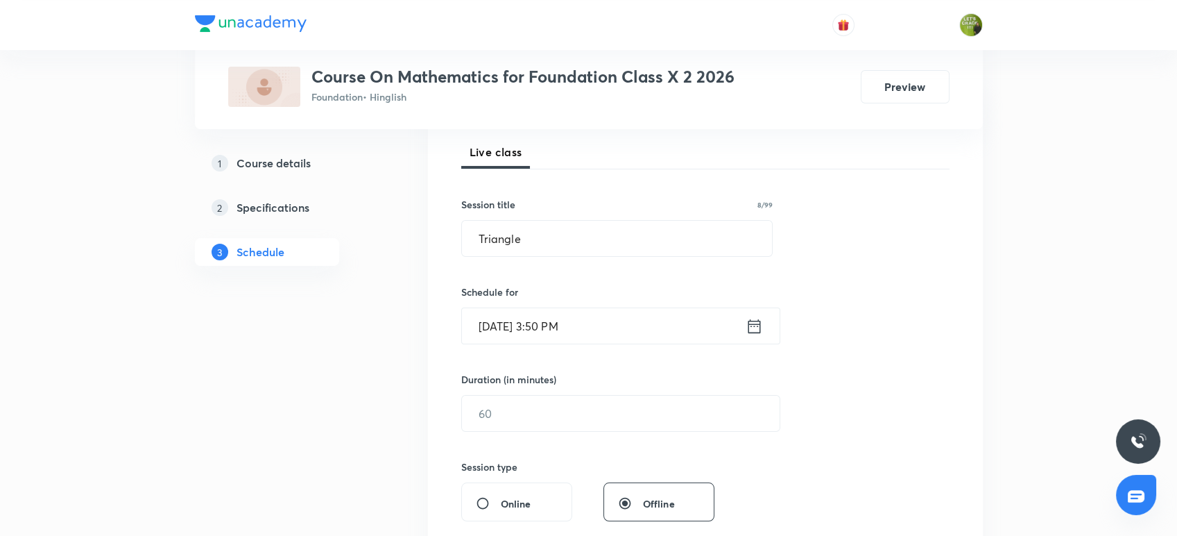
scroll to position [246, 0]
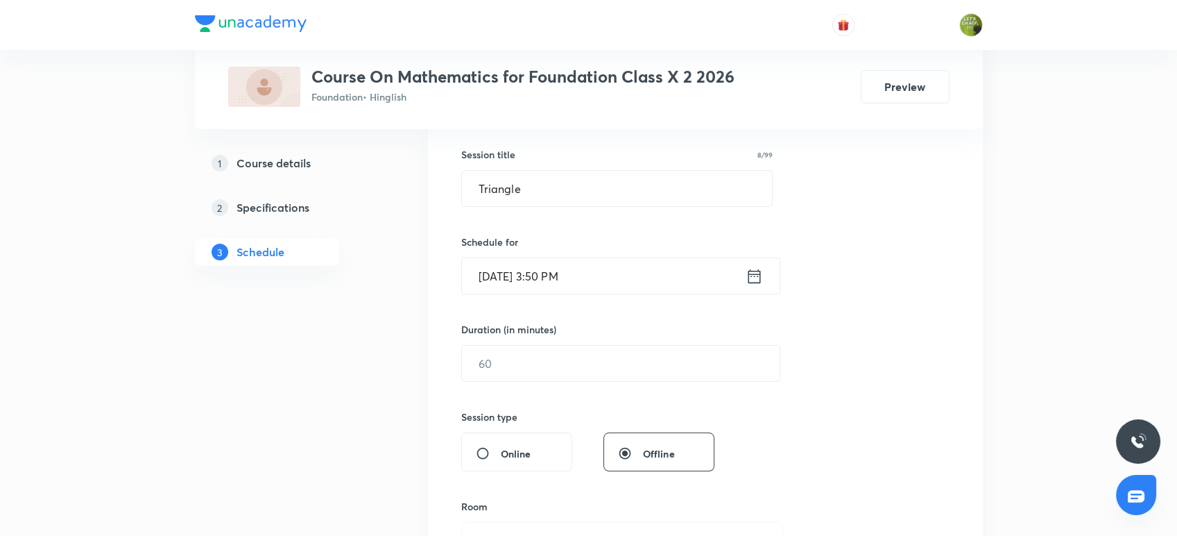
click at [557, 272] on input "Aug 30, 2025, 3:50 PM" at bounding box center [604, 275] width 284 height 35
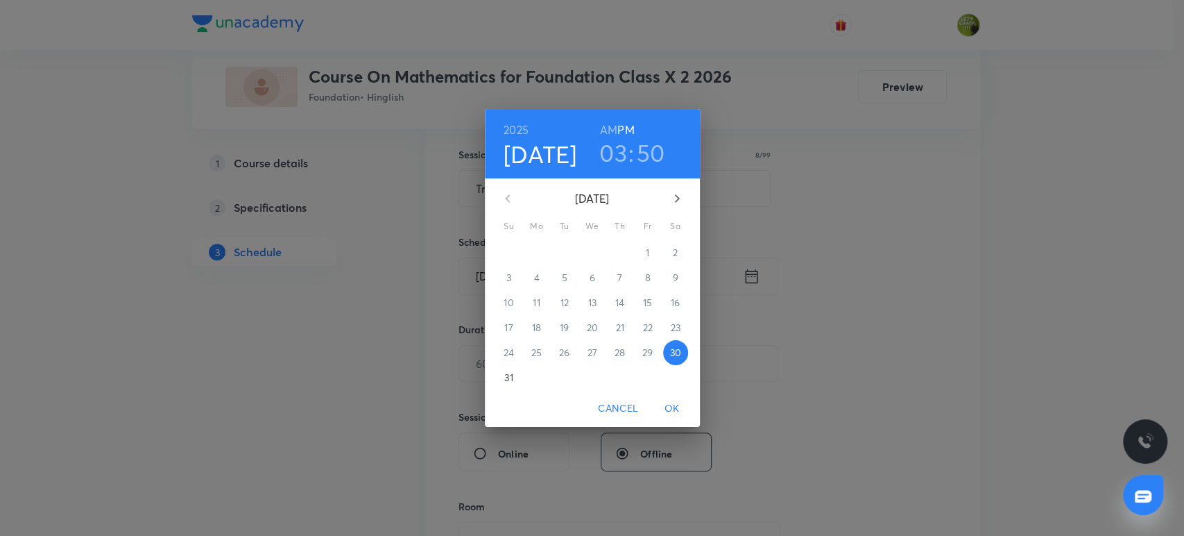
click at [613, 155] on h3 "03" at bounding box center [613, 152] width 28 height 29
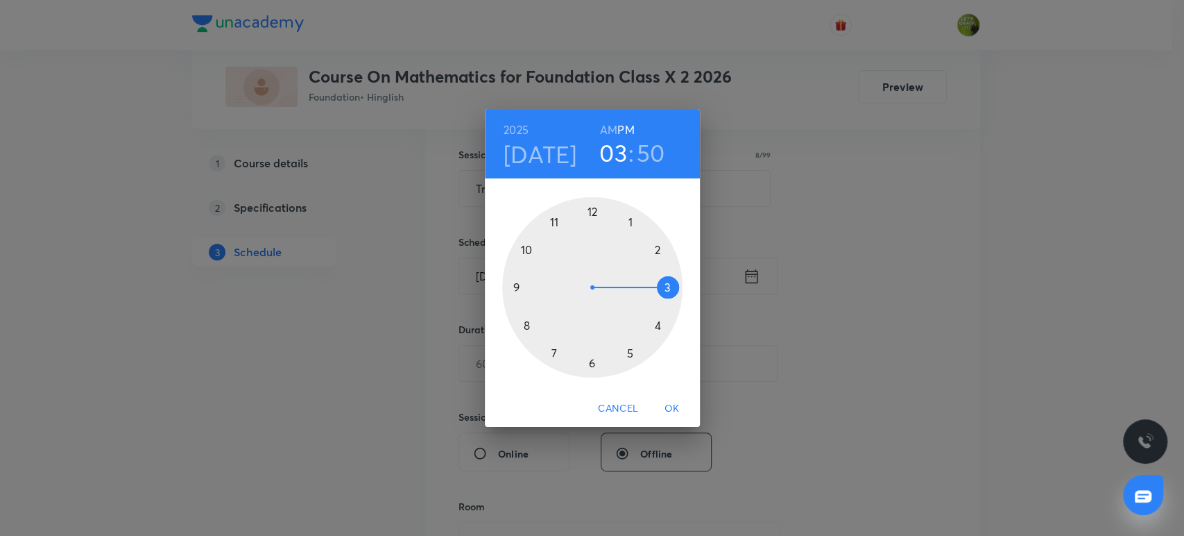
click at [630, 350] on div at bounding box center [592, 287] width 180 height 180
click at [590, 211] on div at bounding box center [592, 287] width 180 height 180
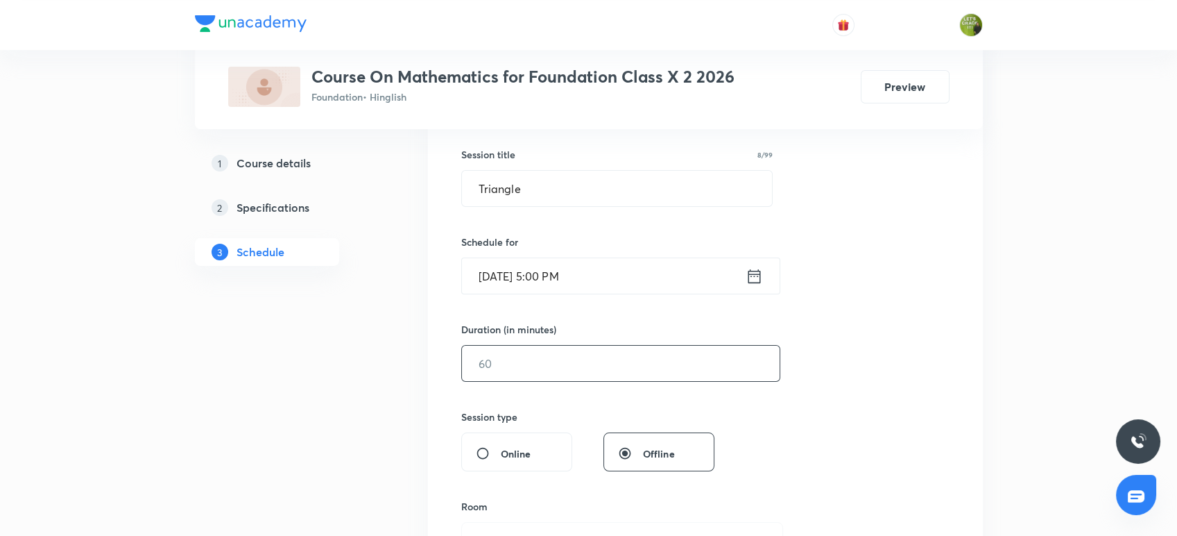
click at [537, 370] on input "text" at bounding box center [621, 362] width 318 height 35
type input "55"
click at [824, 400] on div "Session 36 Live class Session title 8/99 Triangle ​ Schedule for Aug 30, 2025, …" at bounding box center [705, 378] width 488 height 651
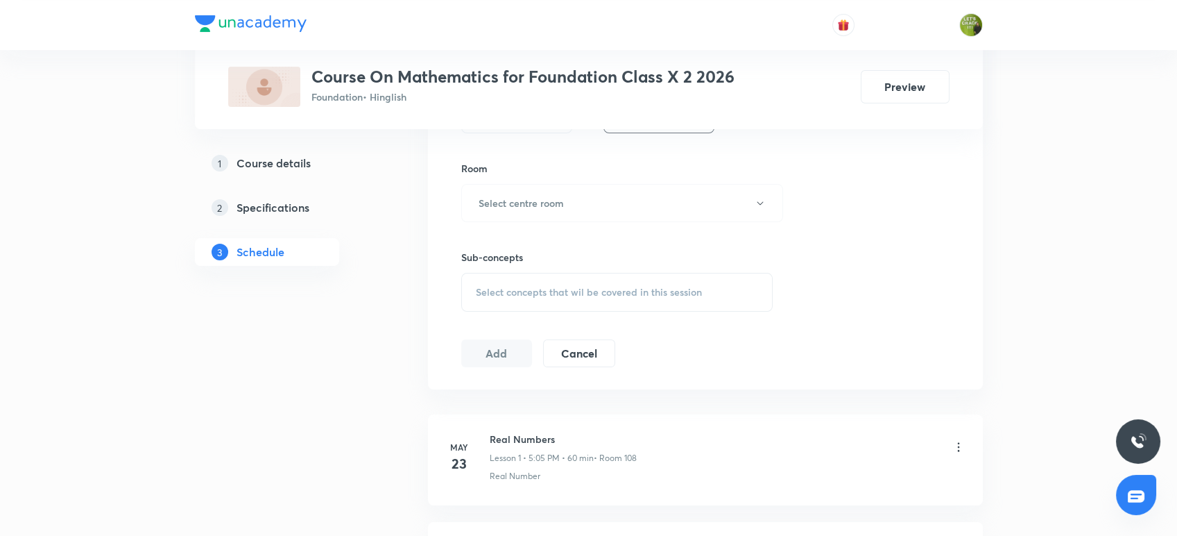
scroll to position [585, 0]
click at [588, 190] on button "Select centre room" at bounding box center [622, 201] width 322 height 38
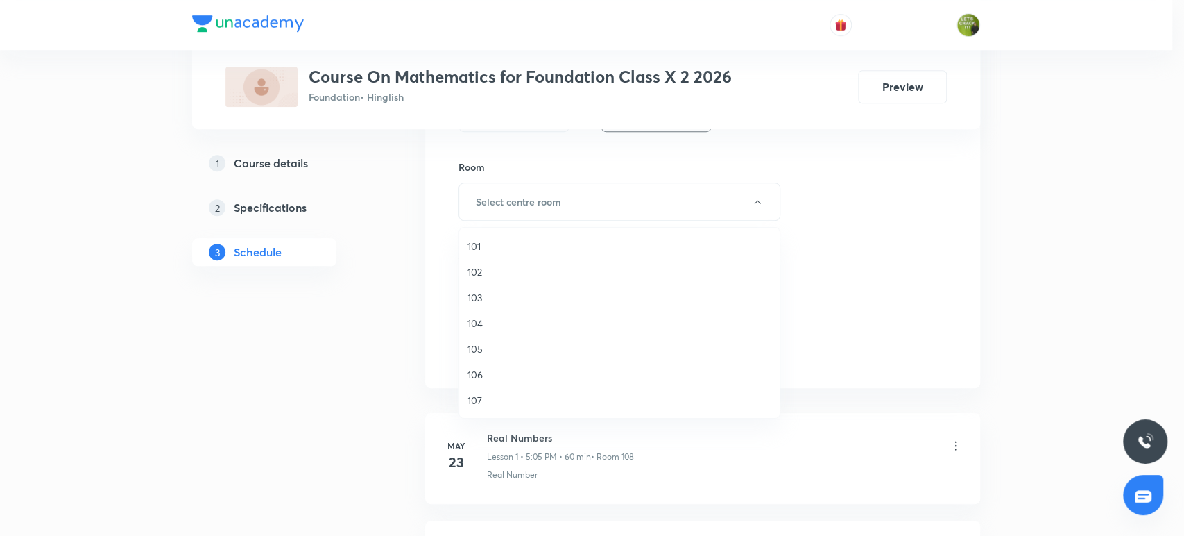
click at [487, 400] on span "107" at bounding box center [620, 400] width 304 height 15
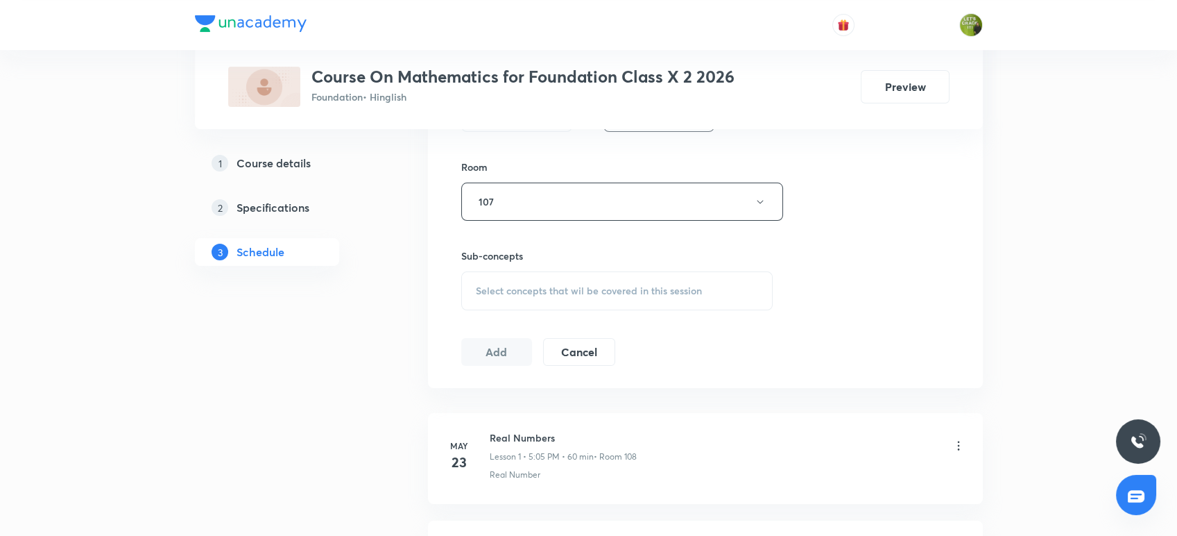
click at [516, 287] on span "Select concepts that wil be covered in this session" at bounding box center [589, 290] width 226 height 11
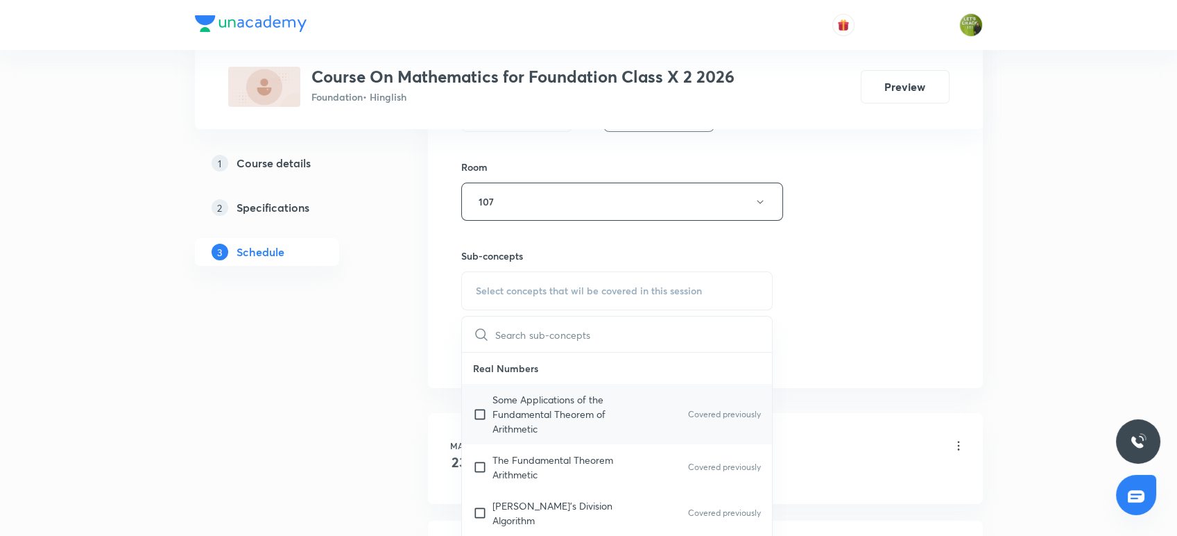
click at [536, 411] on p "Some Applications of the Fundamental Theorem of Arithmetic" at bounding box center [563, 414] width 140 height 44
checkbox input "true"
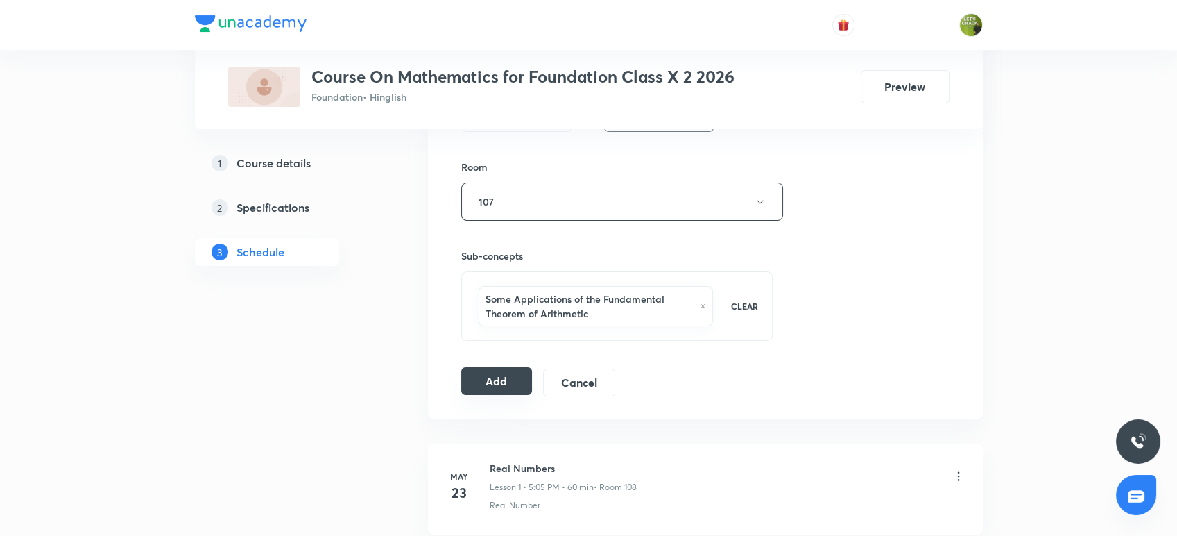
click at [464, 375] on button "Add" at bounding box center [496, 381] width 71 height 28
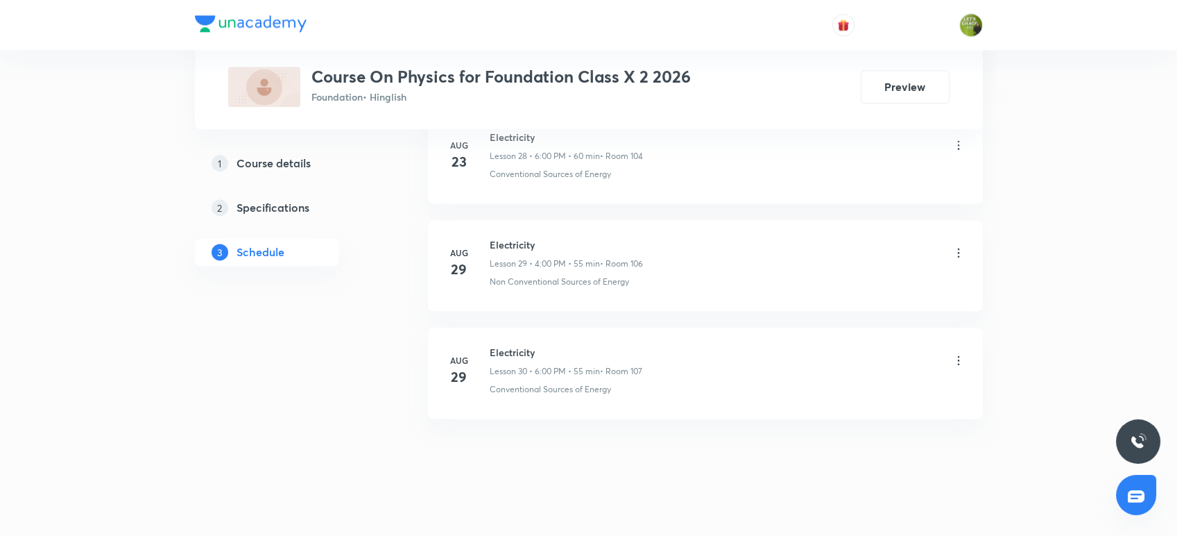
scroll to position [3796, 0]
drag, startPoint x: 490, startPoint y: 337, endPoint x: 578, endPoint y: 329, distance: 88.5
click at [578, 329] on li "[DATE] Electricity Lesson 30 • 6:00 PM • 55 min • Room 107 Conventional Sources…" at bounding box center [705, 365] width 555 height 91
copy h6 "Electricity"
click at [838, 320] on li "[DATE] Electricity Lesson 30 • 6:00 PM • 55 min • Room 107 Conventional Sources…" at bounding box center [705, 365] width 555 height 91
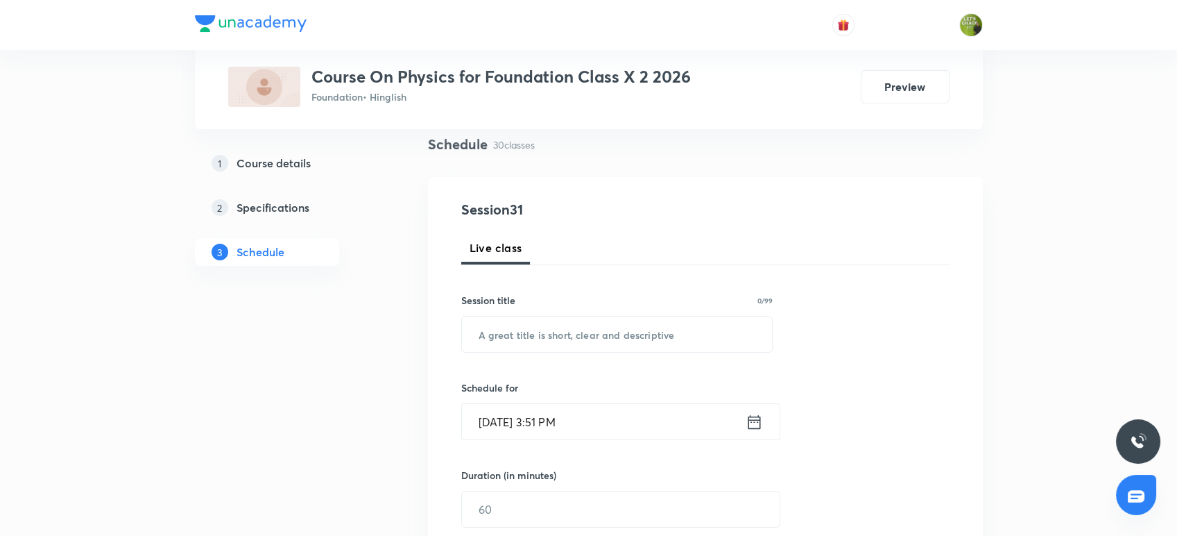
scroll to position [0, 0]
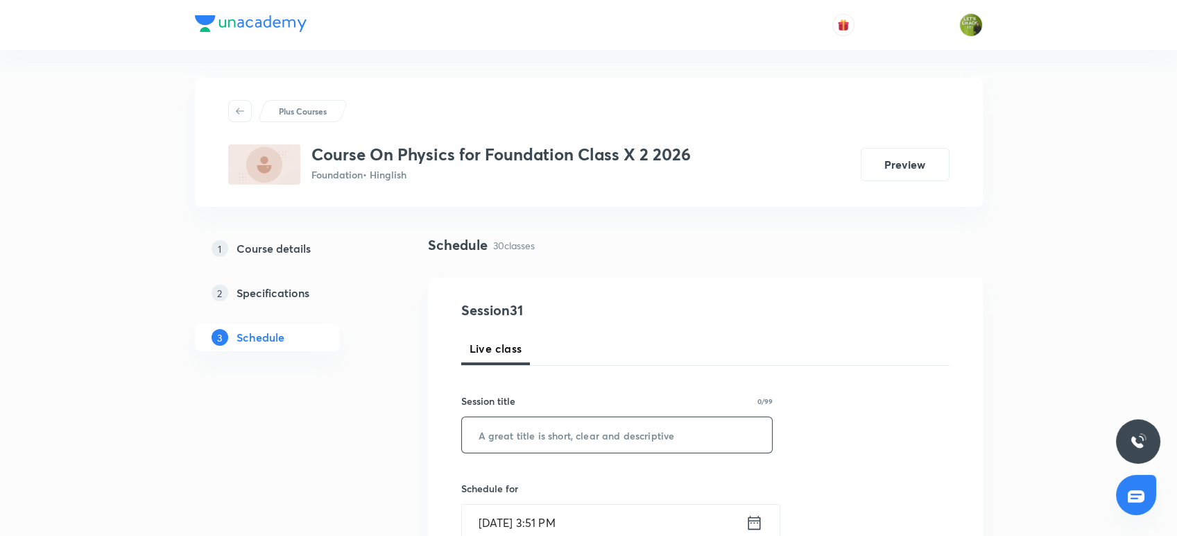
click at [538, 431] on input "text" at bounding box center [617, 434] width 311 height 35
paste input "Electricity"
type input "Electricity"
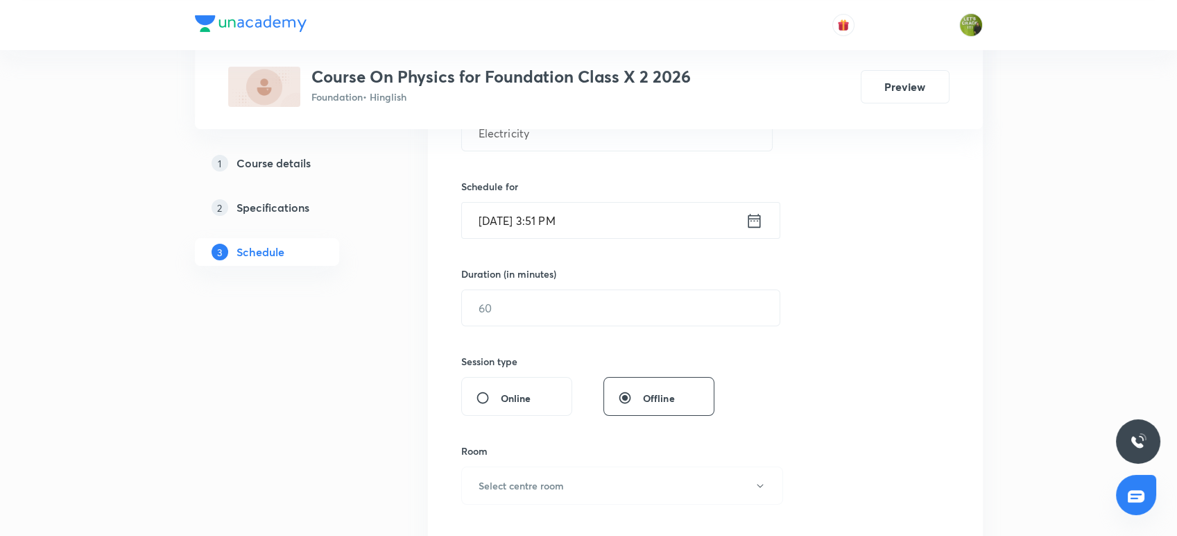
scroll to position [339, 0]
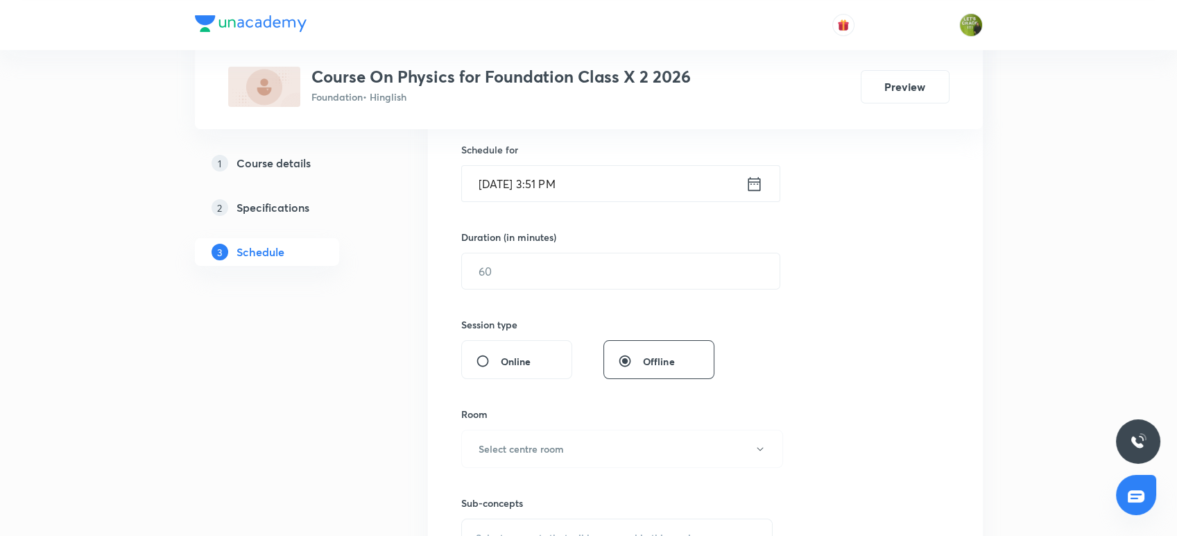
click at [556, 182] on input "[DATE] 3:51 PM" at bounding box center [604, 183] width 284 height 35
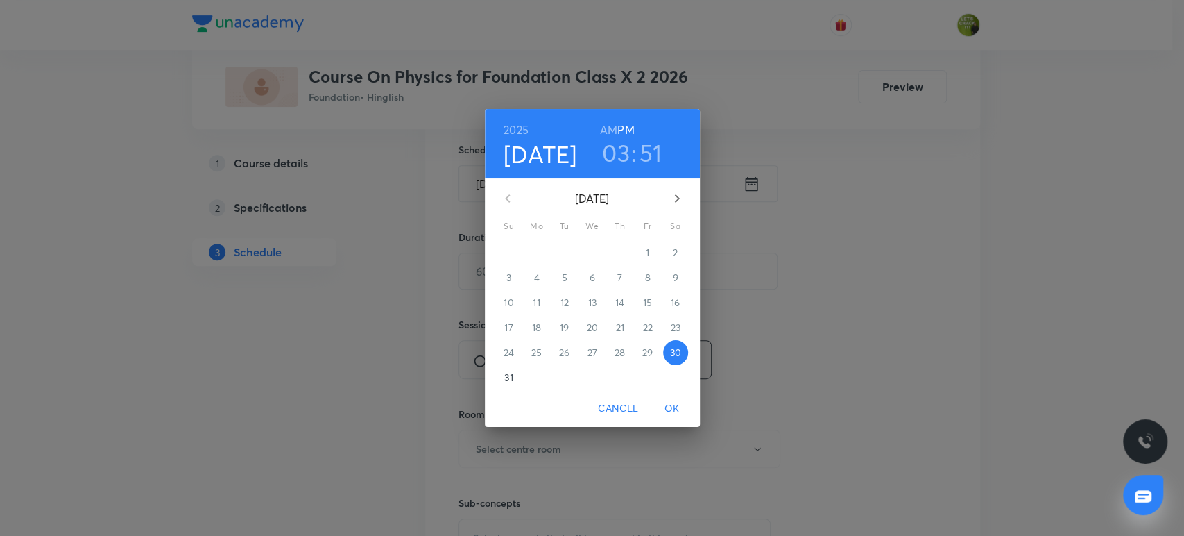
click at [616, 149] on h3 "03" at bounding box center [616, 152] width 28 height 29
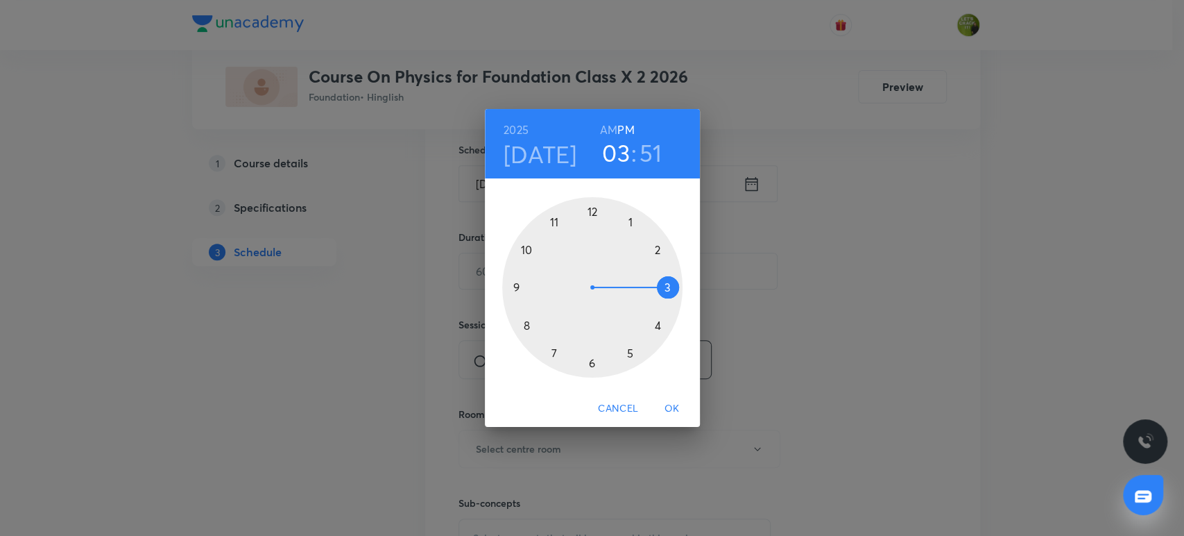
click at [594, 364] on div at bounding box center [592, 287] width 180 height 180
click at [592, 204] on div at bounding box center [592, 287] width 180 height 180
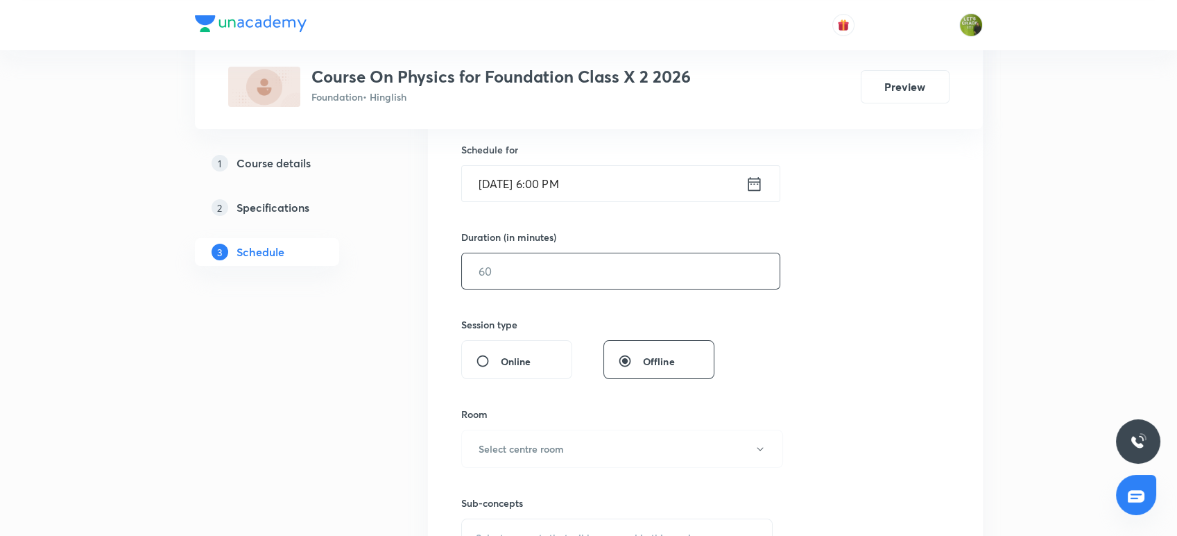
click at [523, 264] on input "text" at bounding box center [621, 270] width 318 height 35
type input "60"
click at [888, 287] on div "Session 31 Live class Session title 11/99 Electricity ​ Schedule for [DATE] 6:0…" at bounding box center [705, 286] width 488 height 651
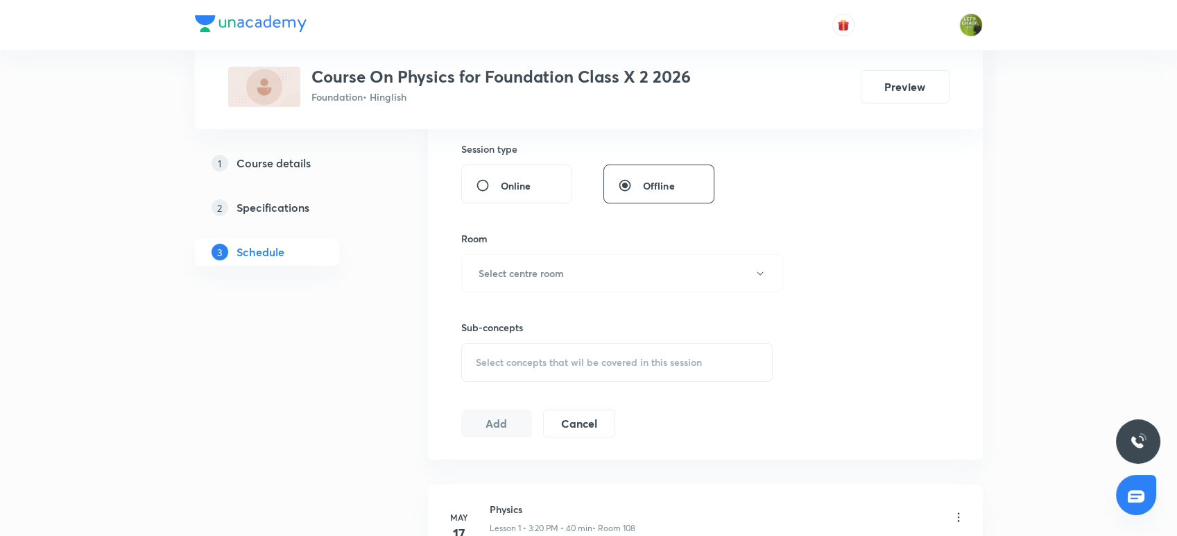
scroll to position [524, 0]
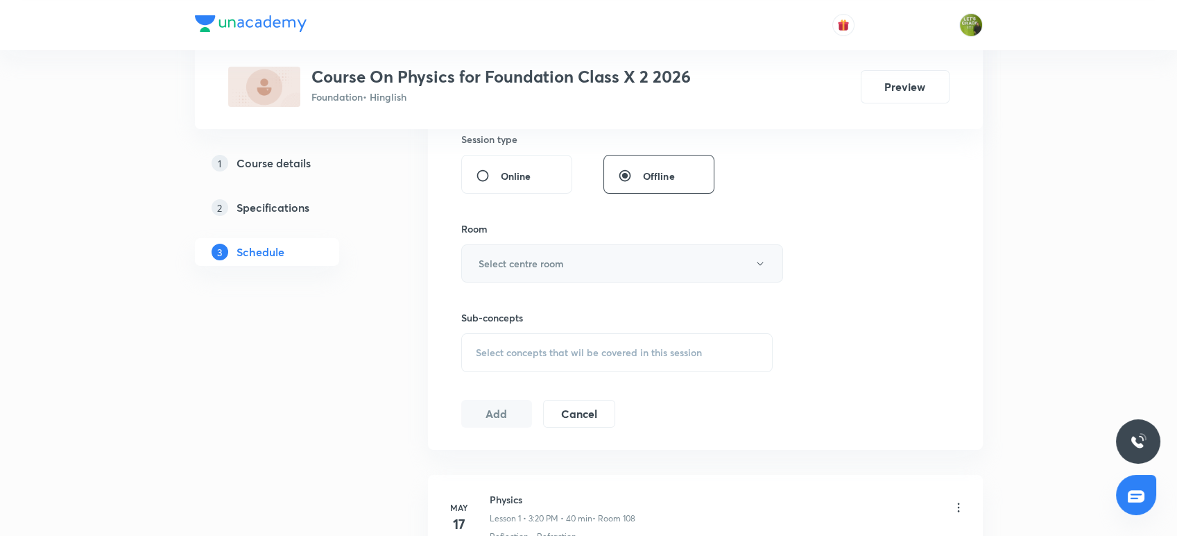
click at [567, 266] on button "Select centre room" at bounding box center [622, 263] width 322 height 38
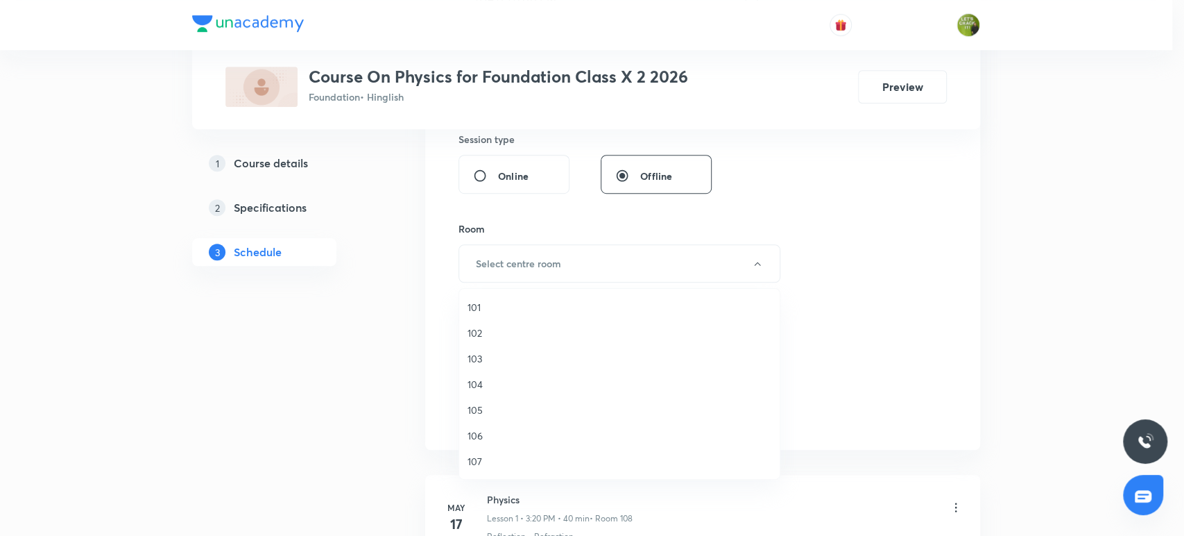
click at [477, 458] on span "107" at bounding box center [620, 461] width 304 height 15
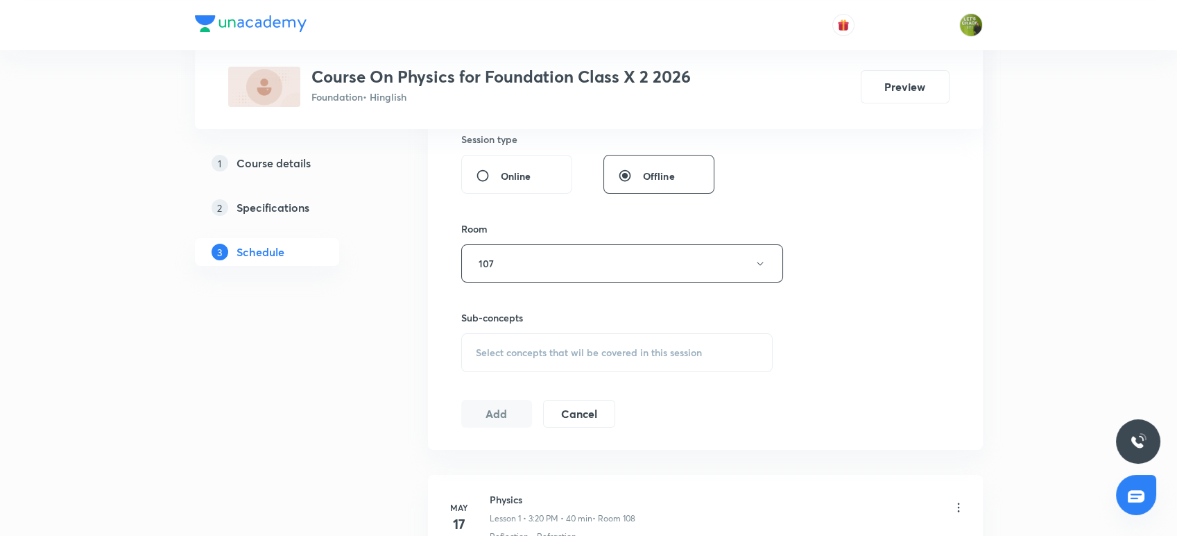
click at [541, 361] on div "Select concepts that wil be covered in this session" at bounding box center [617, 352] width 312 height 39
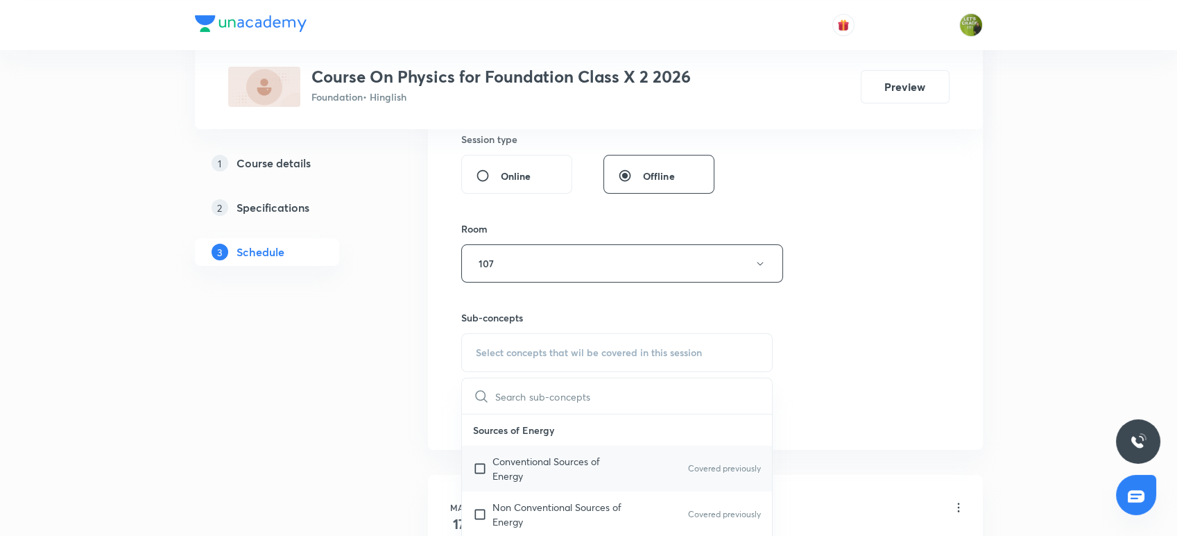
click at [530, 460] on p "Conventional Sources of Energy" at bounding box center [563, 468] width 140 height 29
checkbox input "true"
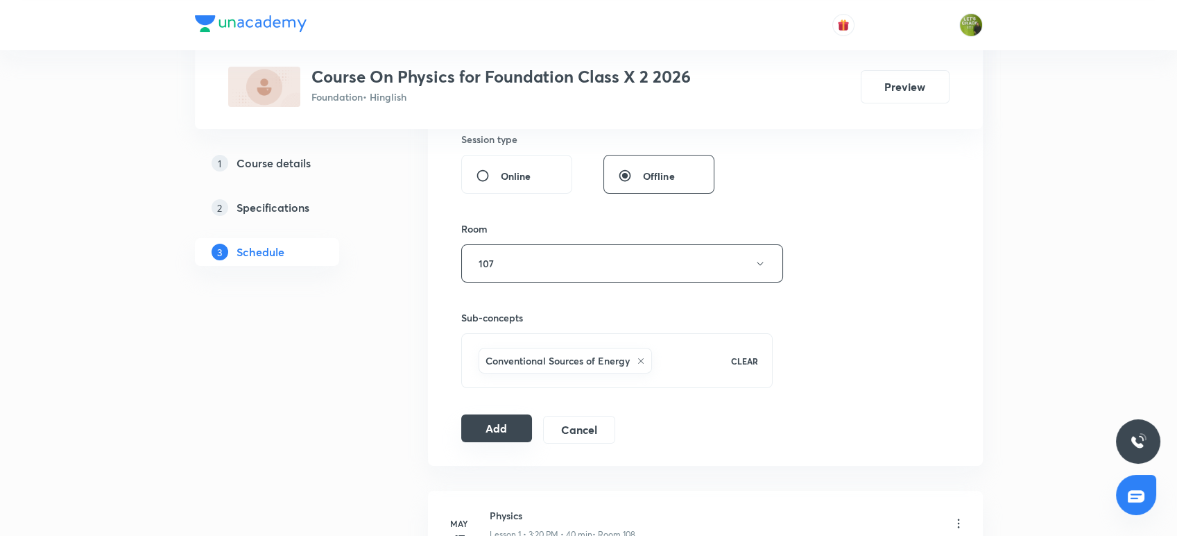
click at [488, 426] on button "Add" at bounding box center [496, 428] width 71 height 28
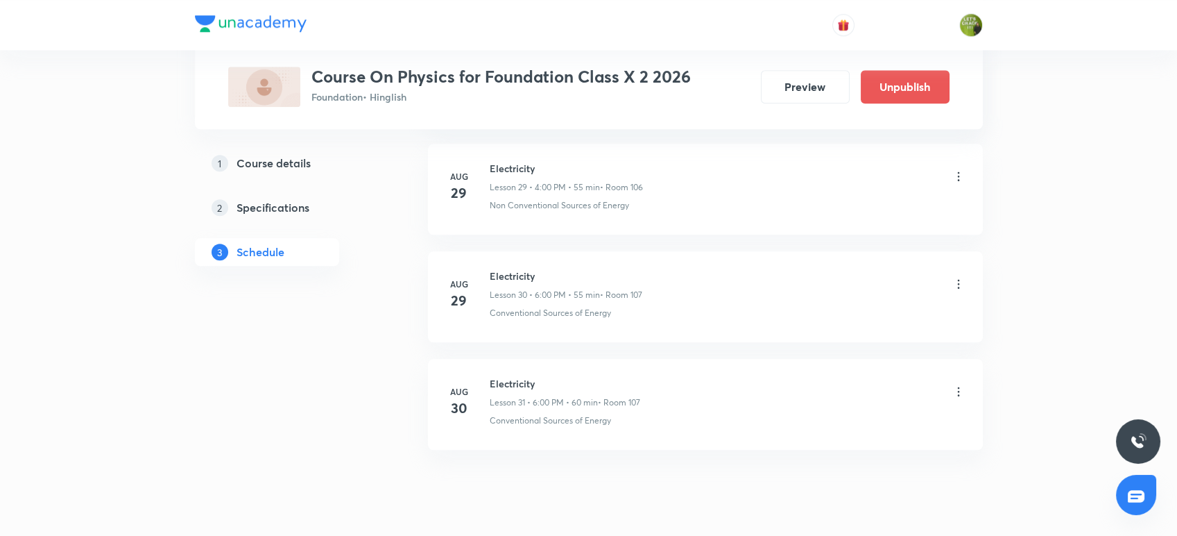
scroll to position [3267, 0]
